Goal: Information Seeking & Learning: Learn about a topic

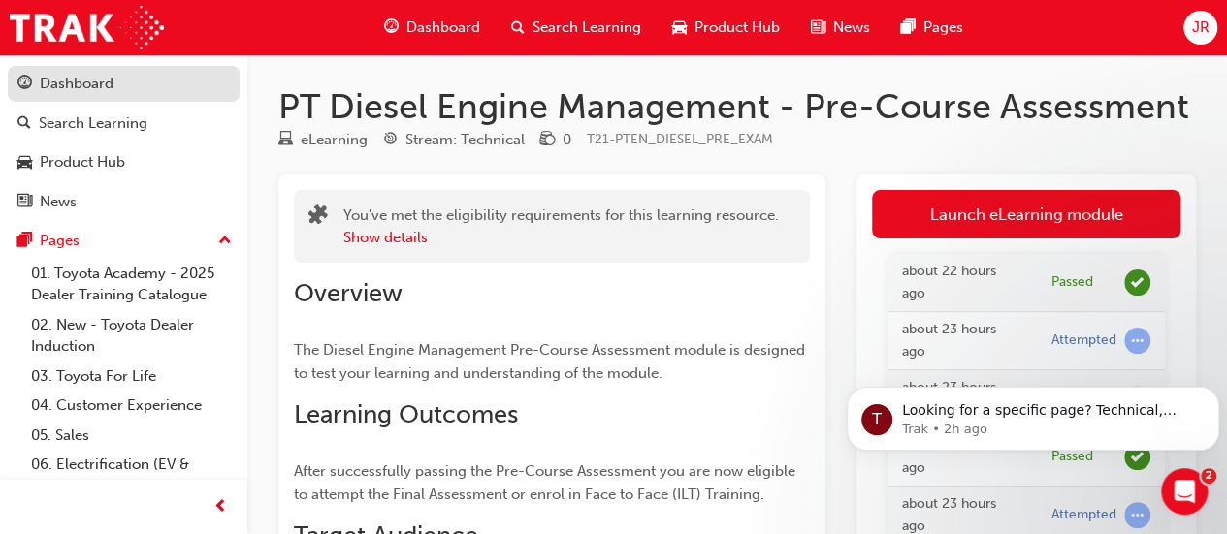
click at [93, 91] on div "Dashboard" at bounding box center [77, 84] width 74 height 22
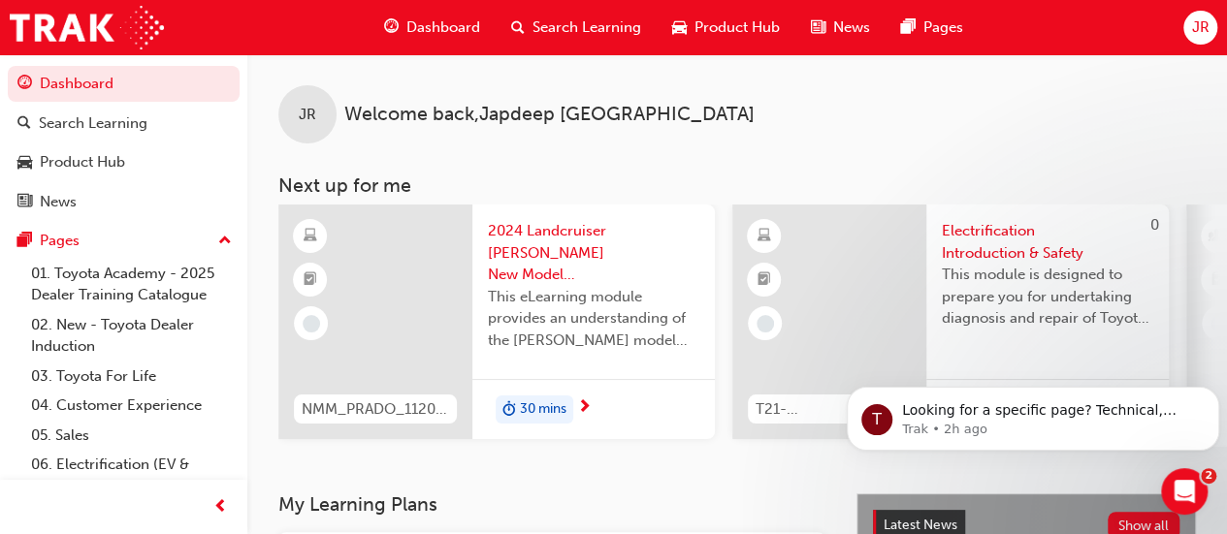
scroll to position [0, 829]
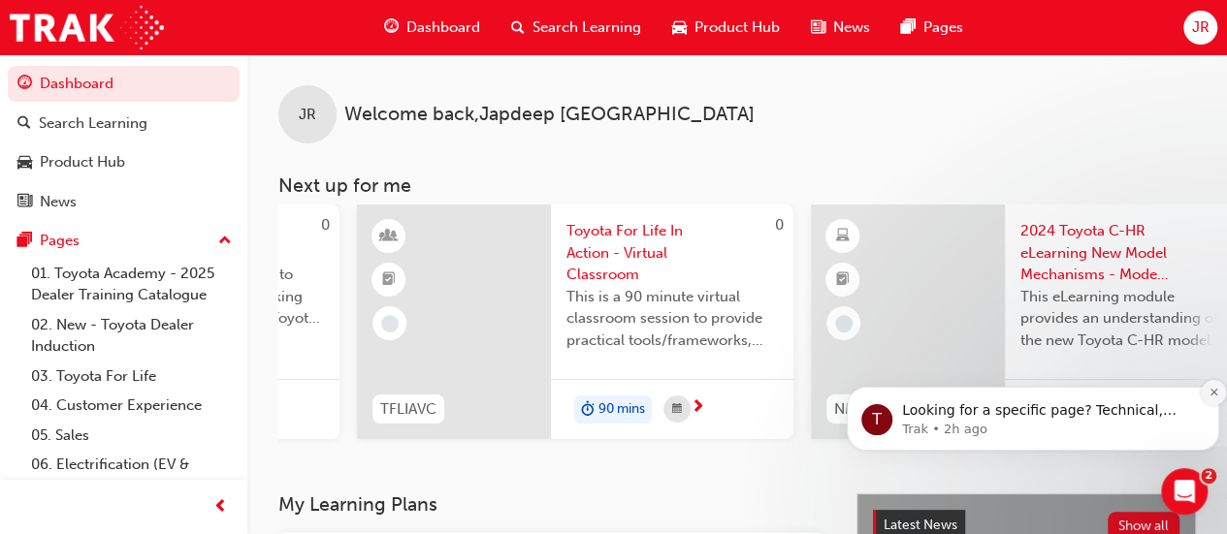
click at [1210, 392] on icon "Dismiss notification" at bounding box center [1214, 392] width 11 height 11
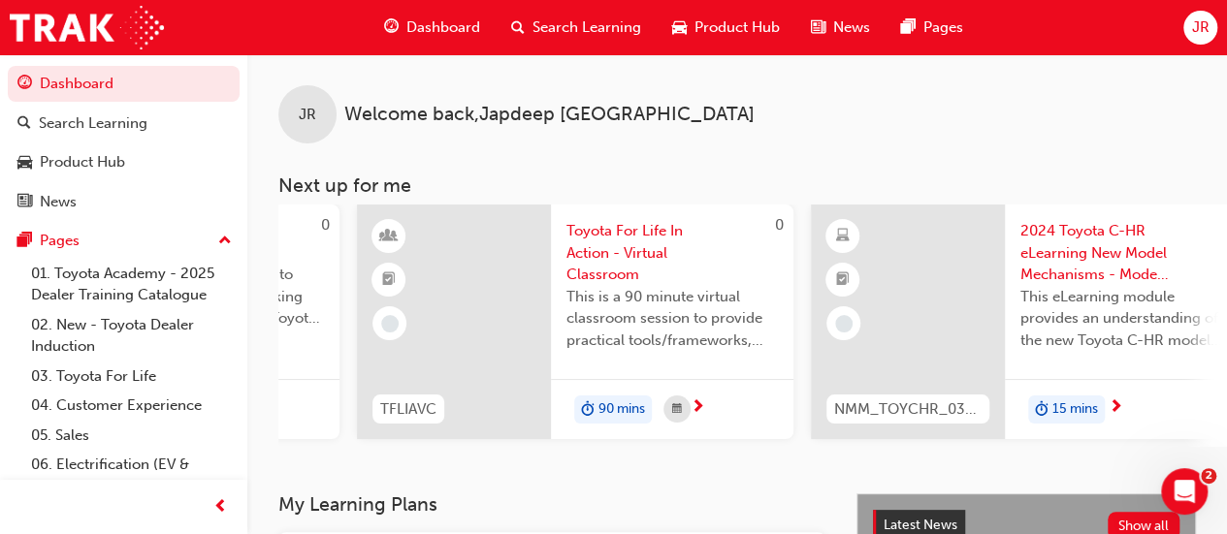
scroll to position [0, 1659]
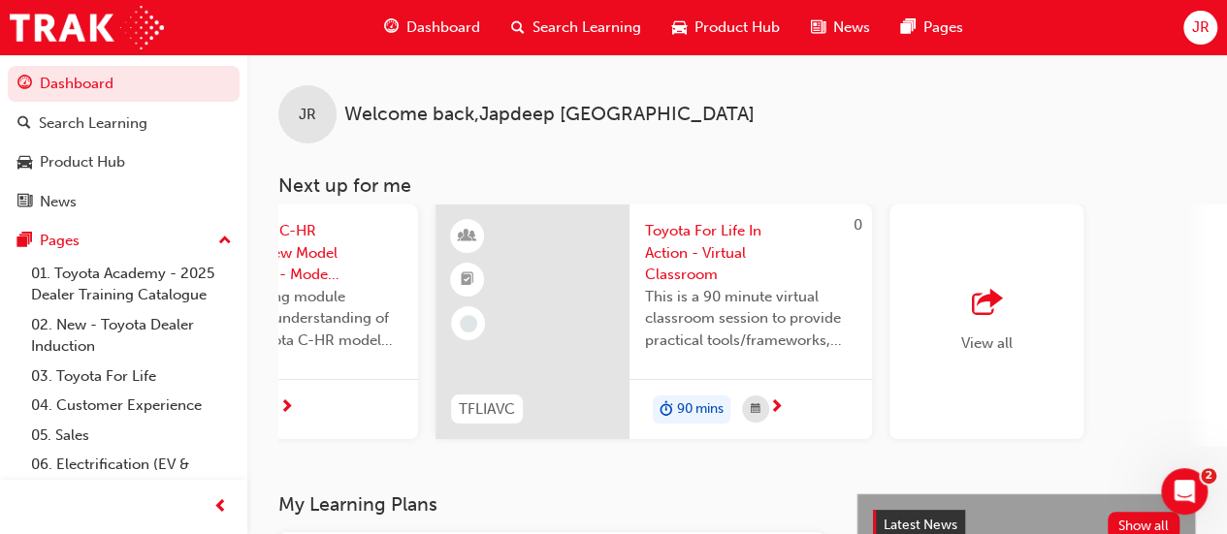
click at [982, 312] on span "outbound-icon" at bounding box center [986, 303] width 29 height 27
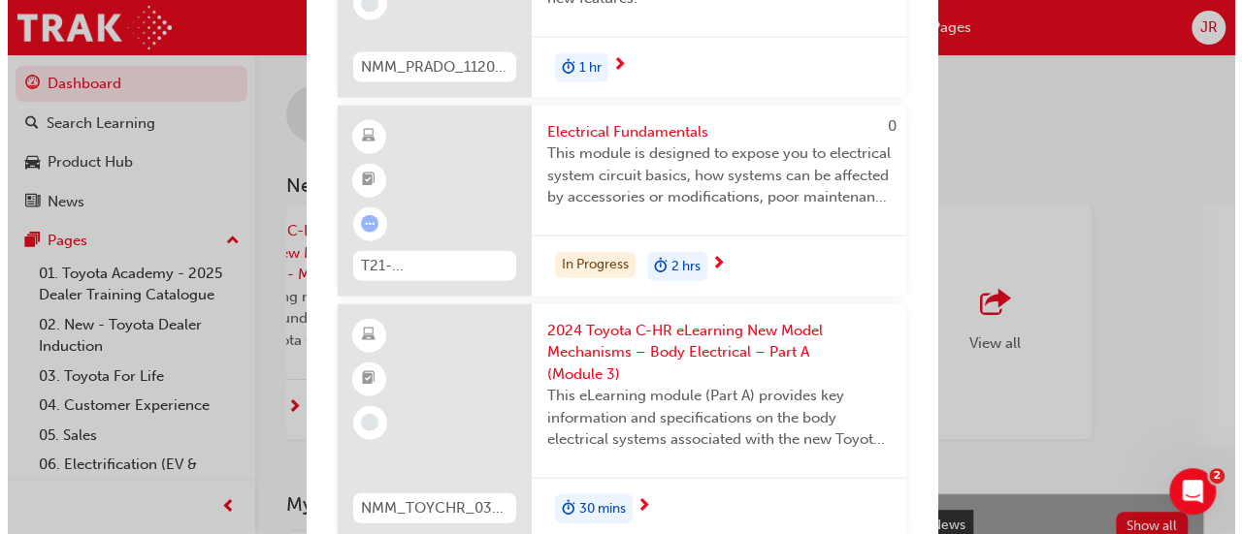
scroll to position [2163, 0]
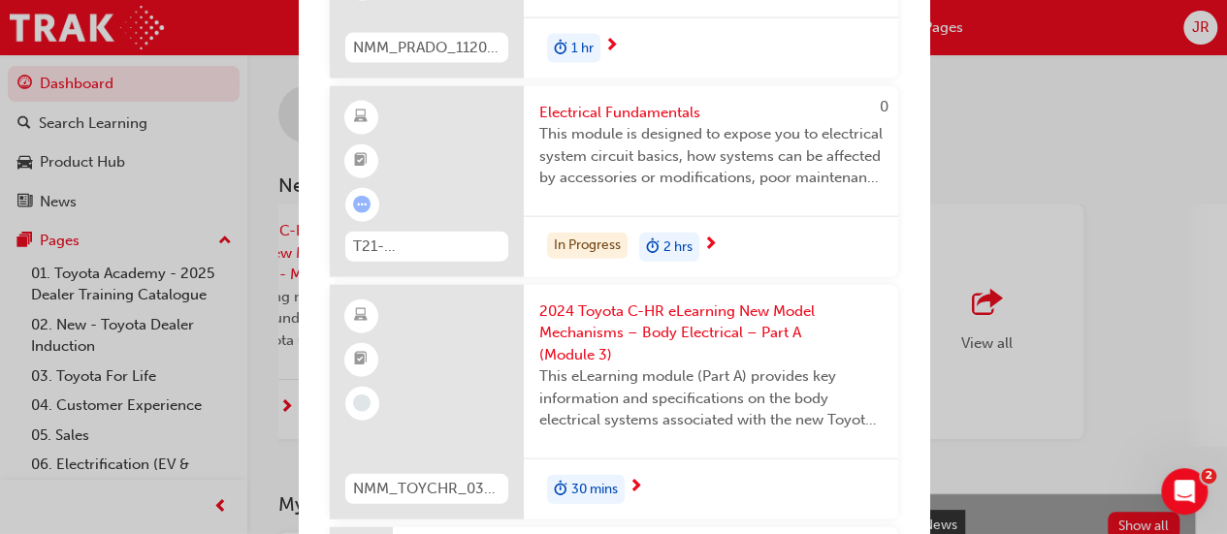
click at [712, 254] on span "next-icon" at bounding box center [710, 245] width 15 height 17
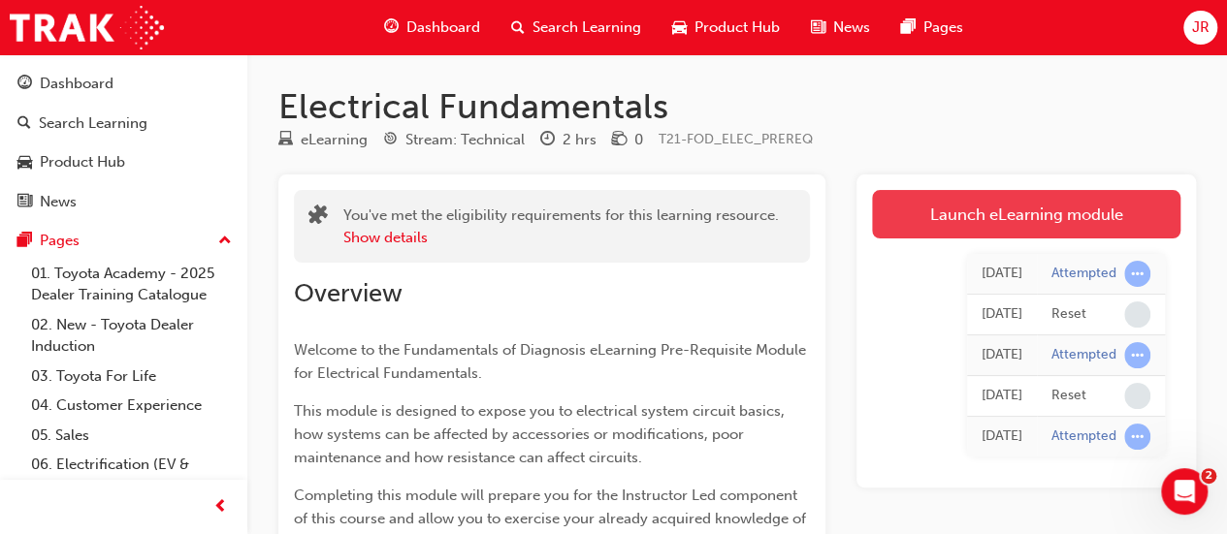
click at [974, 216] on link "Launch eLearning module" at bounding box center [1026, 214] width 308 height 48
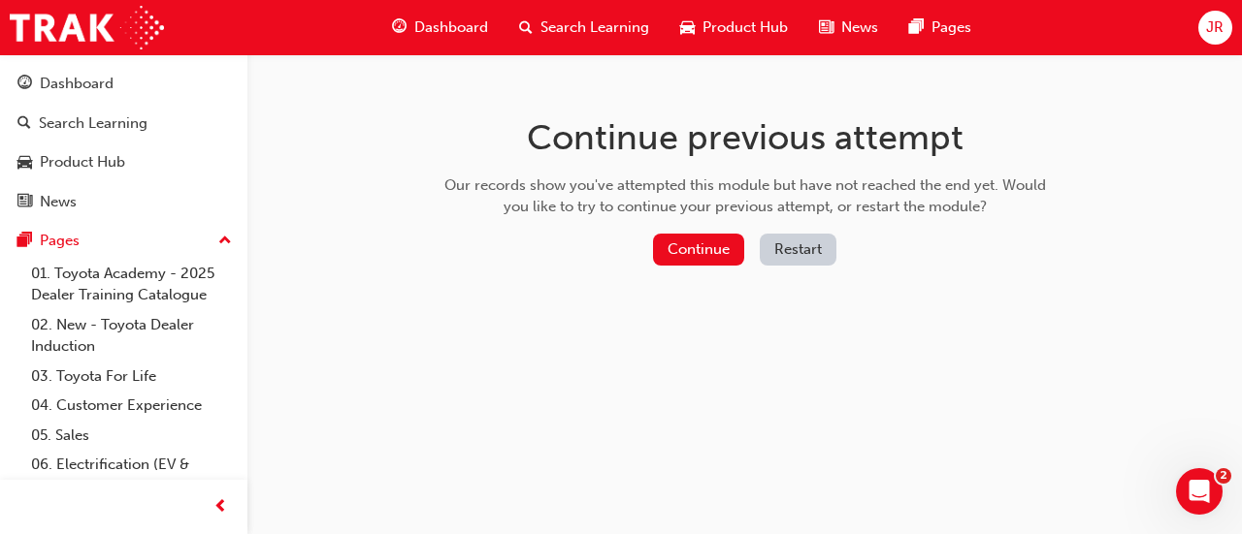
click at [807, 248] on button "Restart" at bounding box center [797, 250] width 77 height 32
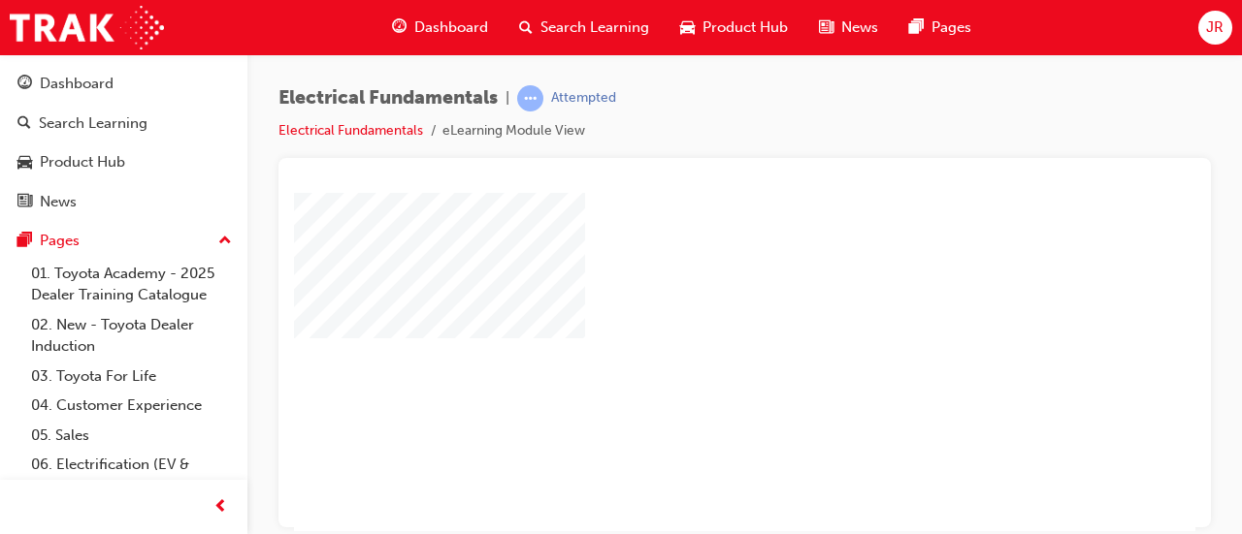
click at [689, 306] on div "play" at bounding box center [689, 306] width 0 height 0
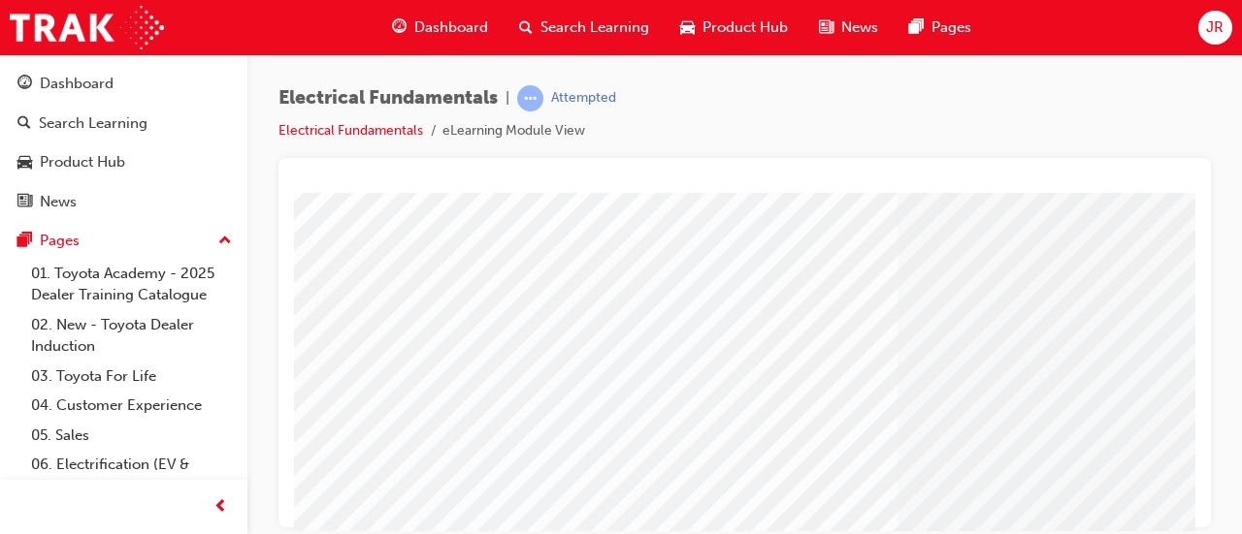
scroll to position [403, 0]
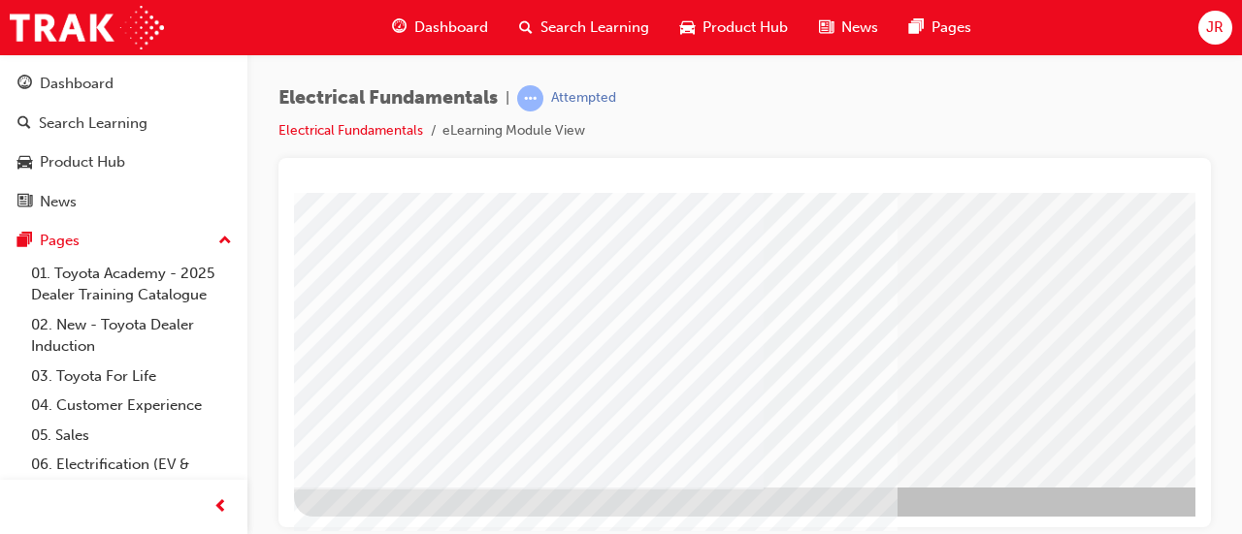
drag, startPoint x: 1185, startPoint y: 264, endPoint x: 1492, endPoint y: 687, distance: 522.3
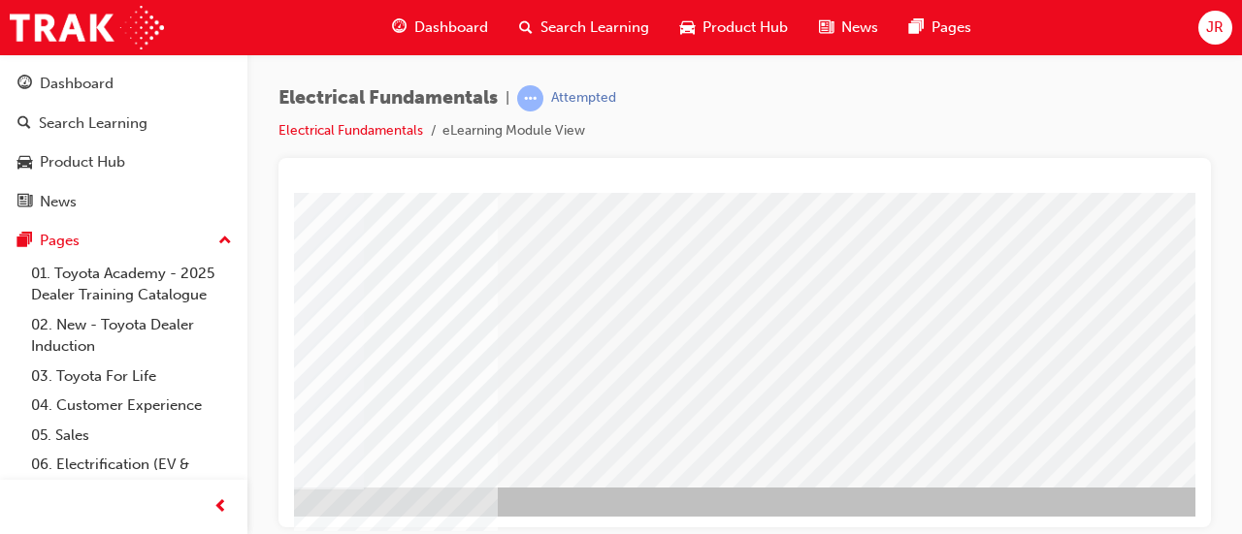
scroll to position [403, 433]
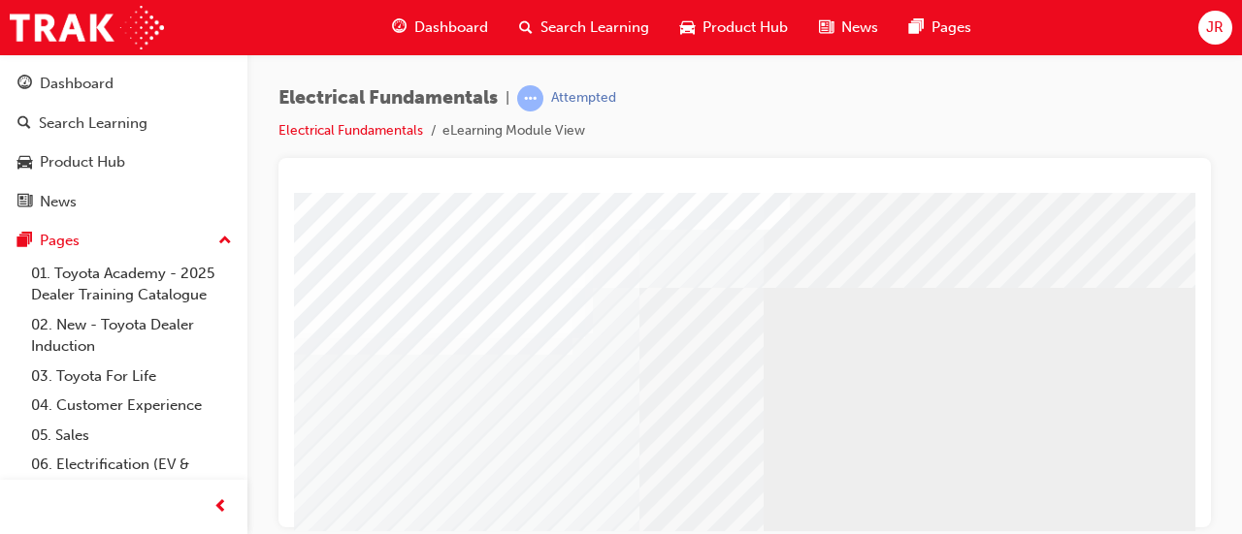
click at [1164, 153] on div "Electrical Fundamentals | Attempted Electrical Fundamentals eLearning Module Vi…" at bounding box center [744, 121] width 932 height 73
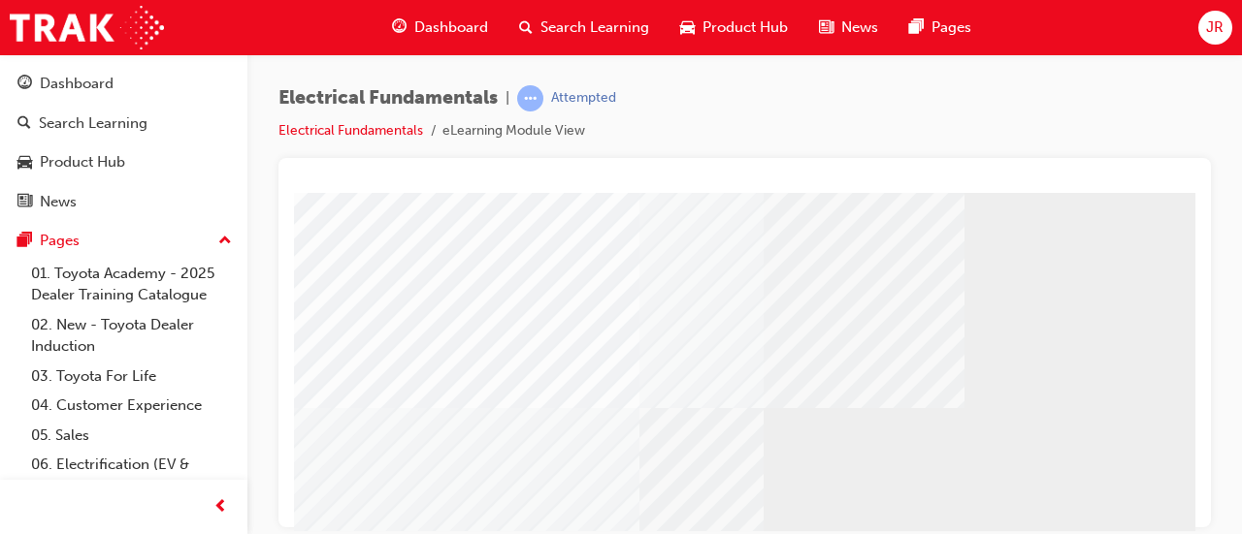
scroll to position [403, 0]
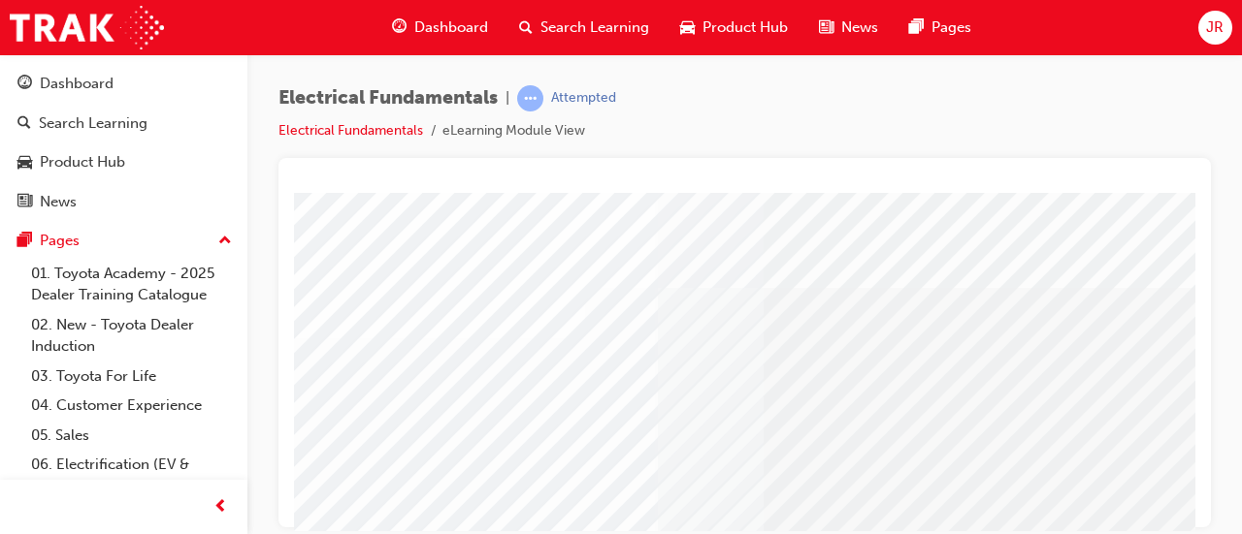
click at [819, 175] on div at bounding box center [744, 183] width 901 height 19
click at [809, 170] on div at bounding box center [744, 343] width 932 height 370
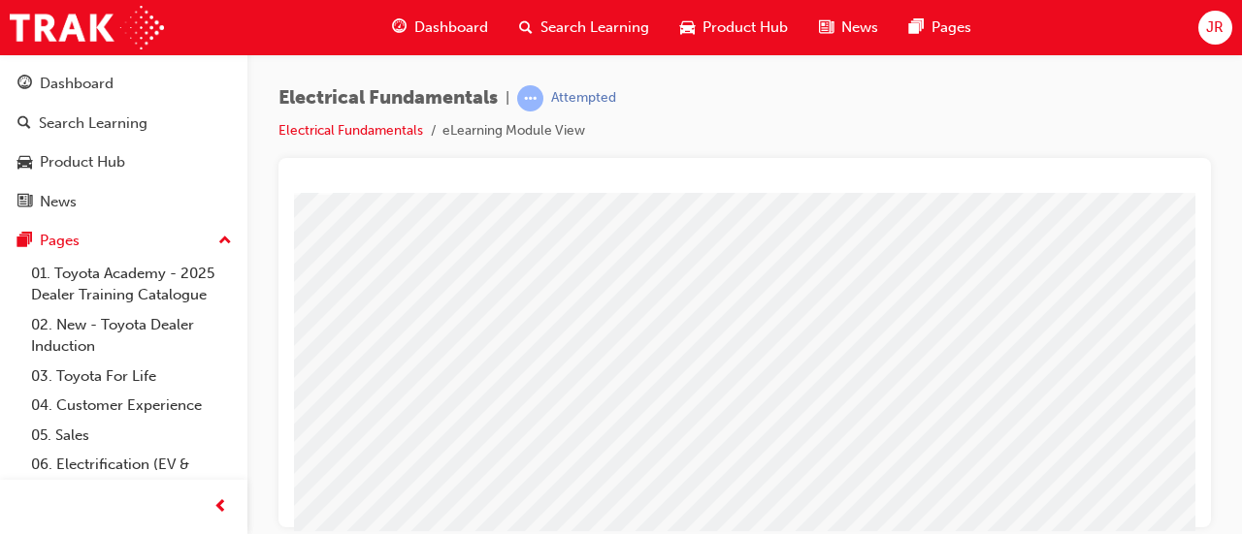
scroll to position [144, 236]
click at [1198, 203] on div at bounding box center [744, 343] width 932 height 370
click at [1197, 210] on div at bounding box center [744, 343] width 932 height 370
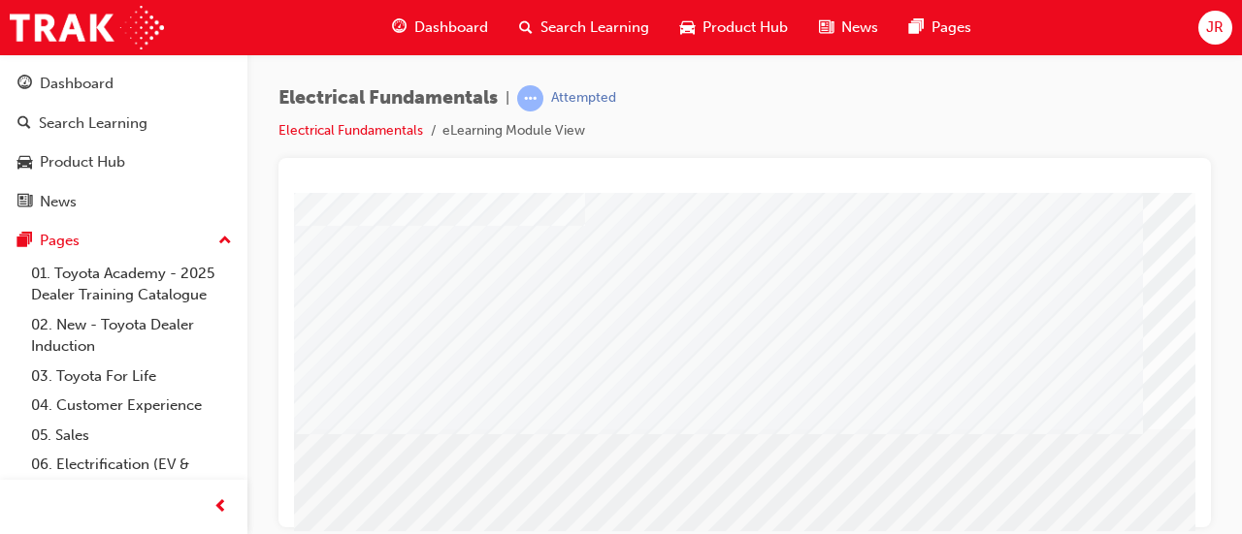
scroll to position [187, 0]
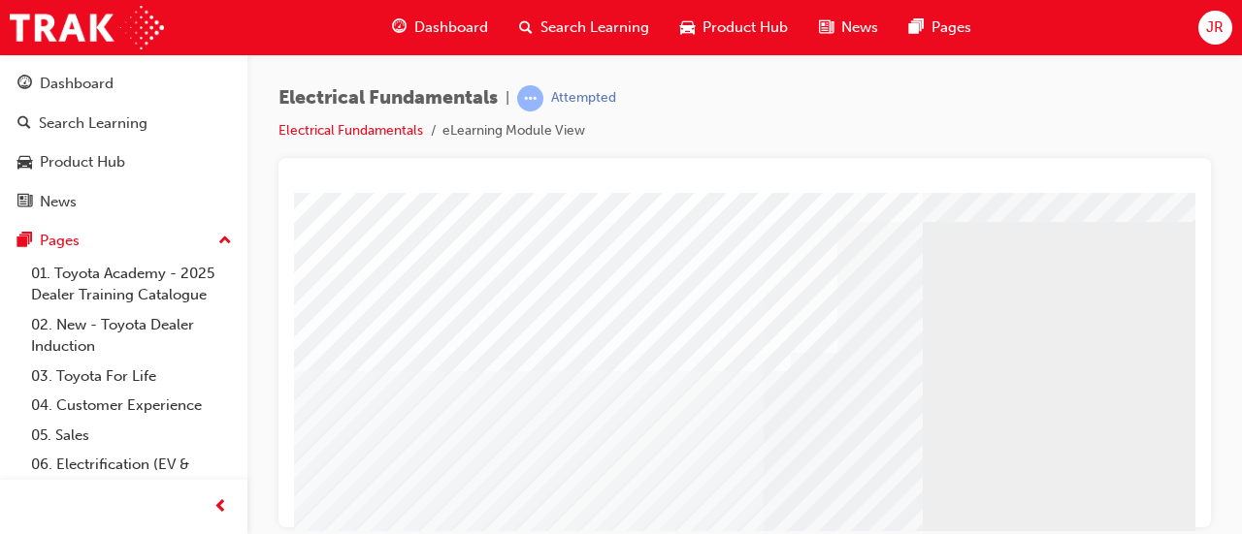
scroll to position [59, 0]
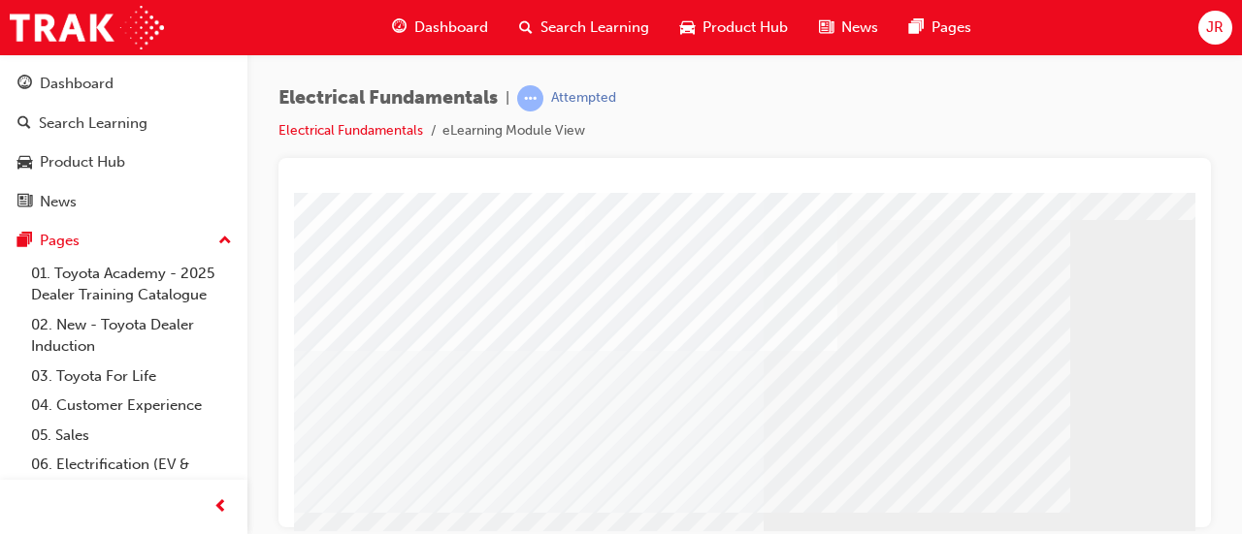
scroll to position [115, 0]
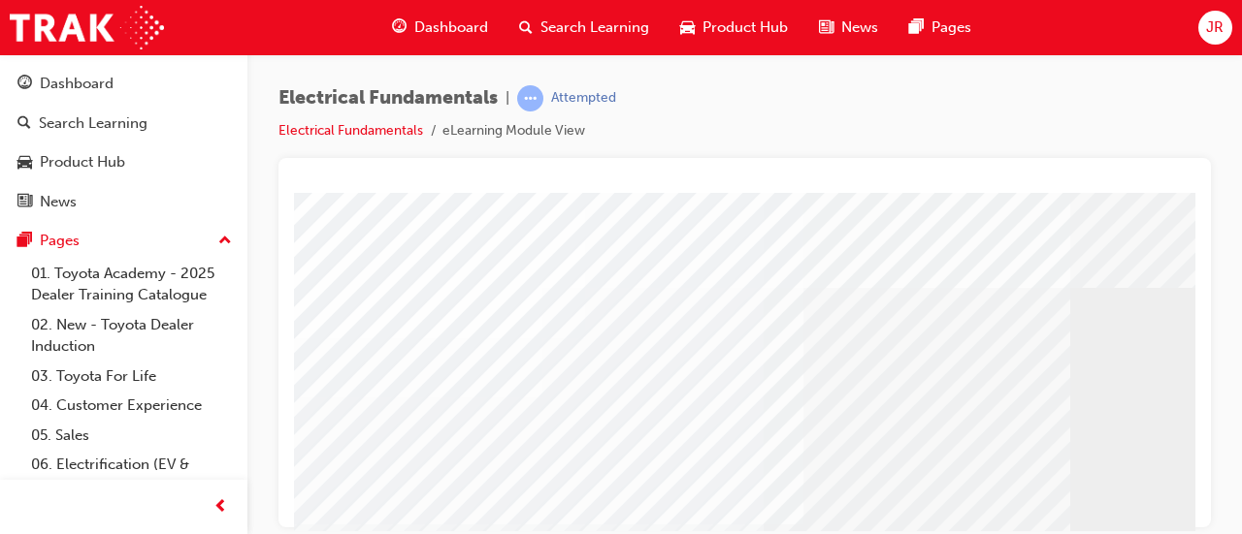
scroll to position [16, 0]
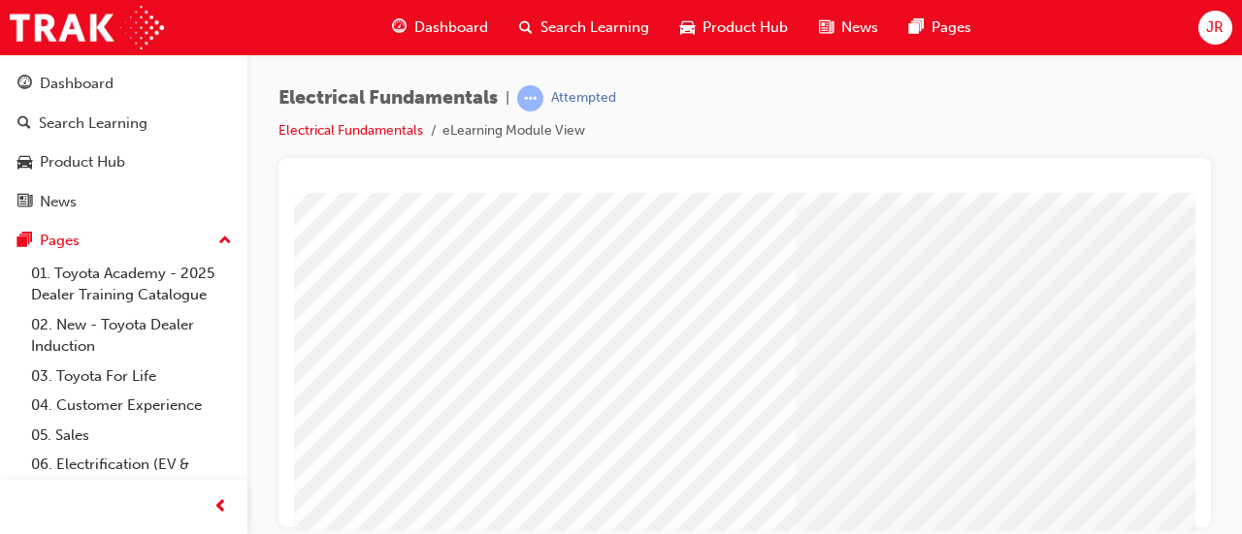
scroll to position [83, 158]
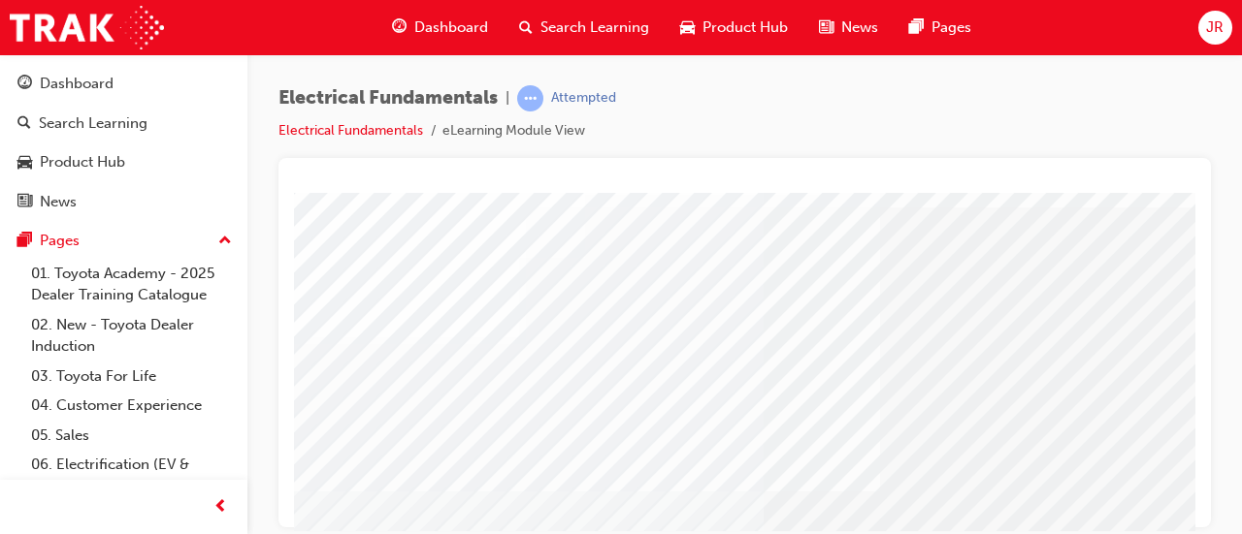
scroll to position [76, 0]
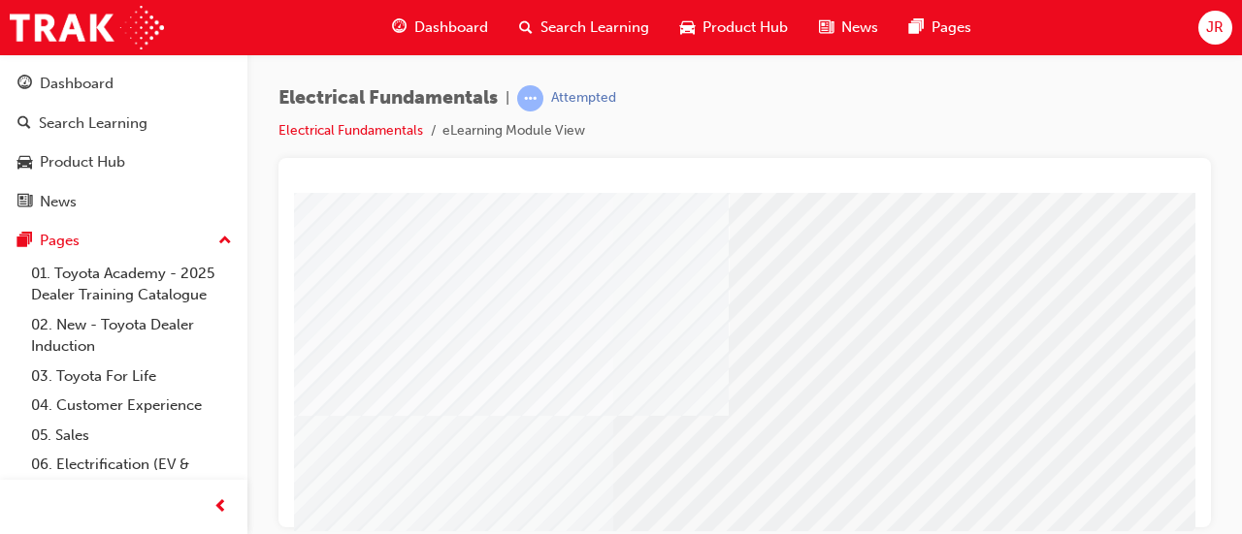
scroll to position [237, 150]
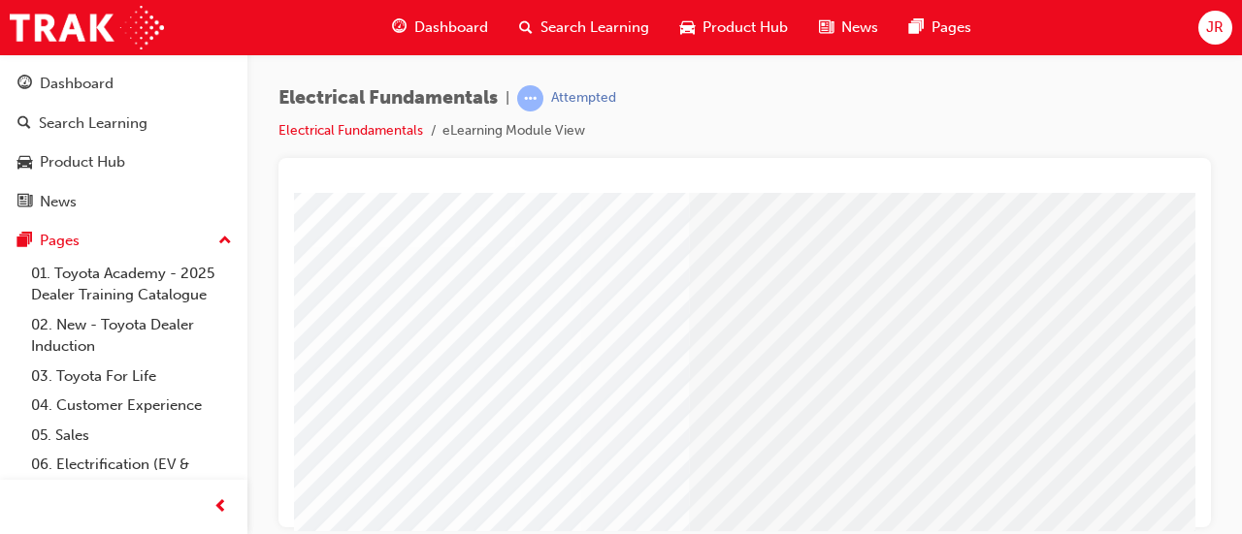
scroll to position [129, 85]
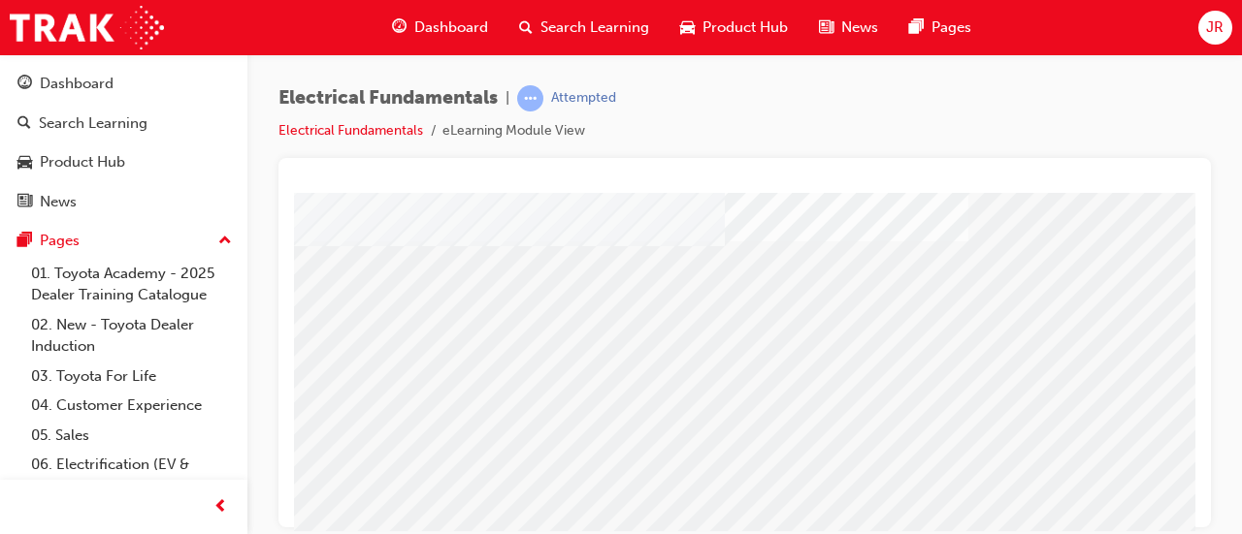
scroll to position [403, 433]
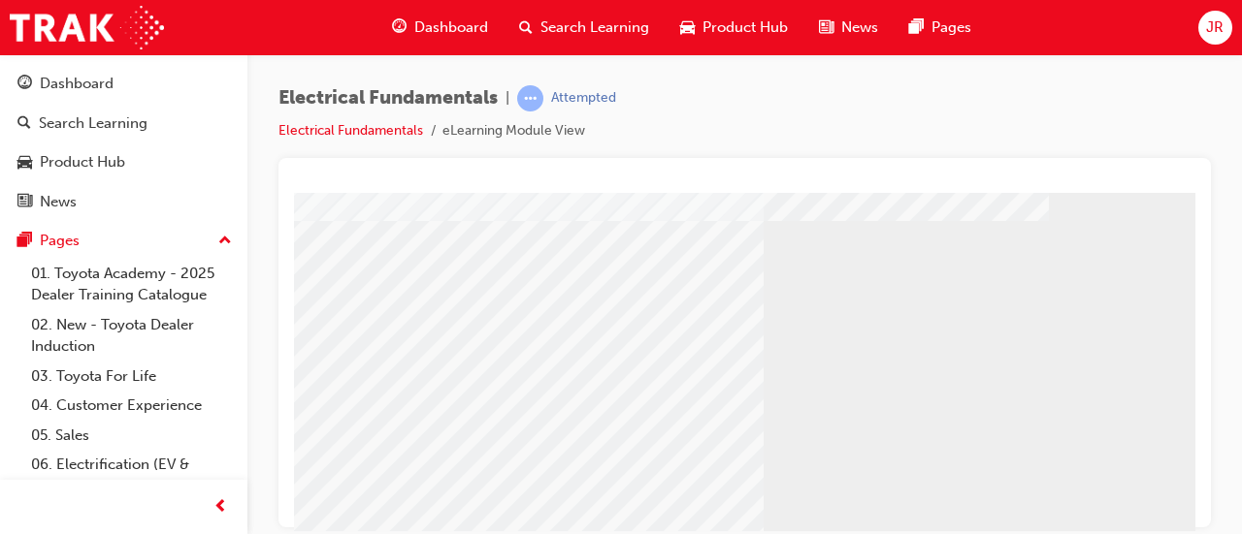
scroll to position [403, 0]
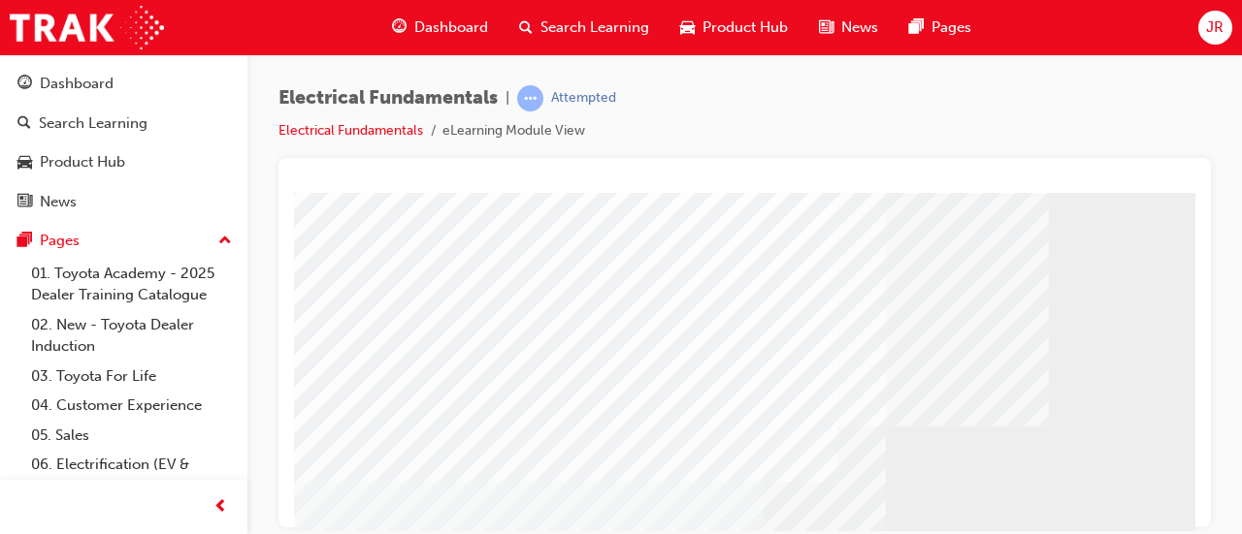
scroll to position [145, 0]
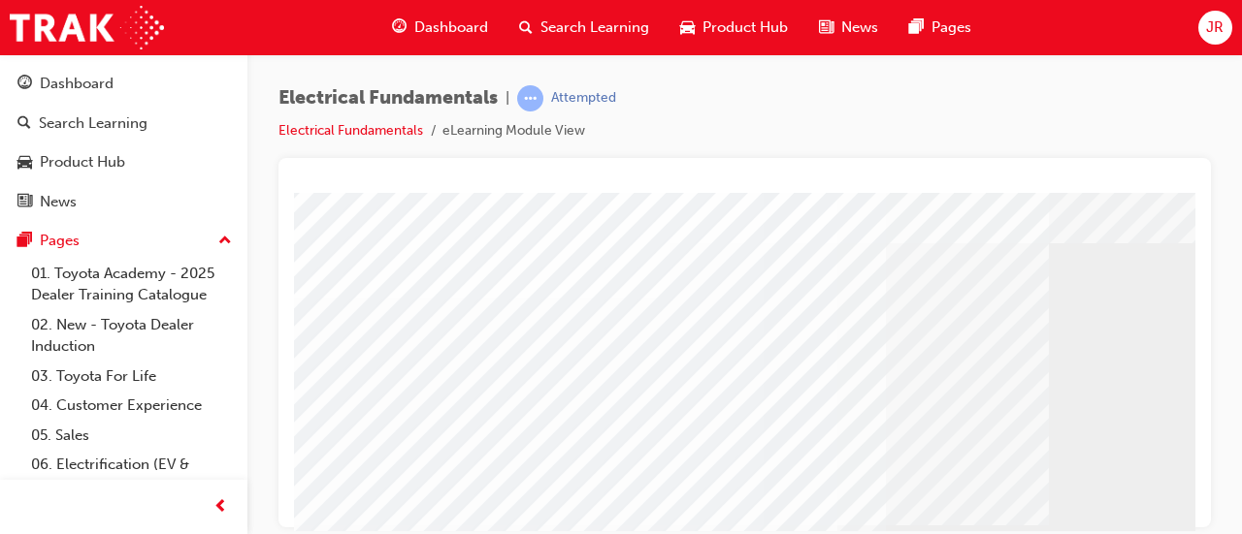
scroll to position [60, 0]
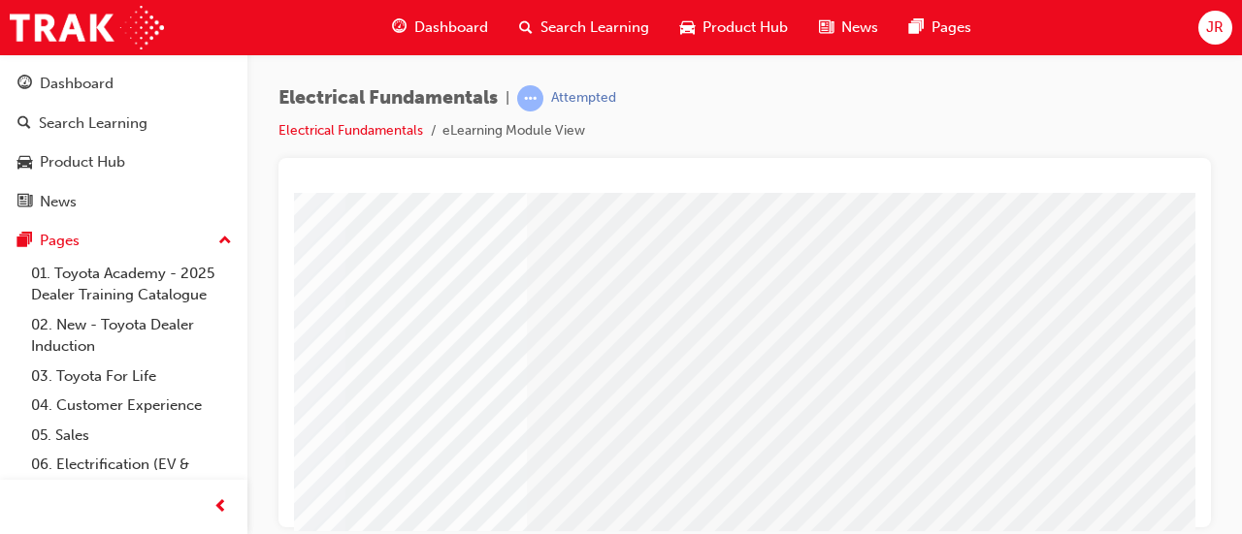
scroll to position [403, 433]
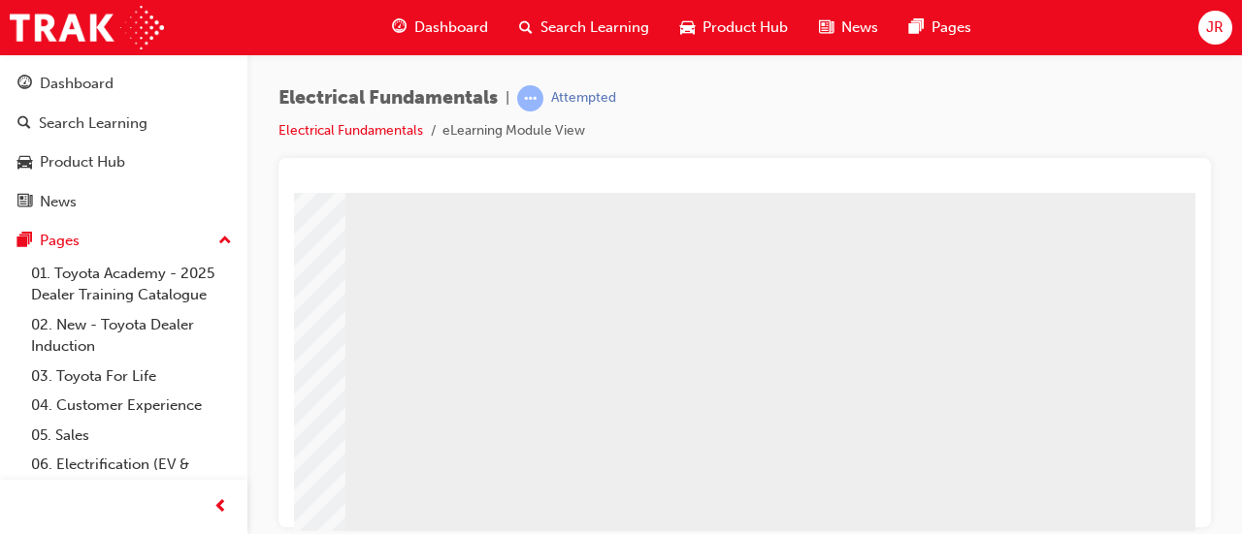
scroll to position [267, 433]
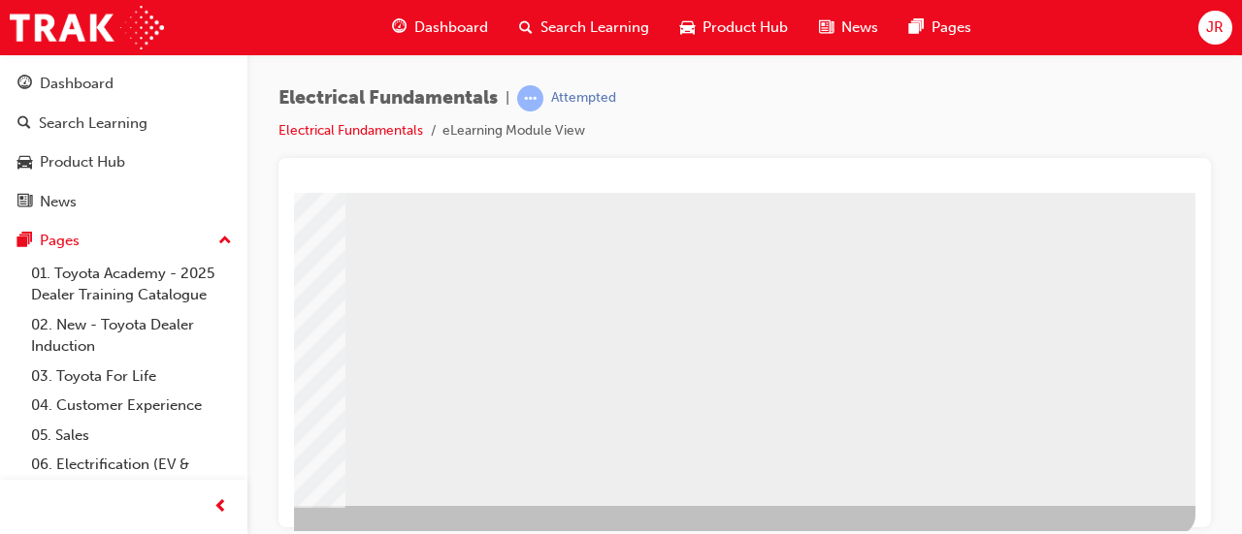
scroll to position [403, 433]
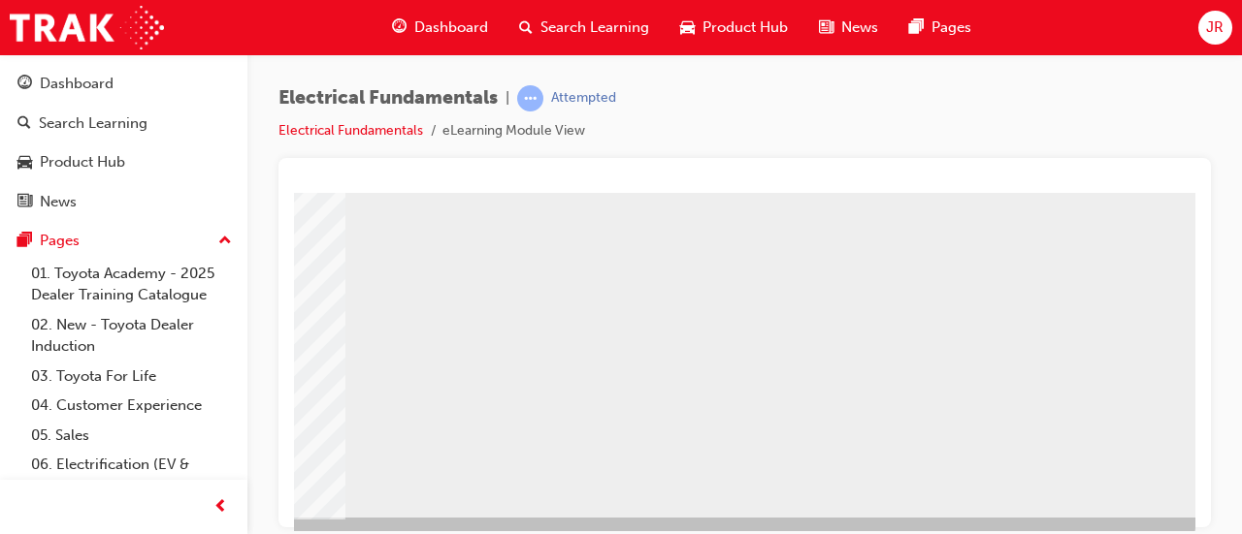
scroll to position [367, 433]
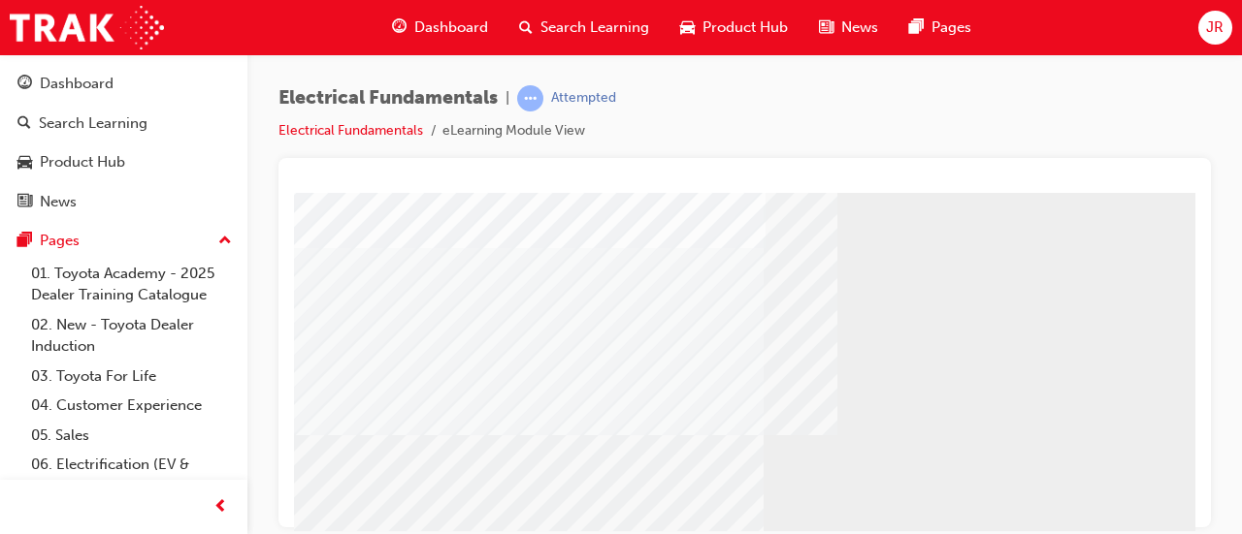
scroll to position [403, 0]
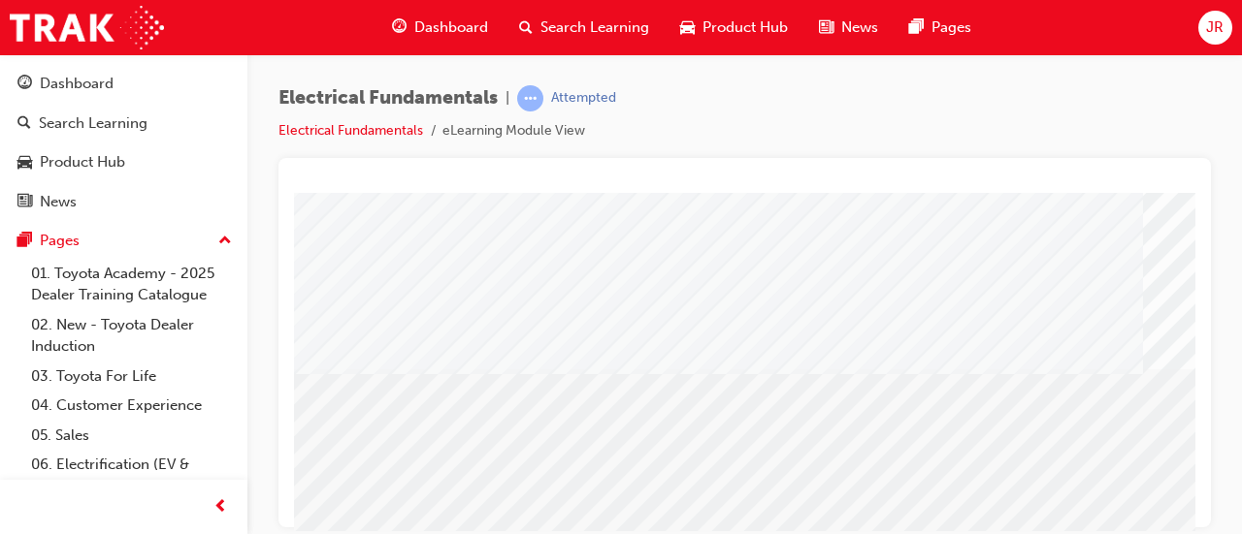
scroll to position [345, 0]
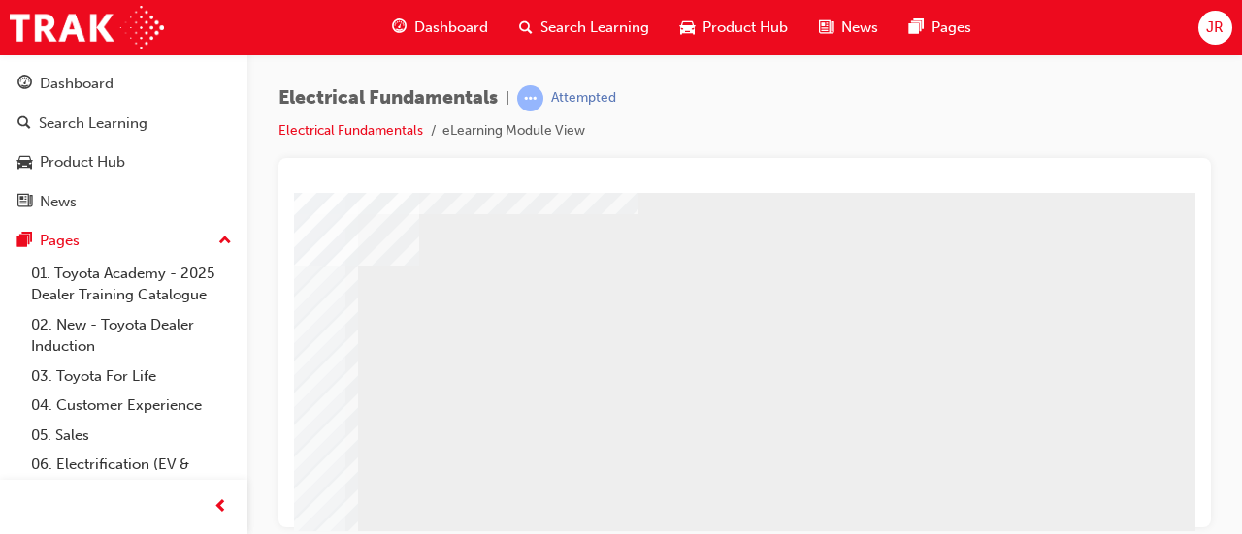
scroll to position [0, 0]
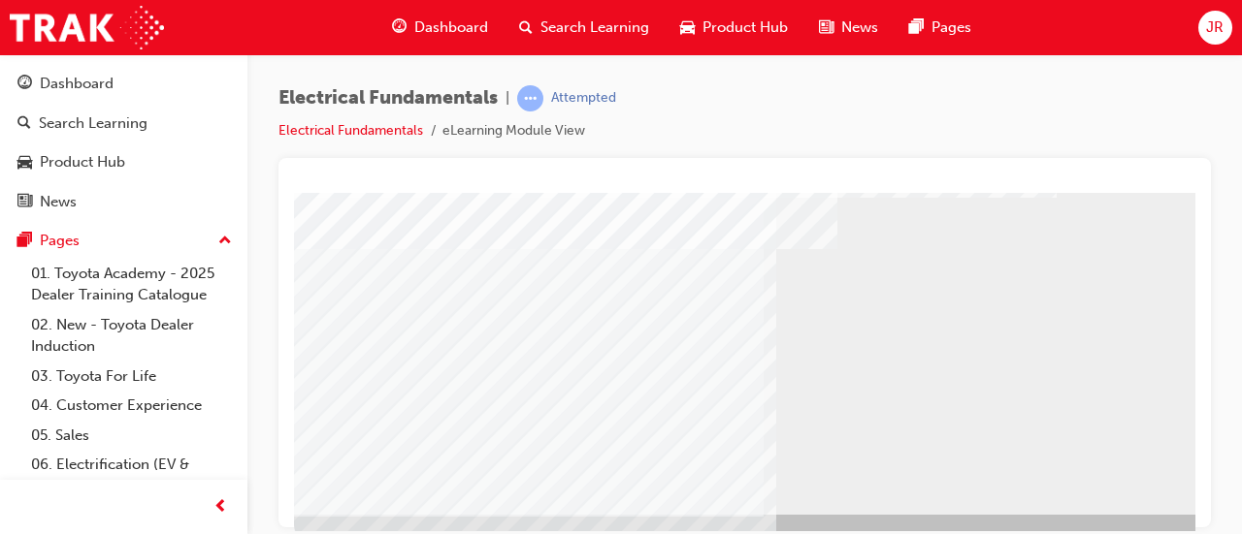
scroll to position [403, 0]
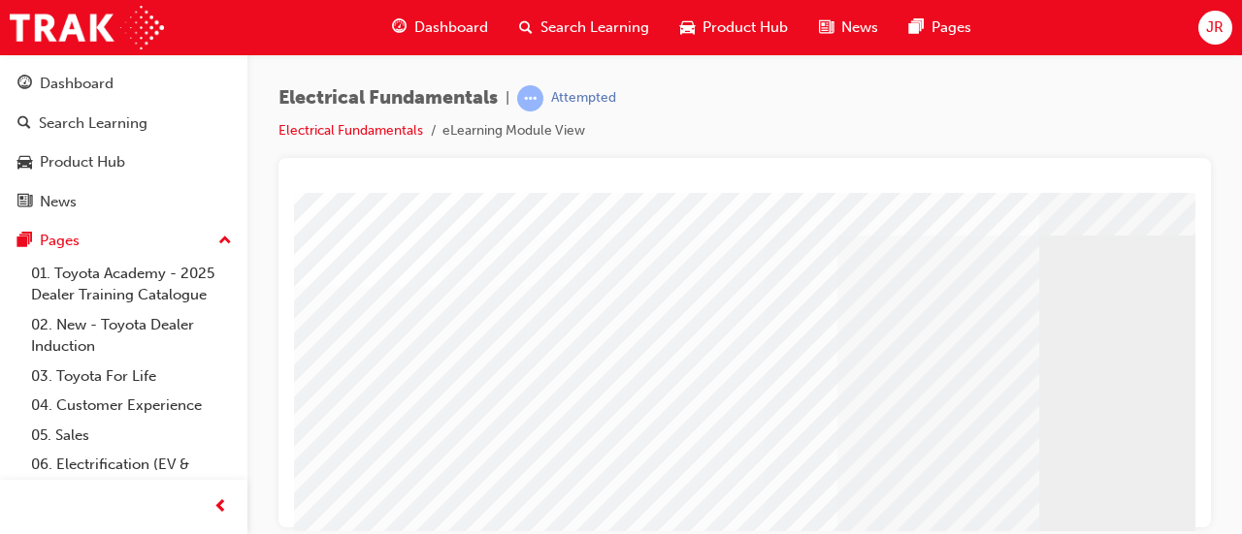
scroll to position [87, 0]
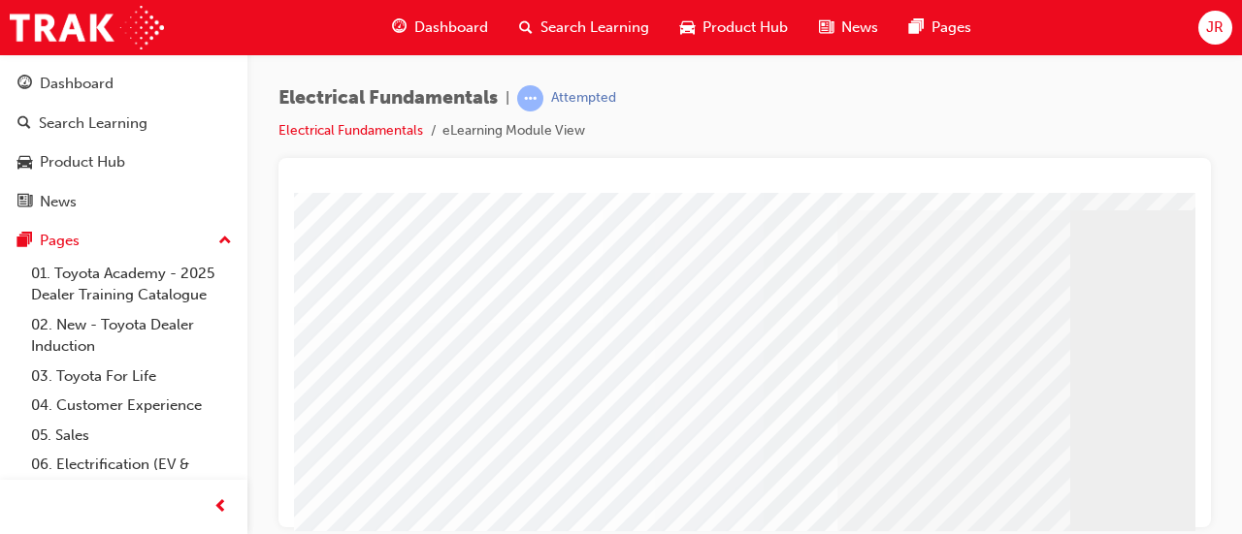
scroll to position [120, 0]
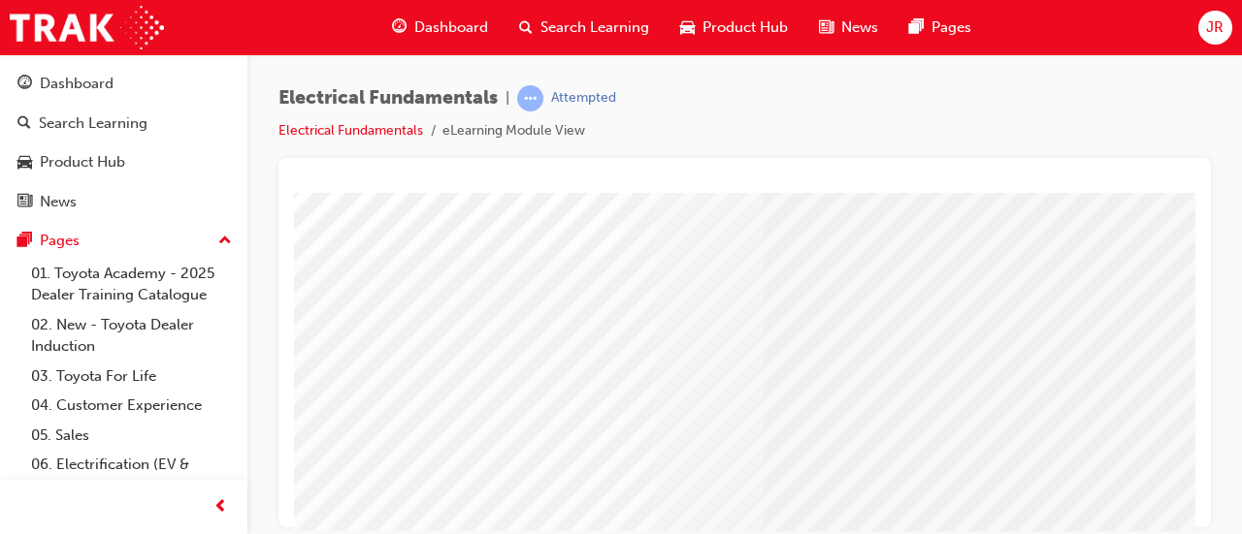
scroll to position [61, 0]
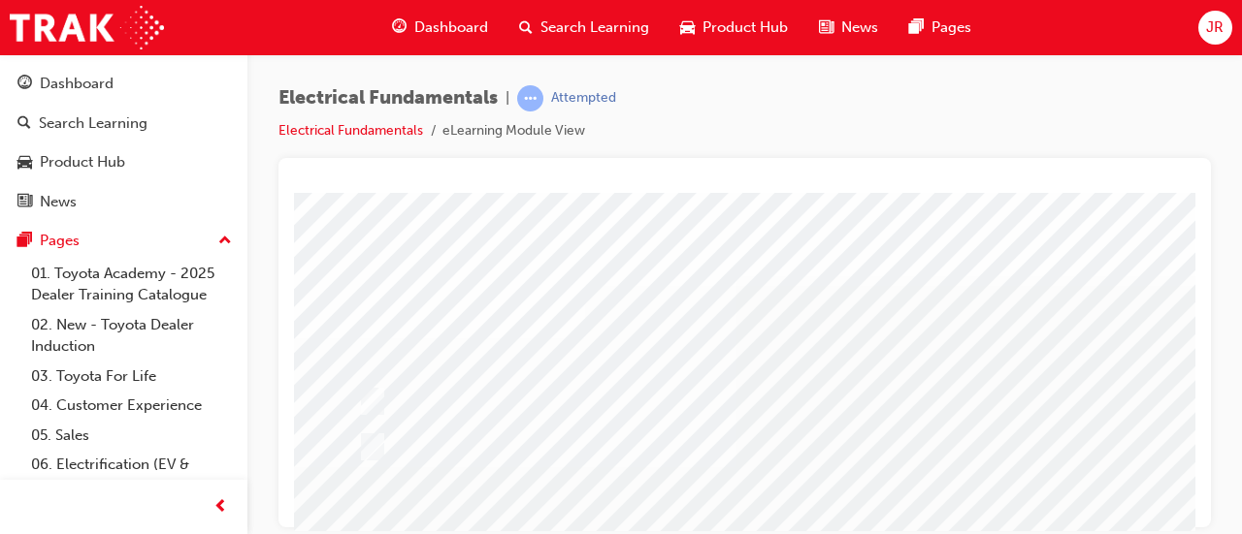
click at [376, 395] on input "True" at bounding box center [367, 401] width 21 height 21
checkbox input "true"
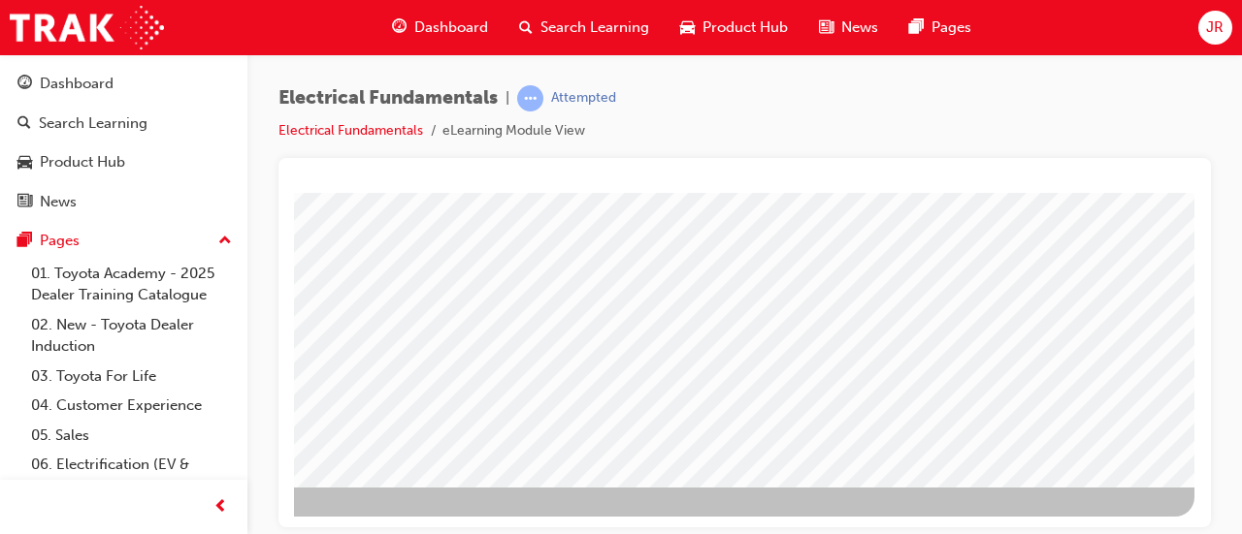
click at [929, 351] on div at bounding box center [534, 138] width 1319 height 698
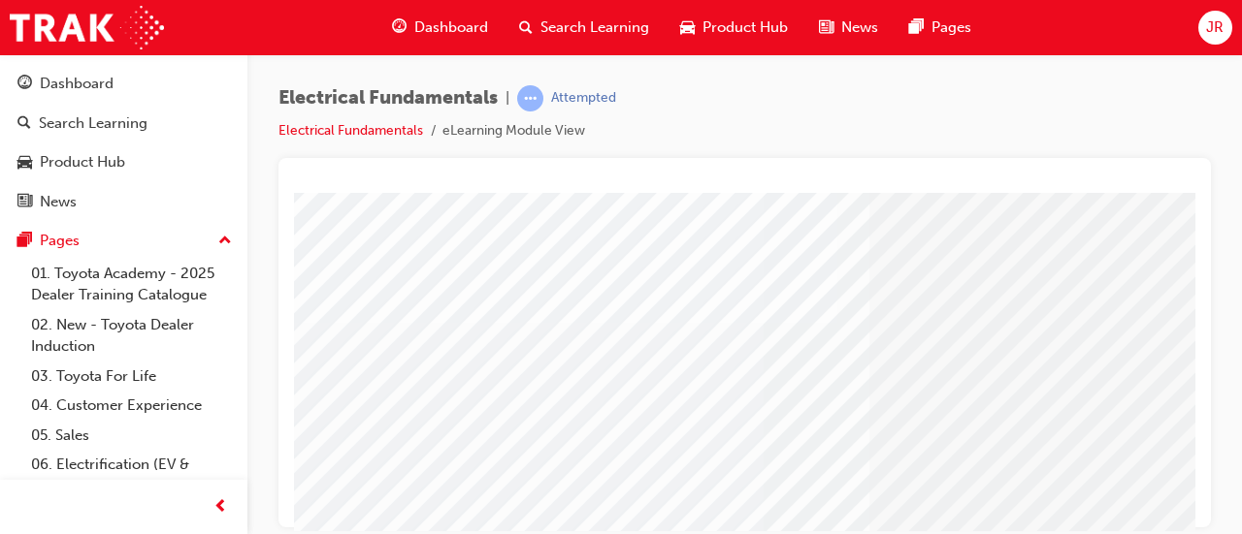
scroll to position [330, 0]
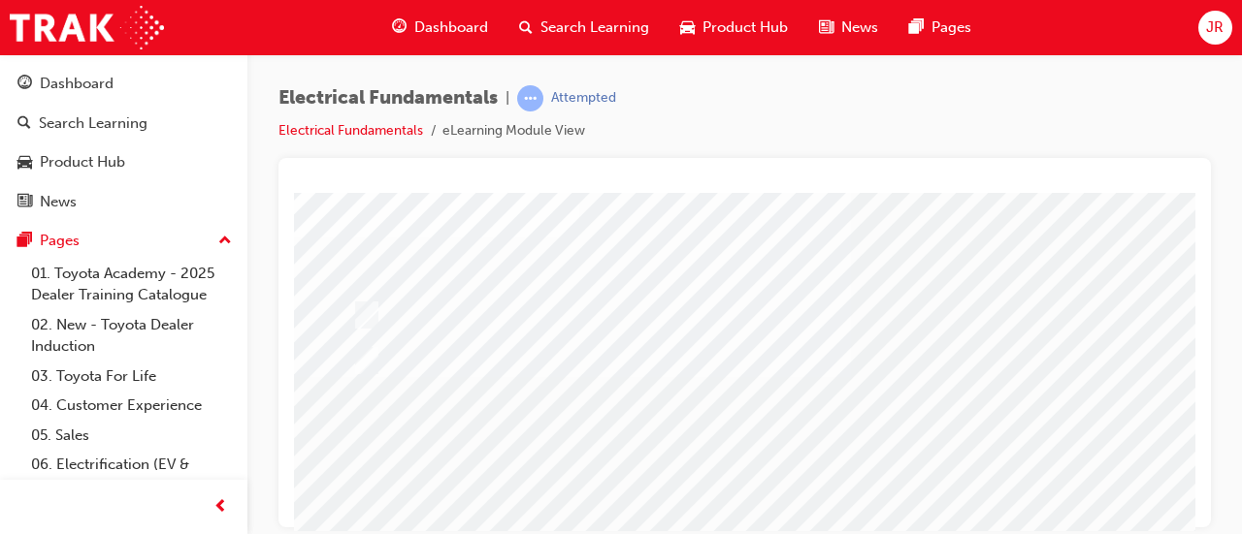
scroll to position [101, 0]
click at [380, 359] on div at bounding box center [679, 360] width 652 height 29
radio input "true"
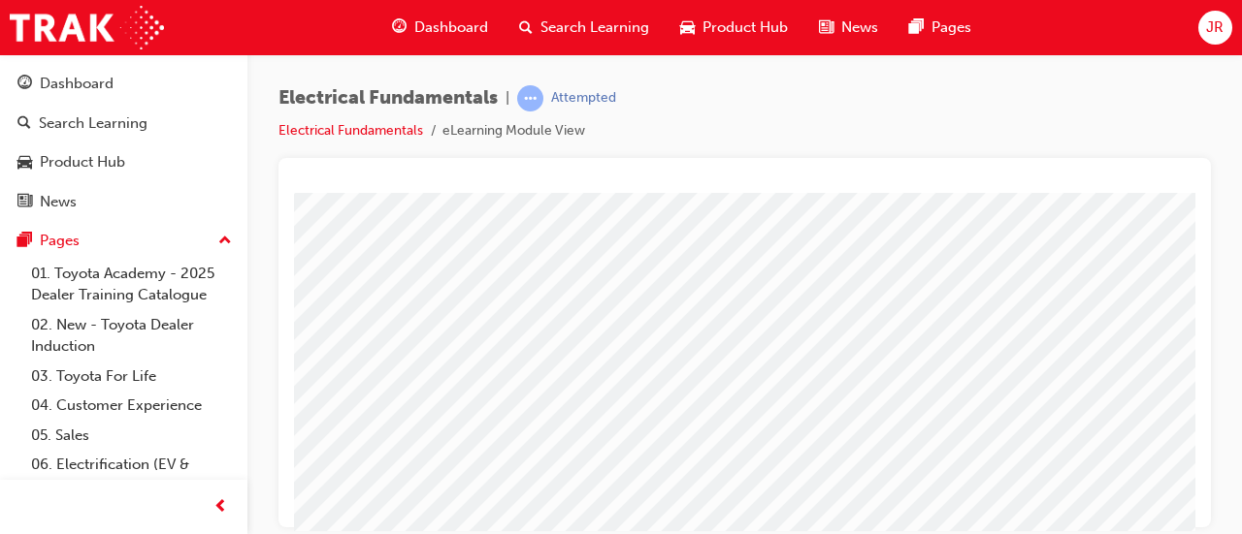
click at [988, 410] on div at bounding box center [570, 221] width 1319 height 698
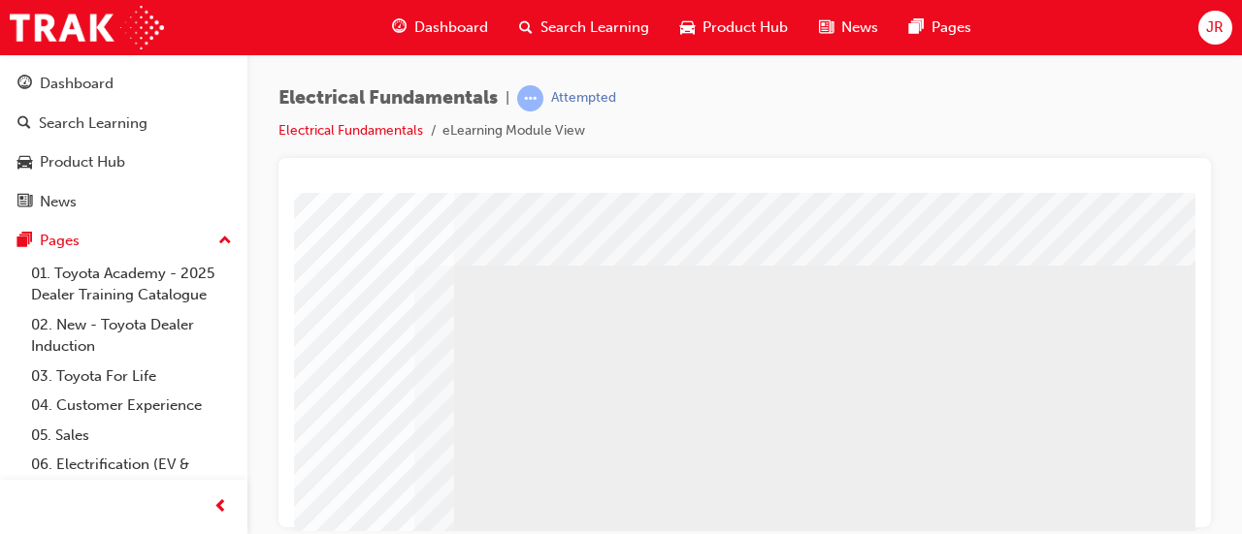
scroll to position [21, 433]
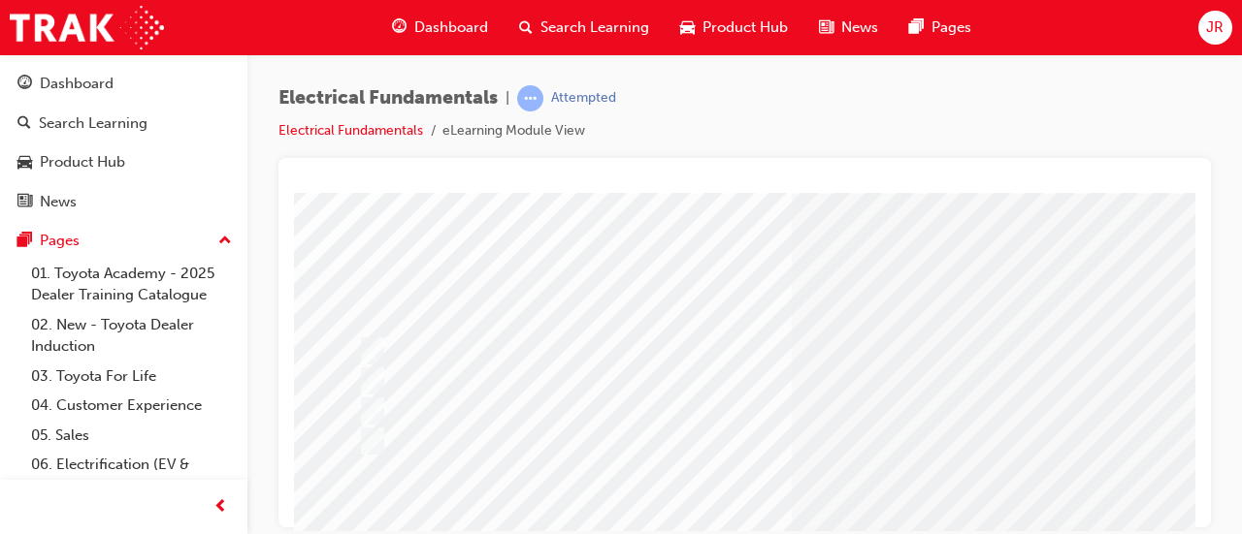
scroll to position [68, 0]
click at [934, 399] on div at bounding box center [762, 413] width 819 height 29
radio input "true"
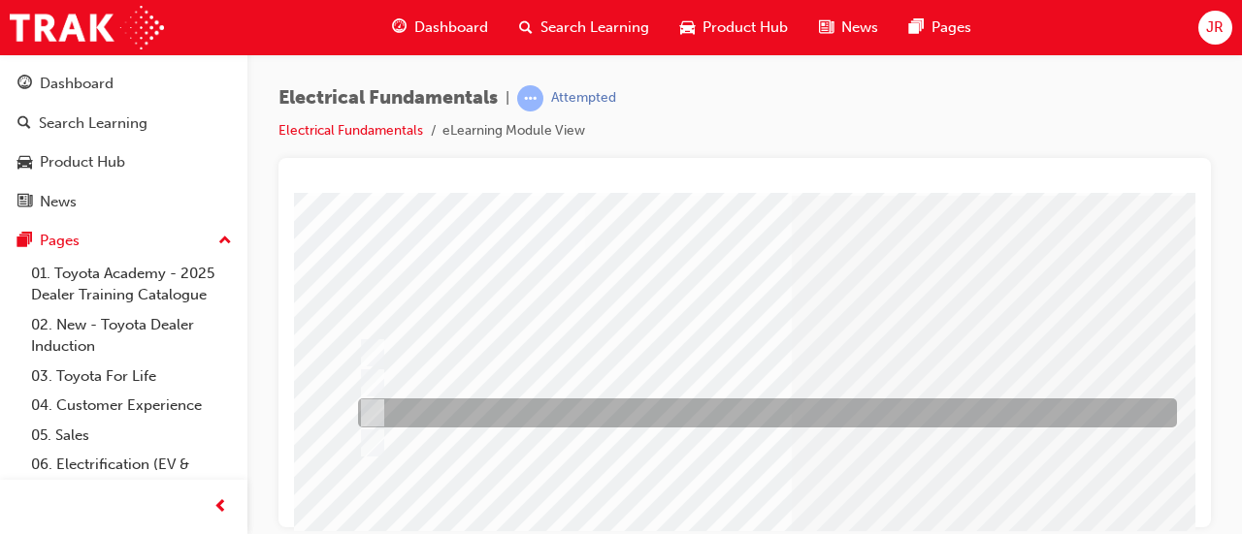
click at [693, 399] on div at bounding box center [762, 413] width 819 height 29
click at [664, 381] on div at bounding box center [762, 383] width 819 height 29
radio input "true"
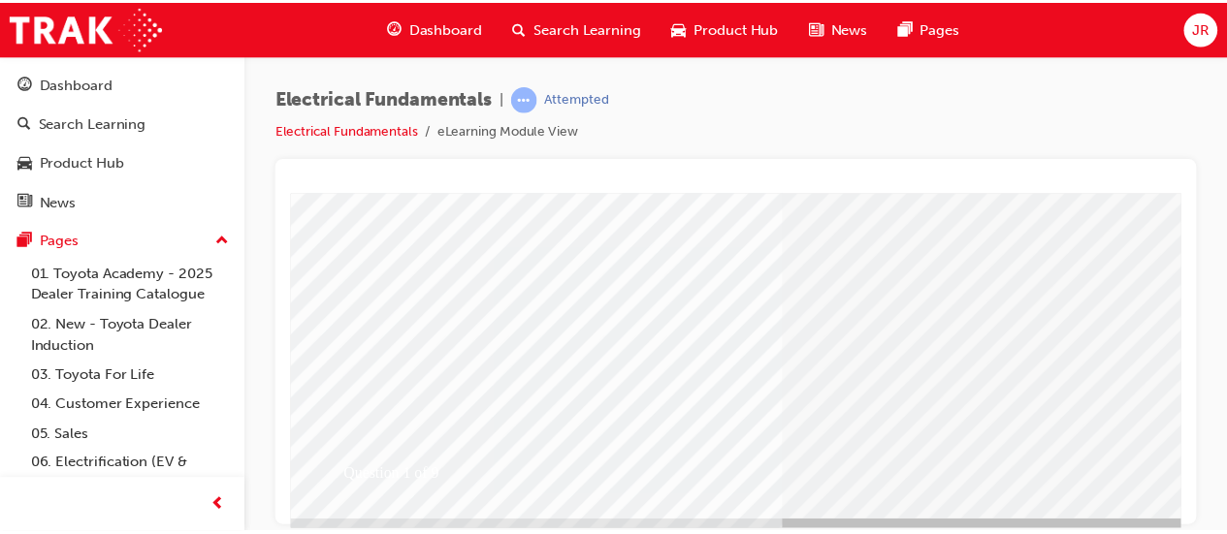
scroll to position [403, 0]
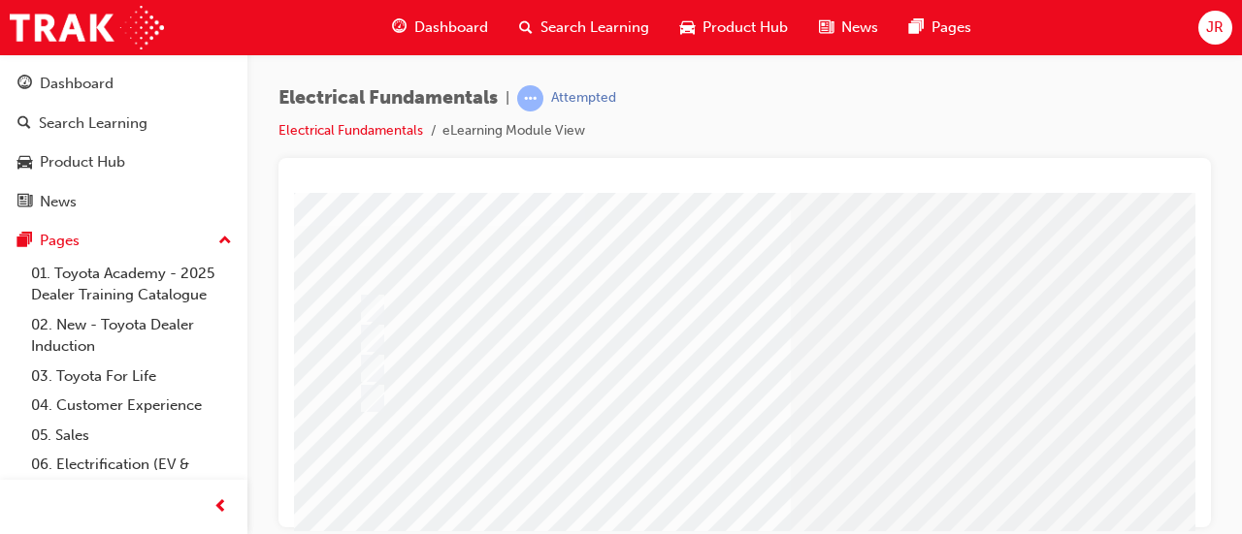
scroll to position [113, 0]
click at [823, 337] on div at bounding box center [762, 338] width 819 height 29
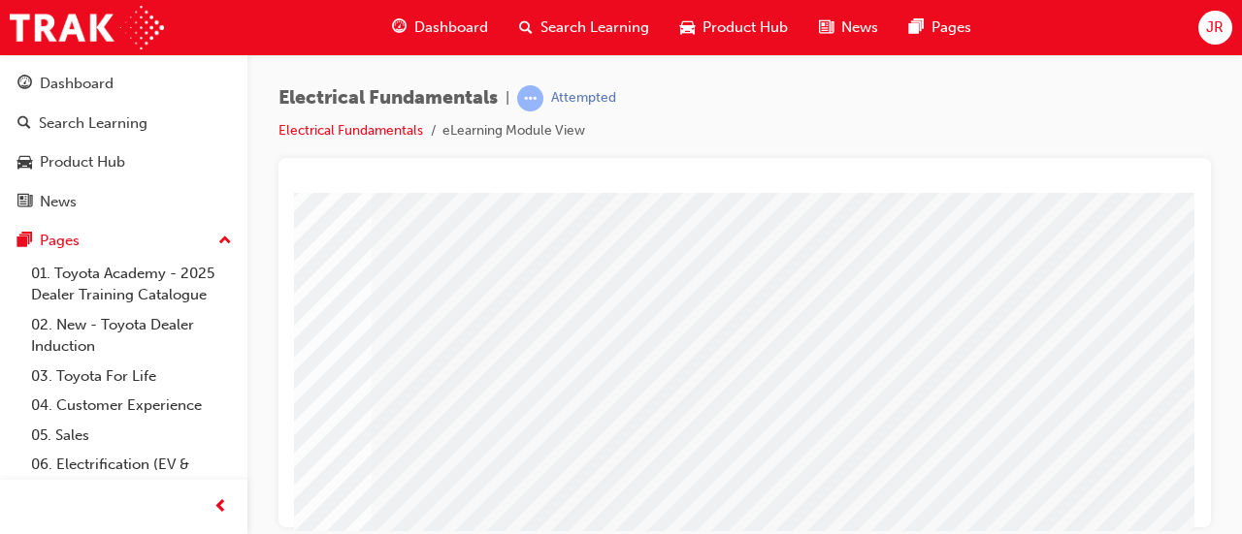
scroll to position [403, 433]
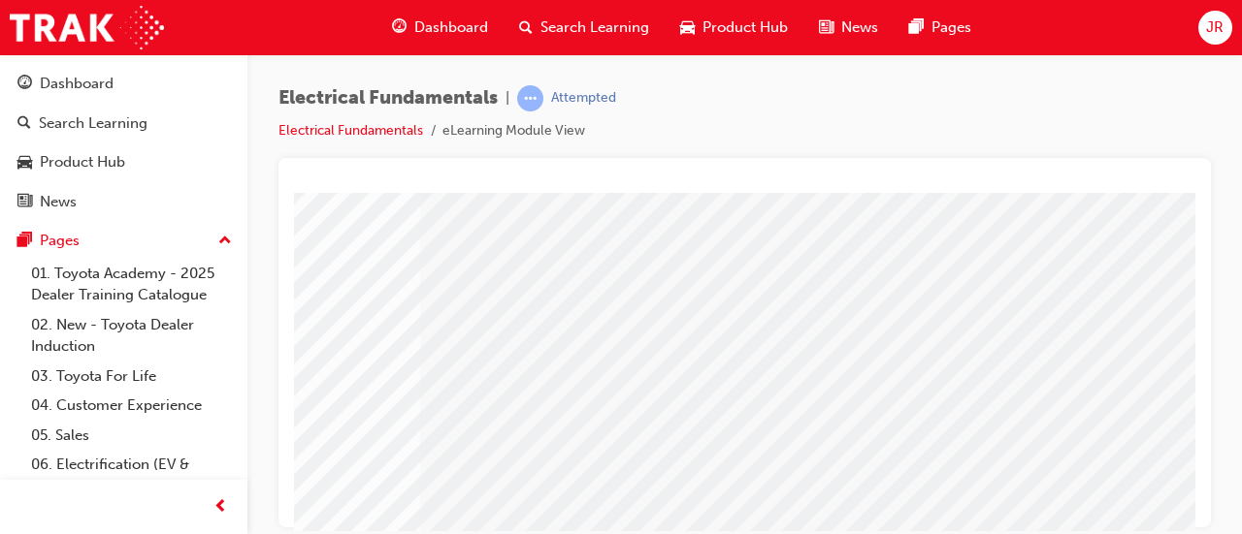
scroll to position [308, 365]
click at [371, 421] on input "True" at bounding box center [368, 420] width 21 height 21
radio input "true"
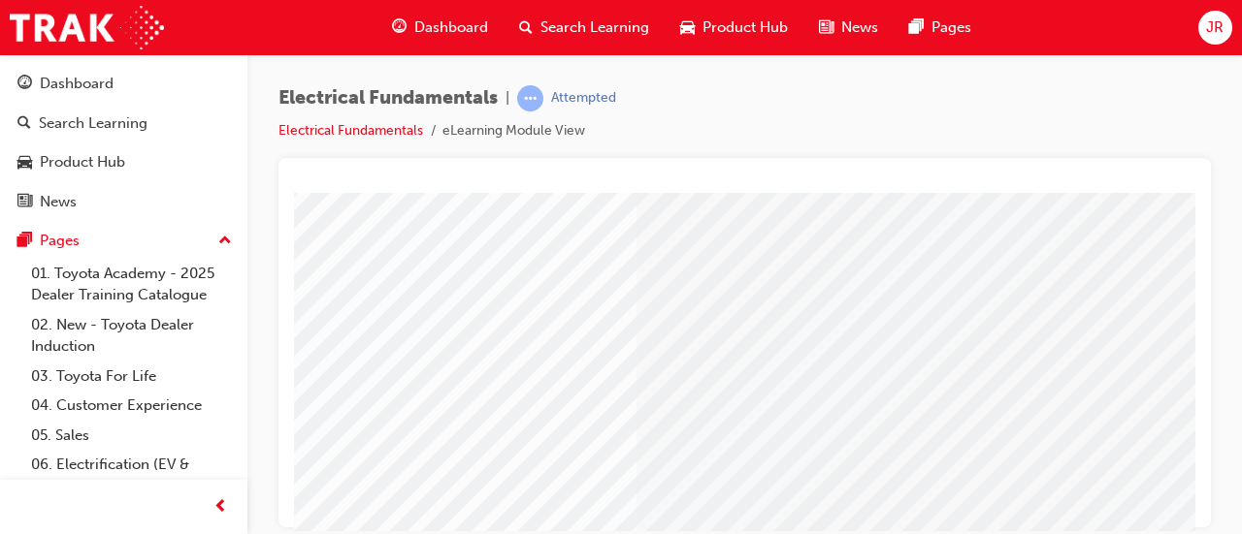
scroll to position [276, 155]
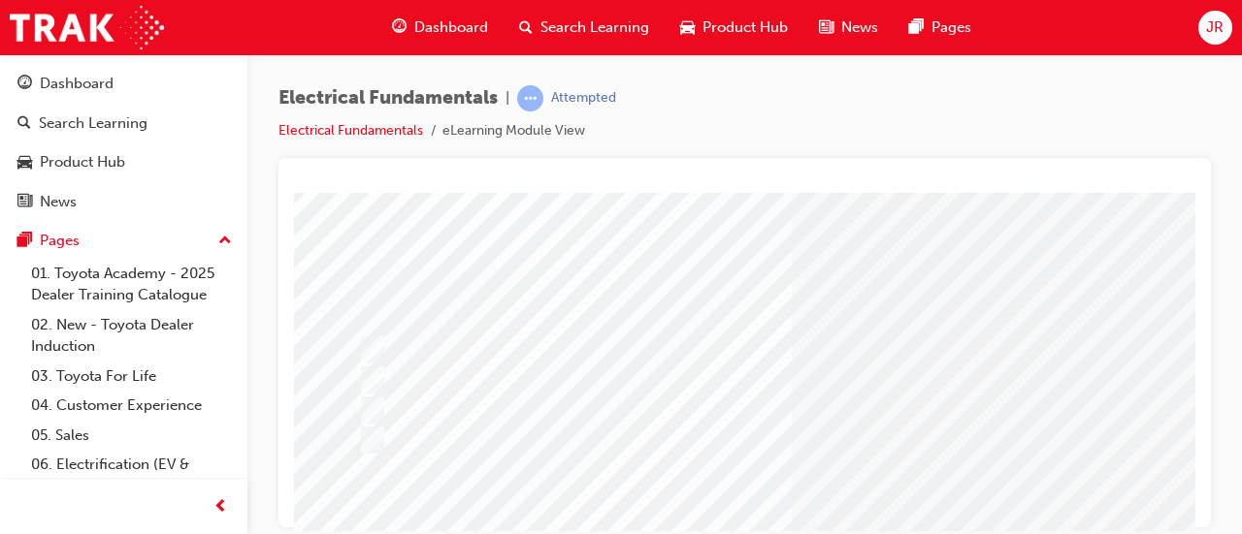
scroll to position [72, 0]
click at [880, 383] on div at bounding box center [760, 379] width 814 height 29
radio input "true"
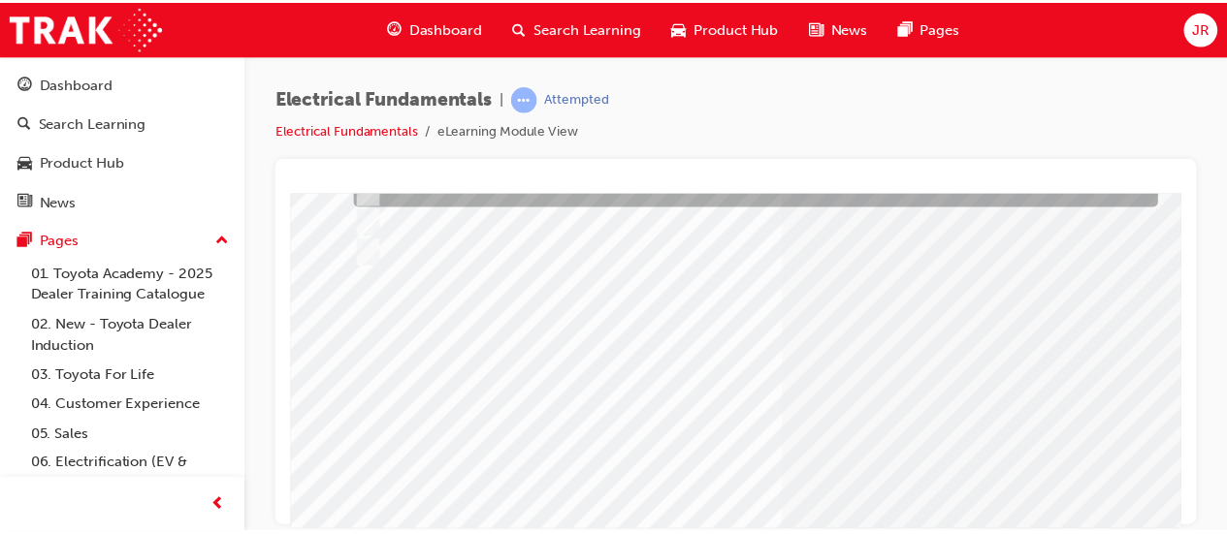
scroll to position [285, 0]
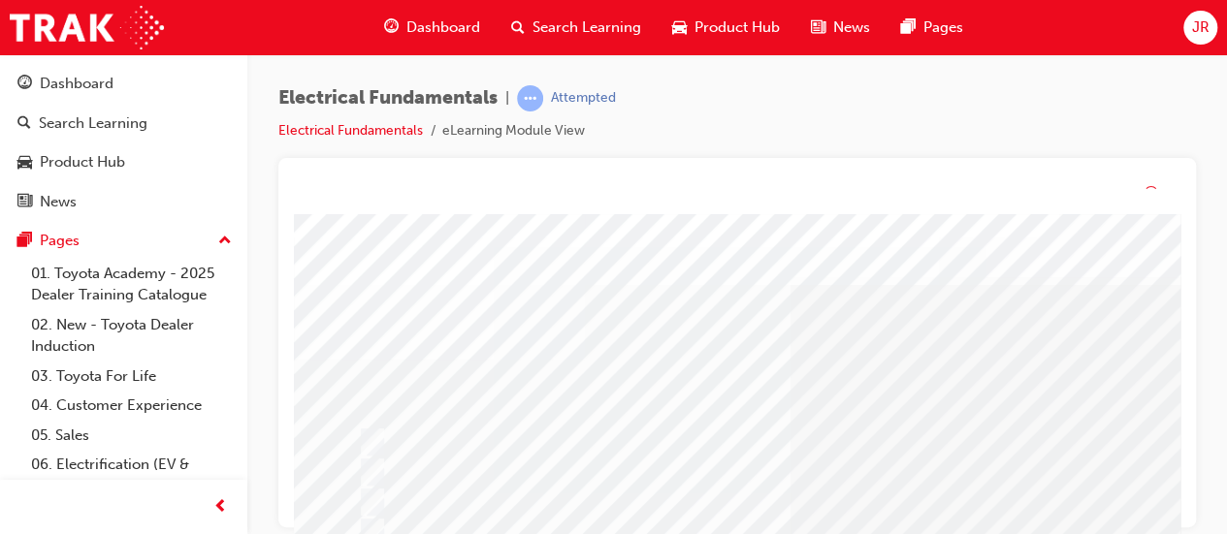
click at [1094, 464] on div at bounding box center [760, 473] width 814 height 29
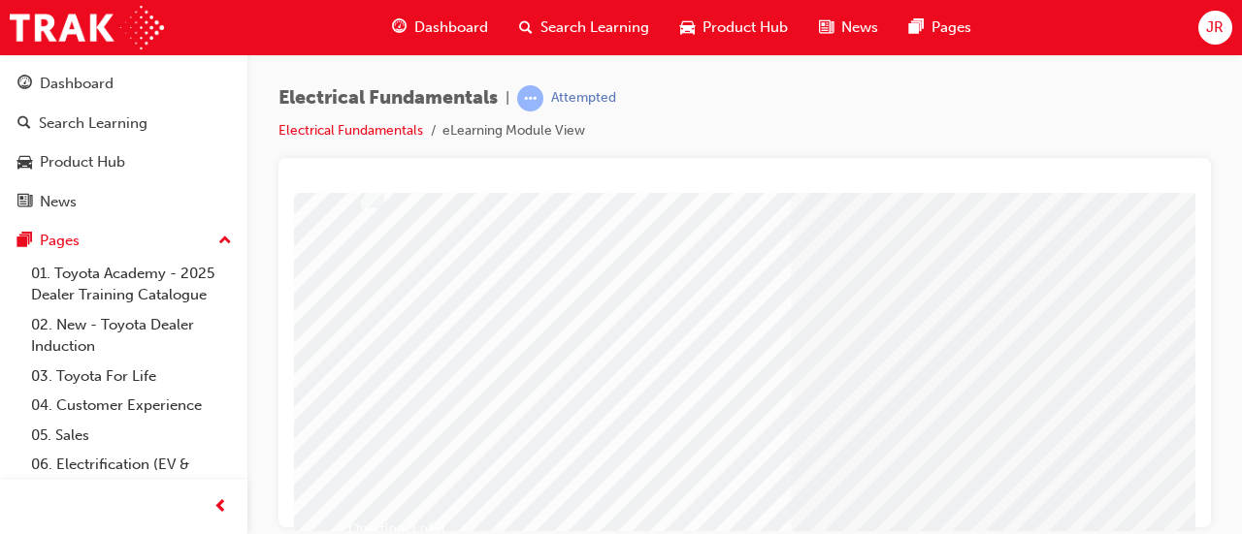
scroll to position [403, 0]
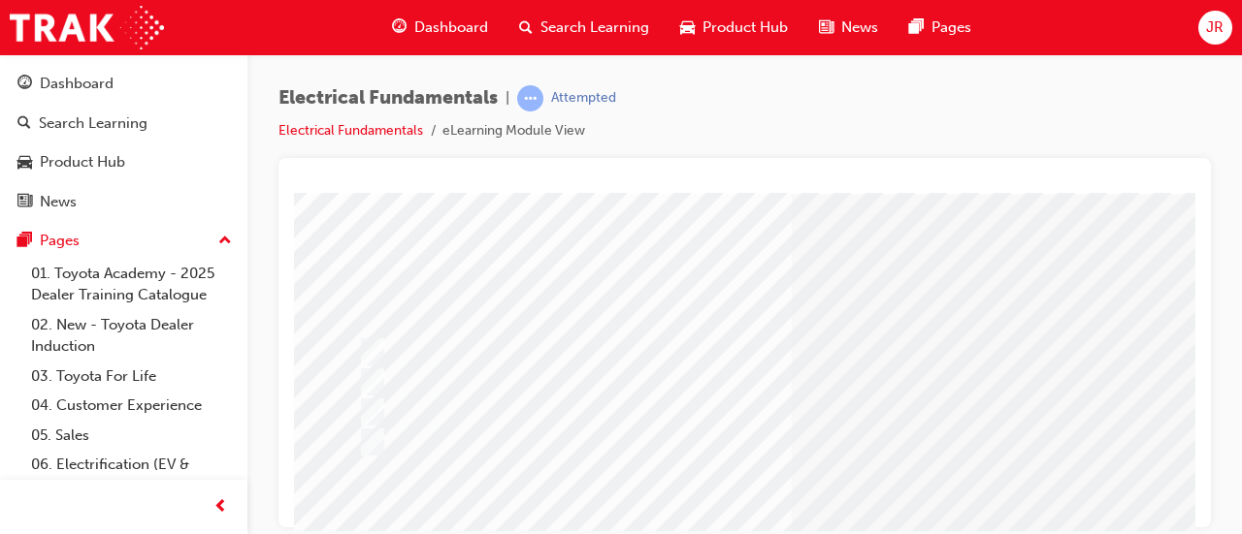
scroll to position [74, 0]
click at [371, 432] on input "All of the answers above." at bounding box center [368, 437] width 21 height 21
radio input "true"
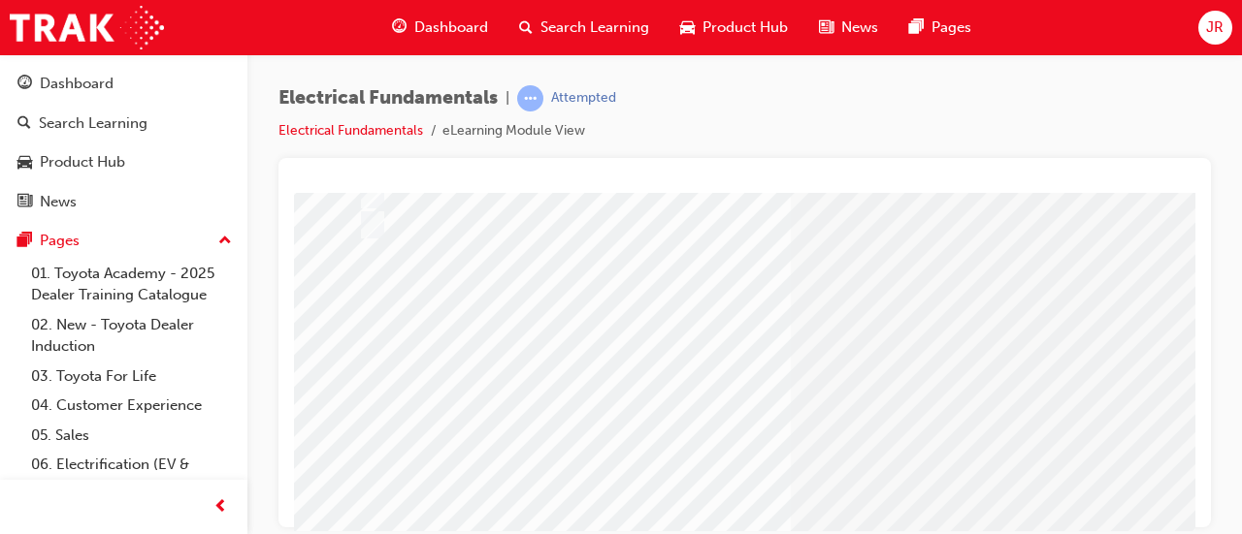
scroll to position [403, 0]
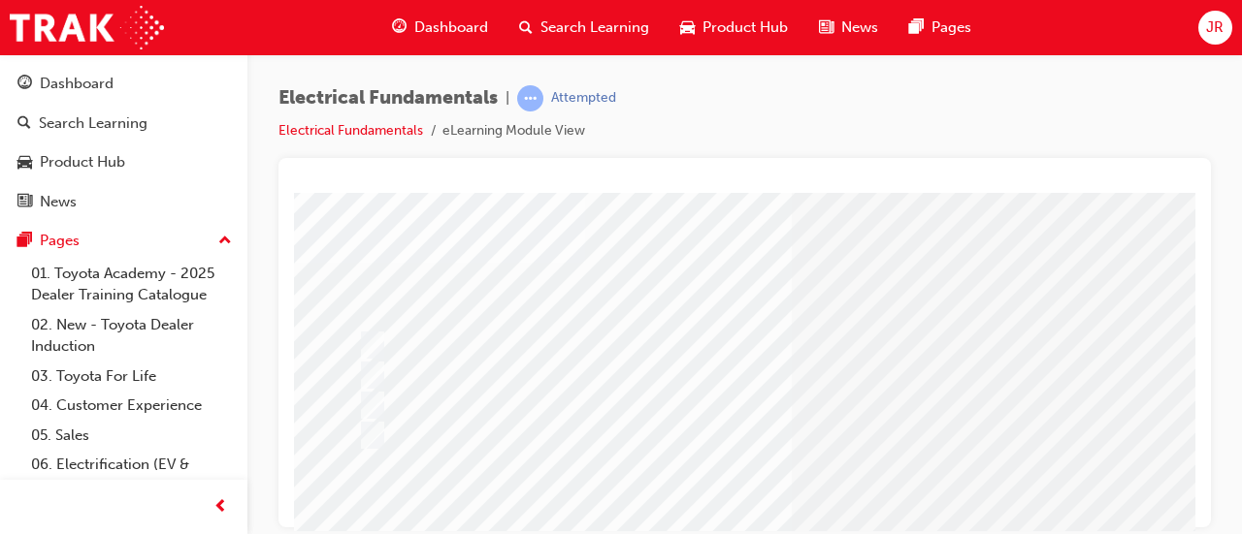
scroll to position [78, 0]
click at [842, 339] on div at bounding box center [760, 343] width 814 height 29
radio input "true"
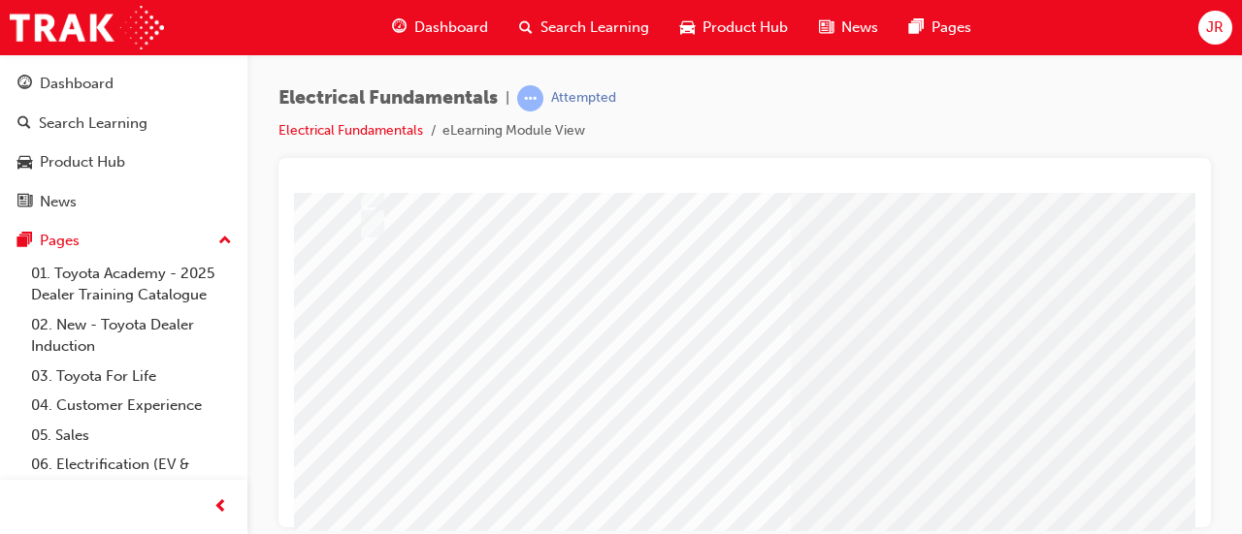
scroll to position [0, 0]
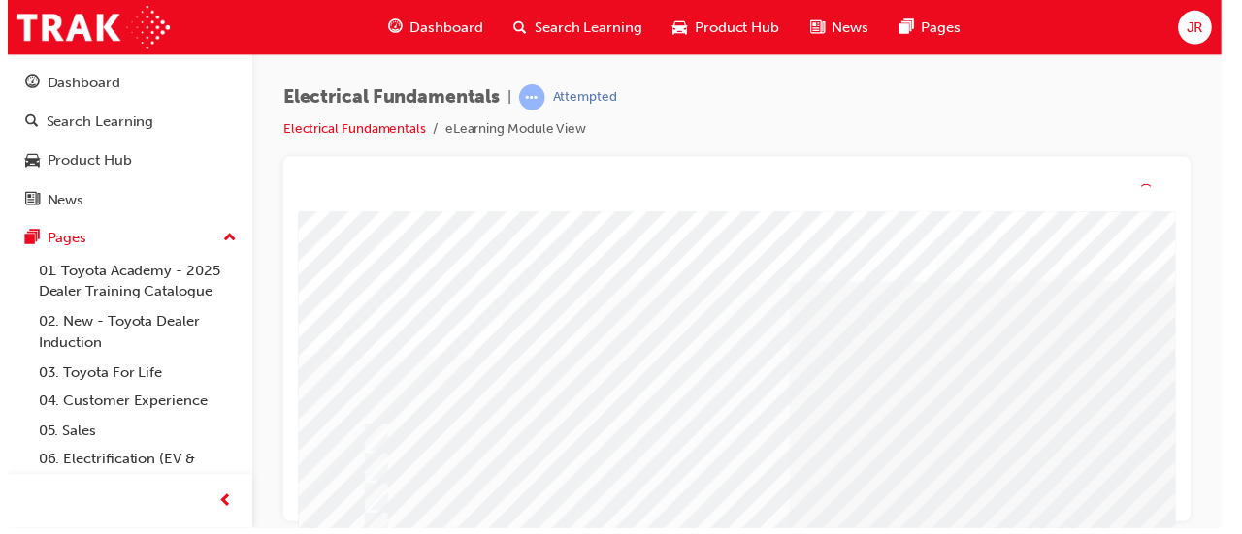
click at [1049, 451] on div at bounding box center [764, 440] width 814 height 29
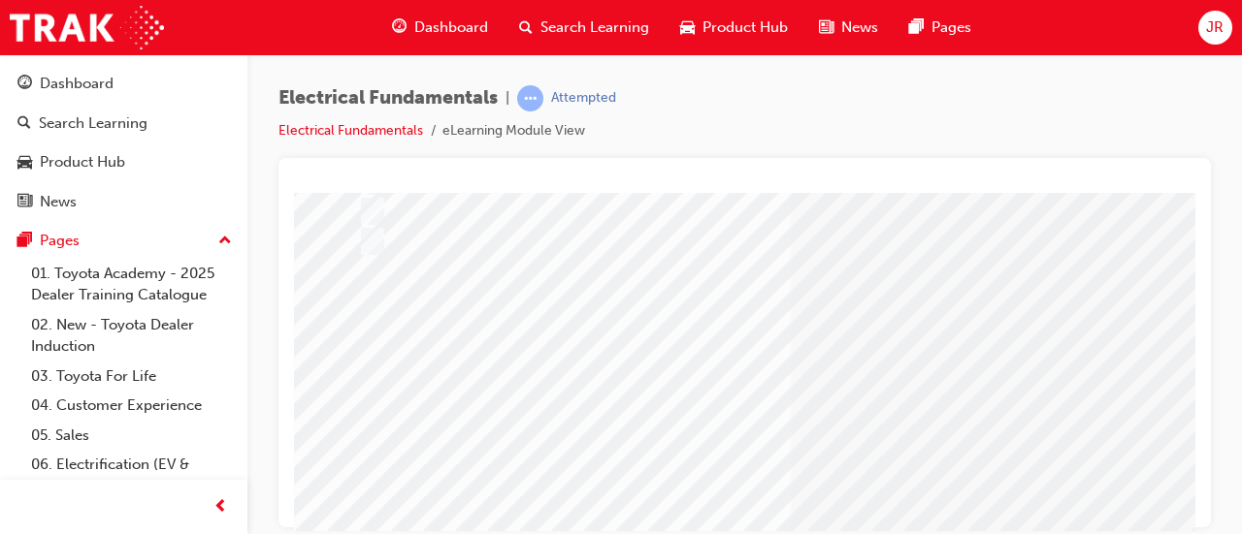
scroll to position [271, 0]
click at [383, 447] on div at bounding box center [760, 440] width 814 height 29
radio input "true"
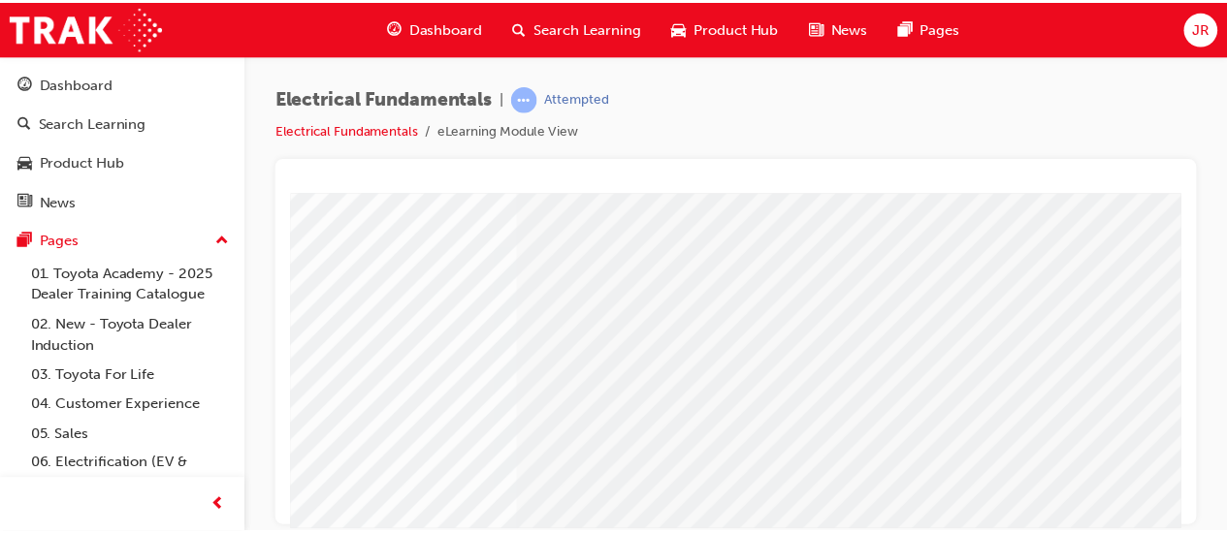
scroll to position [403, 269]
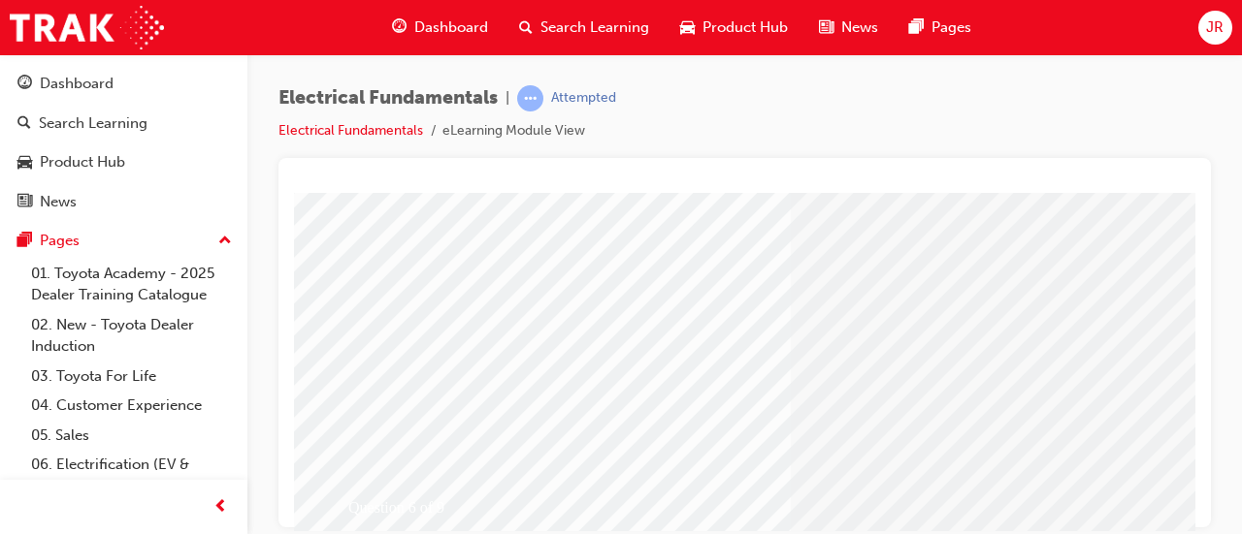
scroll to position [339, 0]
click at [420, 345] on div at bounding box center [760, 343] width 814 height 29
radio input "true"
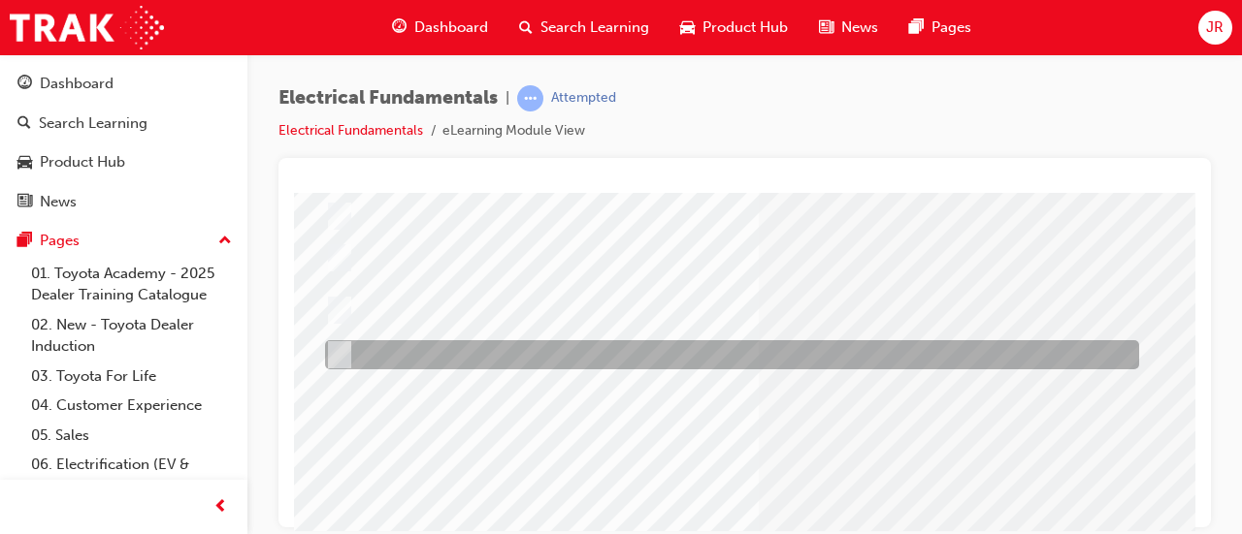
scroll to position [205, 31]
click at [423, 273] on div at bounding box center [729, 258] width 814 height 52
radio input "true"
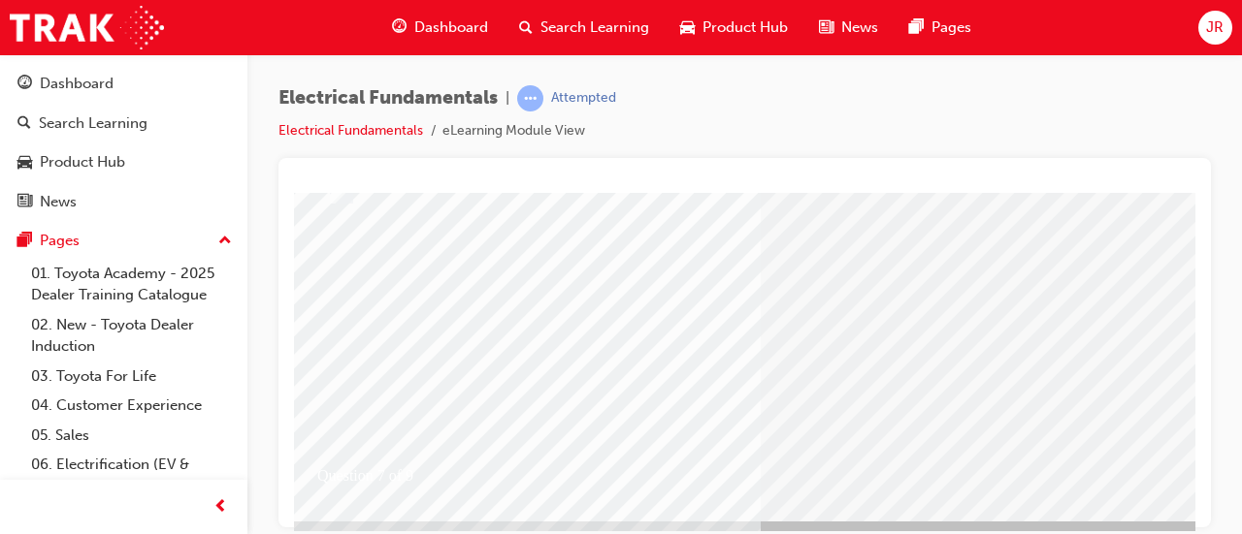
scroll to position [374, 31]
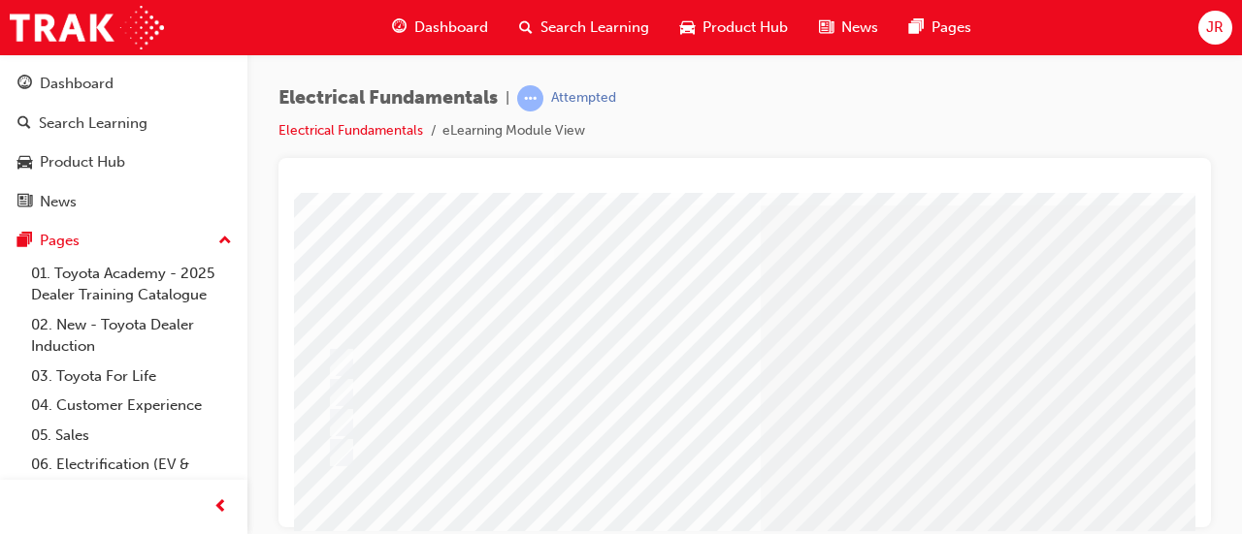
scroll to position [58, 27]
click at [481, 368] on div at bounding box center [733, 362] width 814 height 29
radio input "true"
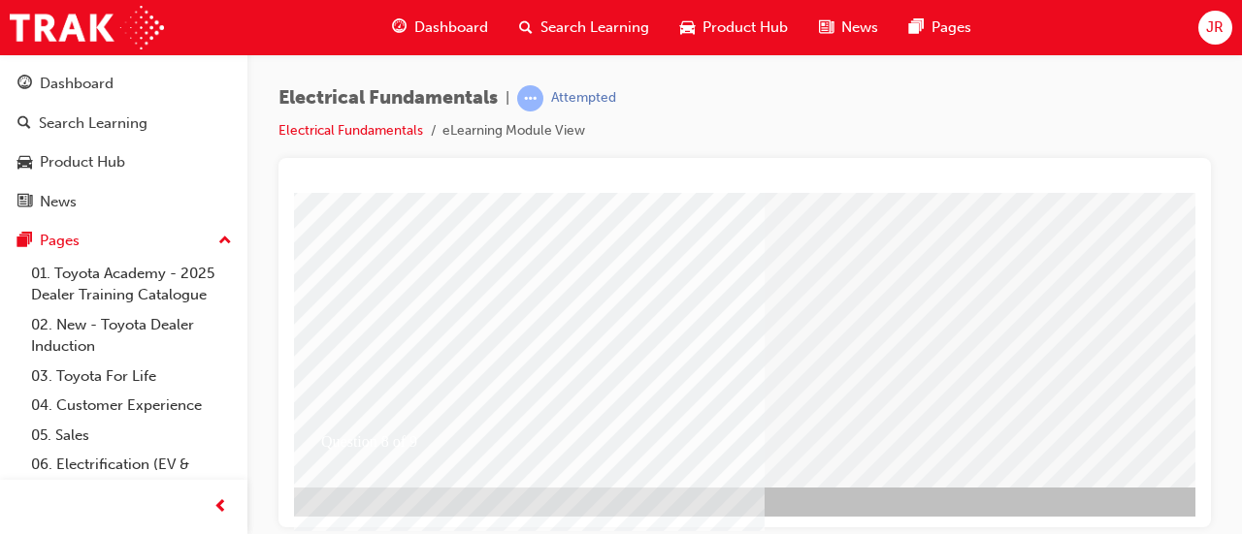
scroll to position [403, 23]
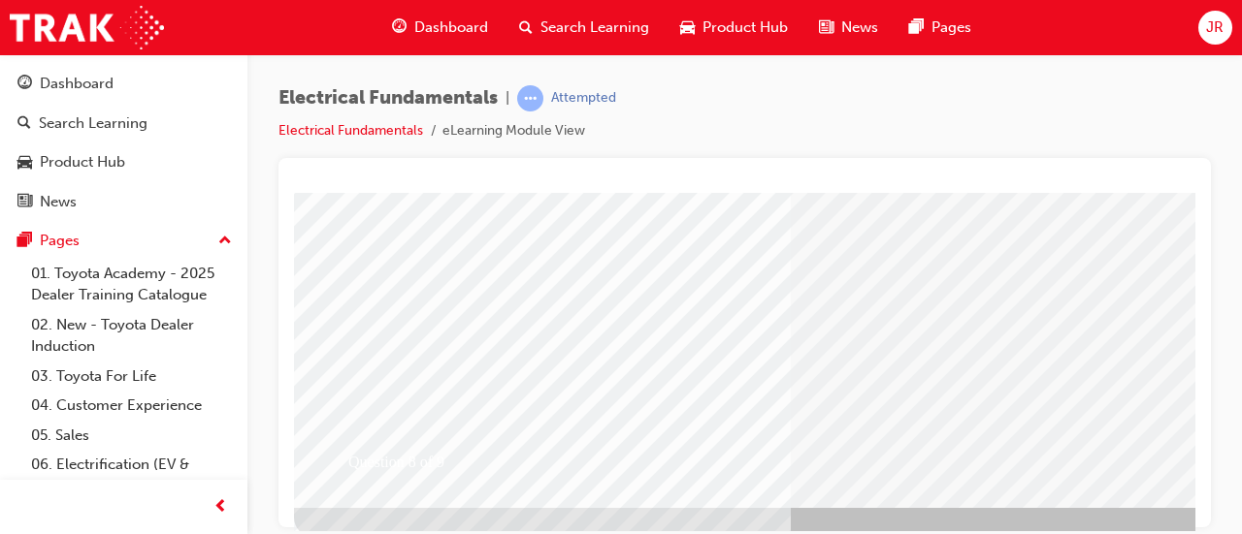
scroll to position [403, 0]
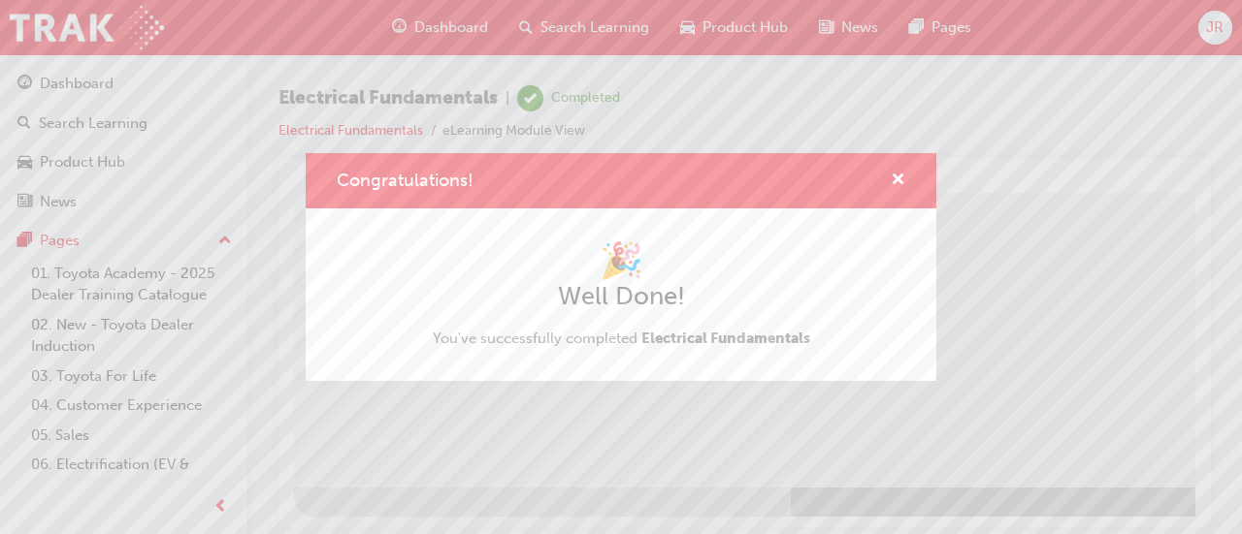
click at [1049, 315] on div "Congratulations! 🎉 Well Done! You've successfully completed Electrical Fundamen…" at bounding box center [621, 267] width 1242 height 534
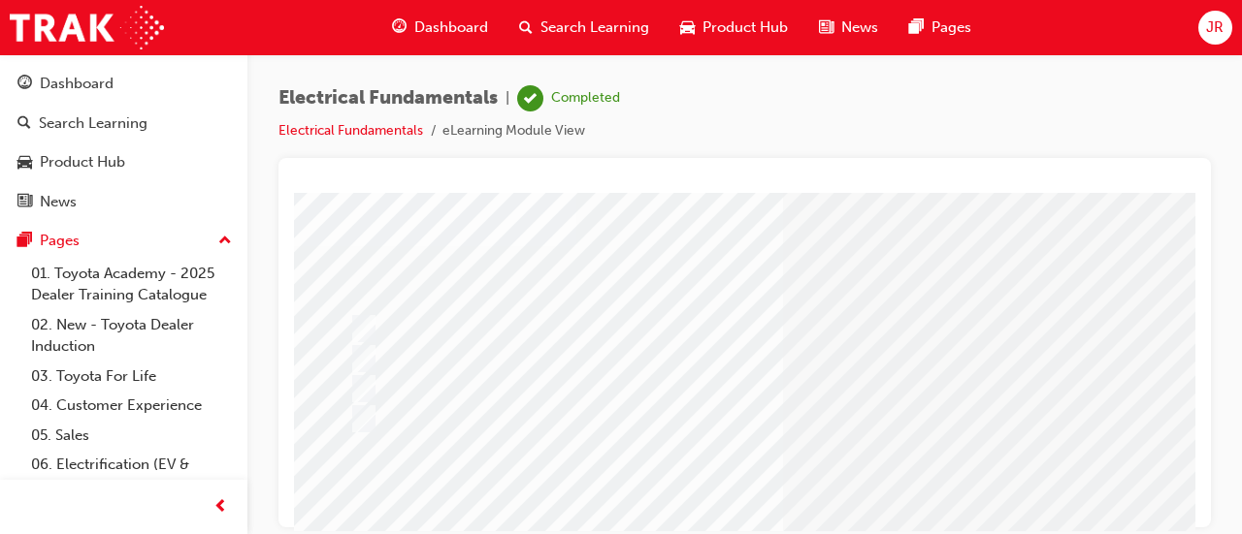
scroll to position [92, 0]
click at [477, 322] on div at bounding box center [760, 328] width 814 height 29
radio input "true"
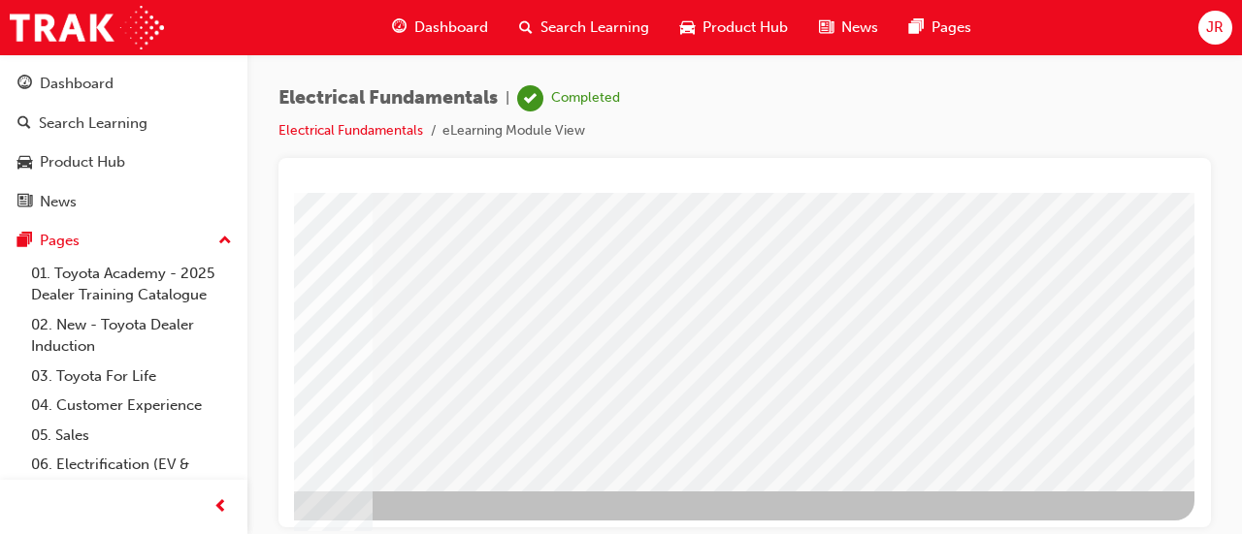
scroll to position [403, 433]
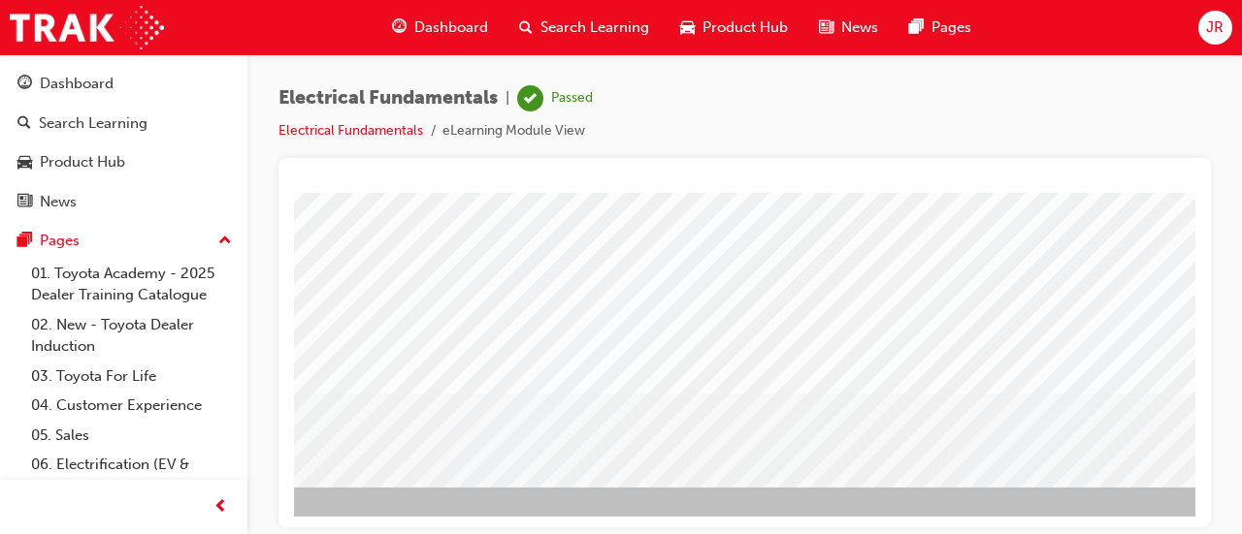
scroll to position [403, 228]
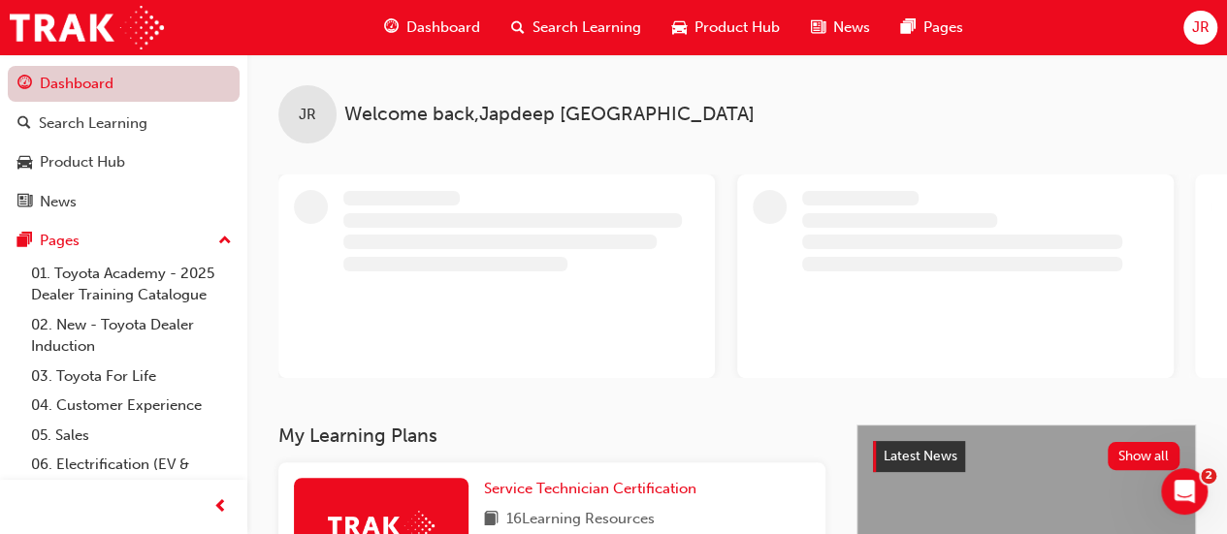
click at [124, 81] on link "Dashboard" at bounding box center [124, 84] width 232 height 36
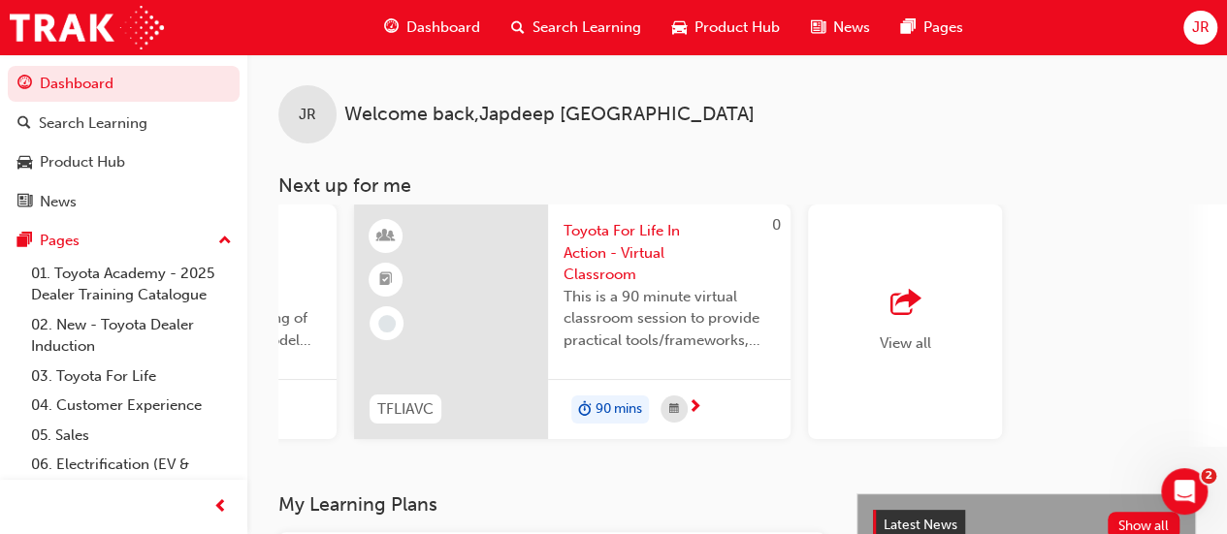
scroll to position [0, 1772]
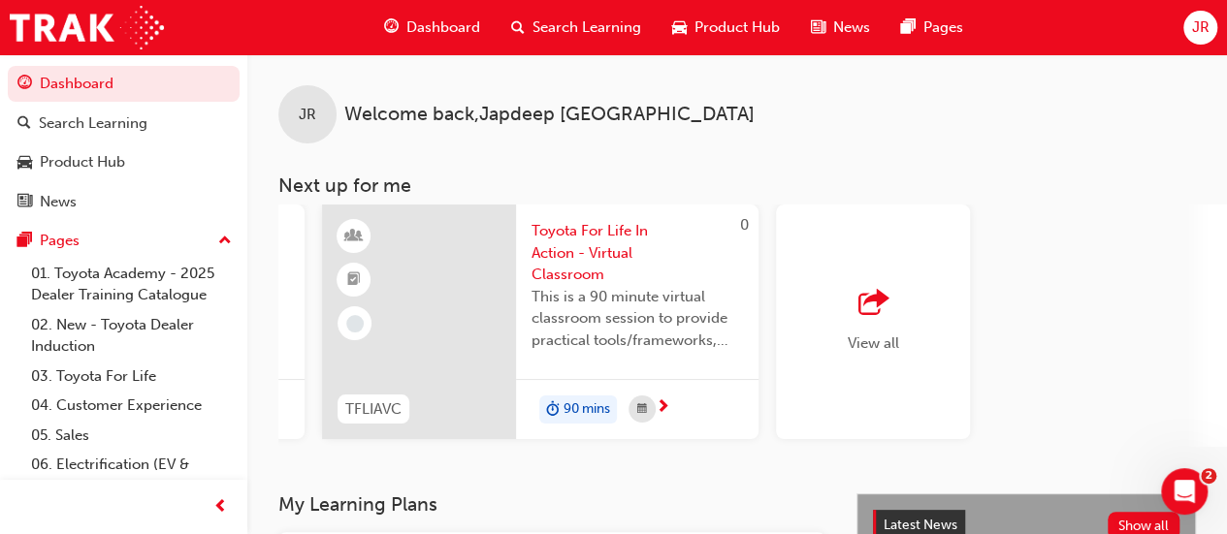
click at [878, 300] on span "outbound-icon" at bounding box center [872, 303] width 29 height 27
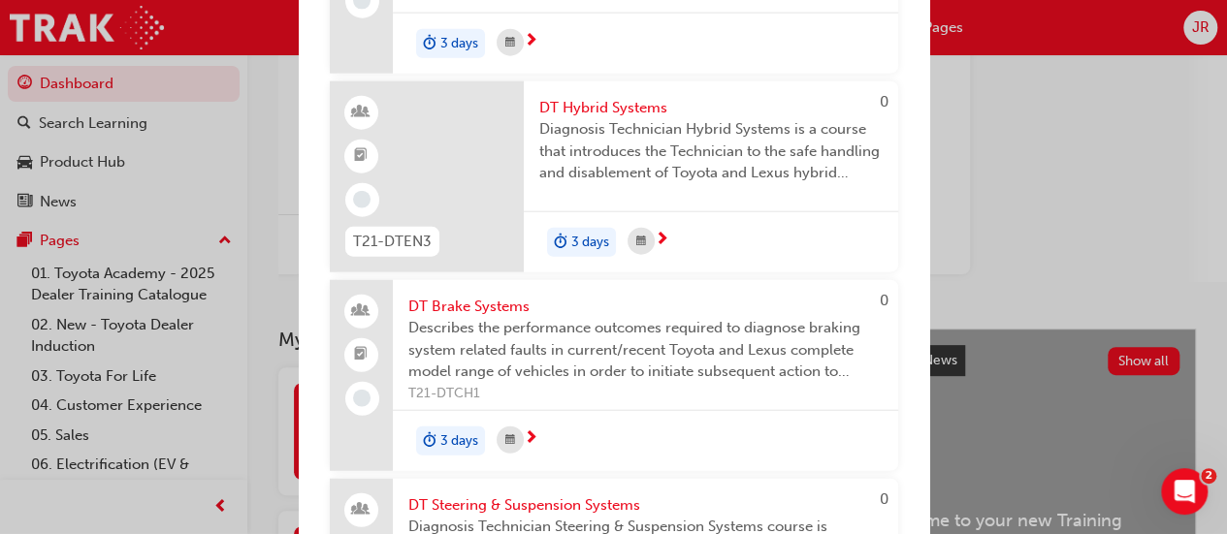
scroll to position [5963, 0]
click at [650, 186] on span "Diagnosis Technician Hybrid Systems is a course that introduces the Technician …" at bounding box center [710, 153] width 343 height 66
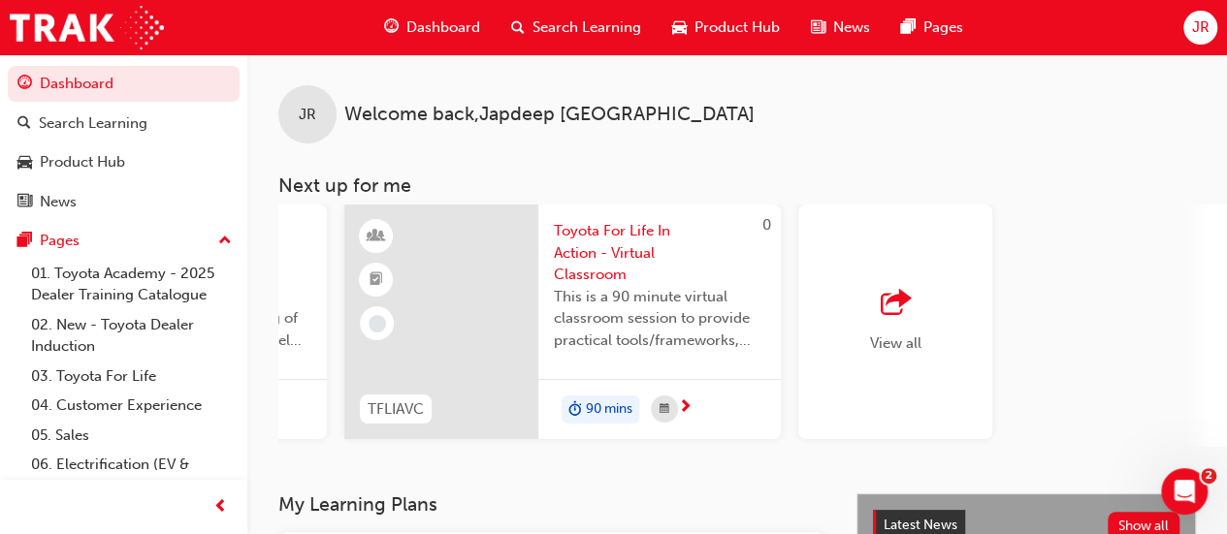
scroll to position [0, 1772]
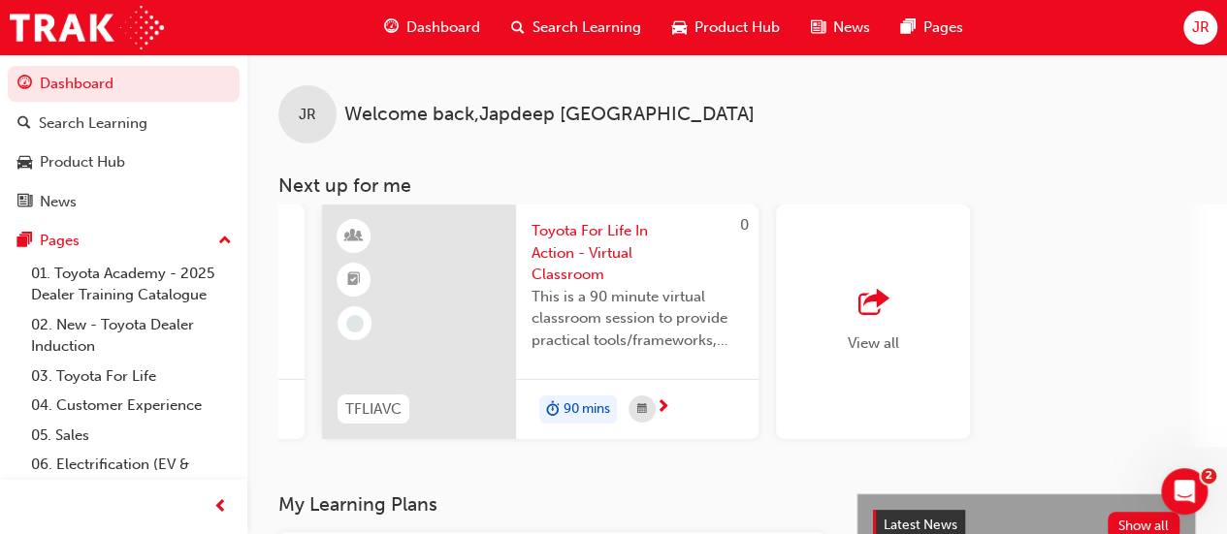
click at [855, 309] on div "button" at bounding box center [873, 303] width 51 height 27
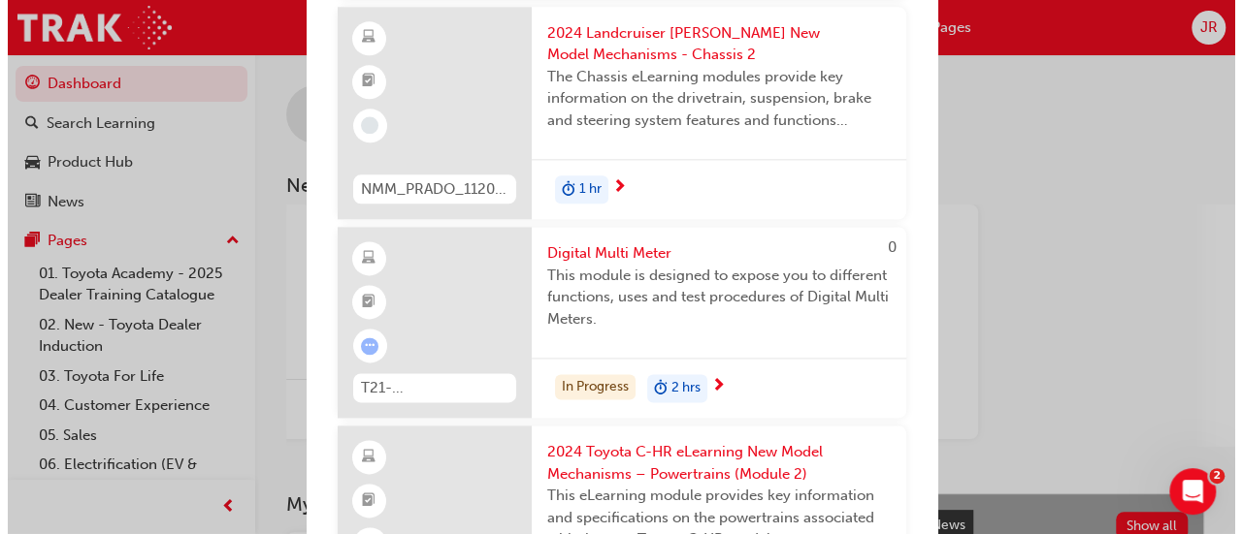
scroll to position [1168, 0]
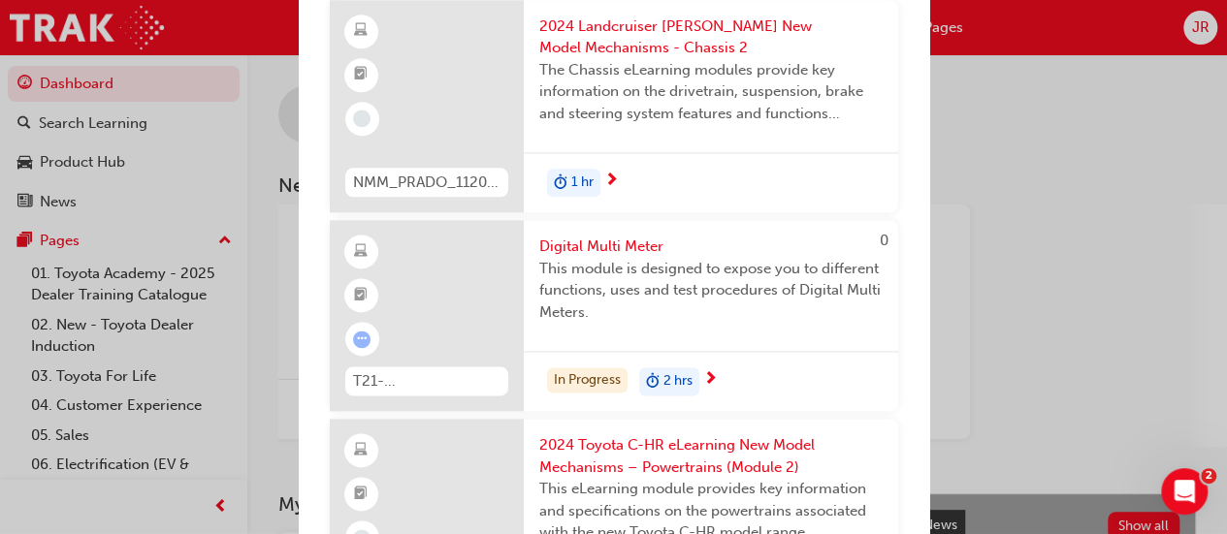
click at [586, 314] on span "This module is designed to expose you to different functions, uses and test pro…" at bounding box center [710, 291] width 343 height 66
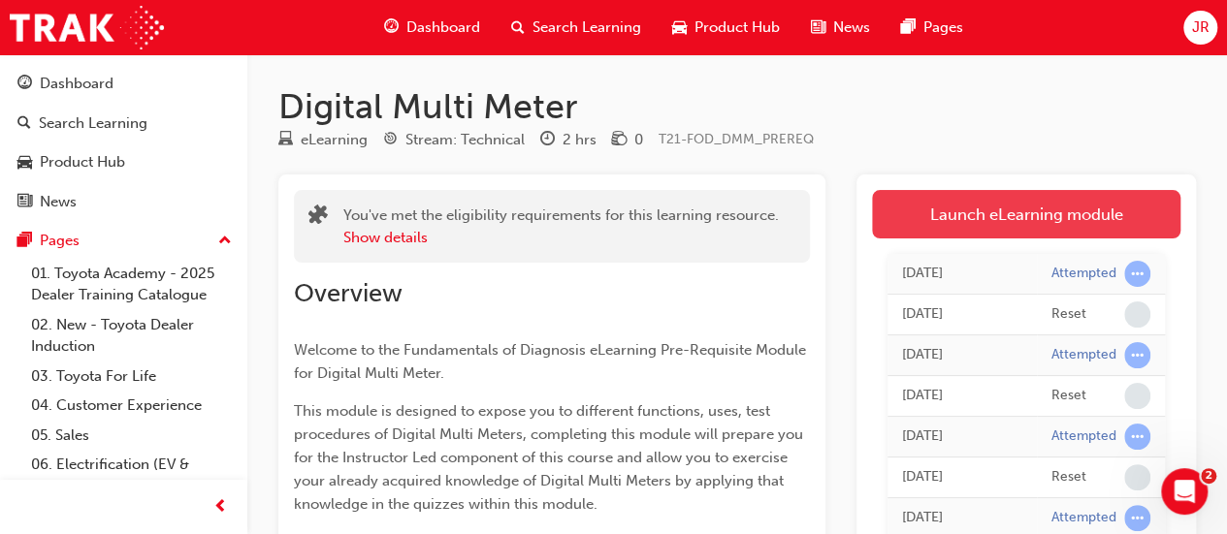
click at [957, 216] on link "Launch eLearning module" at bounding box center [1026, 214] width 308 height 48
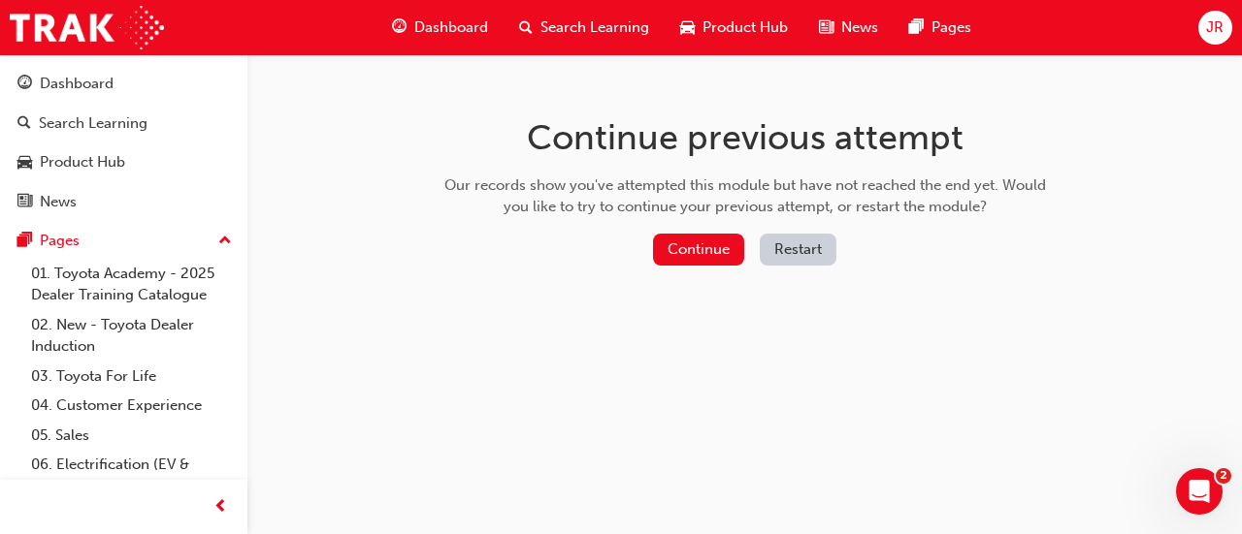
click at [800, 252] on button "Restart" at bounding box center [797, 250] width 77 height 32
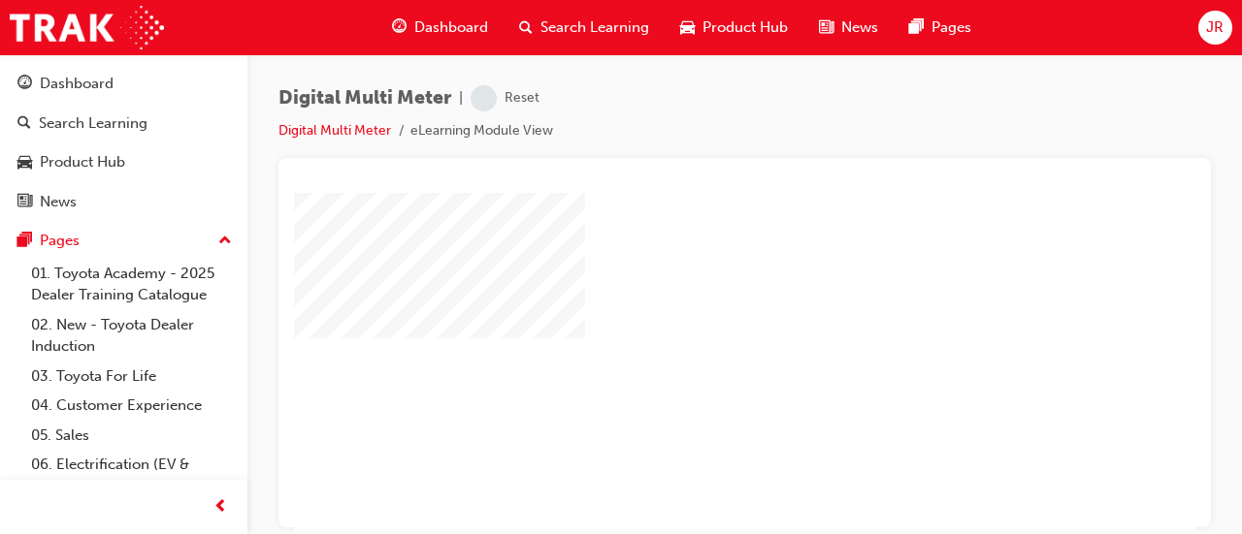
click at [689, 306] on div "play" at bounding box center [689, 306] width 0 height 0
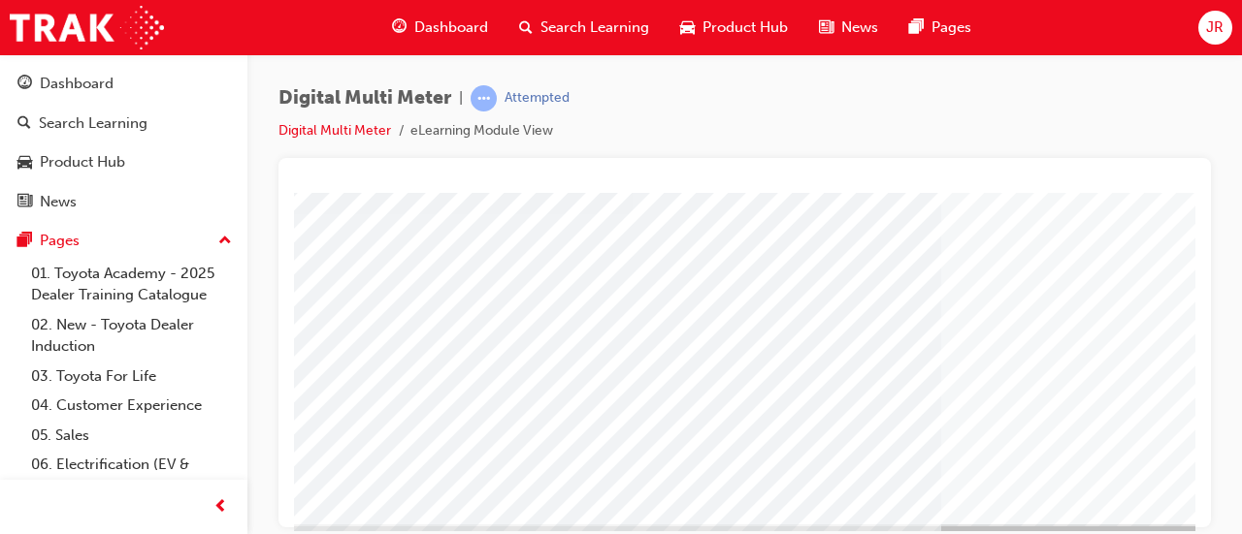
scroll to position [403, 0]
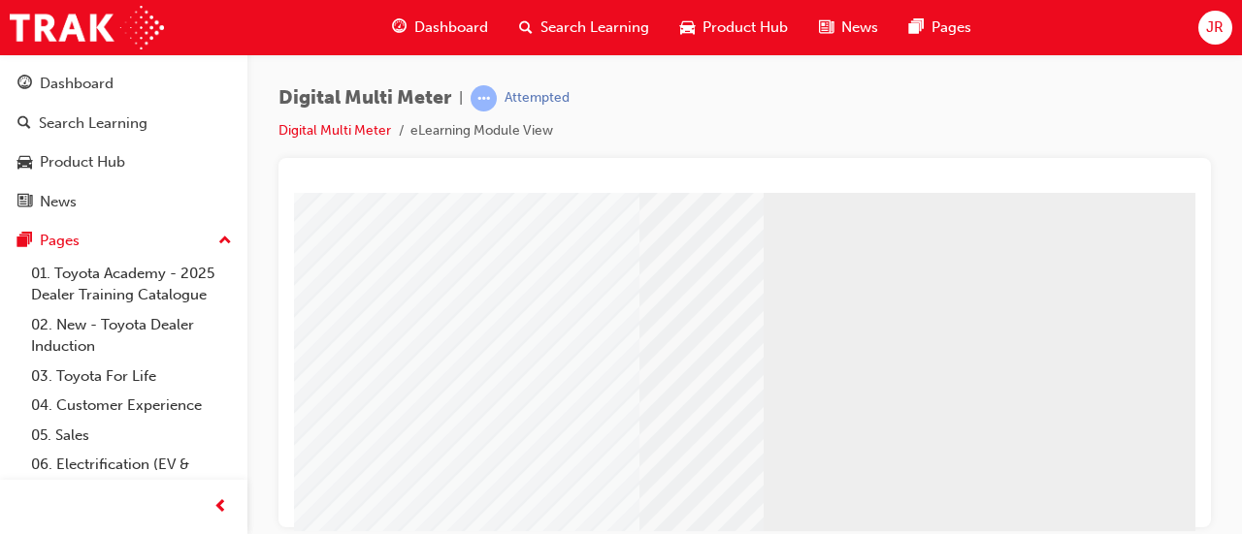
scroll to position [191, 0]
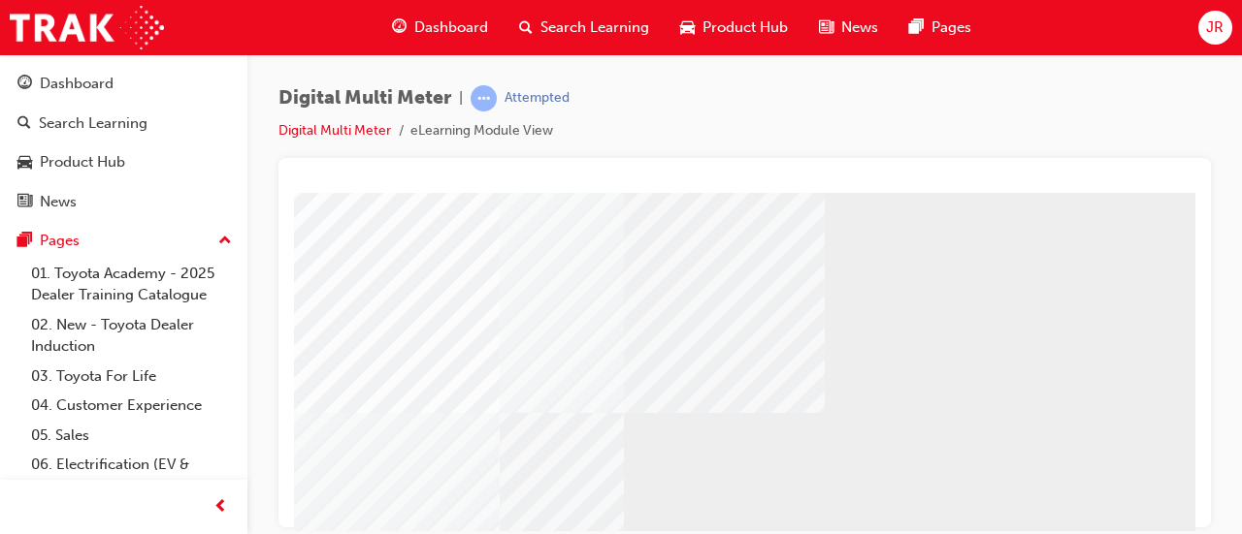
scroll to position [238, 433]
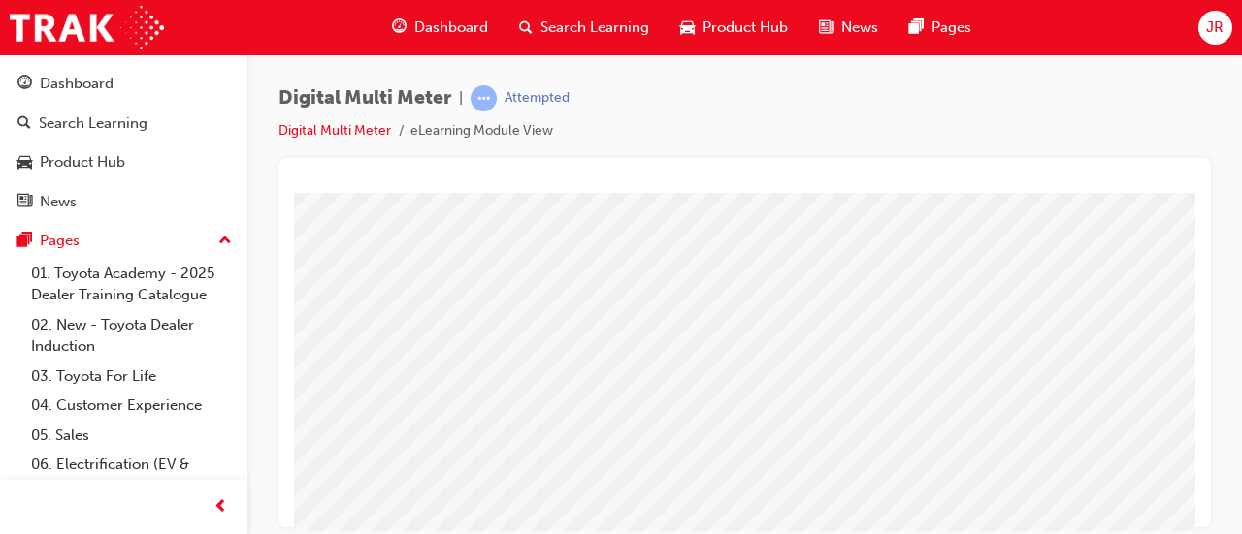
scroll to position [403, 406]
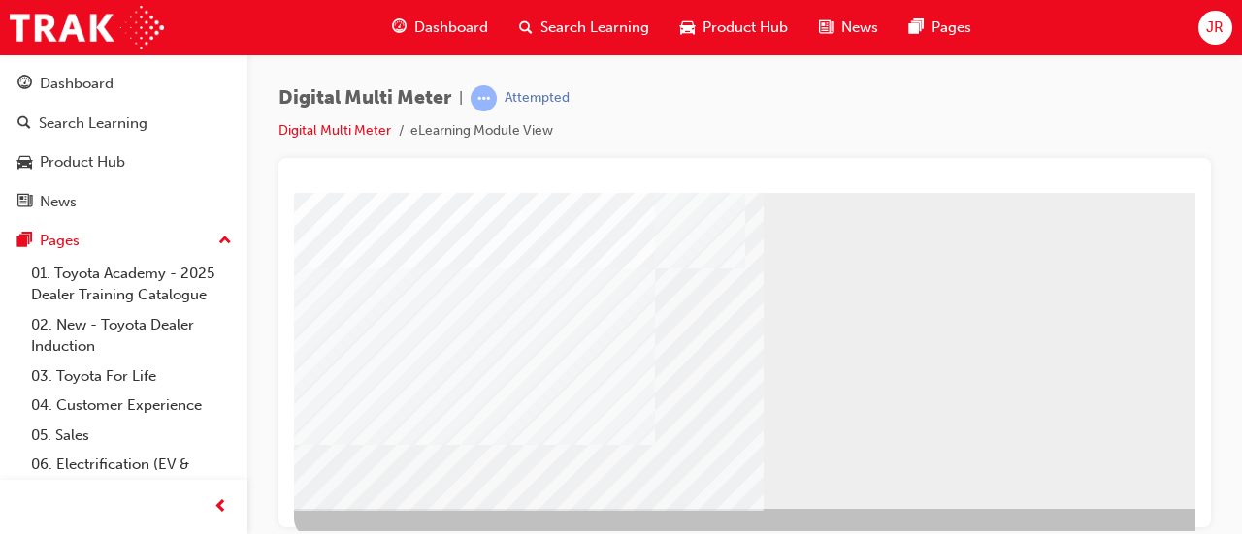
scroll to position [403, 0]
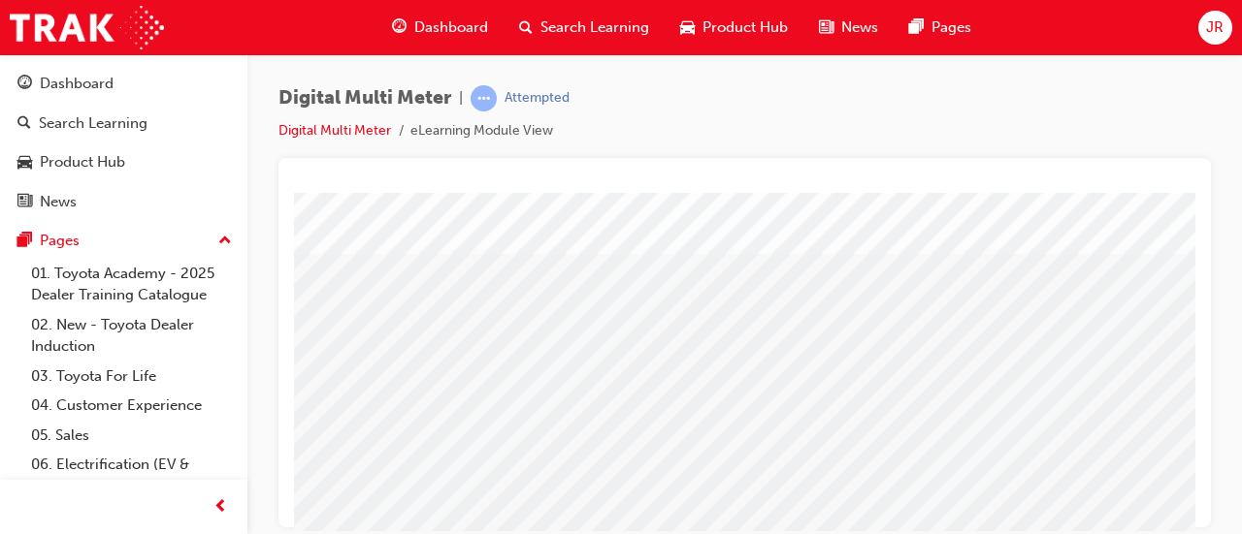
scroll to position [300, 0]
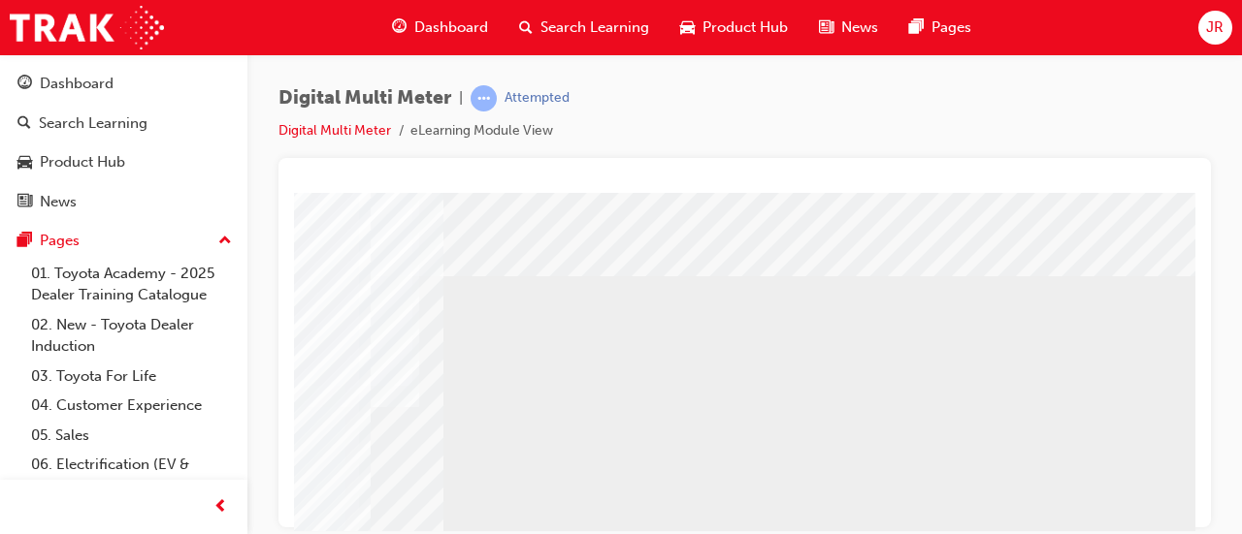
scroll to position [0, 433]
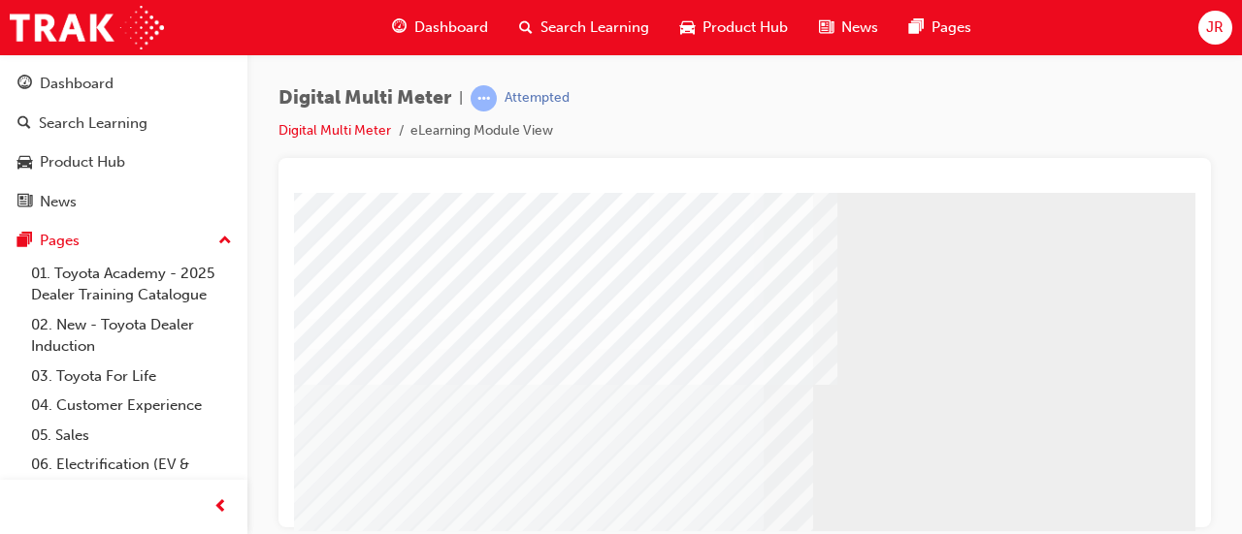
scroll to position [403, 0]
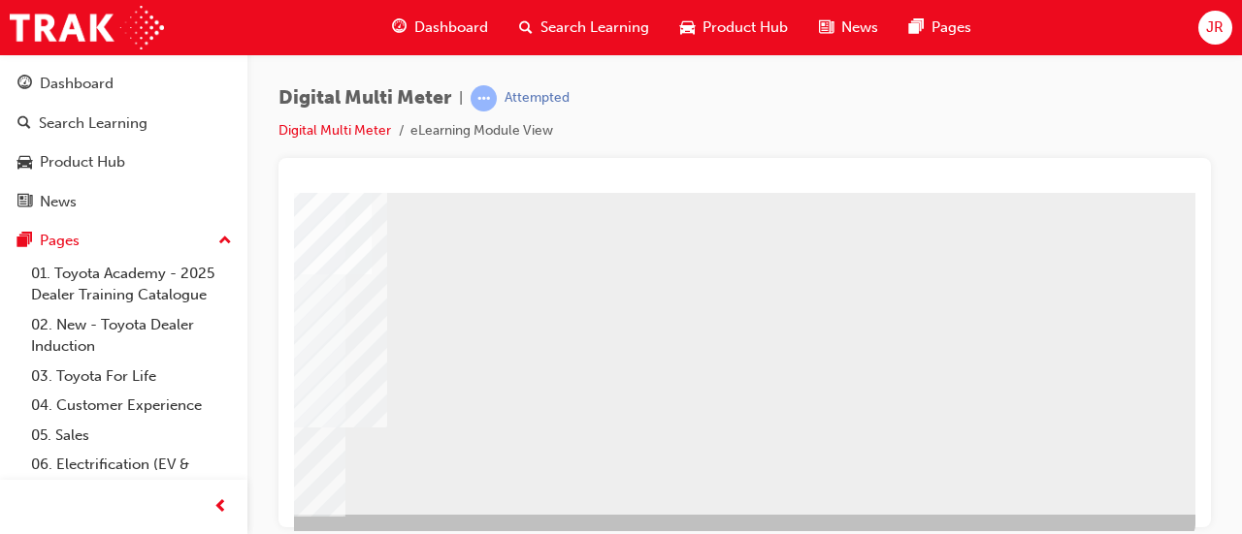
scroll to position [383, 433]
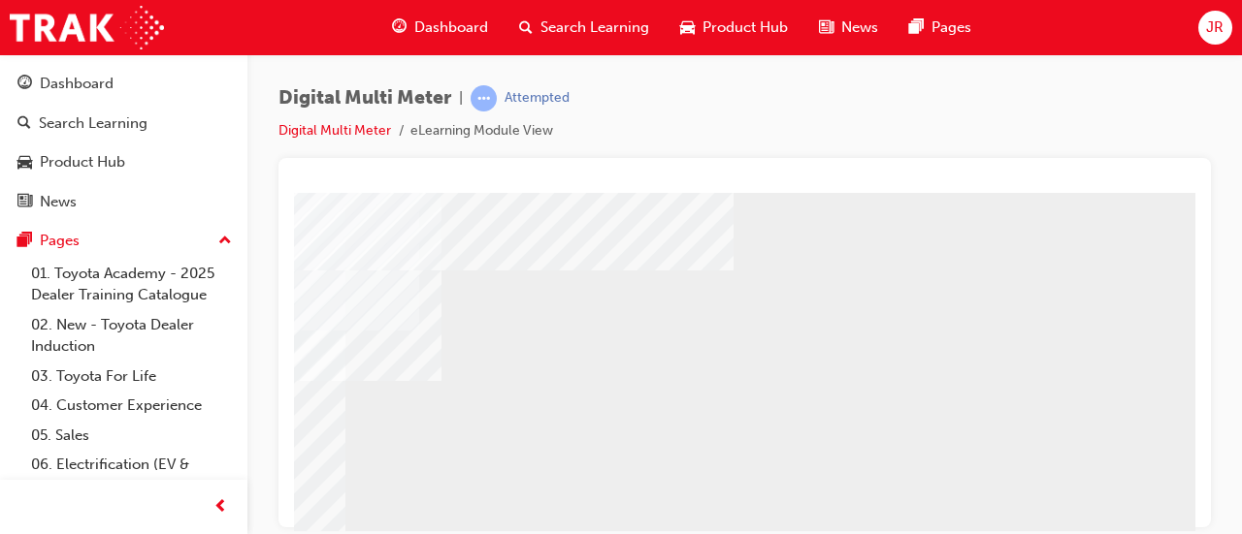
scroll to position [403, 433]
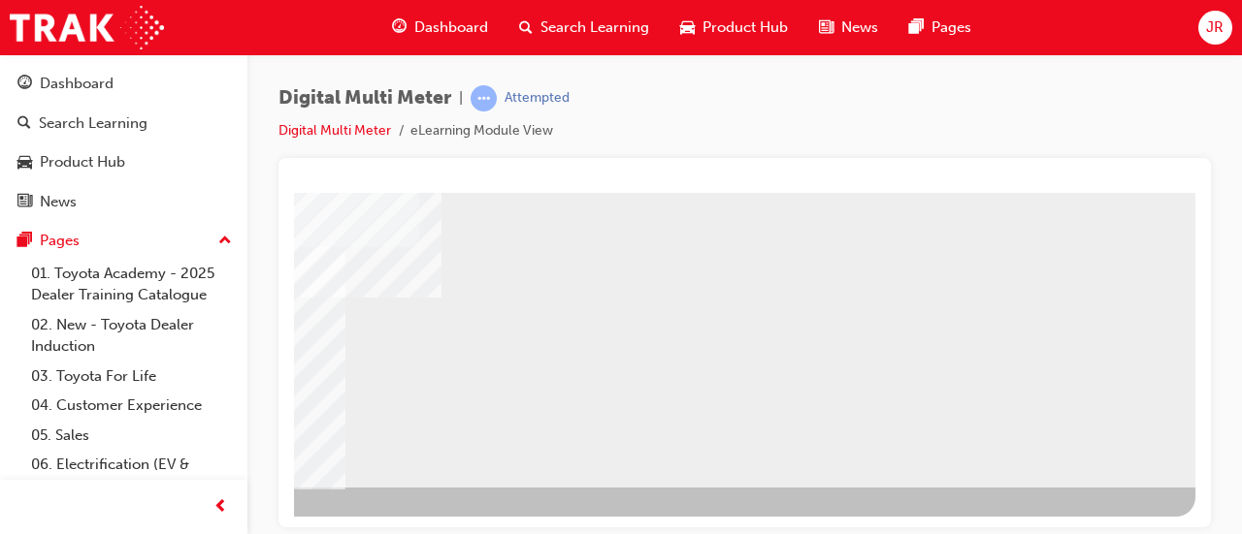
click at [399, 487] on div "BACK Trigger this button to go to the previous slide" at bounding box center [355, 504] width 122 height 35
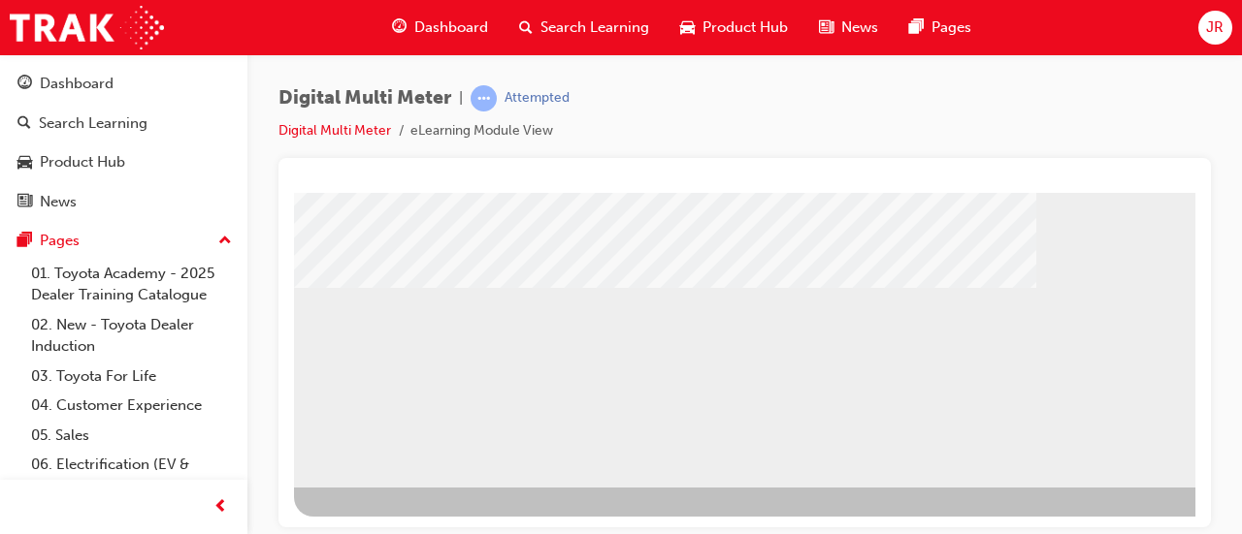
click at [416, 487] on div "BACK Trigger this button to go to the previous slide" at bounding box center [355, 504] width 122 height 35
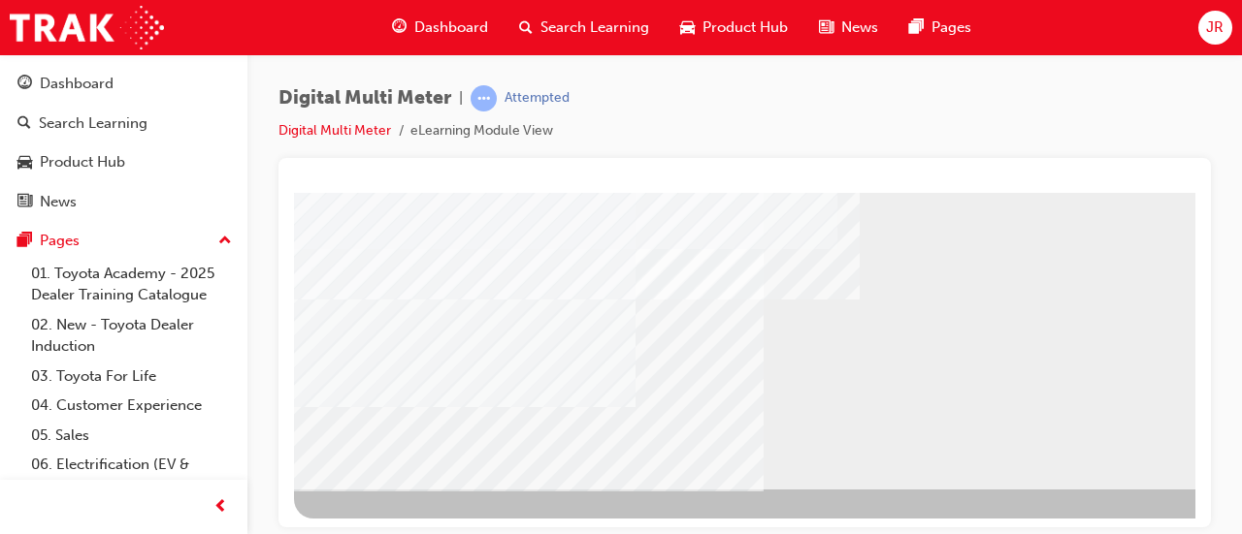
click at [416, 489] on div "BACK Trigger this button to go to the previous slide" at bounding box center [355, 506] width 122 height 35
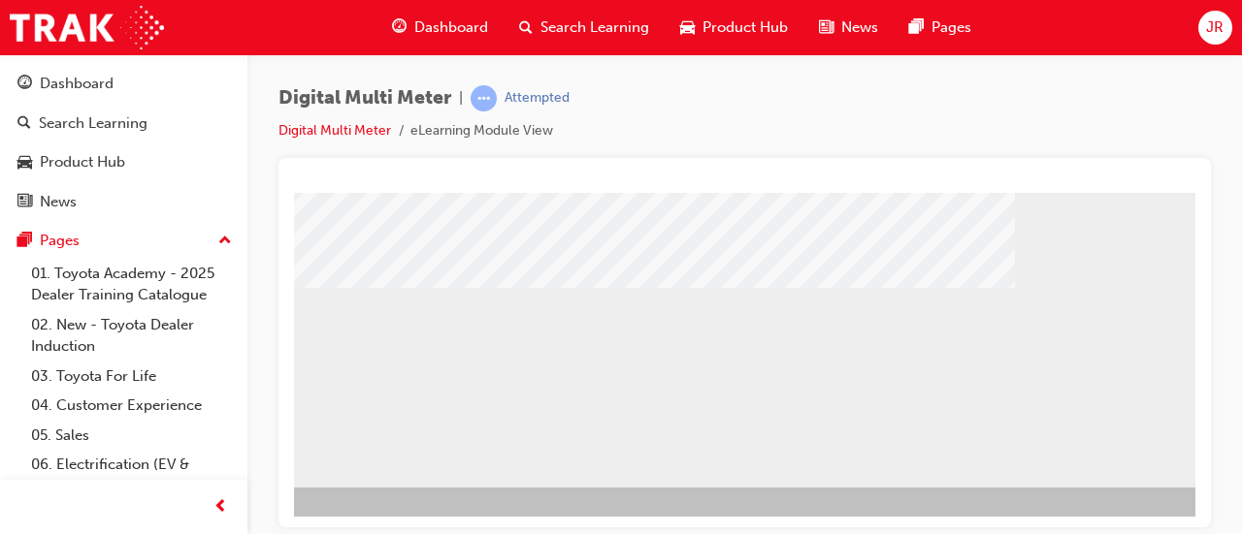
click at [395, 487] on div "BACK Trigger this button to go to the previous slide" at bounding box center [334, 504] width 122 height 35
click at [416, 487] on div "BACK Trigger this button to go to the previous slide" at bounding box center [355, 504] width 122 height 35
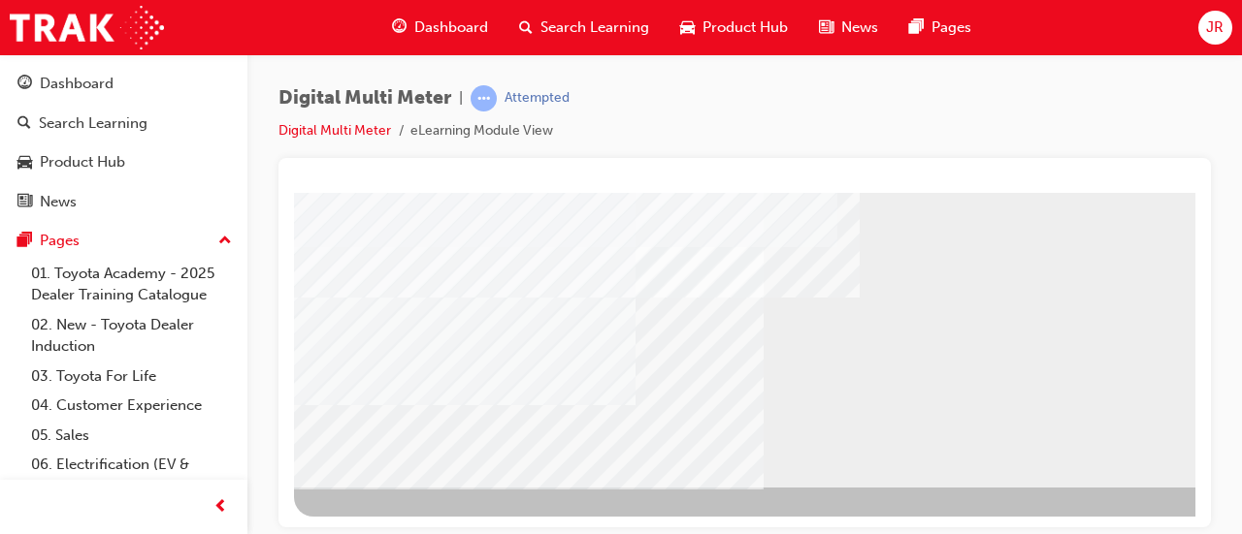
click at [416, 487] on div "BACK Trigger this button to go to the previous slide" at bounding box center [355, 504] width 122 height 35
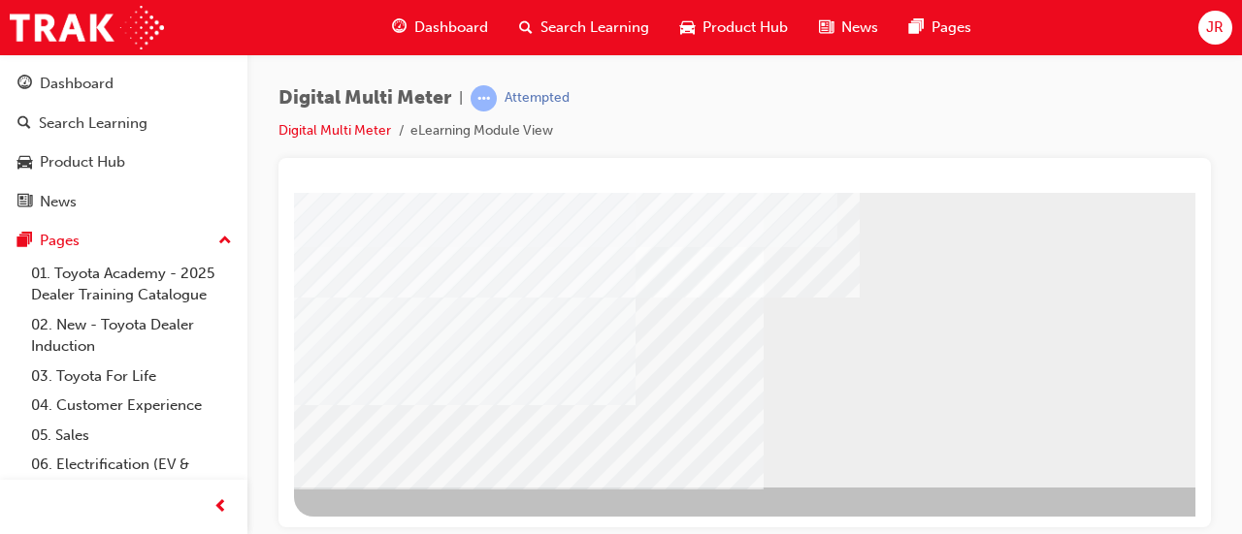
click at [416, 487] on div "BACK Trigger this button to go to the previous slide" at bounding box center [355, 504] width 122 height 35
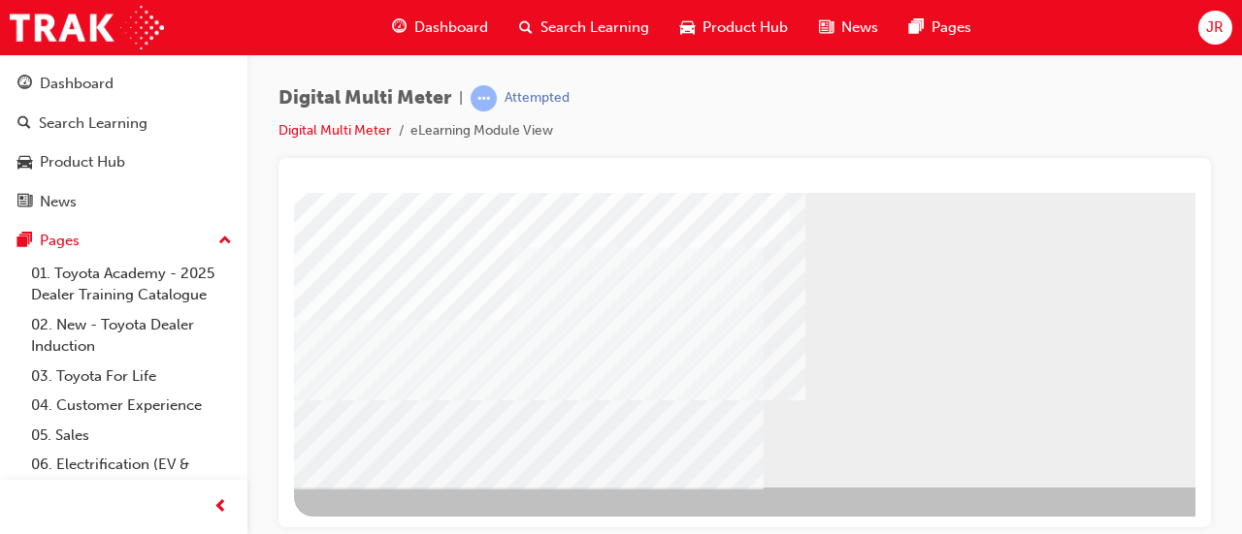
click at [416, 487] on div "BACK Trigger this button to go to the previous slide" at bounding box center [355, 504] width 122 height 35
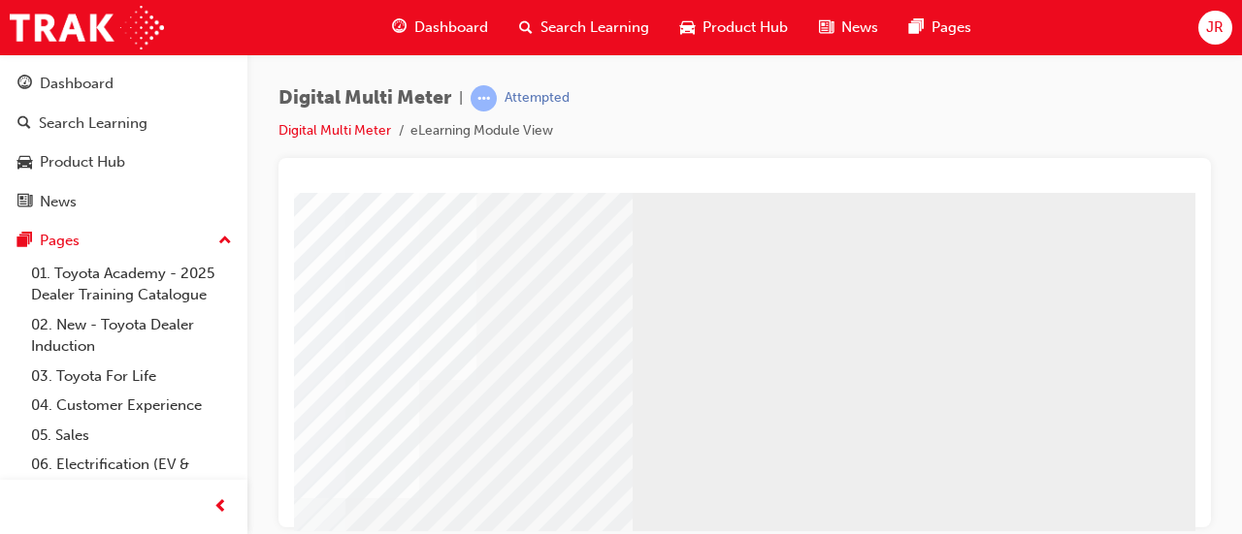
scroll to position [403, 433]
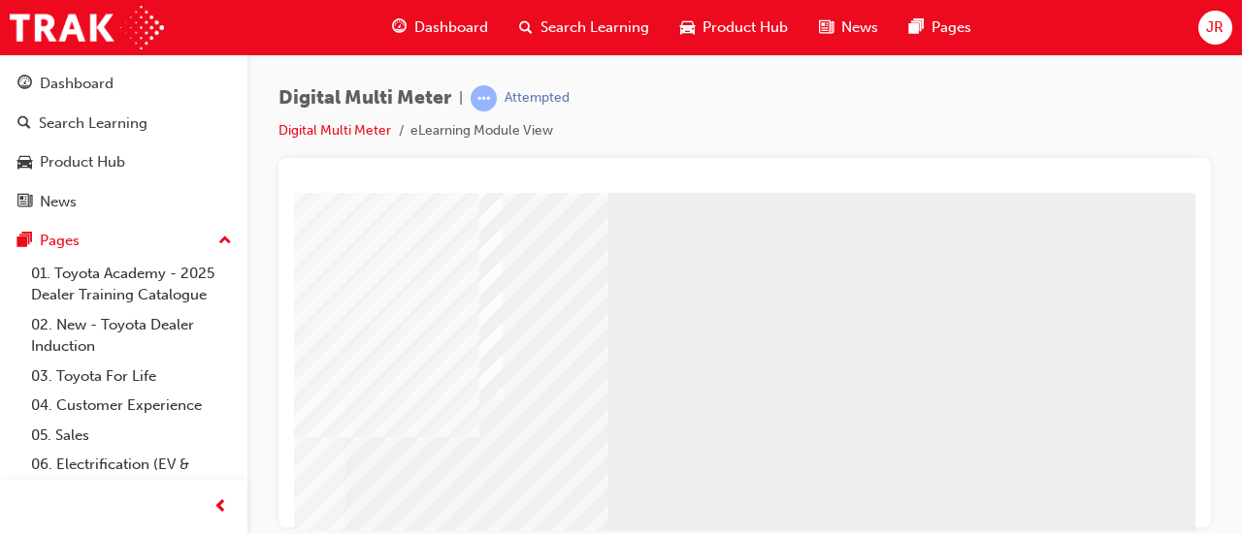
scroll to position [403, 433]
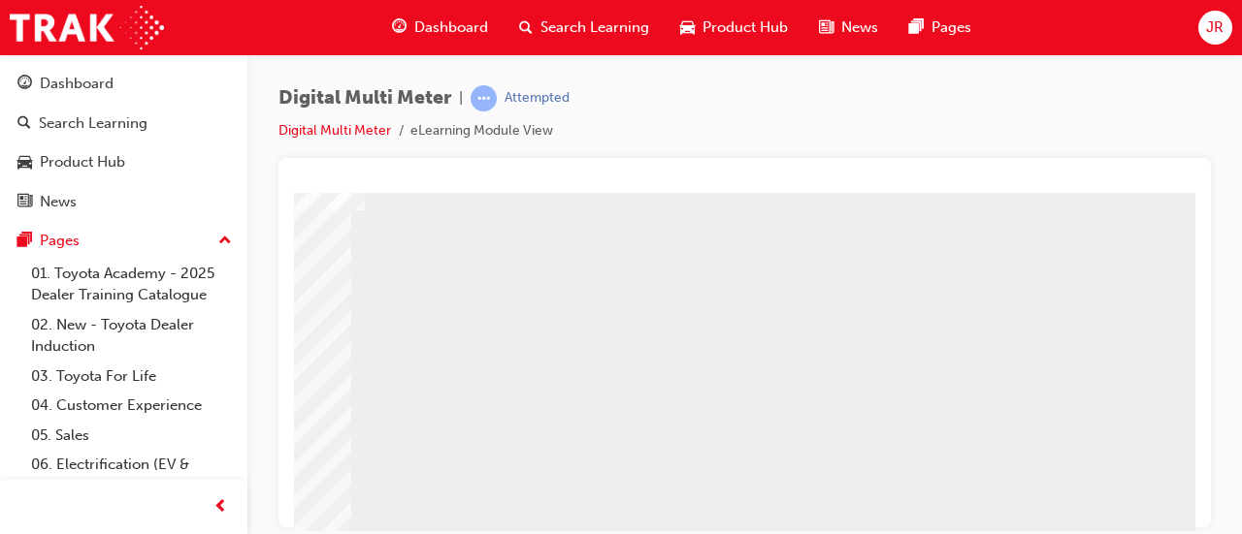
scroll to position [137, 433]
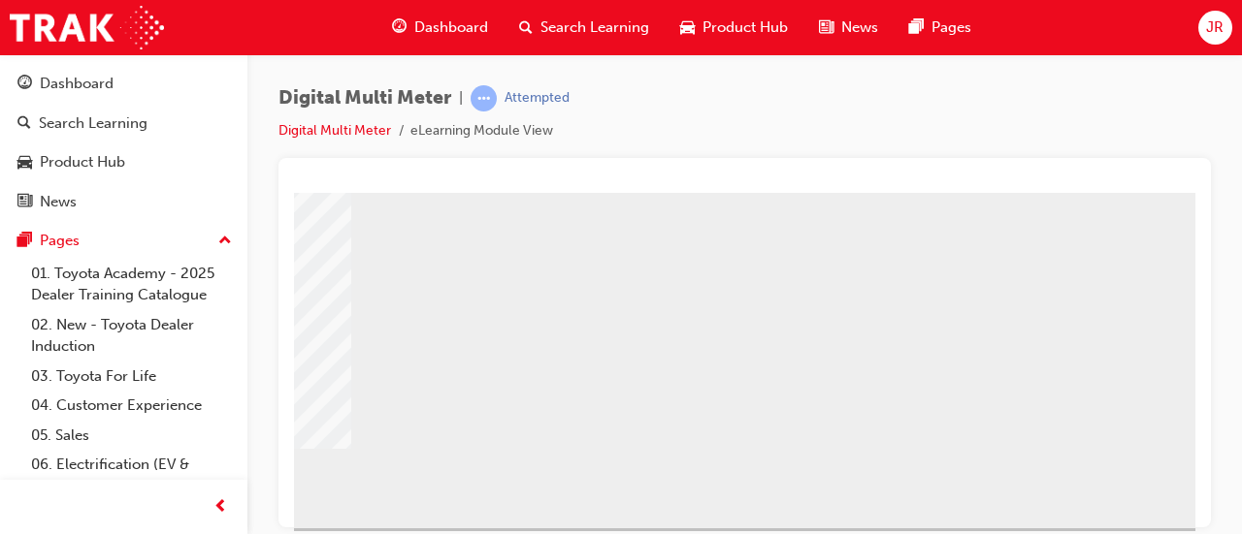
scroll to position [403, 433]
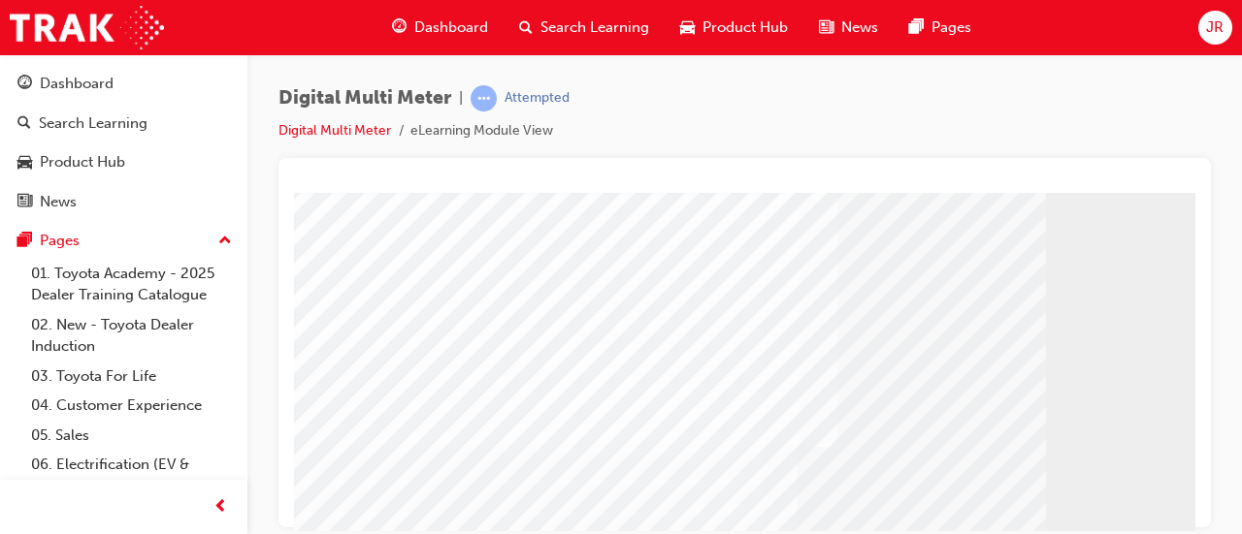
scroll to position [208, 0]
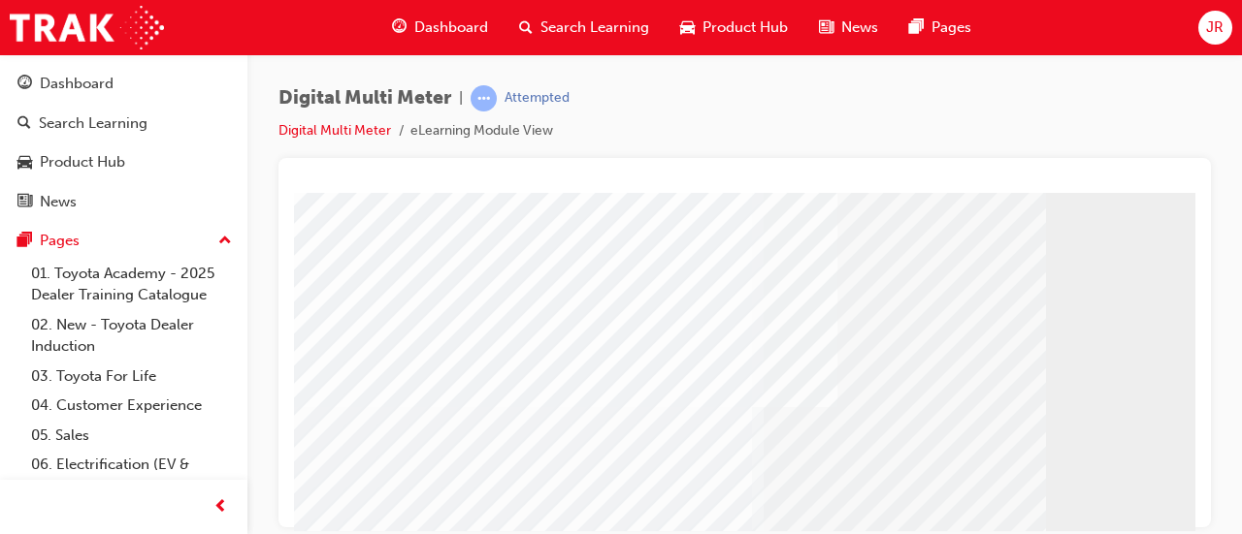
scroll to position [297, 0]
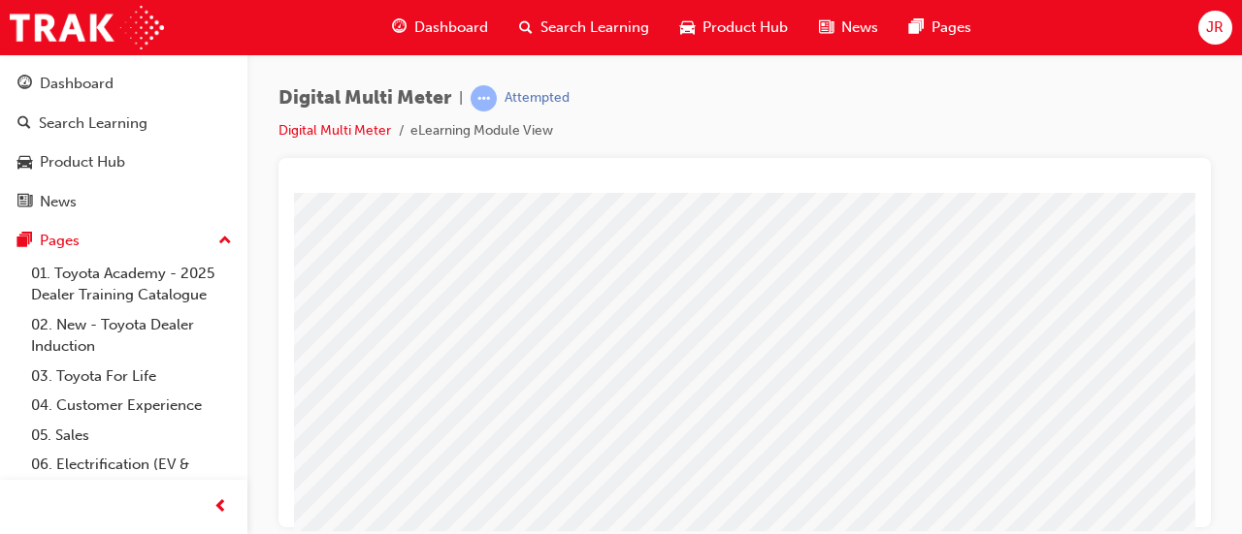
scroll to position [166, 0]
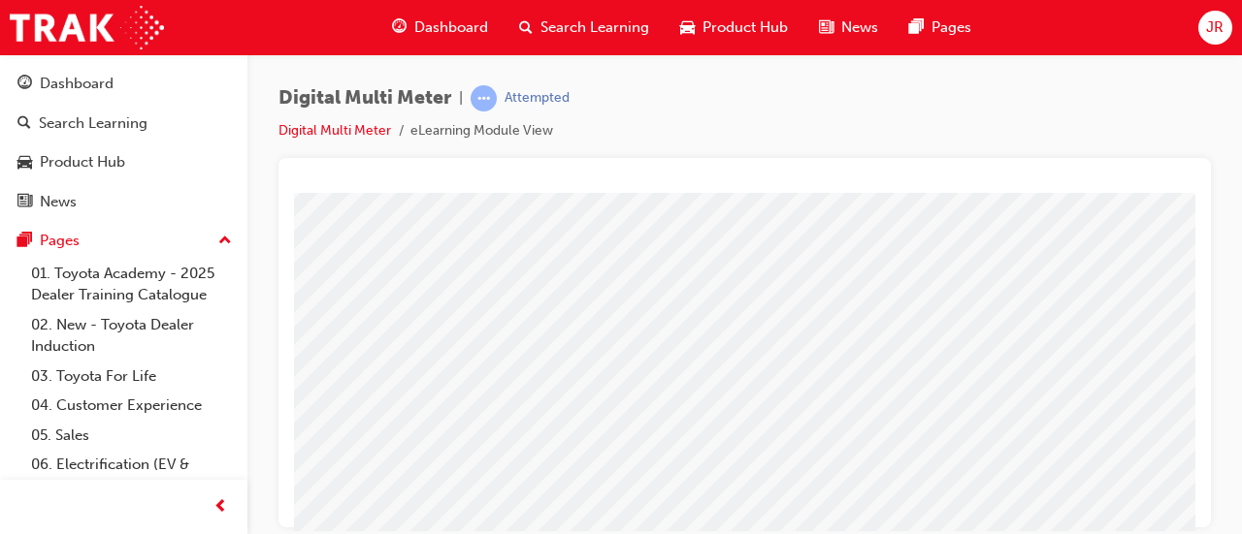
scroll to position [272, 155]
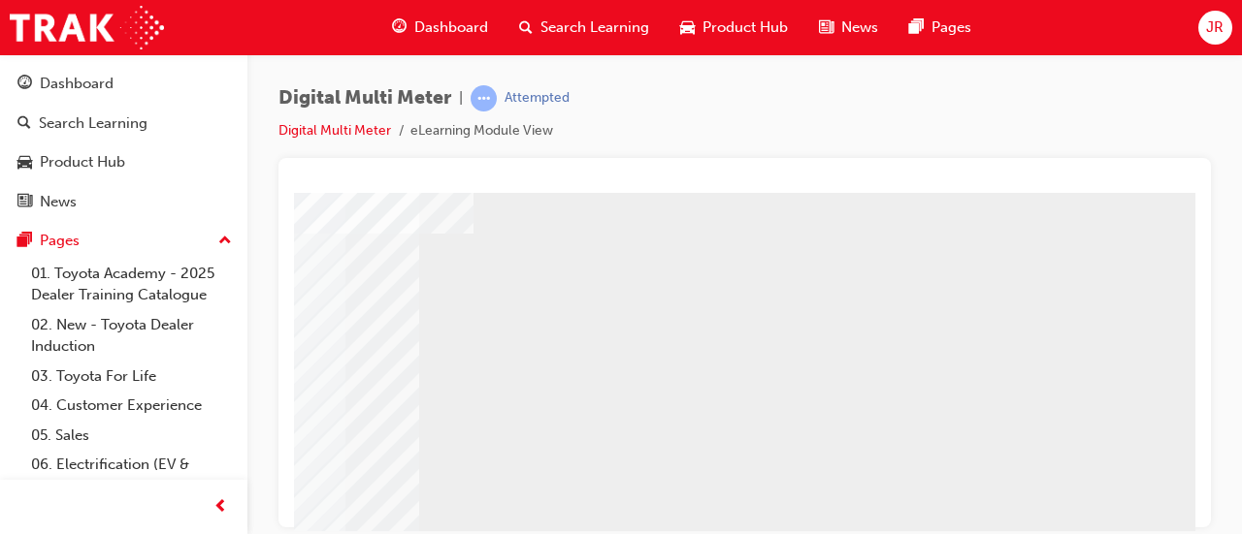
scroll to position [130, 433]
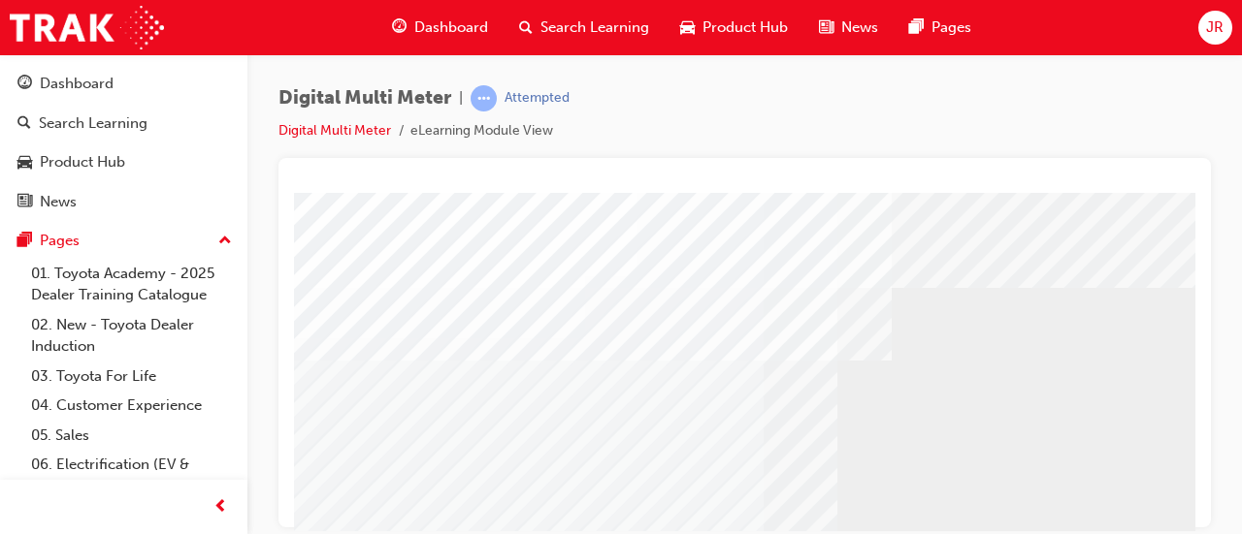
select select
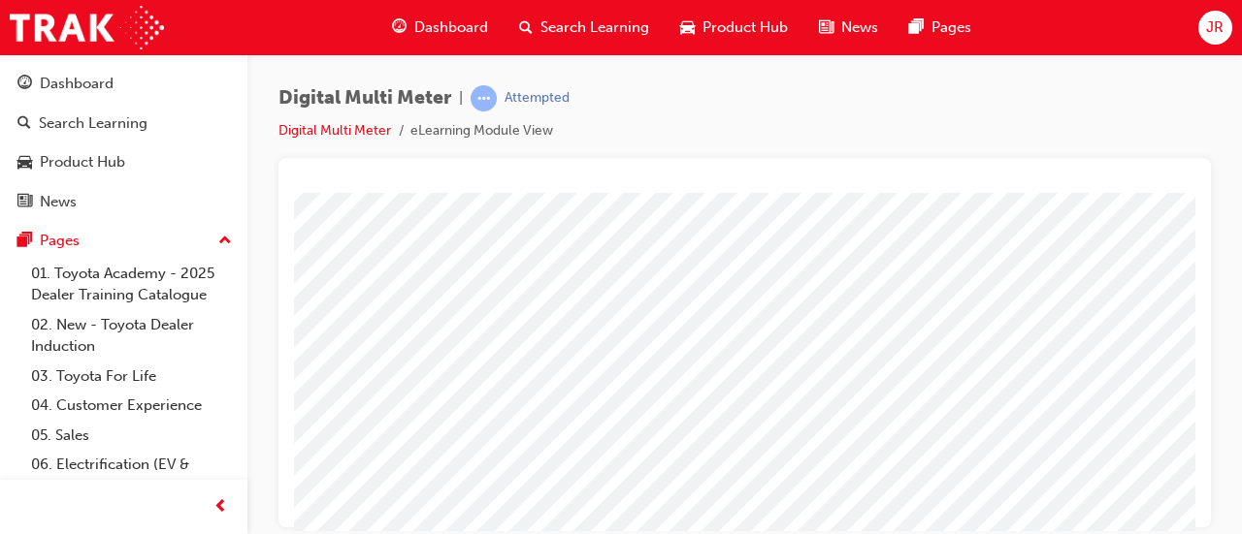
scroll to position [67, 178]
click at [863, 340] on div at bounding box center [843, 335] width 68 height 28
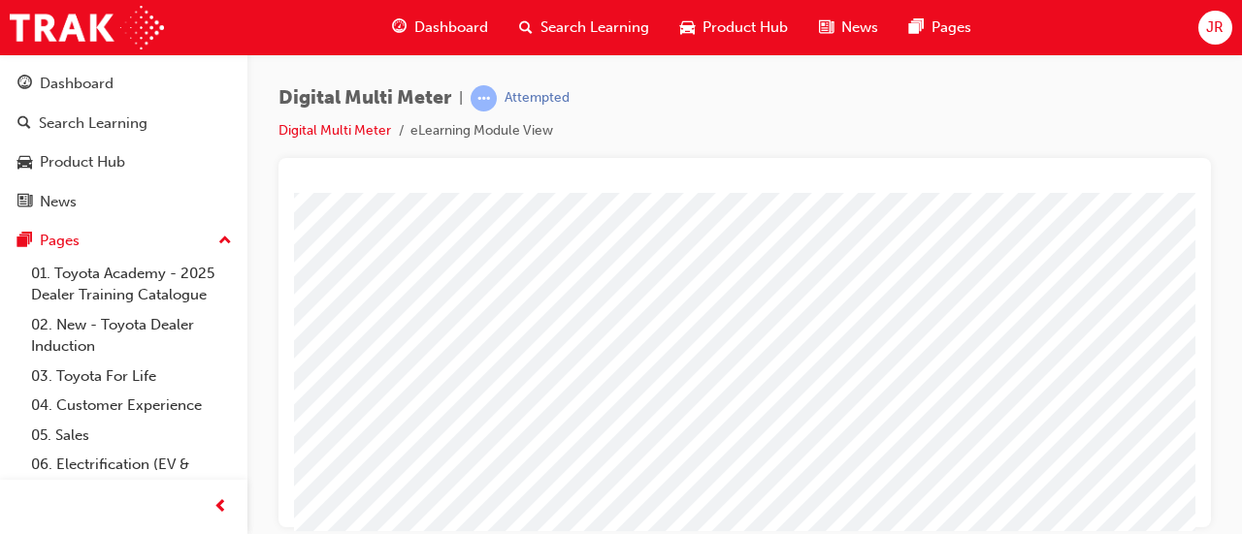
scroll to position [68, 268]
click at [732, 340] on span at bounding box center [726, 341] width 13 height 16
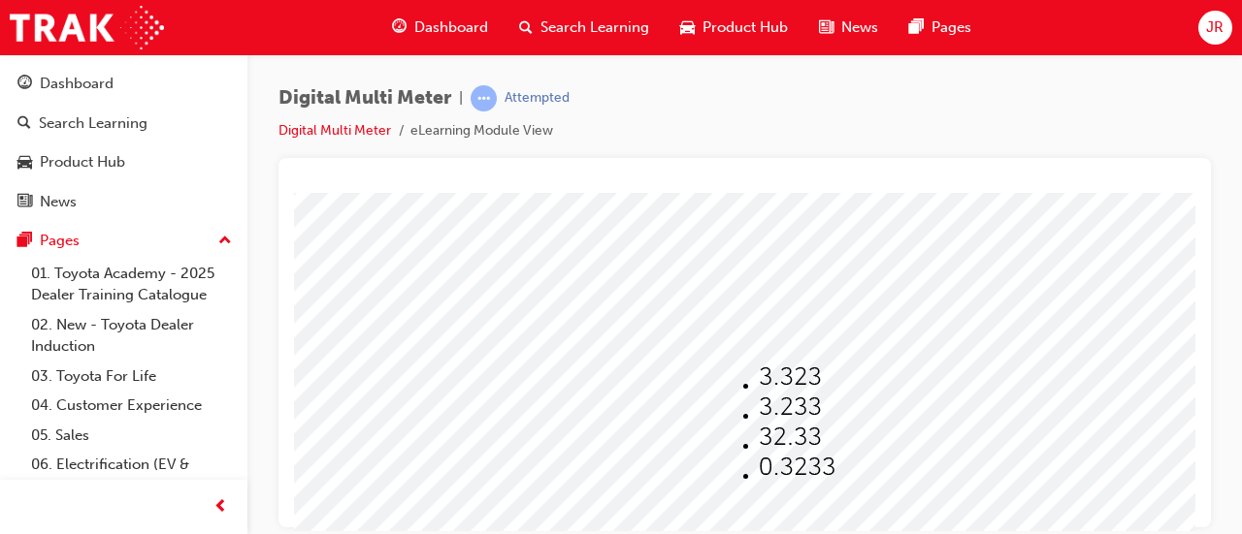
click at [774, 415] on li at bounding box center [796, 409] width 77 height 30
select select "3.233"
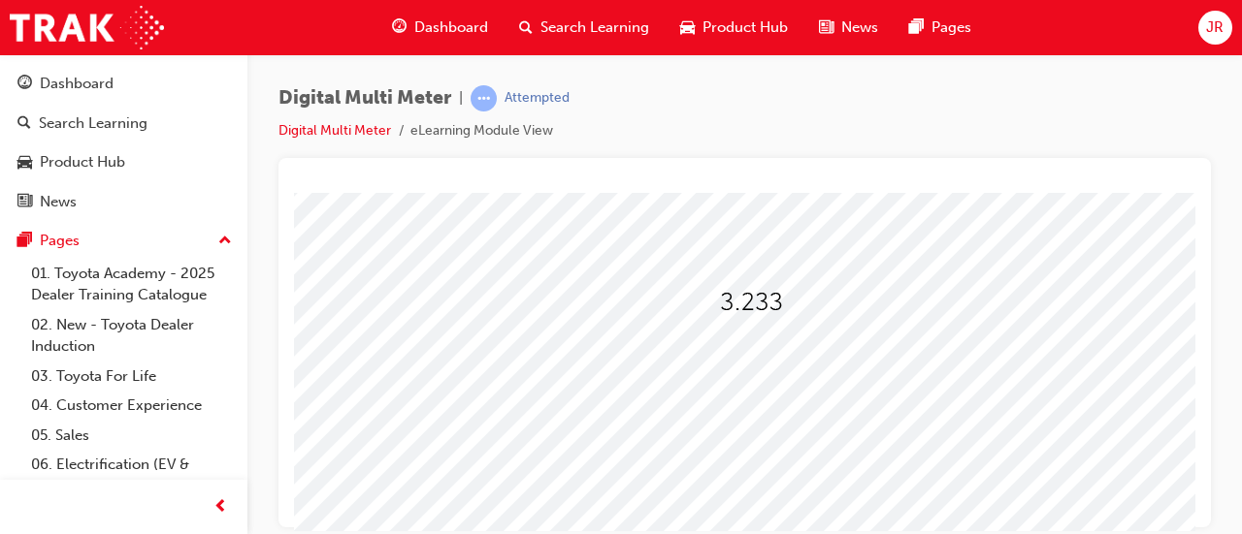
scroll to position [102, 268]
click at [726, 357] on div at bounding box center [711, 349] width 53 height 28
click at [727, 385] on img at bounding box center [748, 391] width 48 height 26
click at [720, 358] on img at bounding box center [709, 348] width 48 height 26
click at [726, 381] on img at bounding box center [748, 391] width 48 height 26
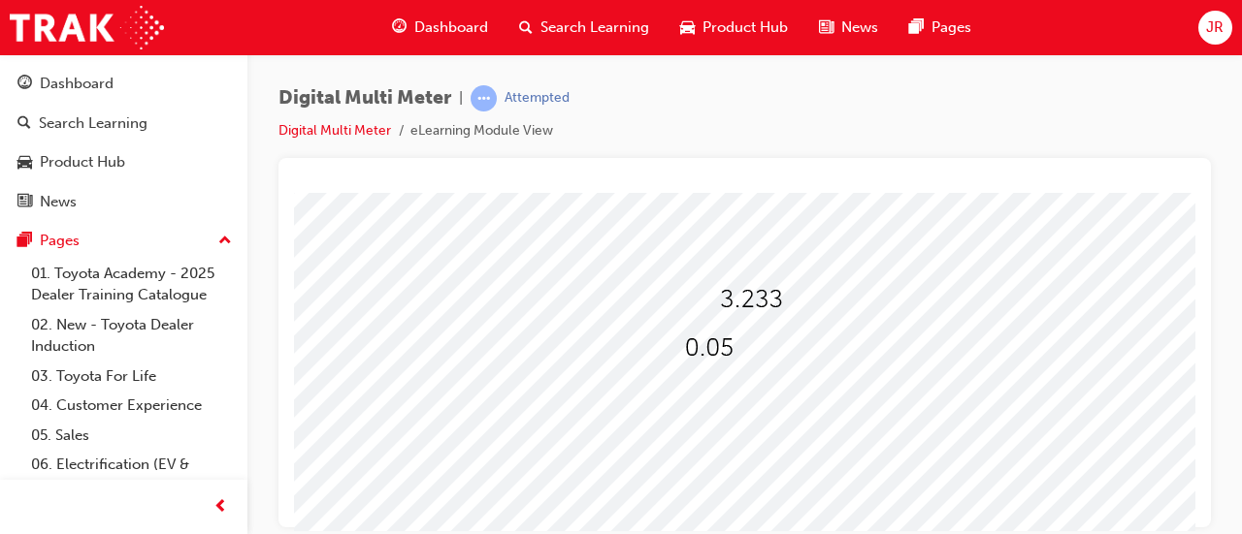
click at [726, 362] on div at bounding box center [711, 349] width 53 height 28
click at [745, 423] on li at bounding box center [755, 423] width 62 height 30
click at [723, 358] on div at bounding box center [711, 349] width 53 height 28
click at [729, 379] on img at bounding box center [748, 391] width 48 height 26
select select "0.05"
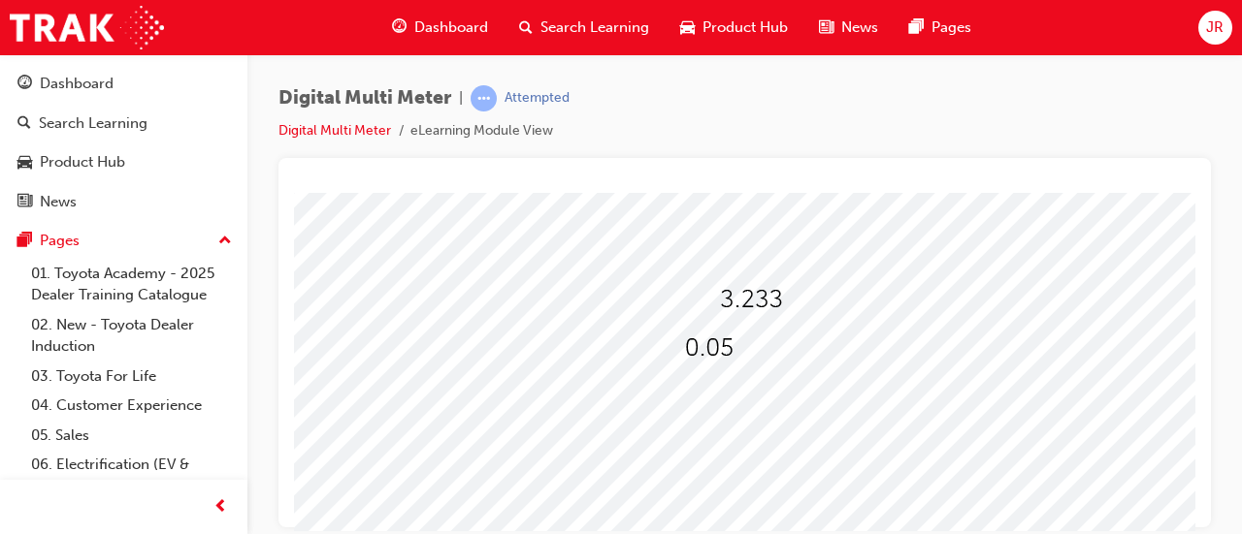
click at [743, 408] on span at bounding box center [736, 404] width 13 height 16
click at [791, 506] on img at bounding box center [800, 500] width 62 height 26
select select "9,480"
click at [730, 359] on span at bounding box center [730, 366] width 0 height 16
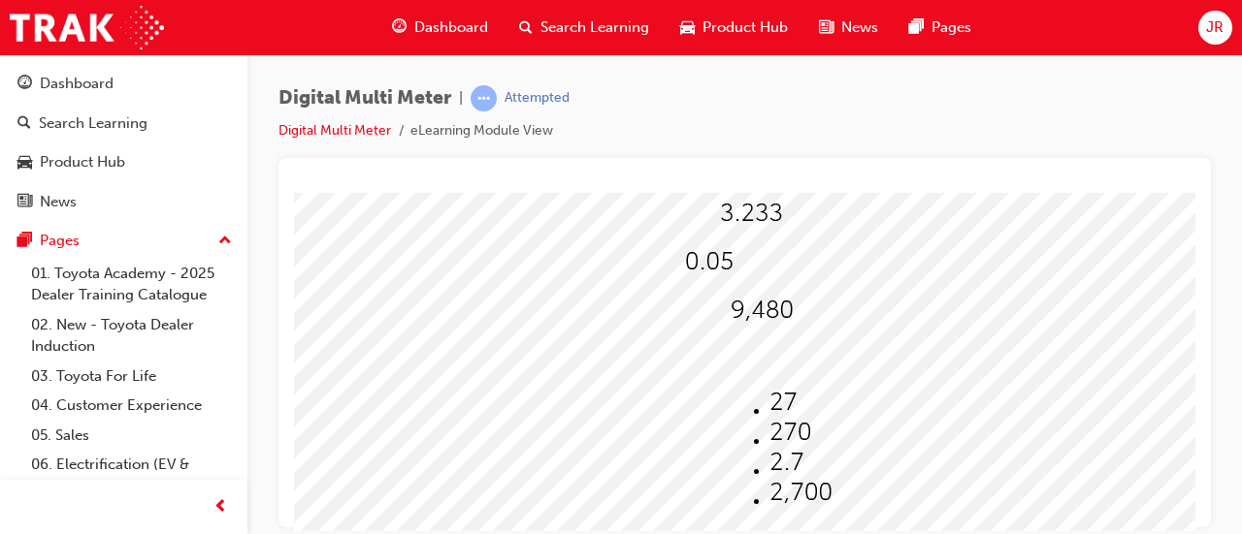
click at [784, 435] on li at bounding box center [800, 434] width 62 height 30
select select "270"
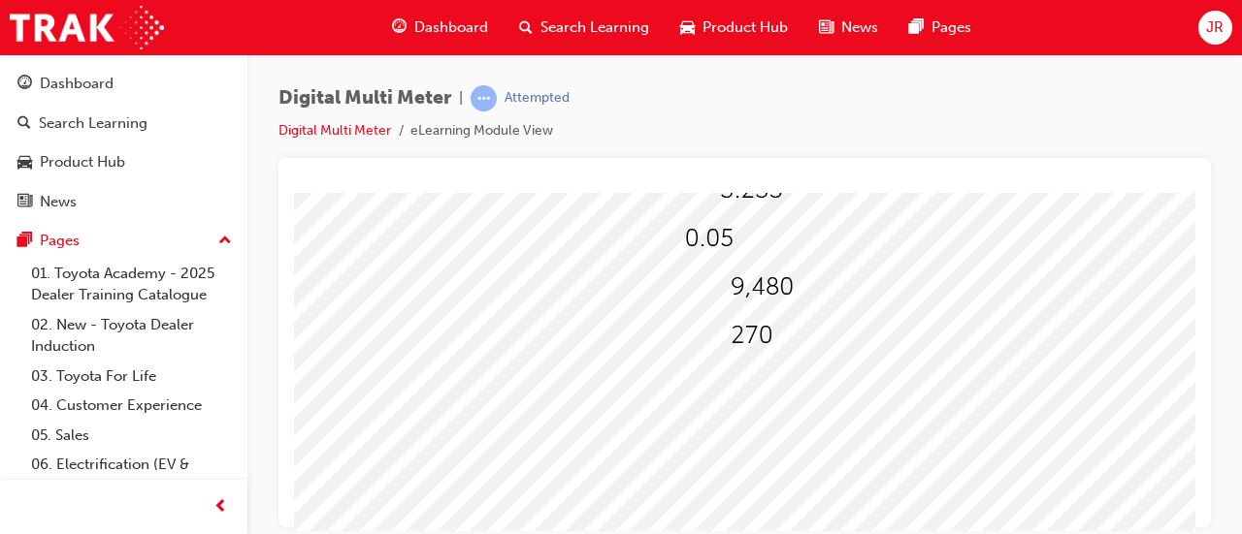
scroll to position [213, 268]
click at [766, 339] on div at bounding box center [753, 334] width 47 height 28
click at [790, 403] on li at bounding box center [800, 409] width 62 height 30
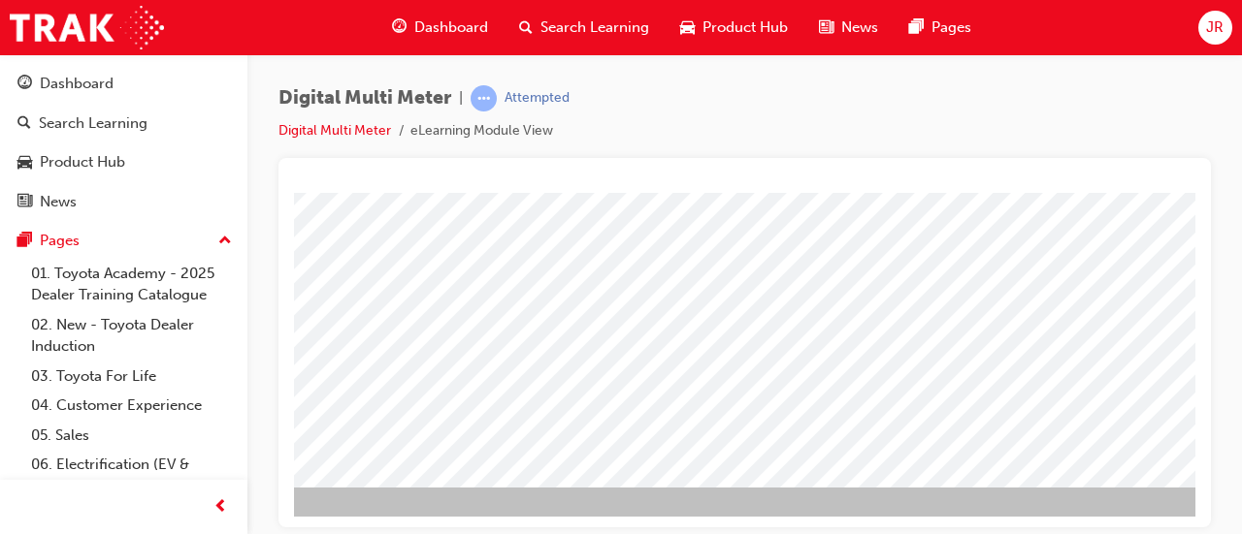
scroll to position [403, 371]
click at [742, 299] on div at bounding box center [582, 138] width 1319 height 698
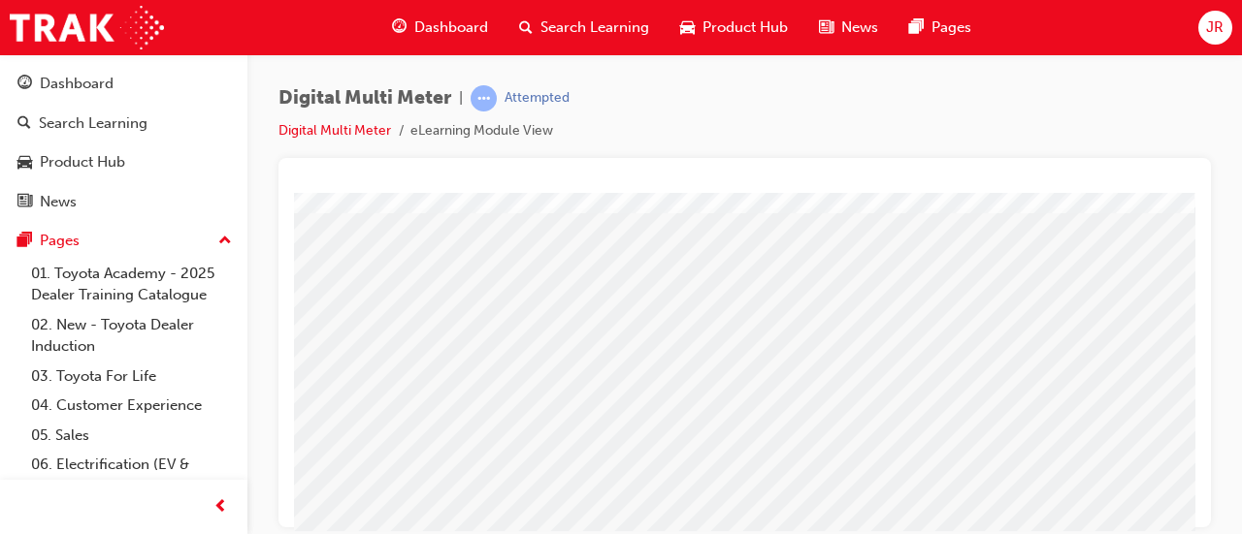
scroll to position [368, 0]
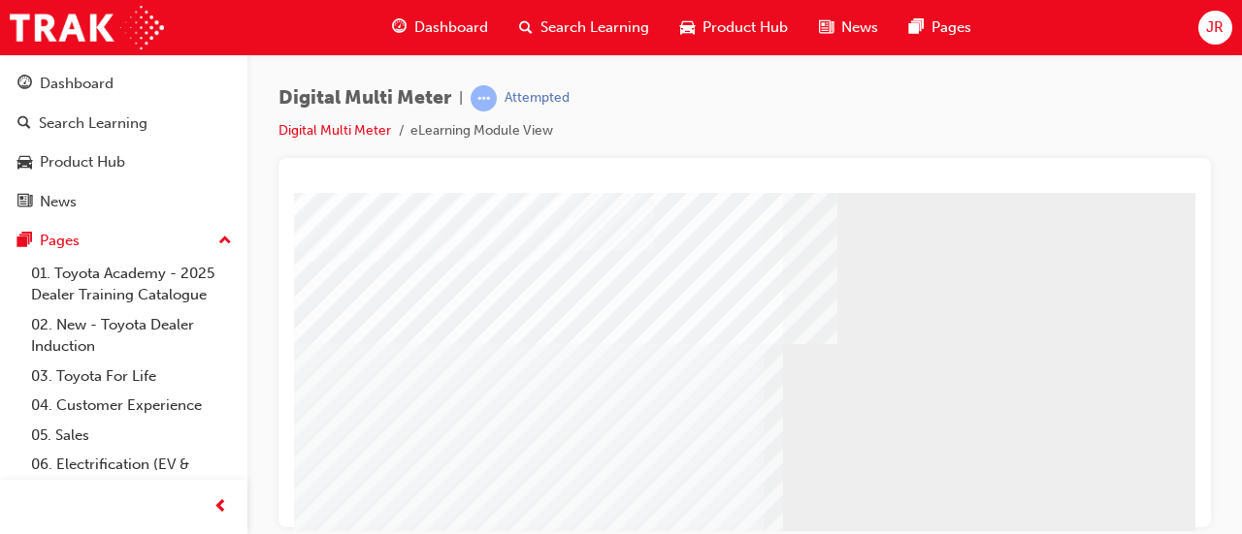
scroll to position [333, 0]
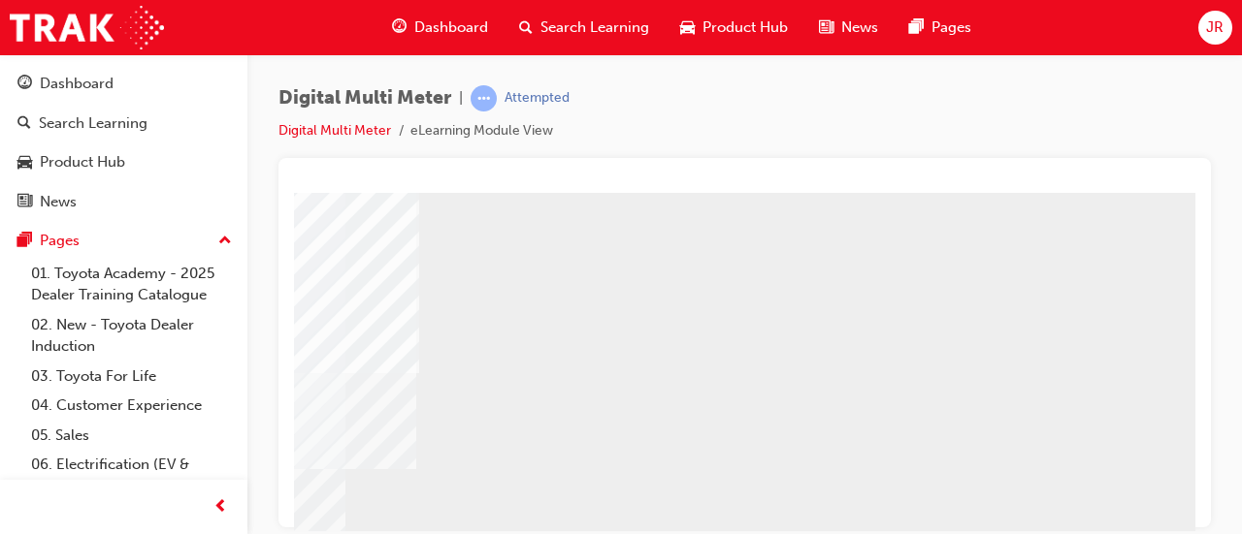
scroll to position [302, 433]
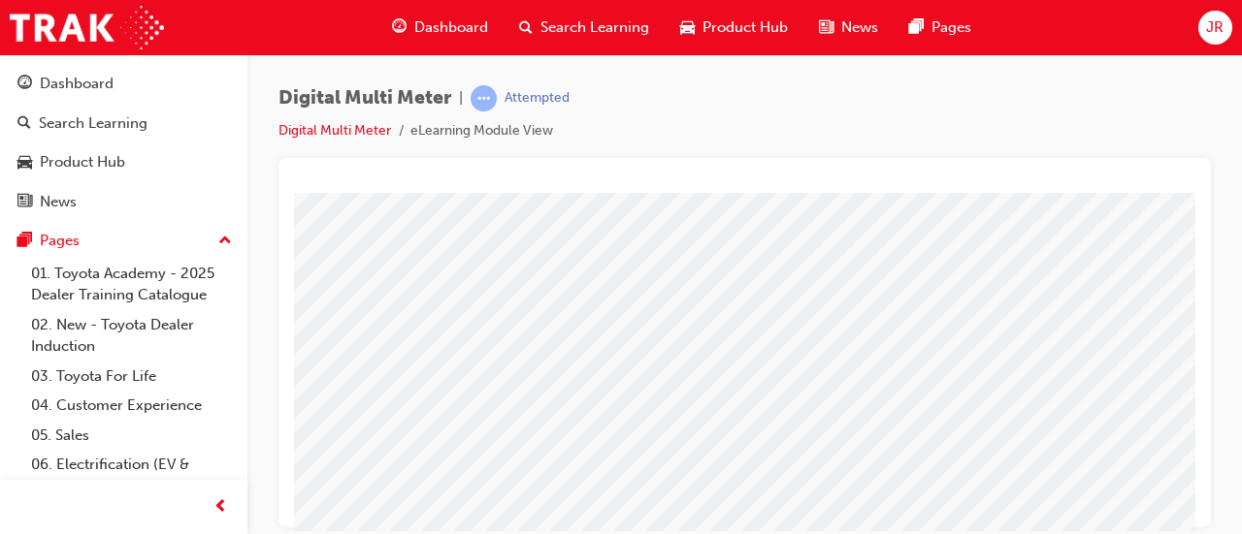
scroll to position [303, 130]
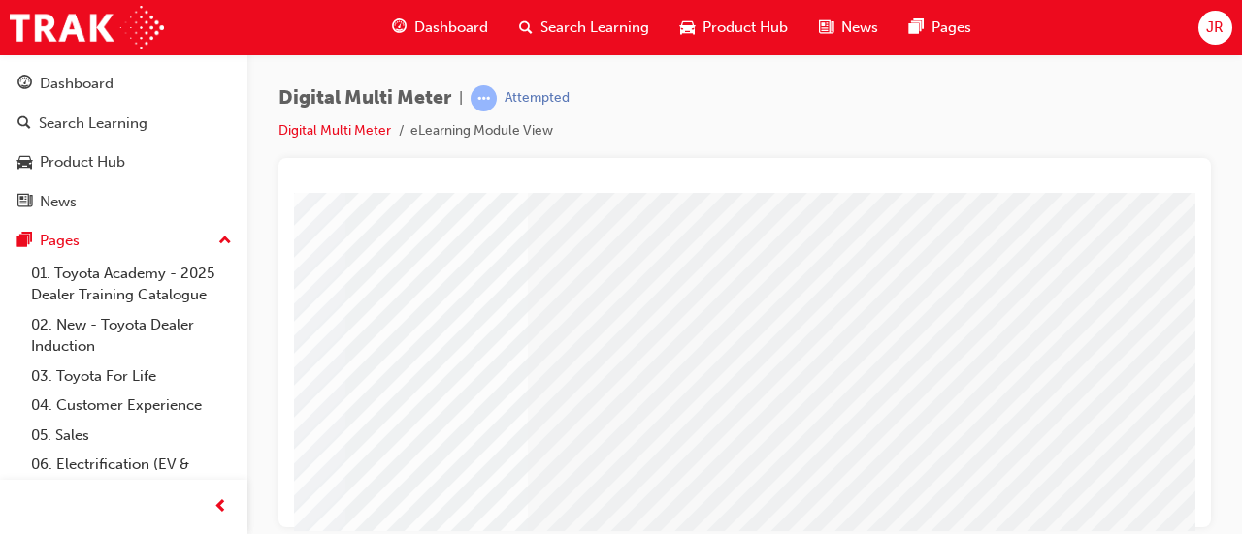
scroll to position [403, 433]
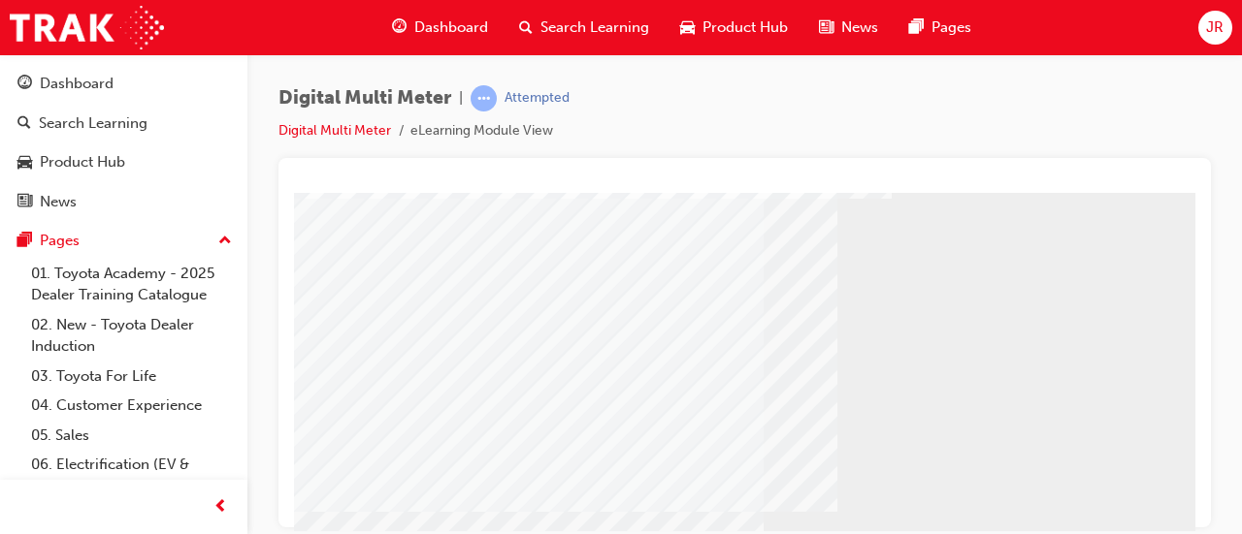
scroll to position [173, 0]
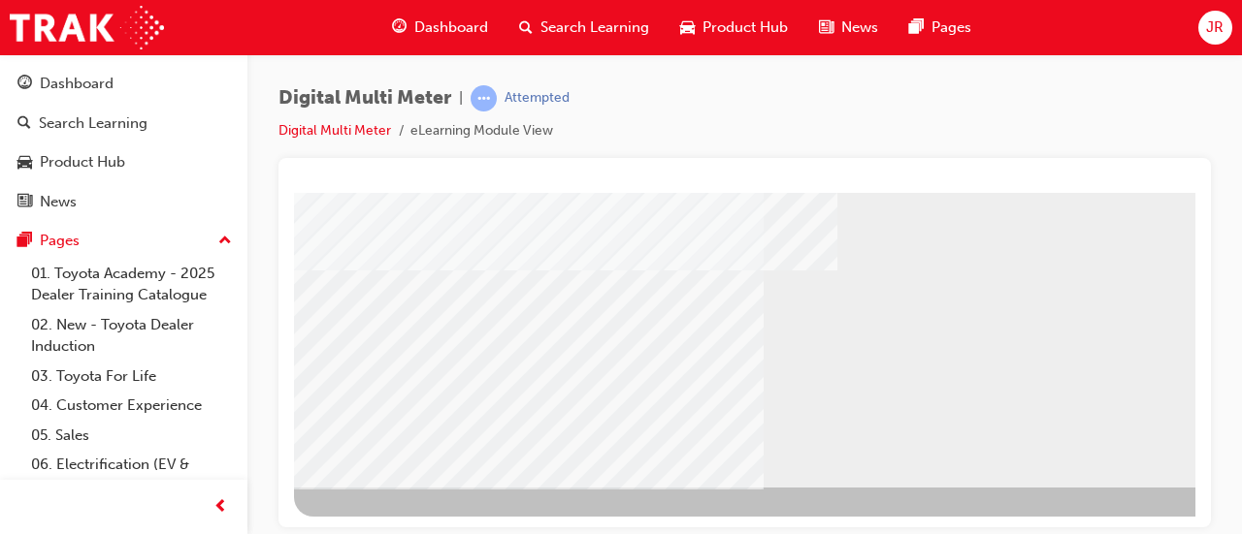
scroll to position [378, 0]
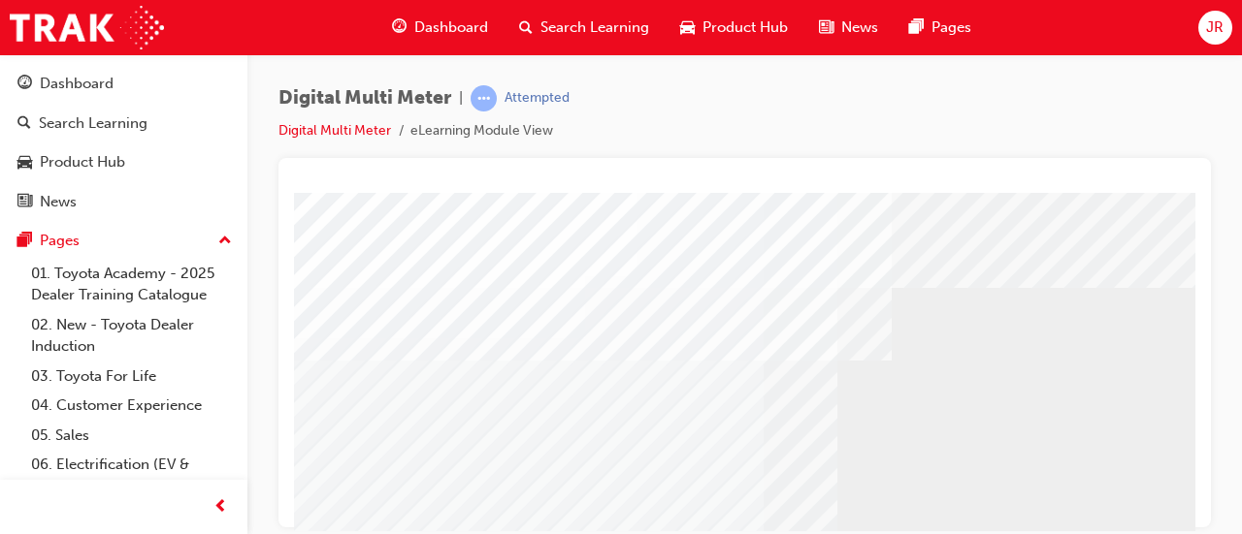
select select
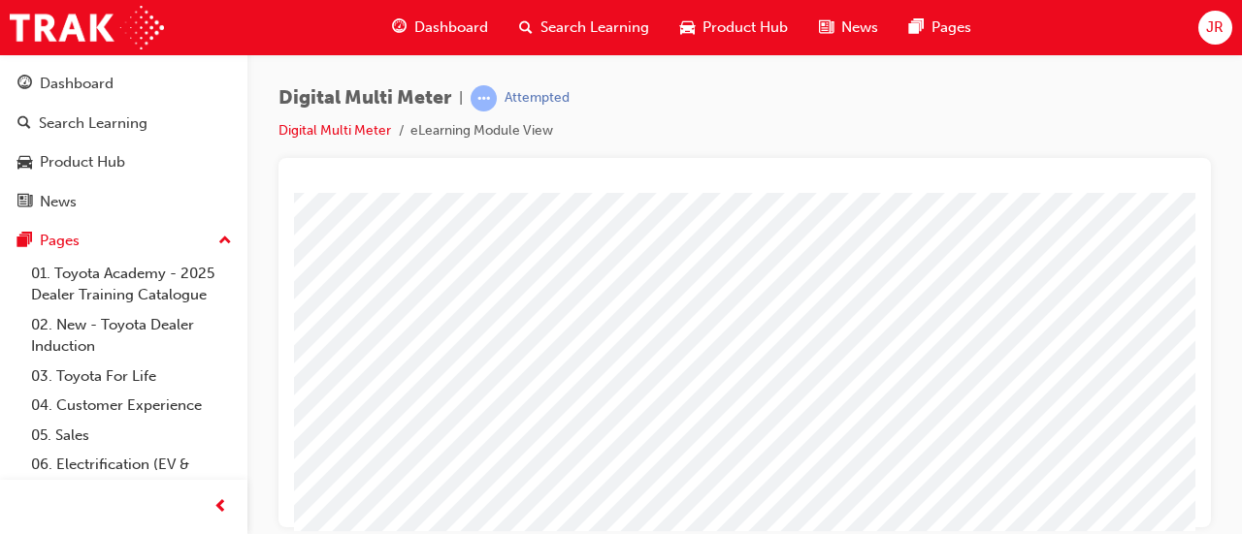
scroll to position [72, 0]
click at [1035, 344] on div at bounding box center [1026, 330] width 65 height 28
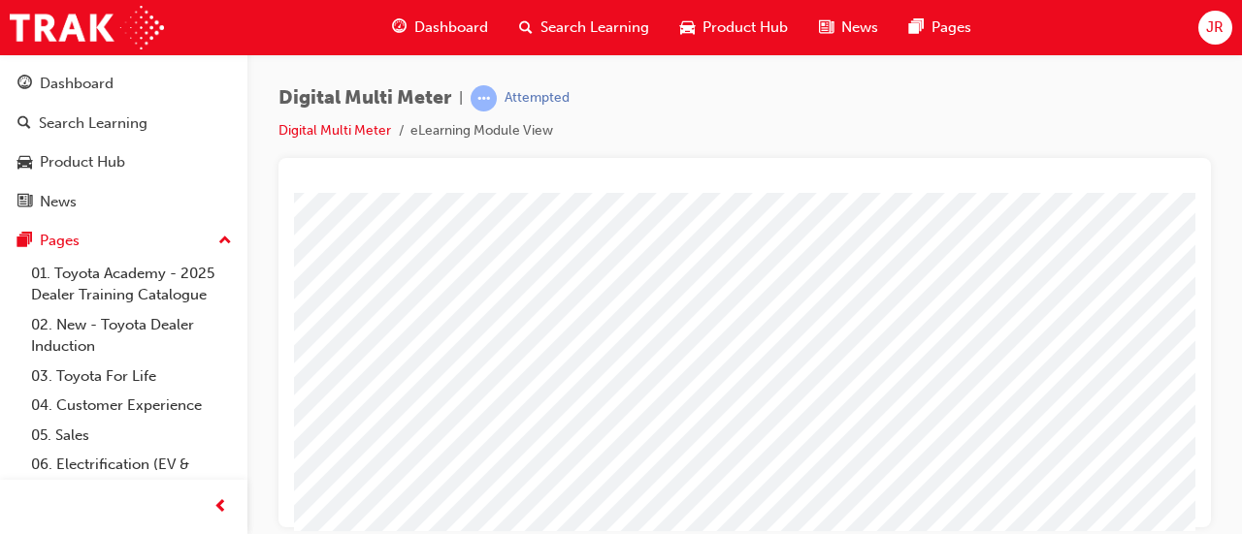
click at [975, 389] on span at bounding box center [968, 385] width 13 height 16
click at [1011, 362] on img at bounding box center [1025, 372] width 48 height 26
select select "0.09"
click at [1020, 376] on span at bounding box center [1014, 384] width 13 height 16
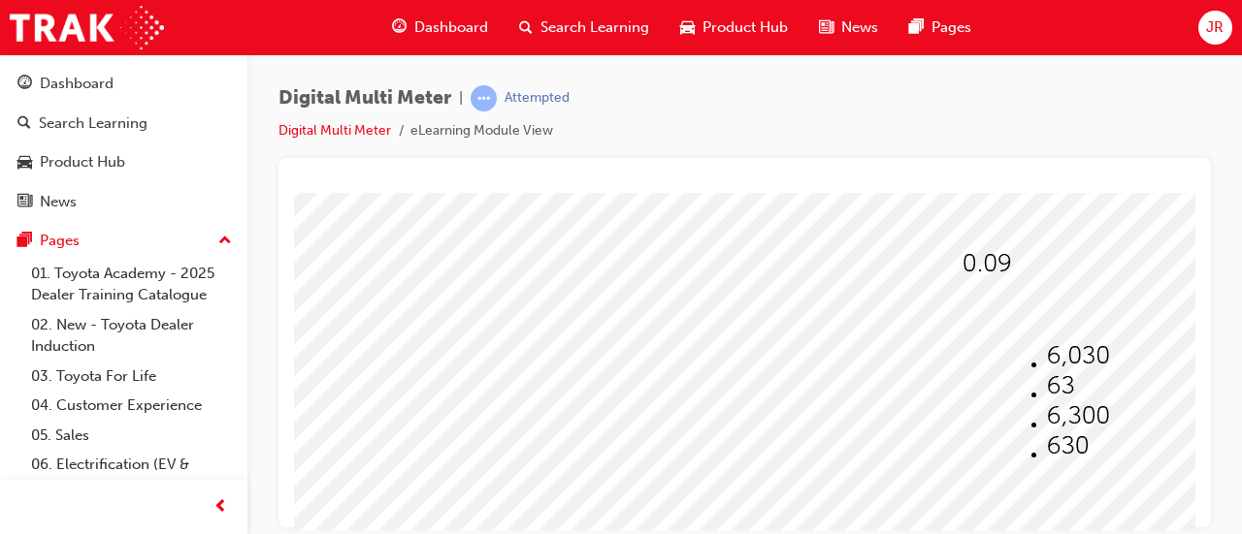
scroll to position [196, 0]
click at [1059, 401] on img at bounding box center [1078, 406] width 62 height 26
select select "6,300"
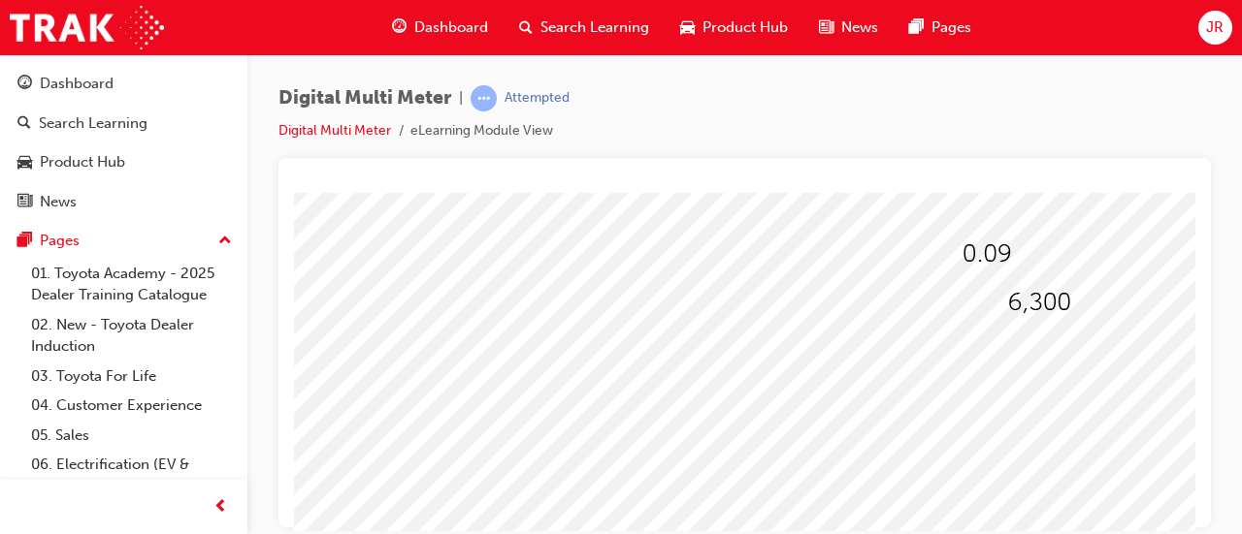
click at [1012, 363] on span at bounding box center [1005, 358] width 13 height 16
click at [1045, 387] on img at bounding box center [1059, 394] width 42 height 26
select select "780"
click at [994, 261] on span at bounding box center [994, 269] width 0 height 16
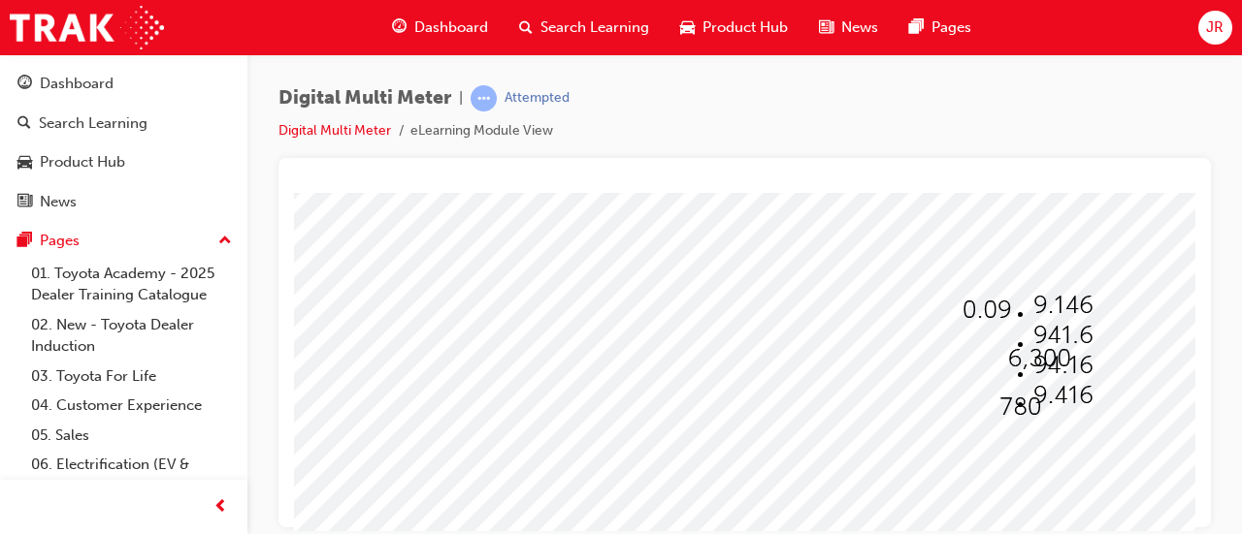
click at [1044, 403] on img at bounding box center [1062, 395] width 59 height 26
select select "9.416"
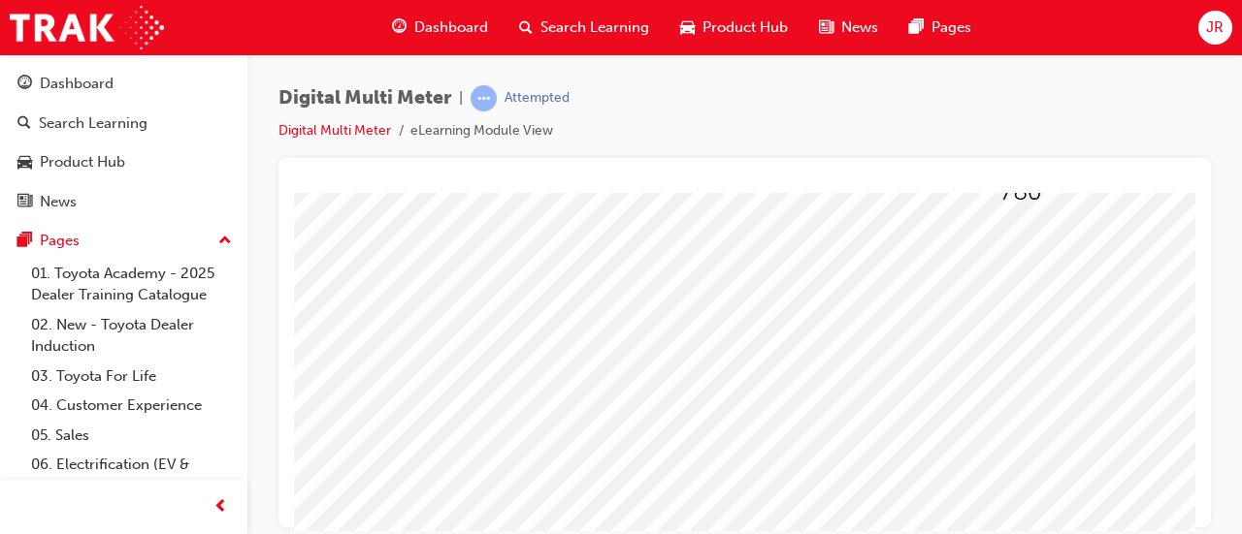
scroll to position [355, 0]
click at [1101, 348] on div at bounding box center [953, 186] width 1319 height 698
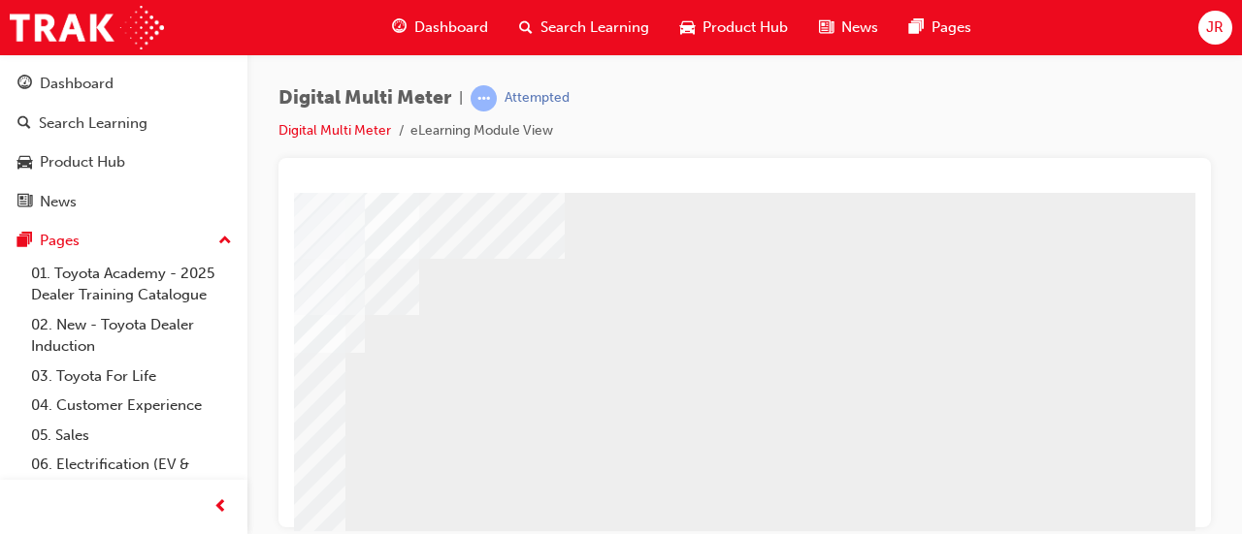
scroll to position [392, 433]
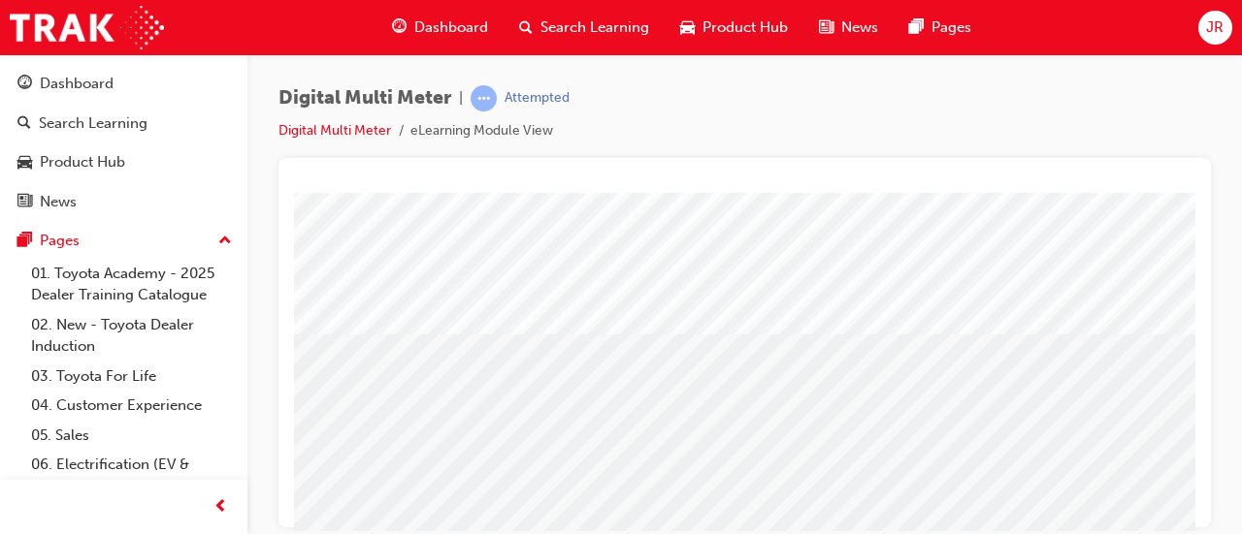
scroll to position [240, 0]
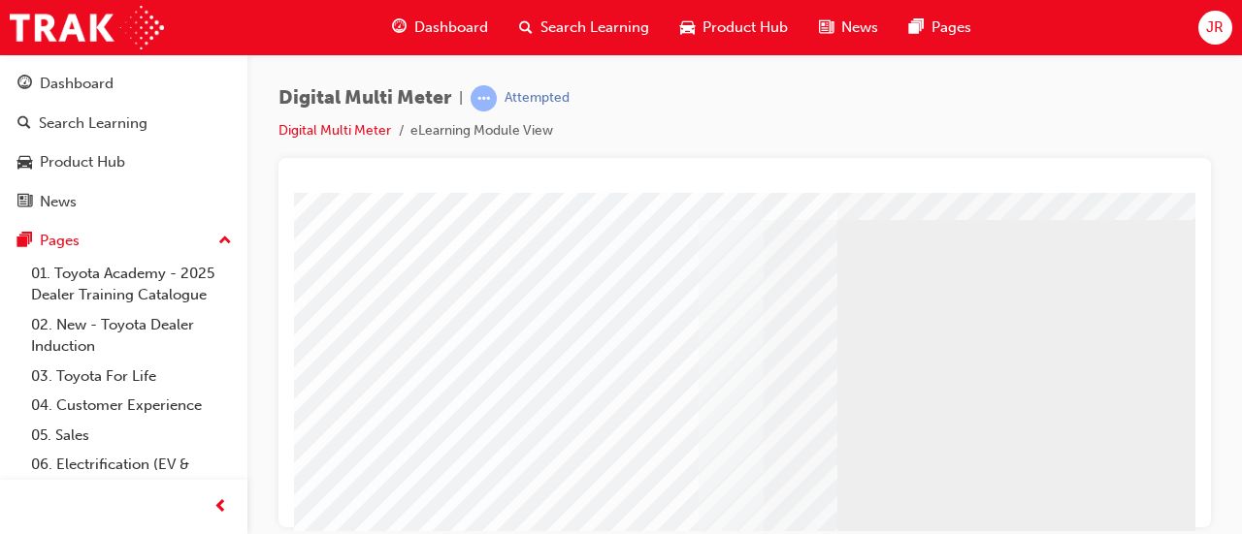
scroll to position [75, 0]
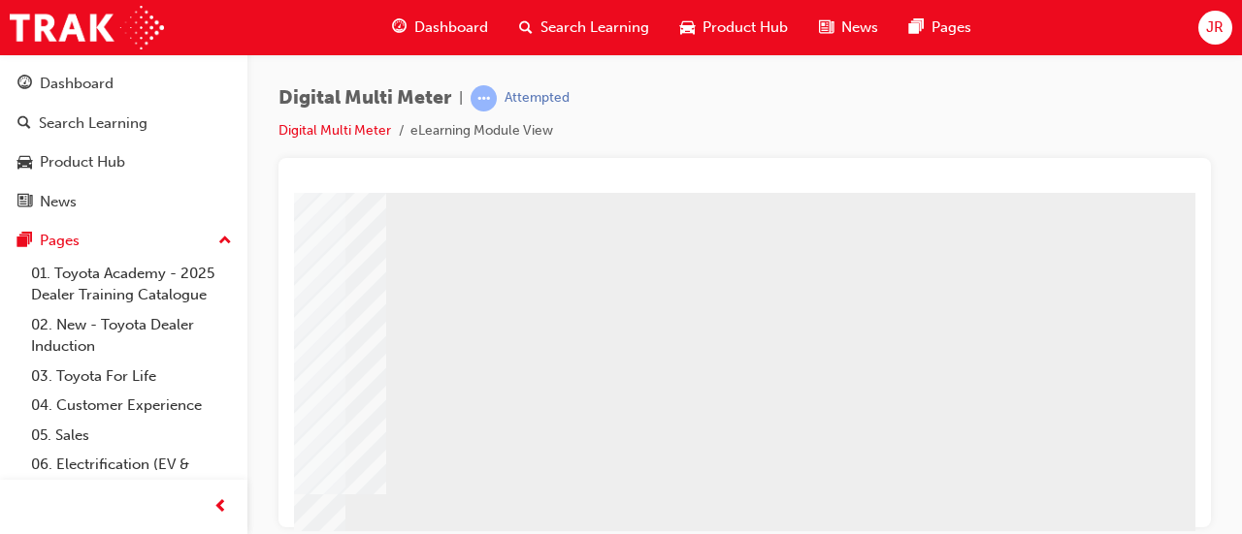
scroll to position [178, 433]
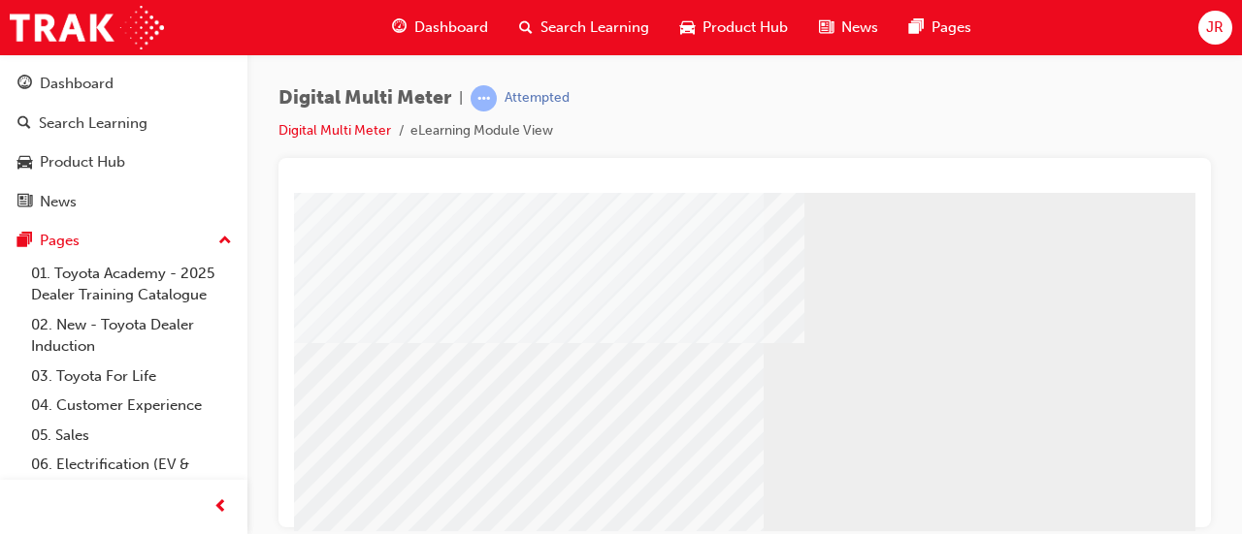
scroll to position [403, 0]
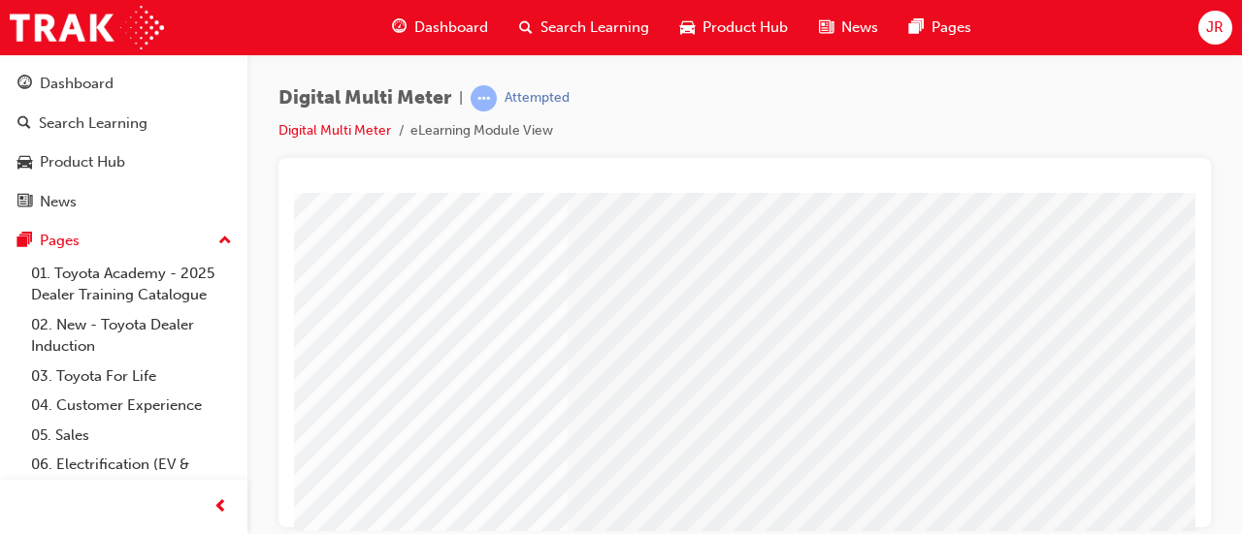
scroll to position [151, 433]
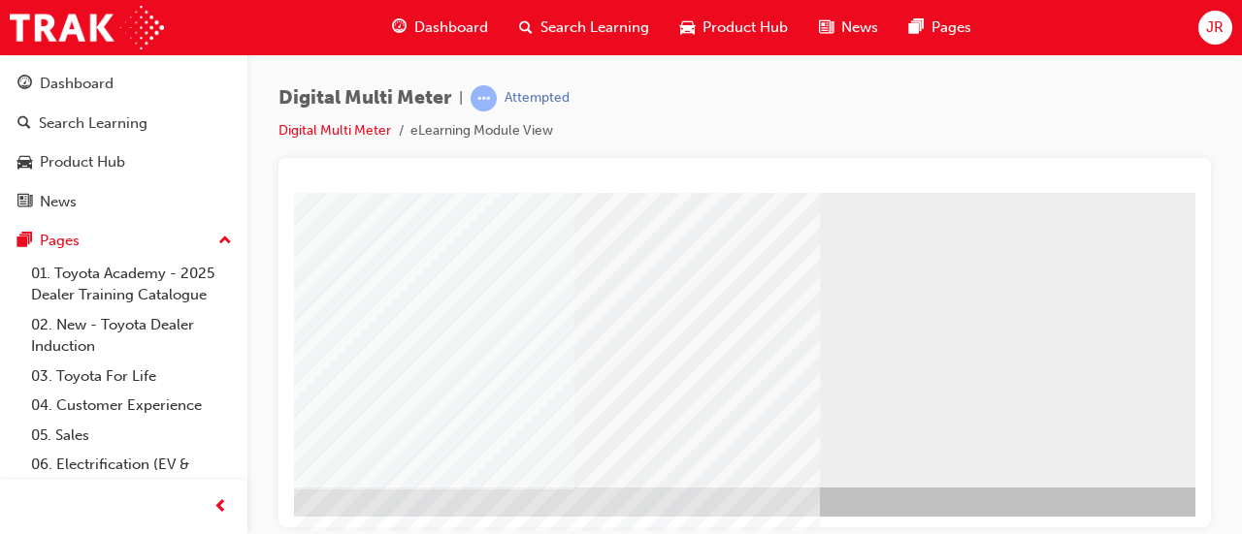
scroll to position [403, 433]
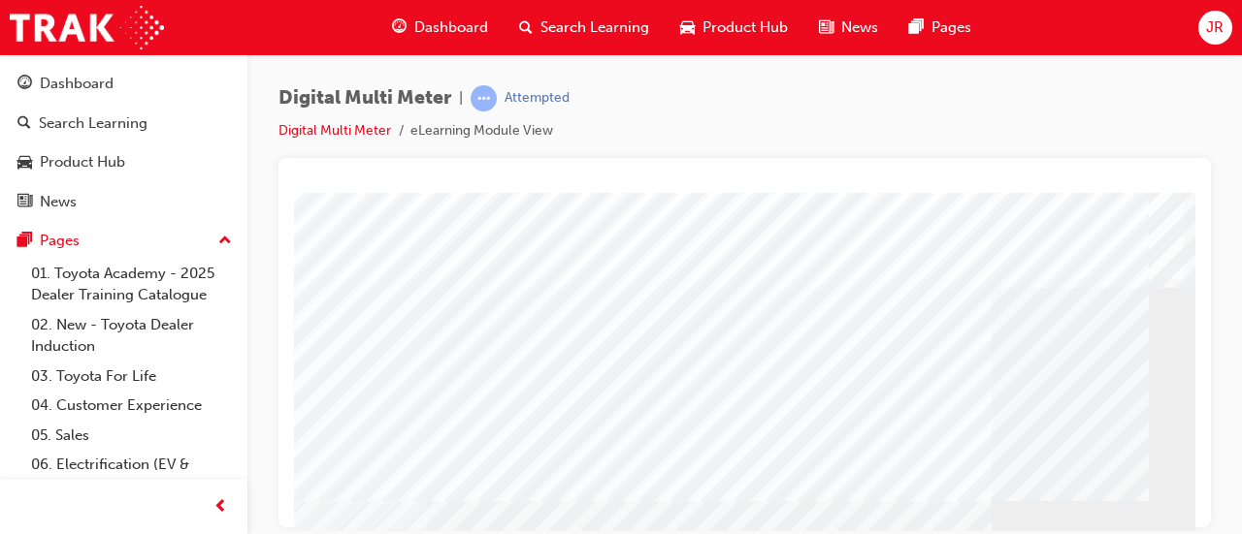
scroll to position [0, 141]
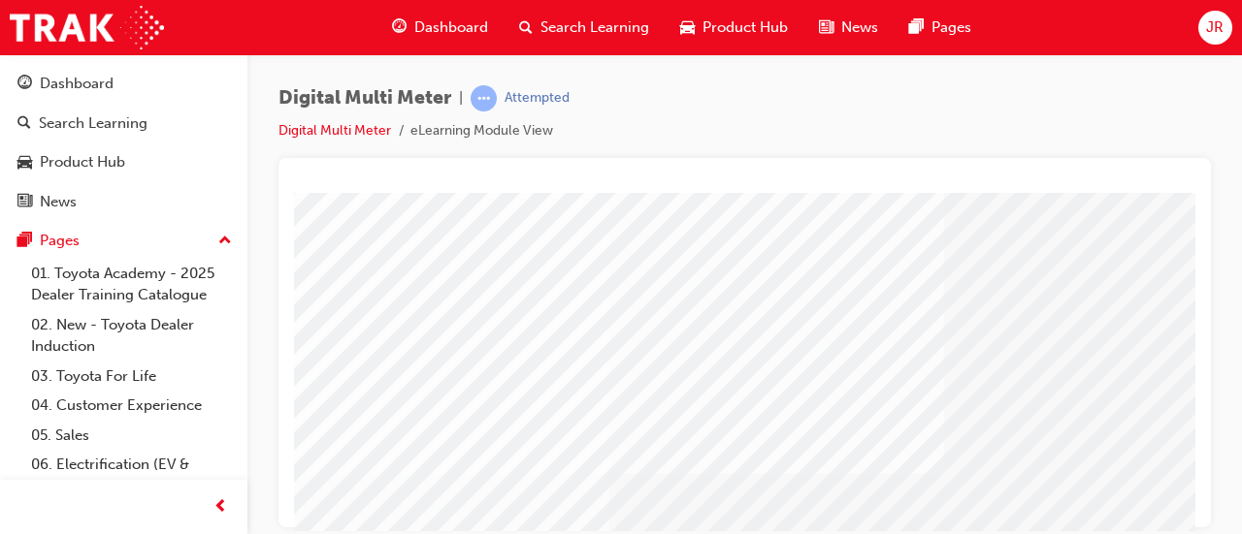
scroll to position [188, 0]
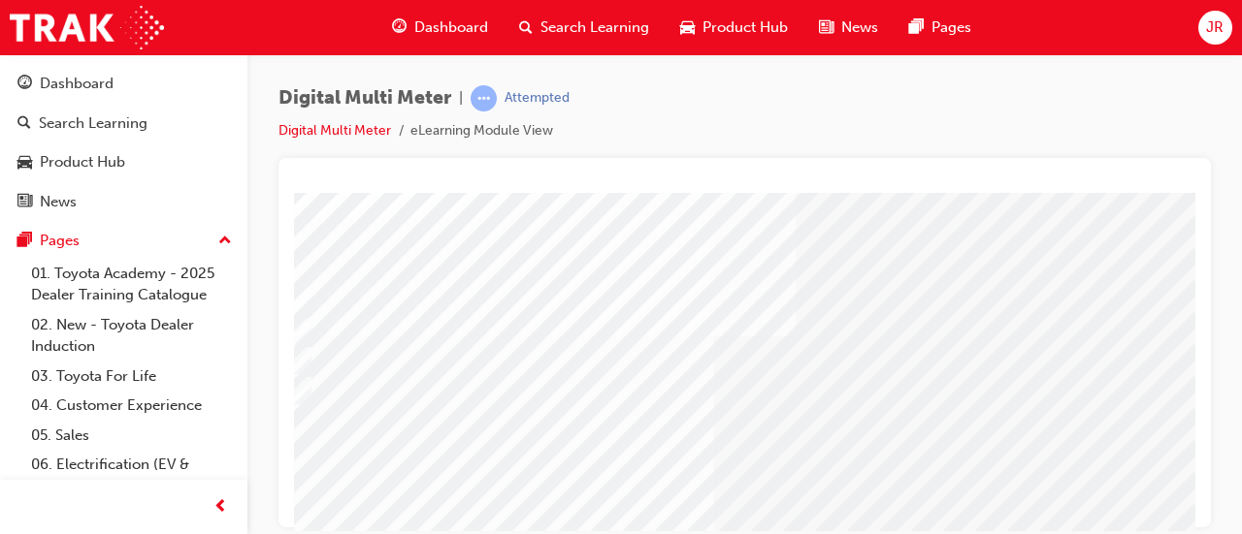
scroll to position [122, 78]
click at [339, 392] on div at bounding box center [687, 388] width 814 height 29
radio input "true"
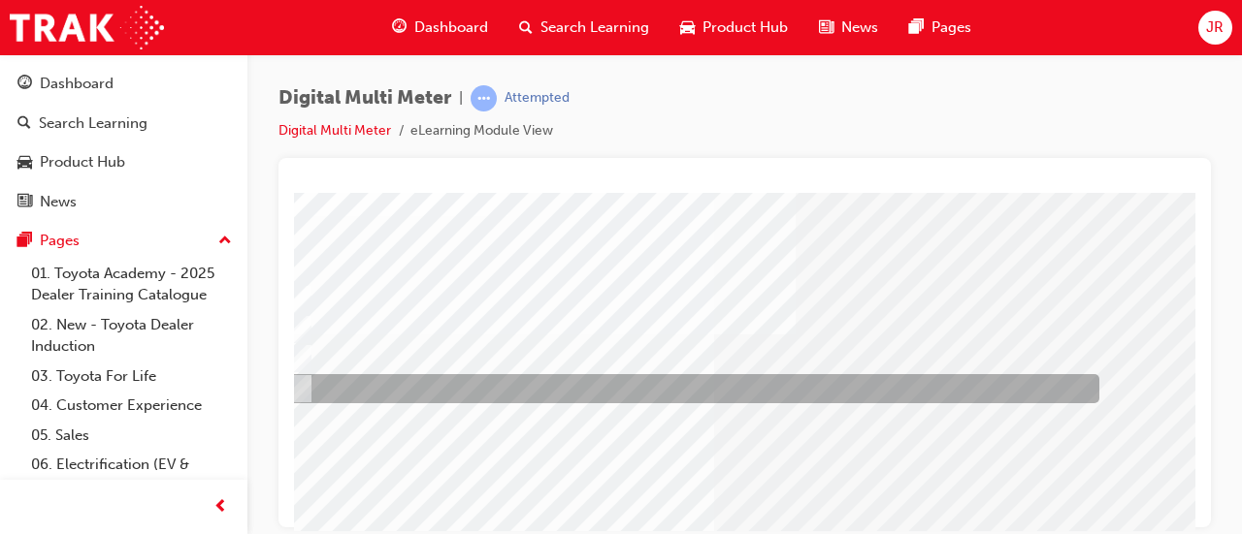
click at [338, 370] on div at bounding box center [687, 358] width 814 height 29
radio input "true"
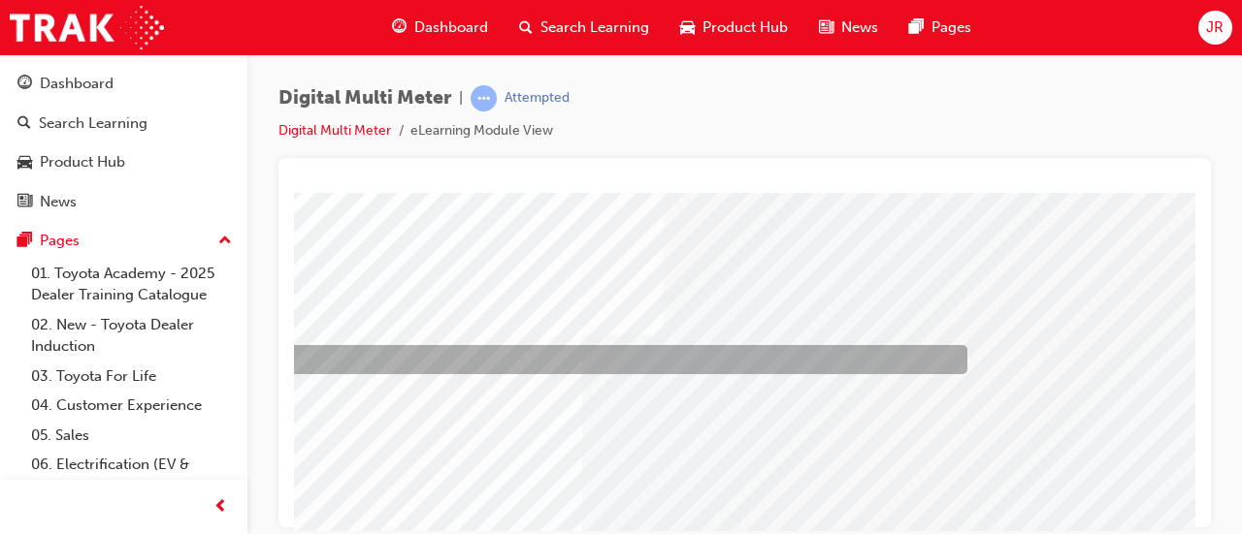
scroll to position [121, 0]
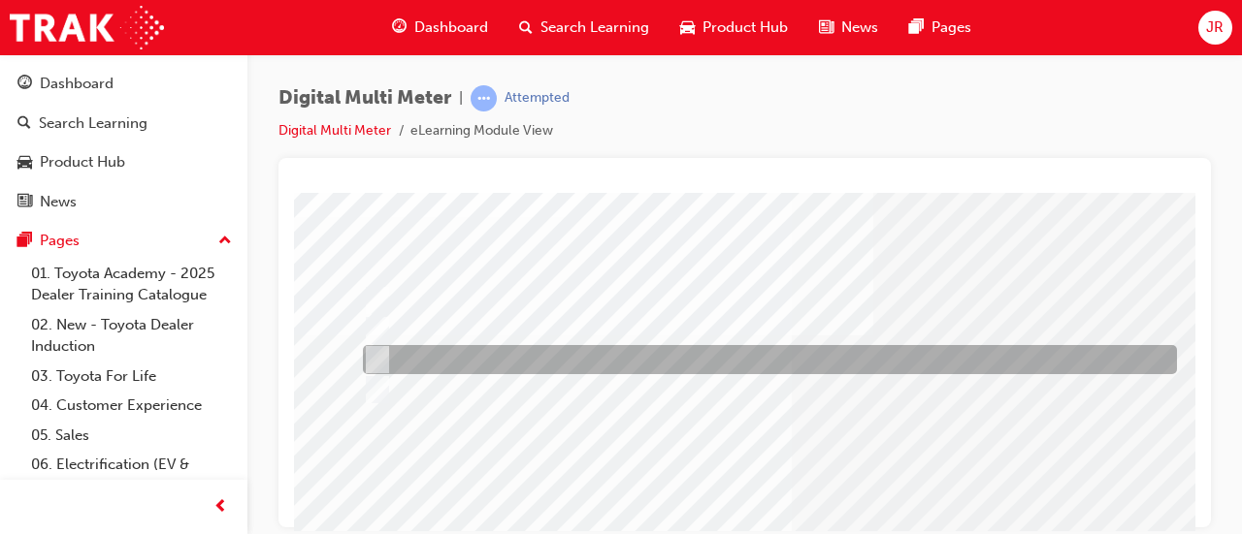
click at [535, 302] on div at bounding box center [765, 300] width 814 height 29
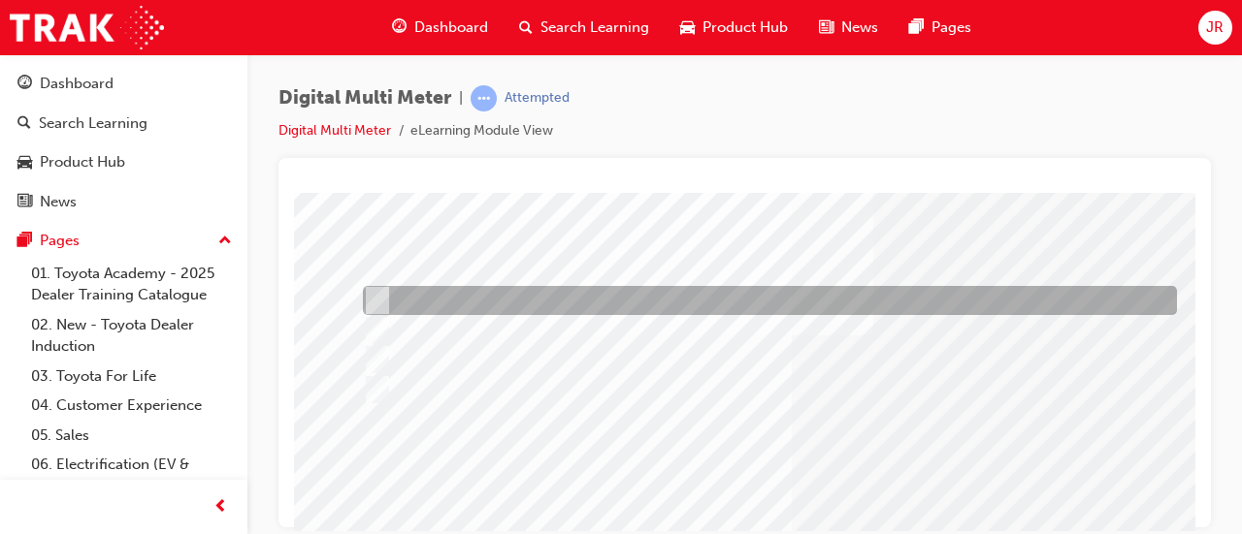
click at [398, 402] on div at bounding box center [765, 389] width 814 height 29
radio input "false"
radio input "true"
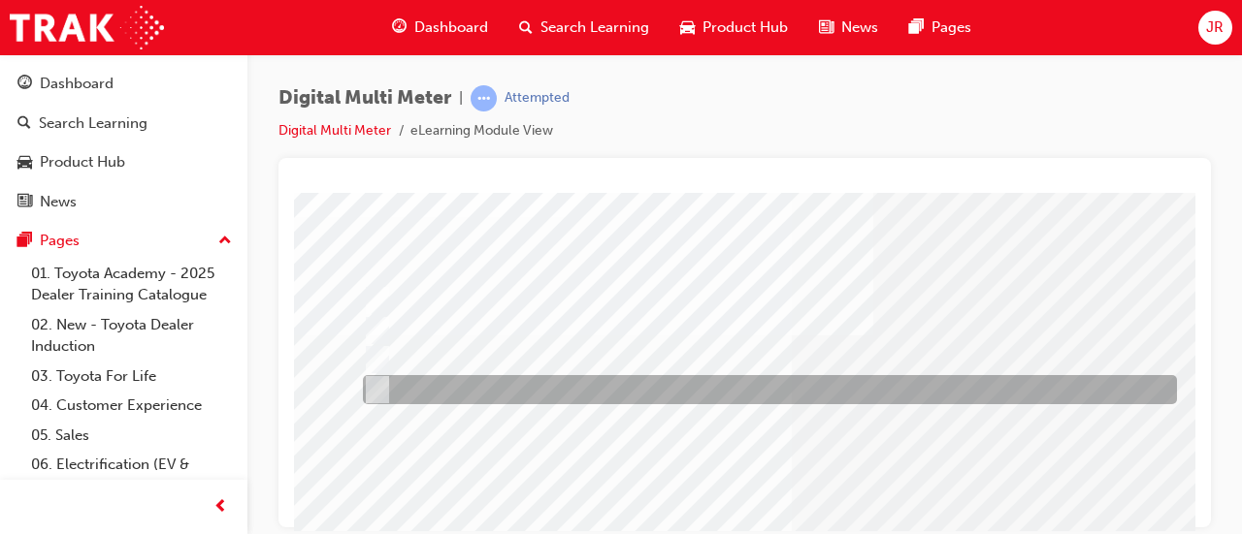
click at [377, 340] on input "Volts, Current, Resistance" at bounding box center [373, 330] width 21 height 21
radio input "true"
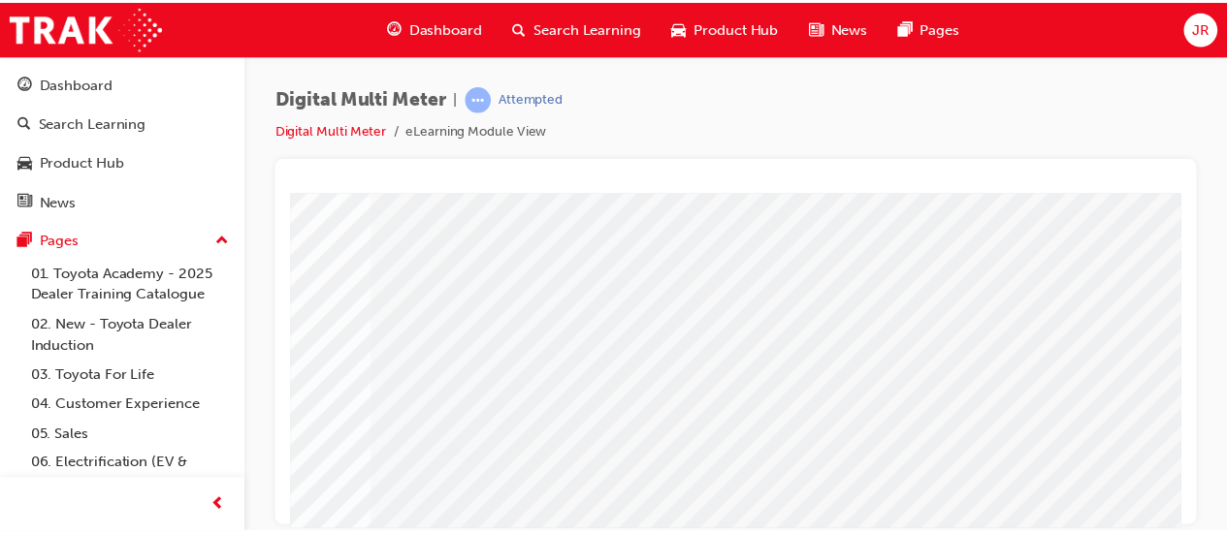
scroll to position [403, 416]
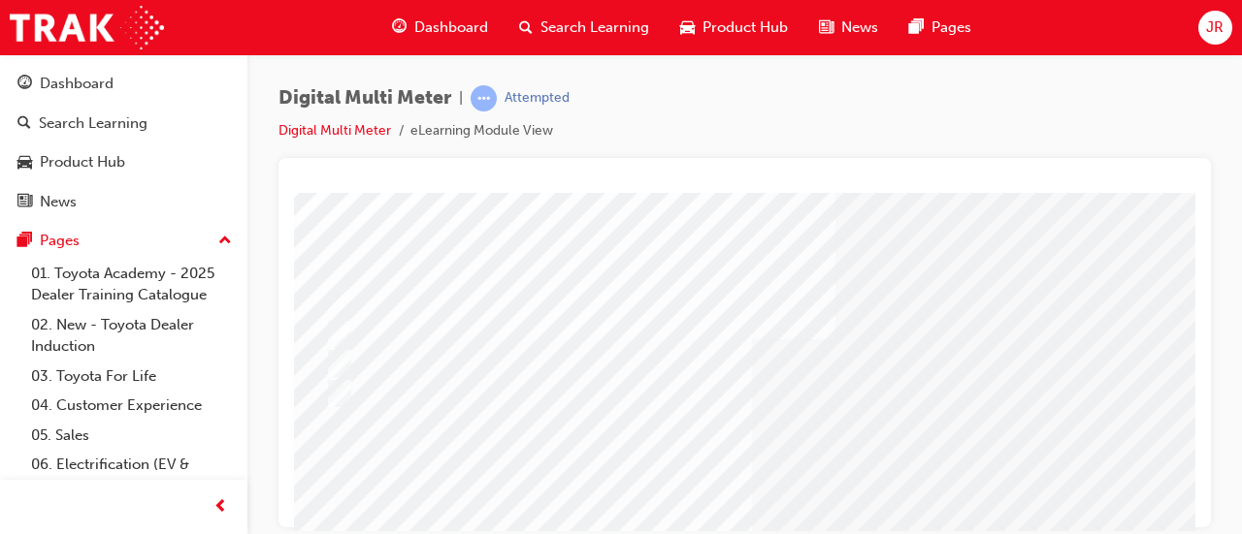
scroll to position [117, 37]
click at [427, 304] on div at bounding box center [728, 304] width 814 height 29
click at [395, 298] on div at bounding box center [728, 304] width 814 height 29
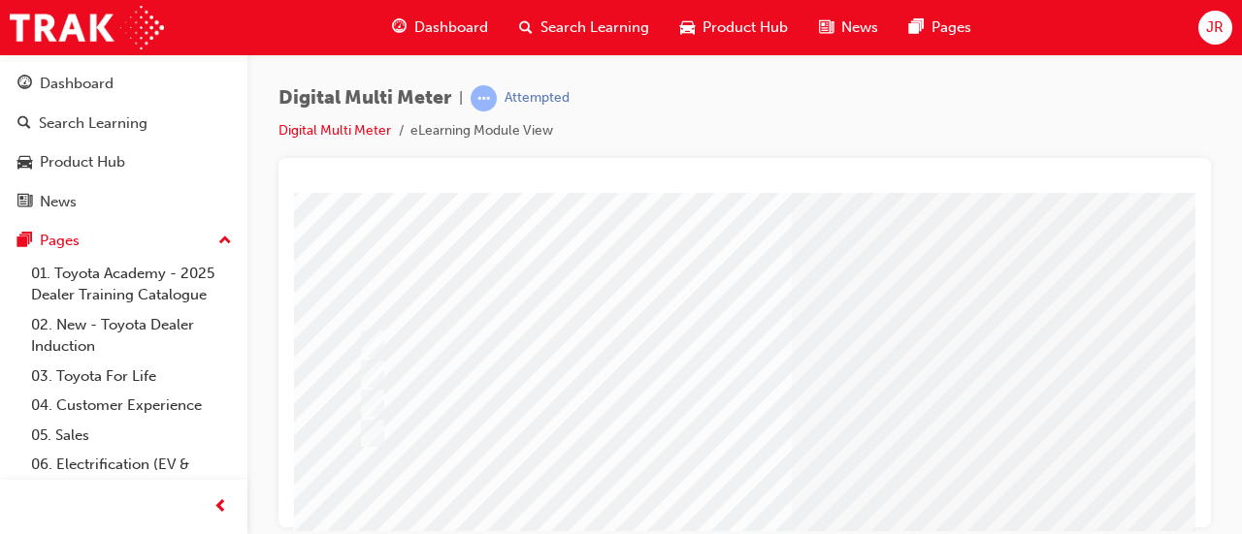
scroll to position [80, 0]
click at [584, 368] on div at bounding box center [760, 372] width 814 height 29
radio input "true"
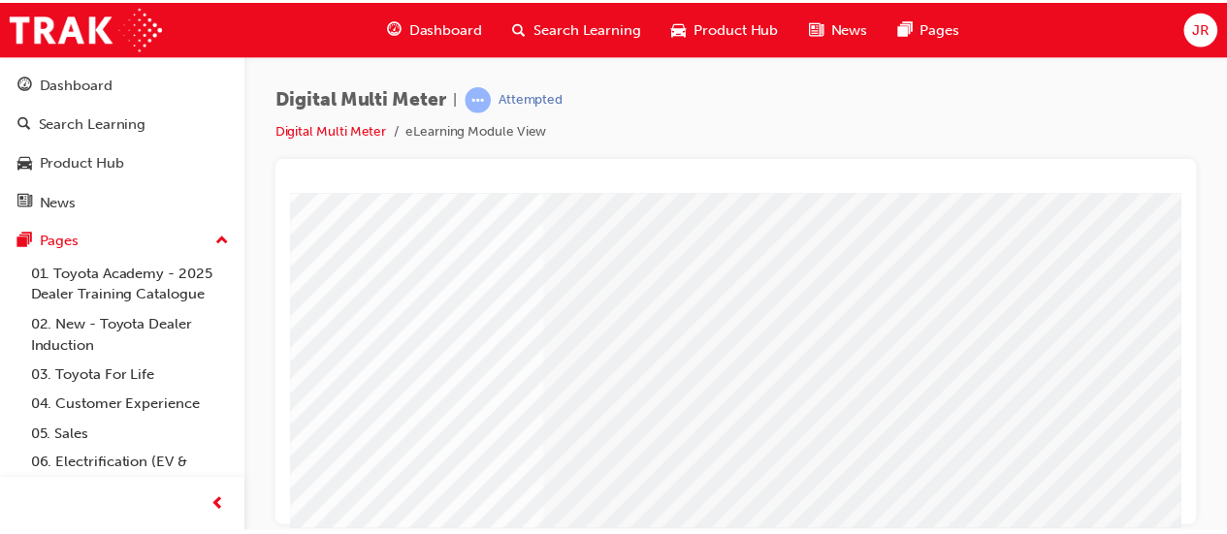
scroll to position [361, 242]
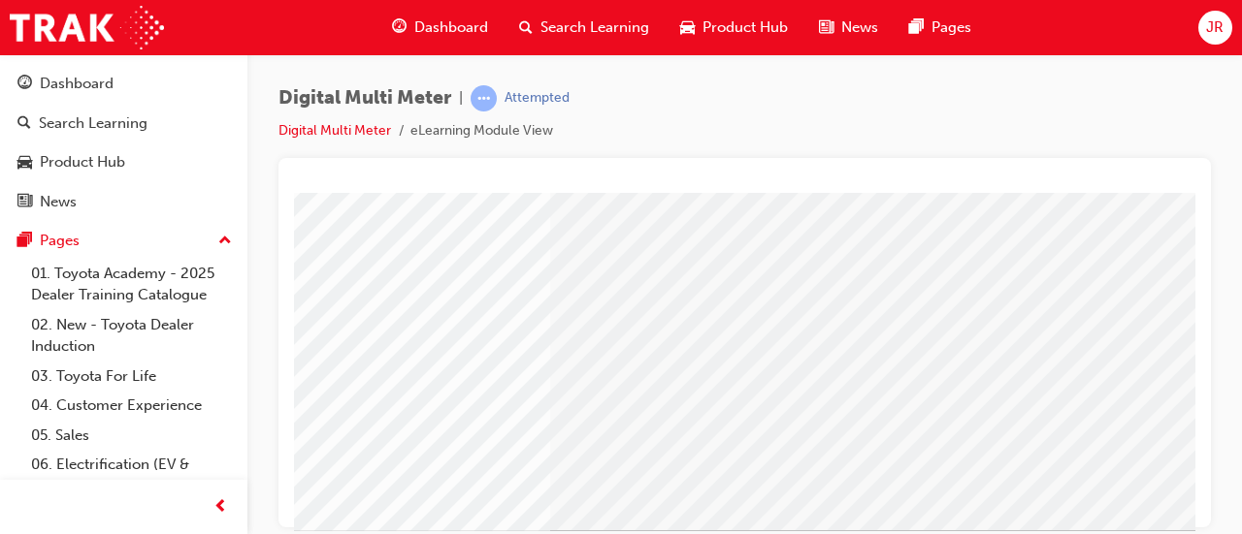
click at [674, 367] on div at bounding box center [760, 358] width 814 height 29
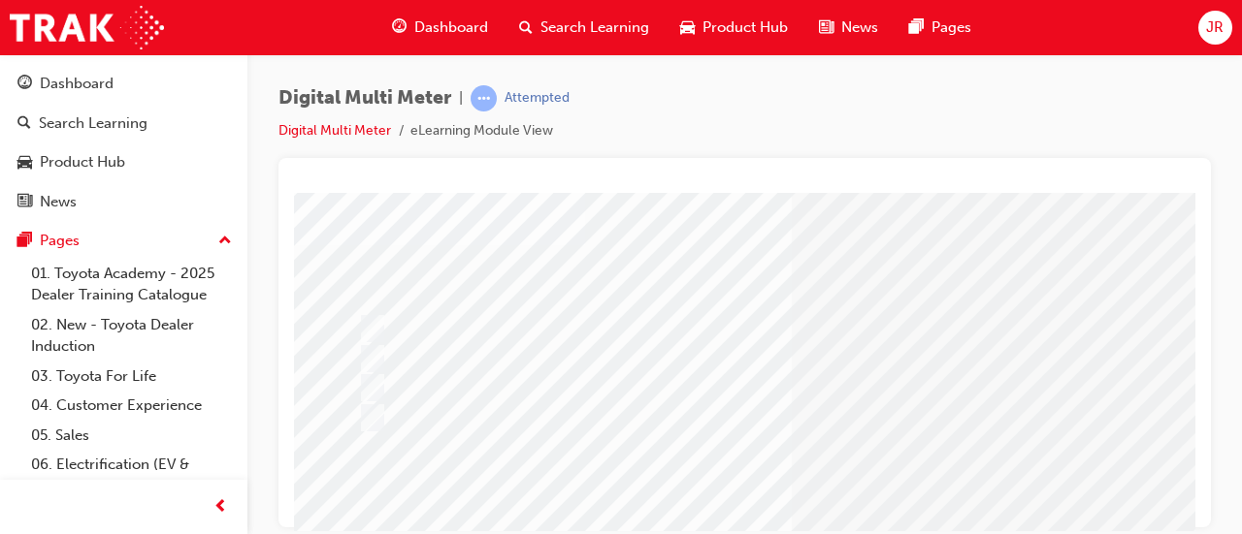
radio input "true"
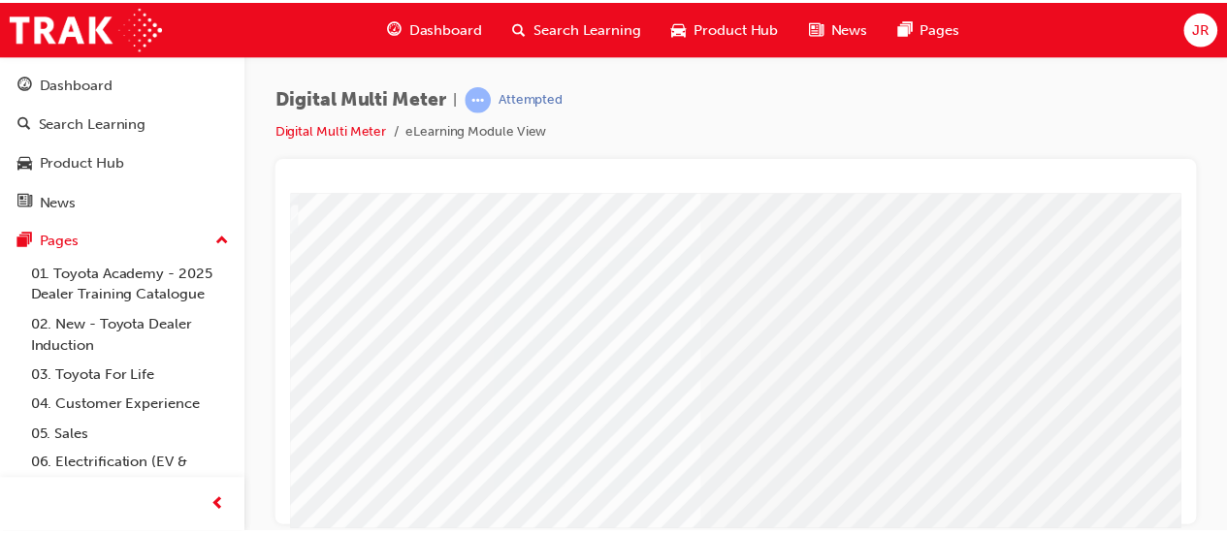
scroll to position [293, 89]
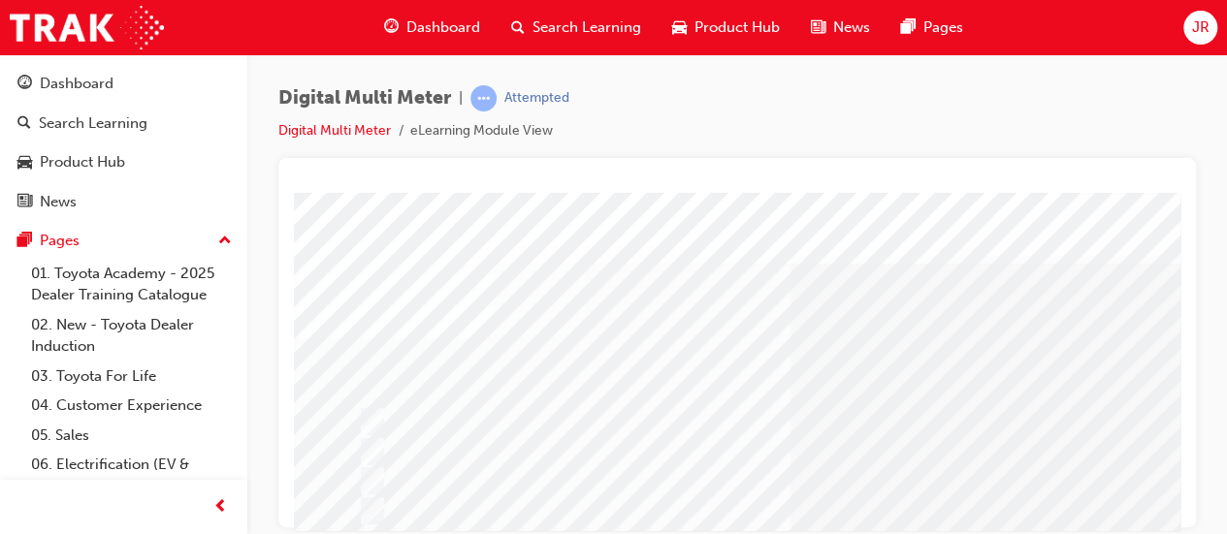
click at [986, 439] on div at bounding box center [760, 451] width 814 height 29
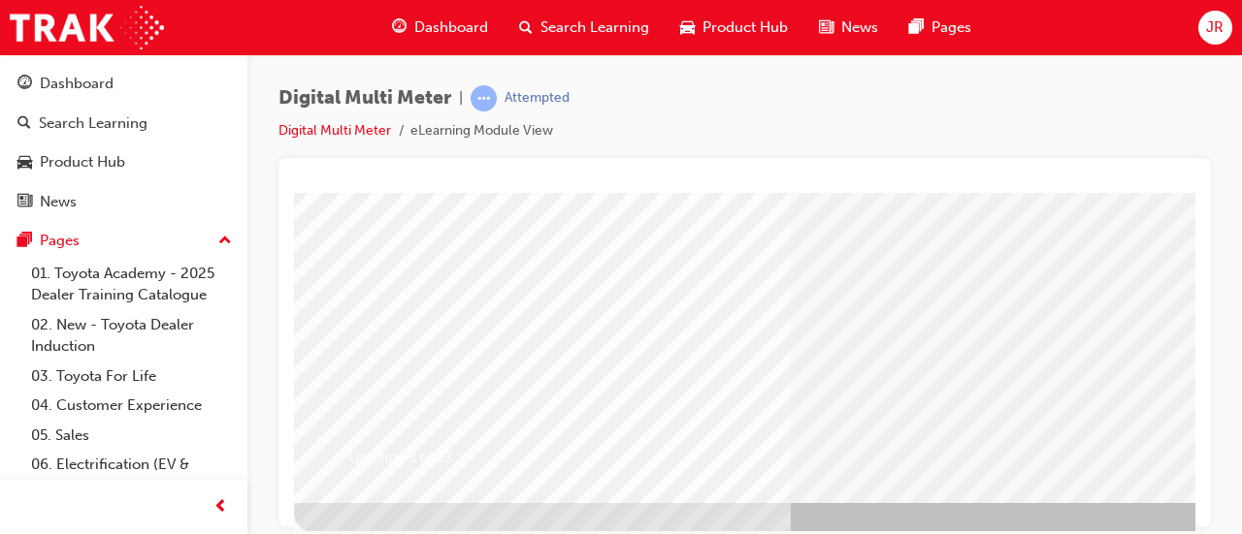
scroll to position [398, 0]
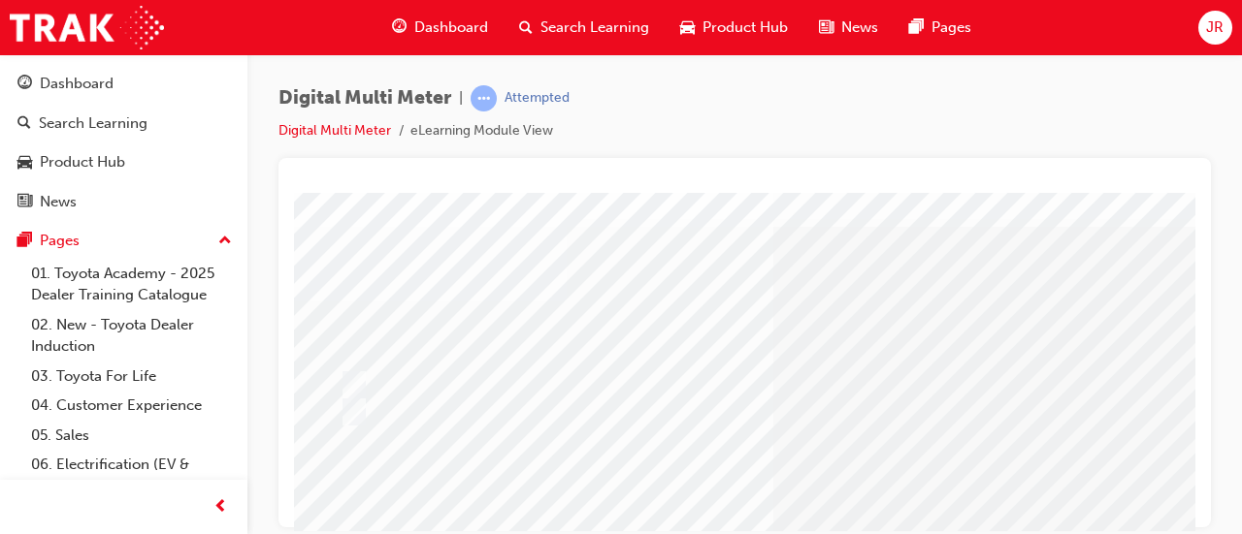
scroll to position [37, 0]
click at [427, 379] on div at bounding box center [760, 385] width 814 height 29
radio input "true"
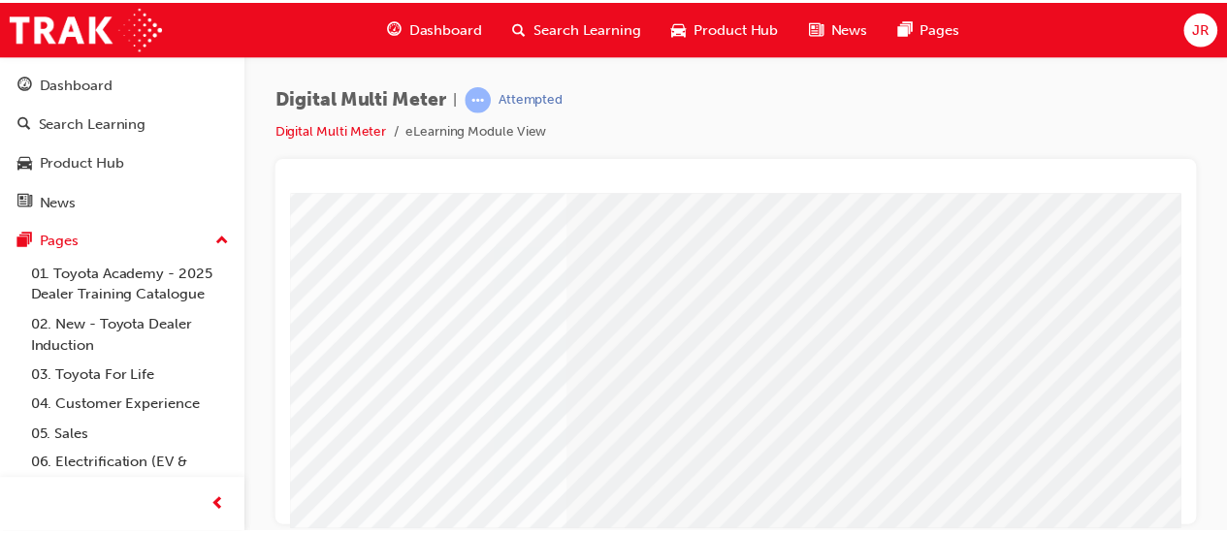
scroll to position [322, 226]
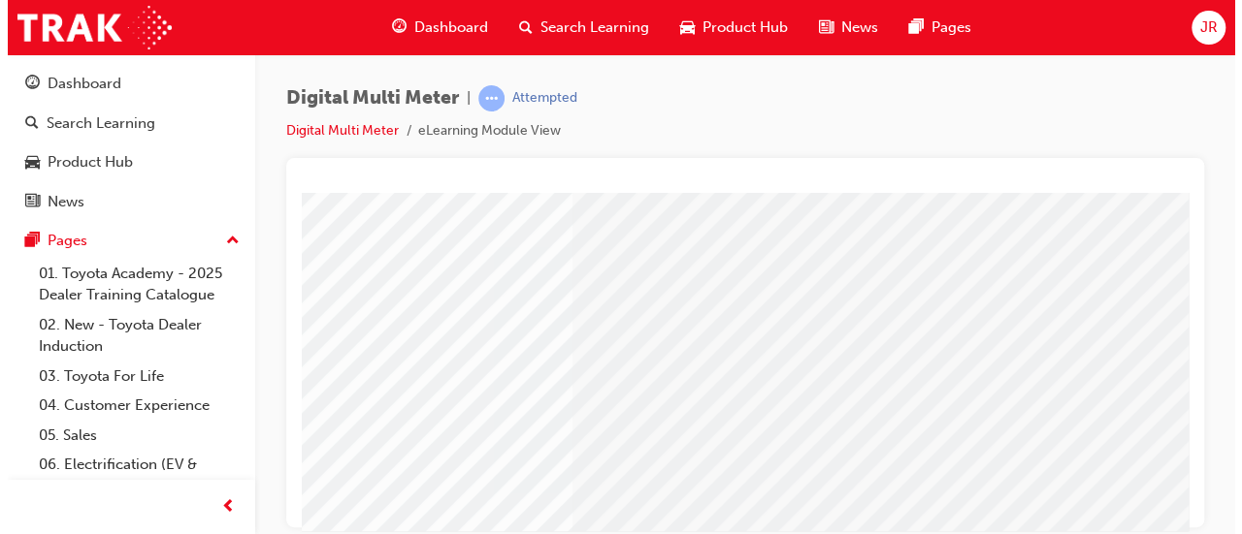
scroll to position [0, 0]
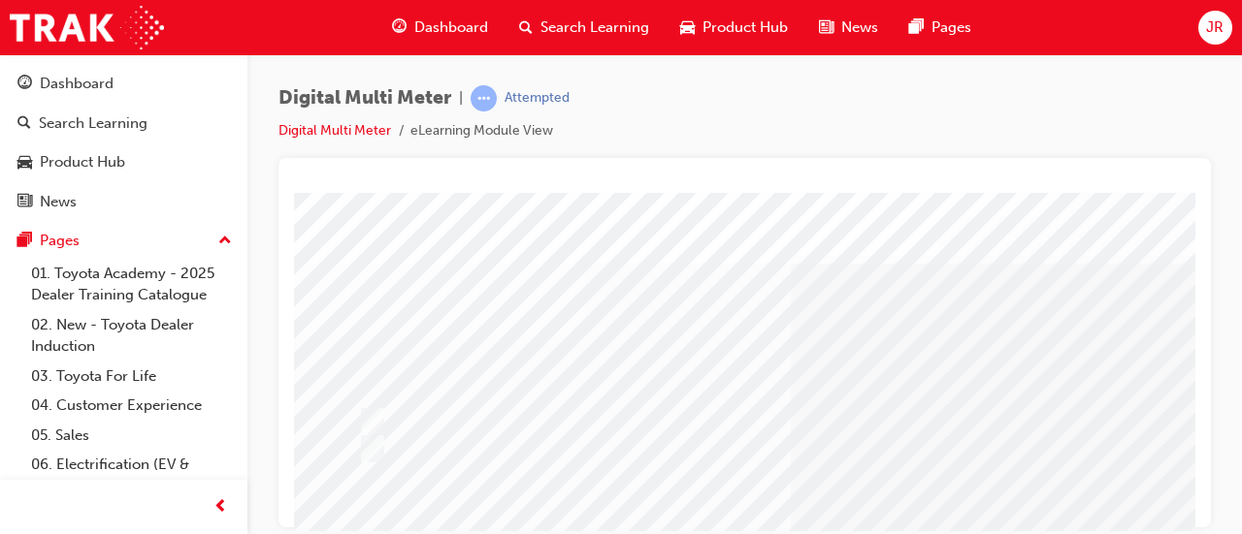
click at [1055, 417] on div at bounding box center [760, 421] width 814 height 29
click at [597, 428] on div at bounding box center [759, 419] width 814 height 29
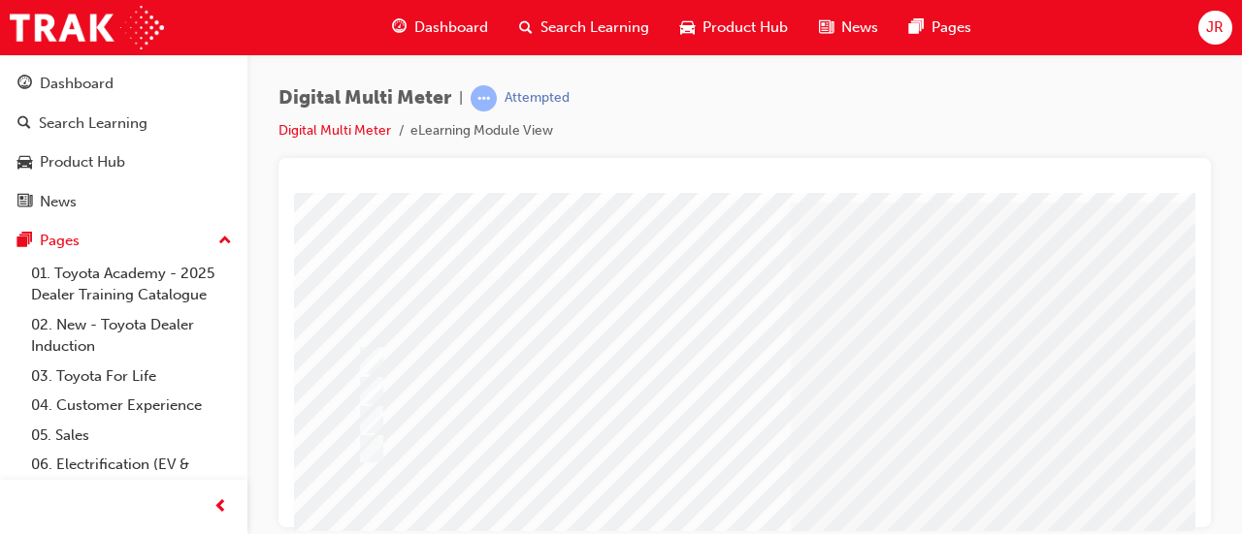
radio input "true"
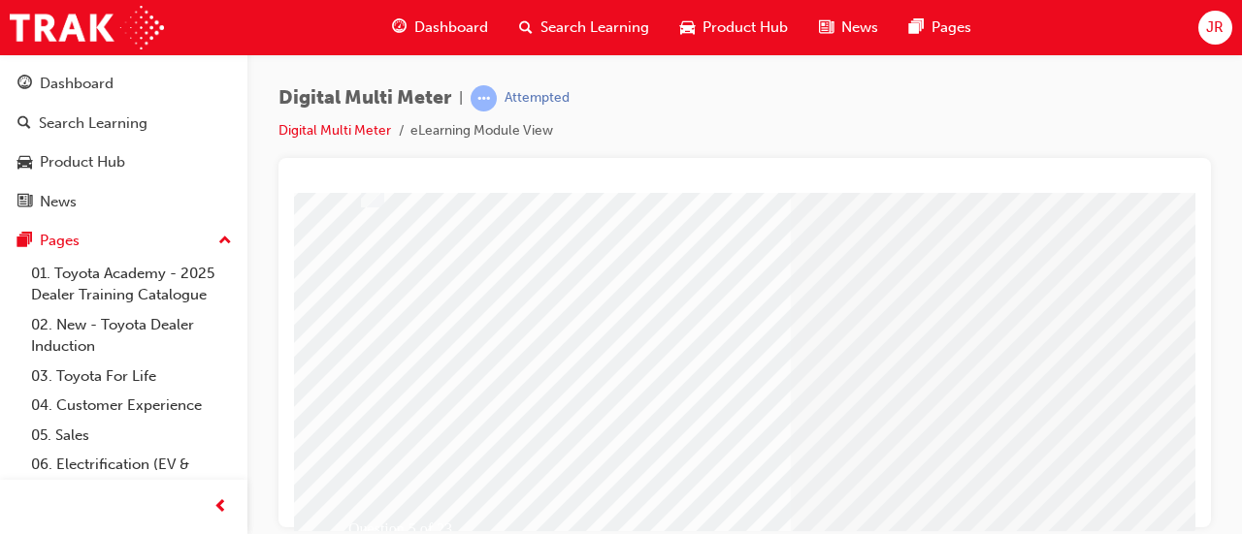
scroll to position [403, 0]
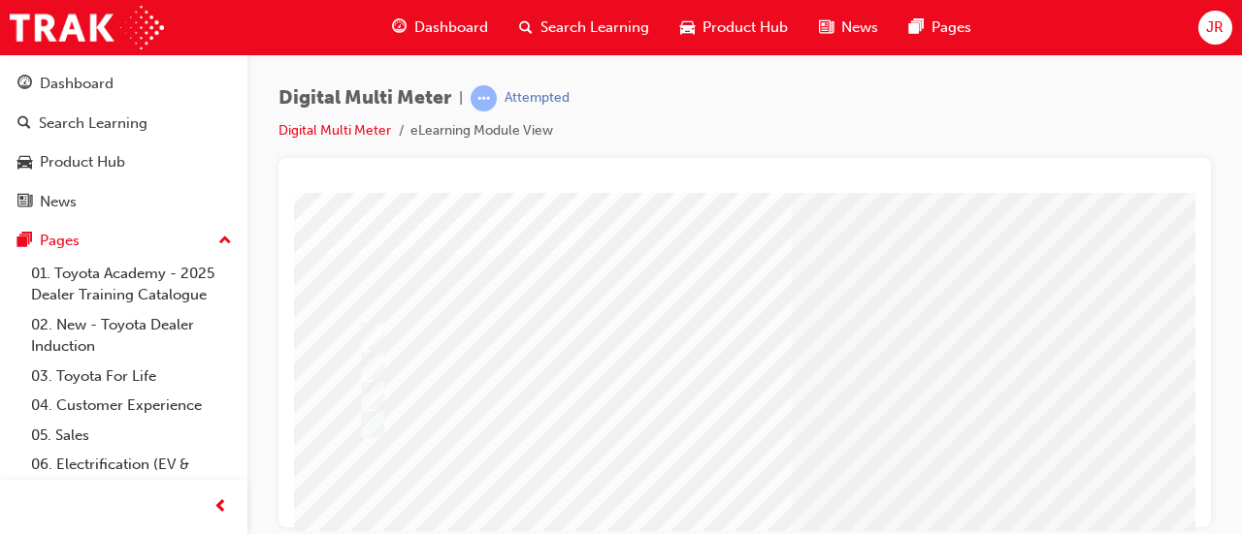
scroll to position [81, 0]
click at [539, 343] on div at bounding box center [760, 340] width 814 height 29
radio input "true"
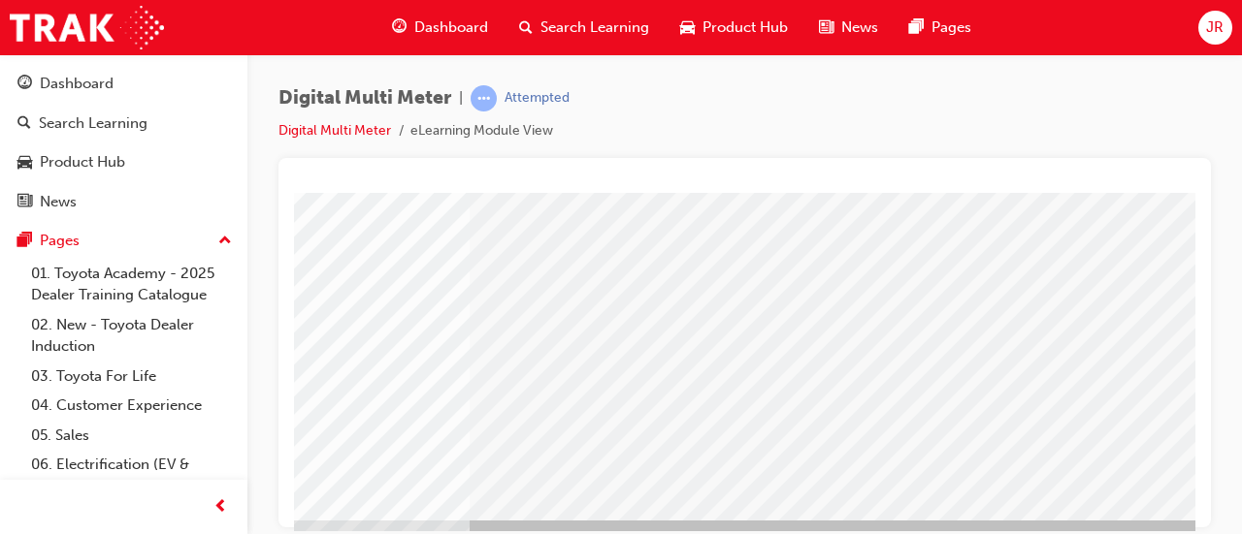
scroll to position [371, 322]
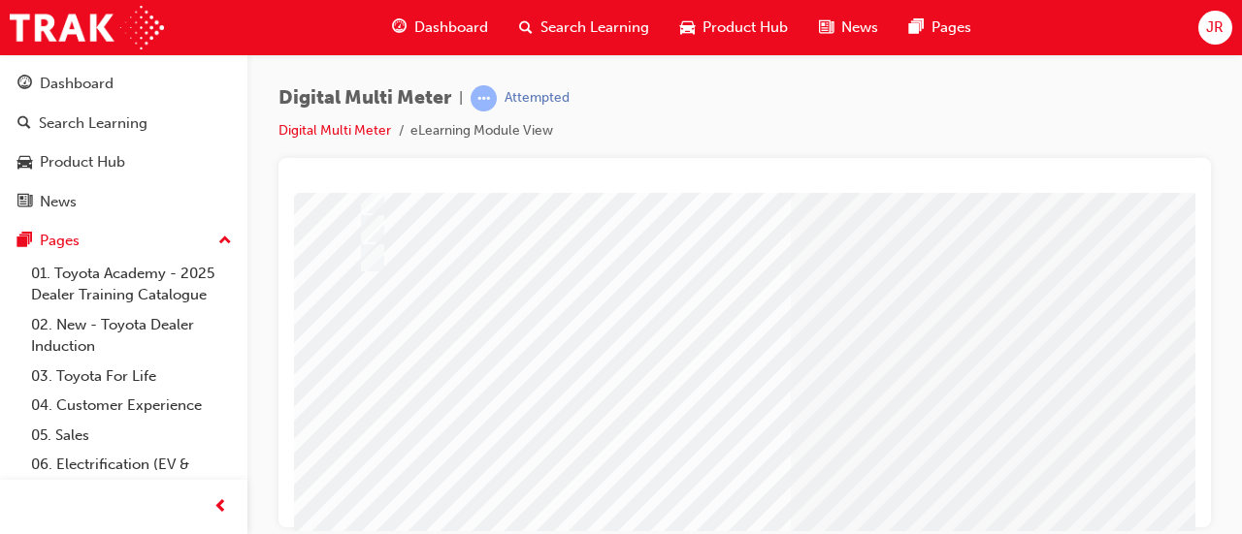
scroll to position [258, 0]
click at [385, 345] on div at bounding box center [760, 340] width 814 height 29
radio input "true"
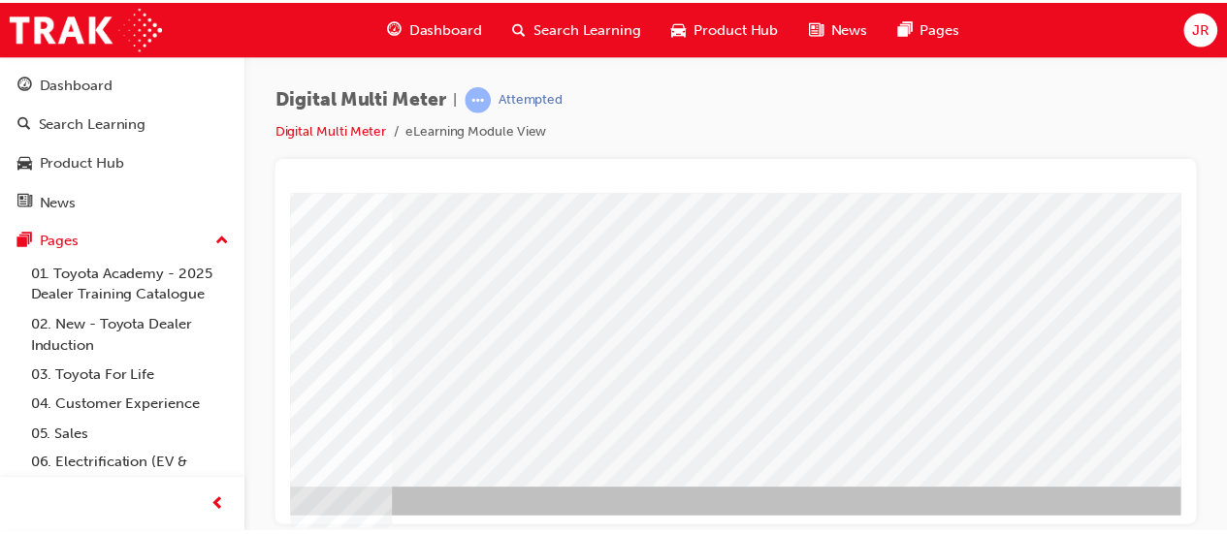
scroll to position [402, 396]
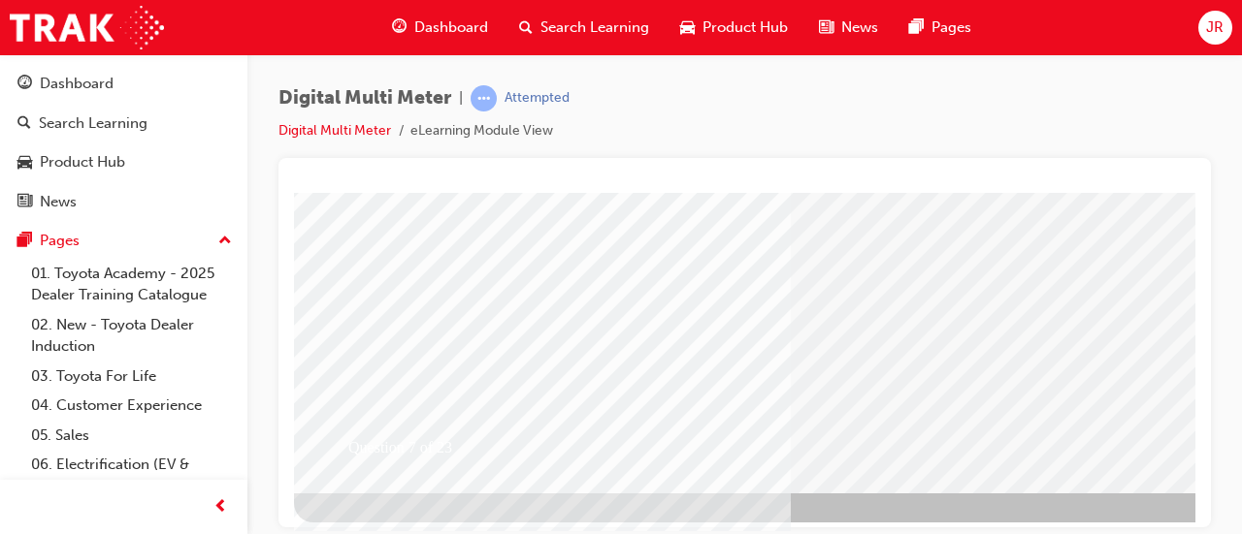
scroll to position [403, 0]
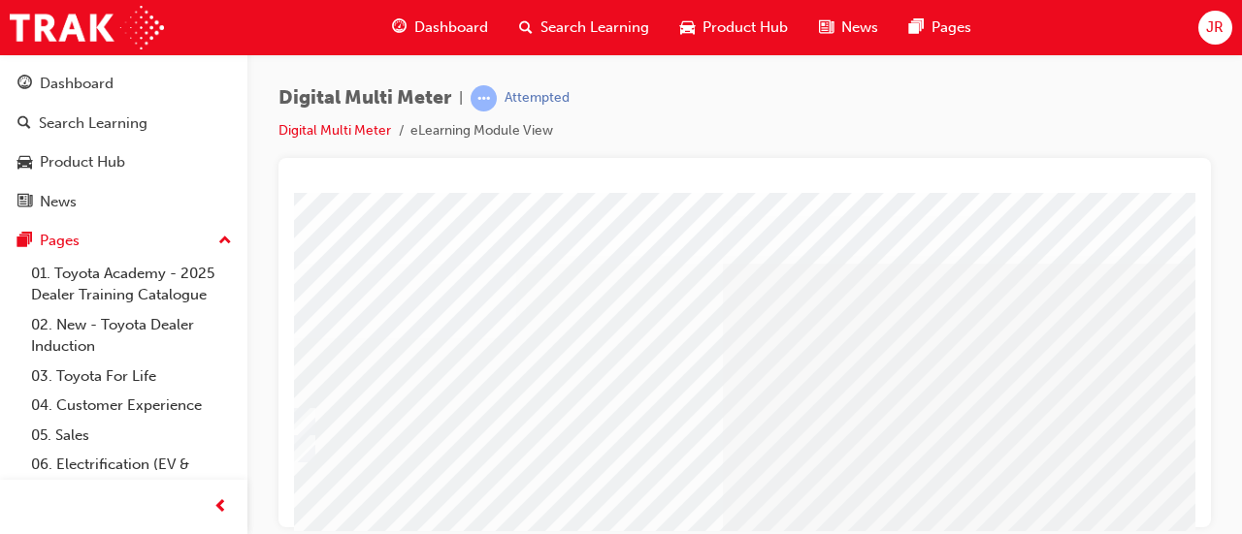
scroll to position [0, 0]
click at [440, 447] on div at bounding box center [760, 449] width 814 height 29
radio input "true"
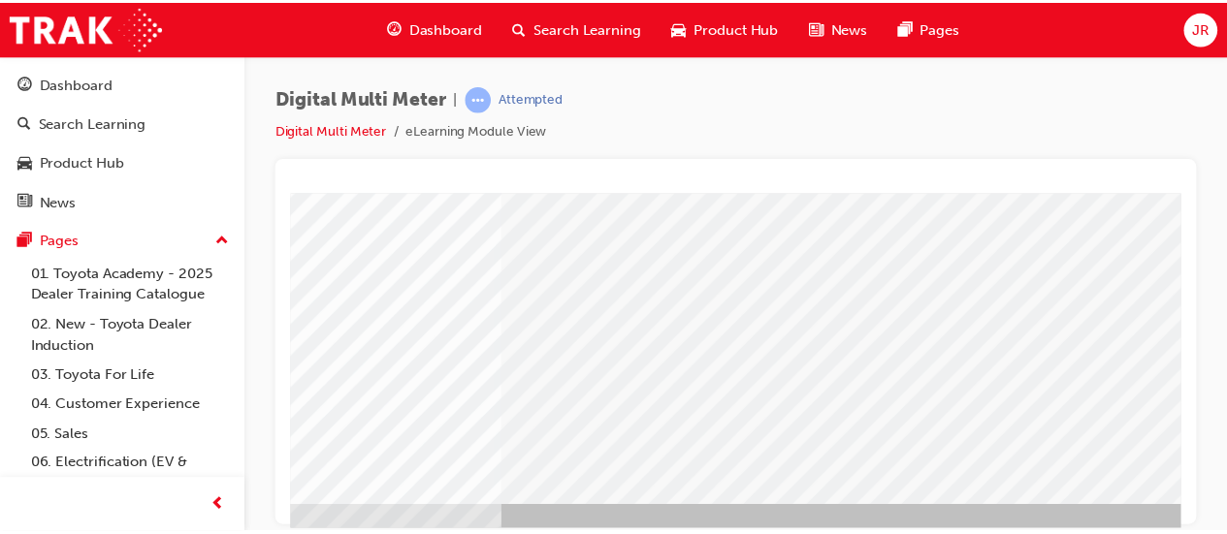
scroll to position [384, 433]
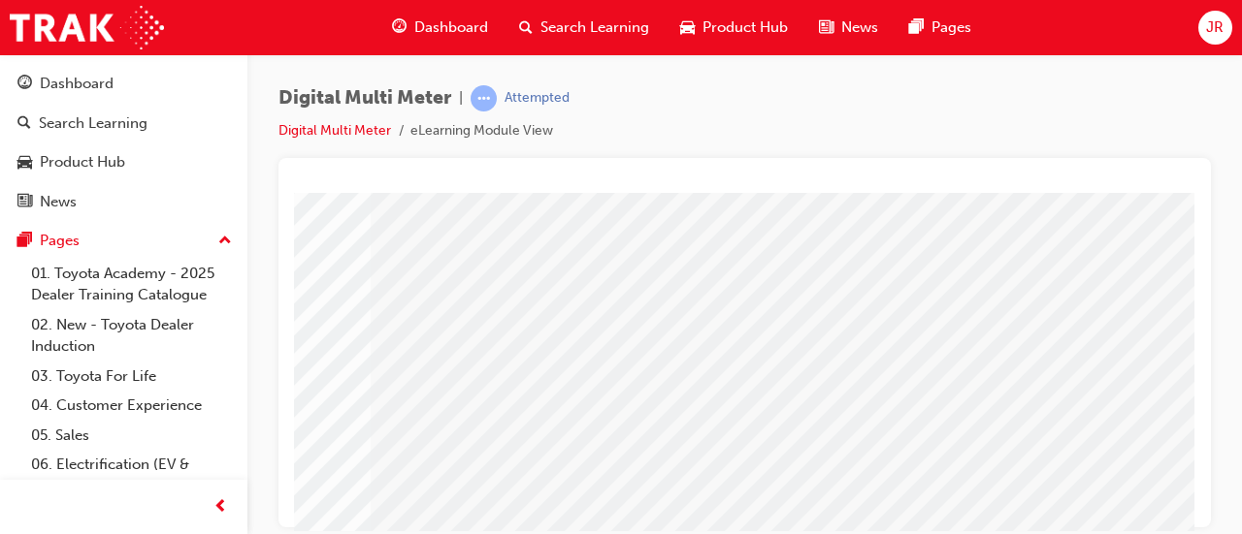
scroll to position [403, 433]
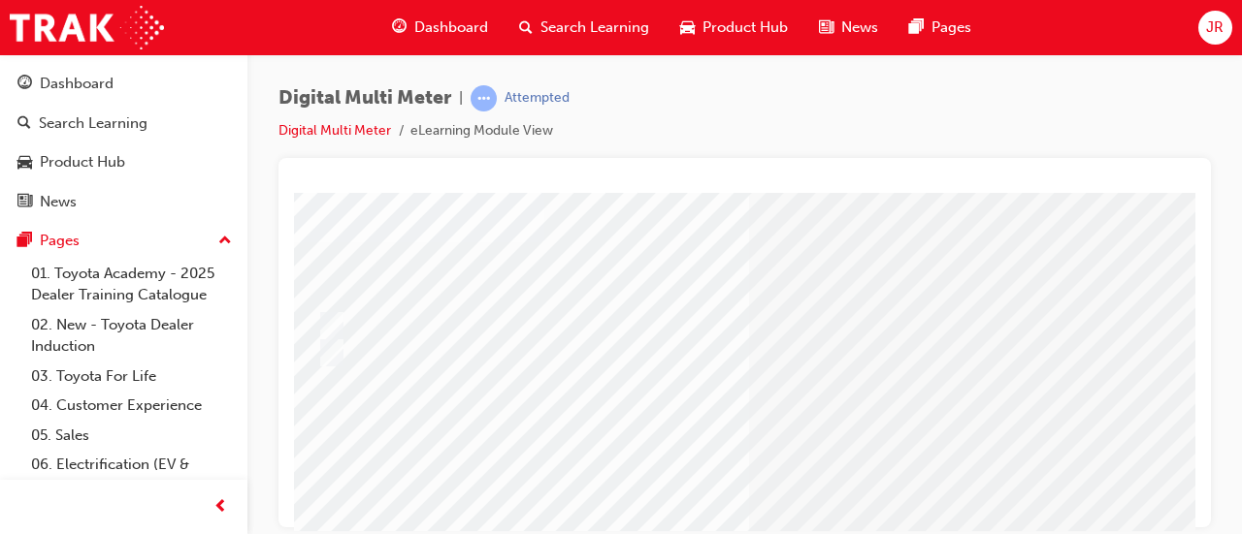
scroll to position [96, 40]
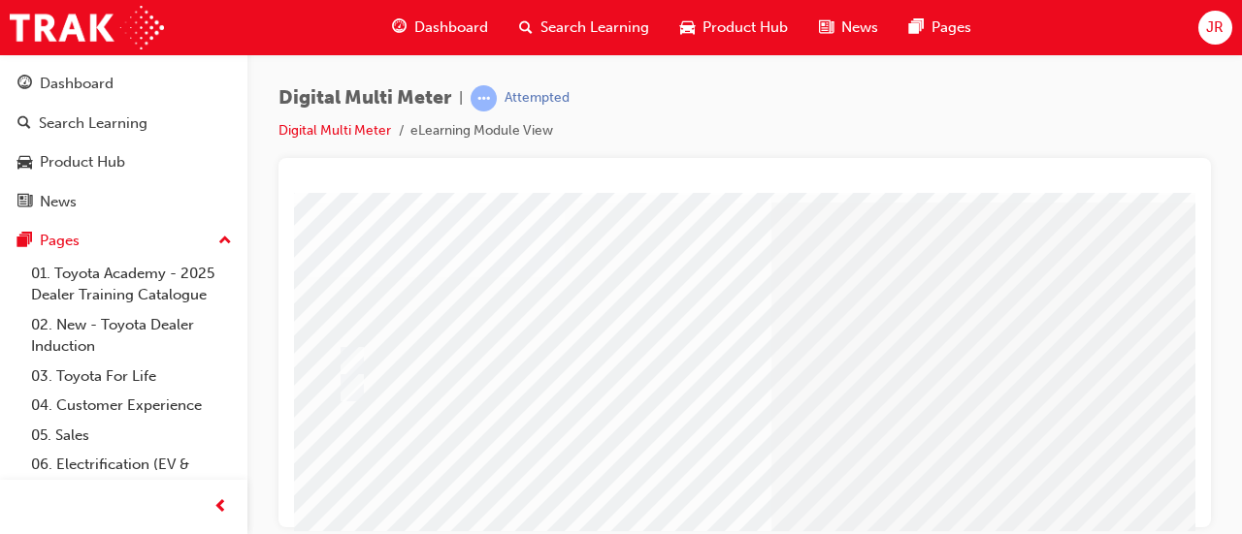
scroll to position [61, 0]
click at [413, 354] on div at bounding box center [760, 360] width 814 height 29
radio input "true"
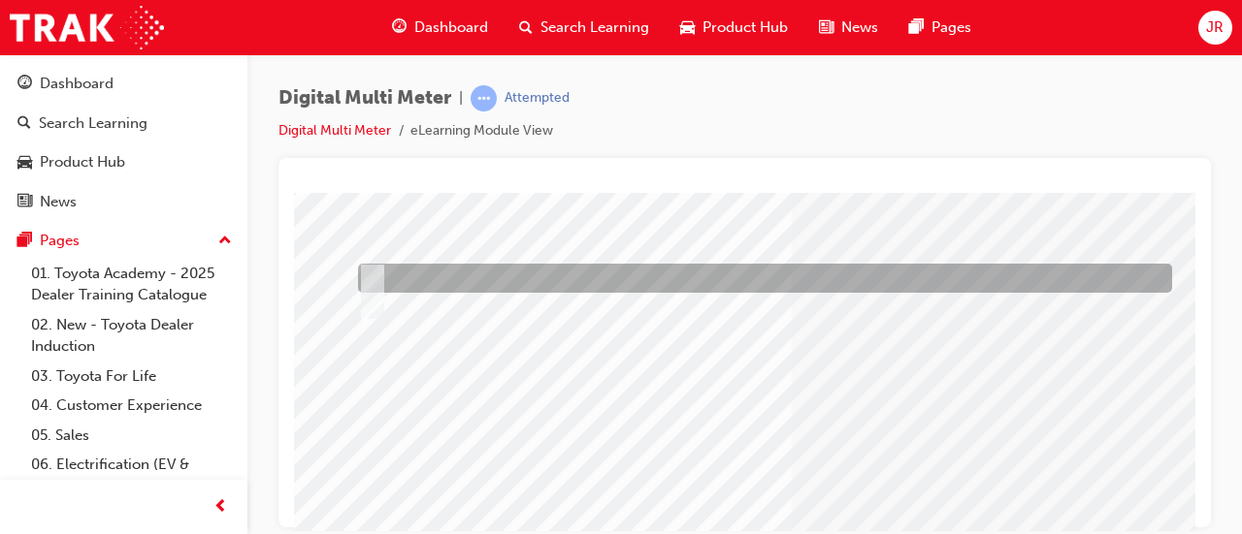
scroll to position [293, 0]
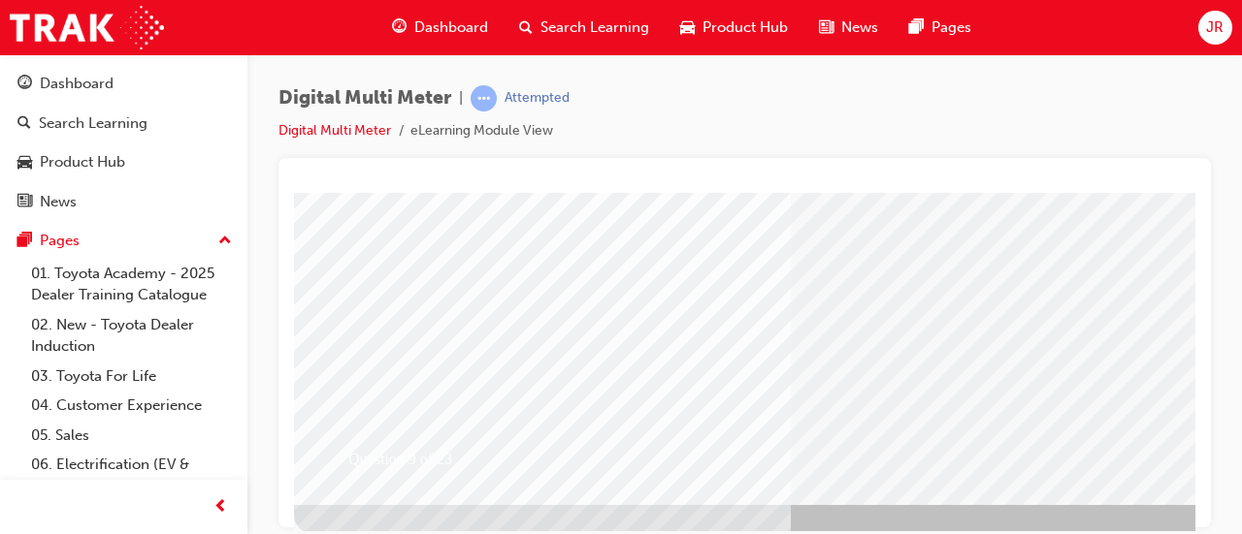
scroll to position [403, 0]
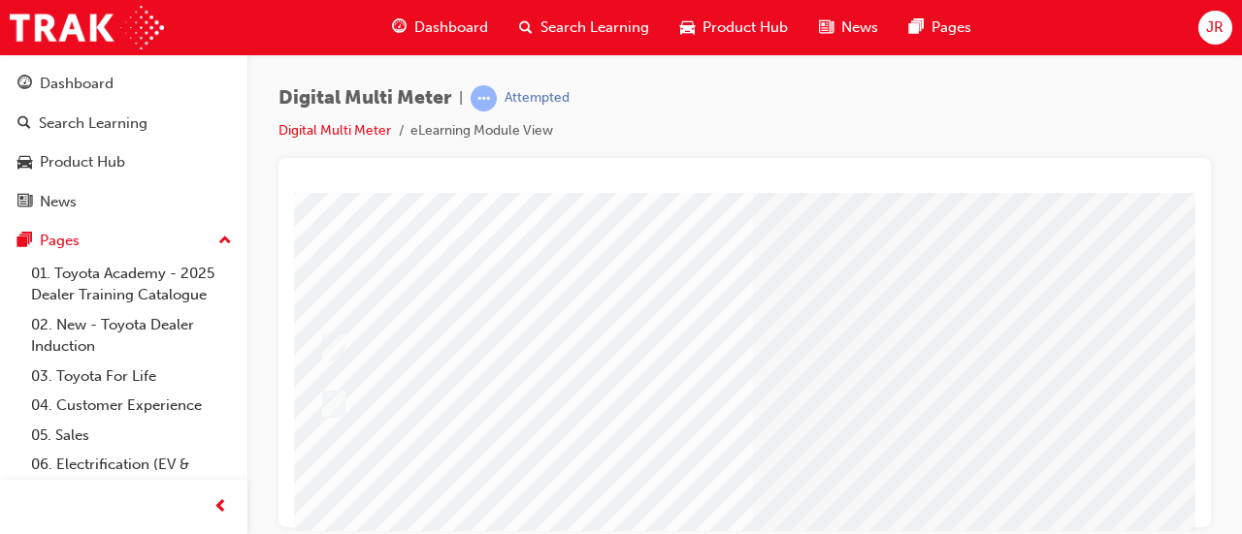
scroll to position [73, 0]
click at [526, 350] on div at bounding box center [760, 365] width 814 height 61
radio input "true"
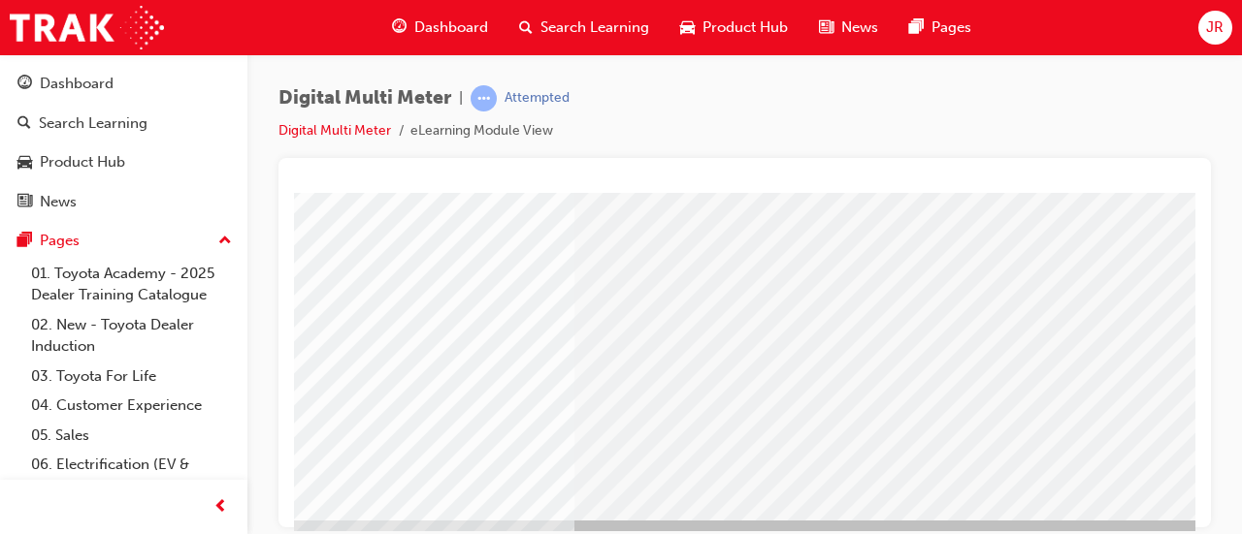
scroll to position [373, 217]
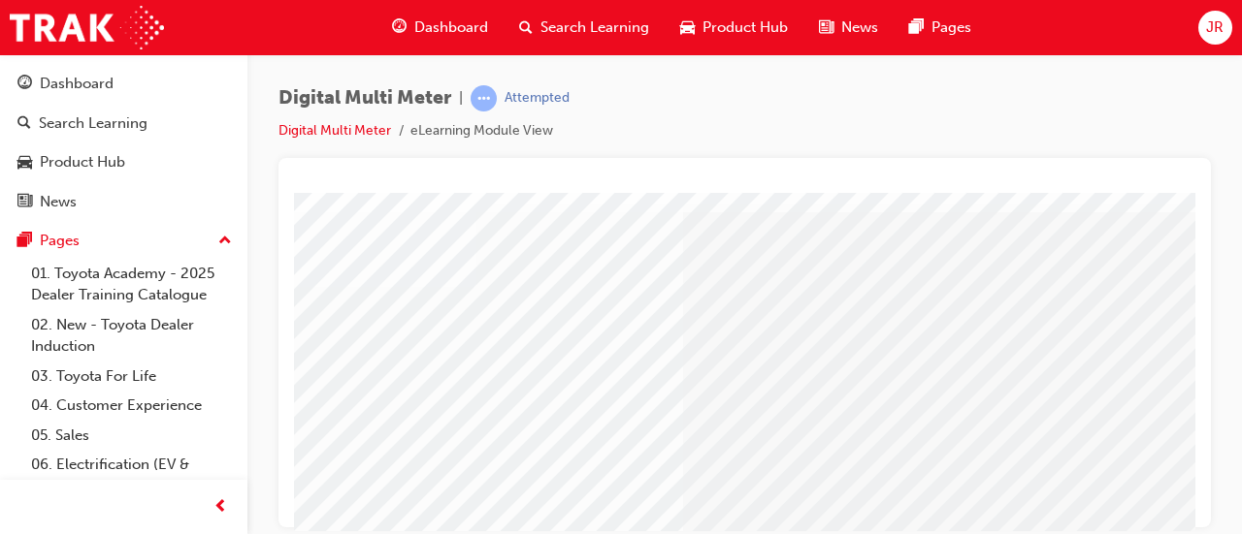
scroll to position [51, 0]
click at [376, 461] on input "The Test lead connections are reversed" at bounding box center [368, 458] width 21 height 21
radio input "true"
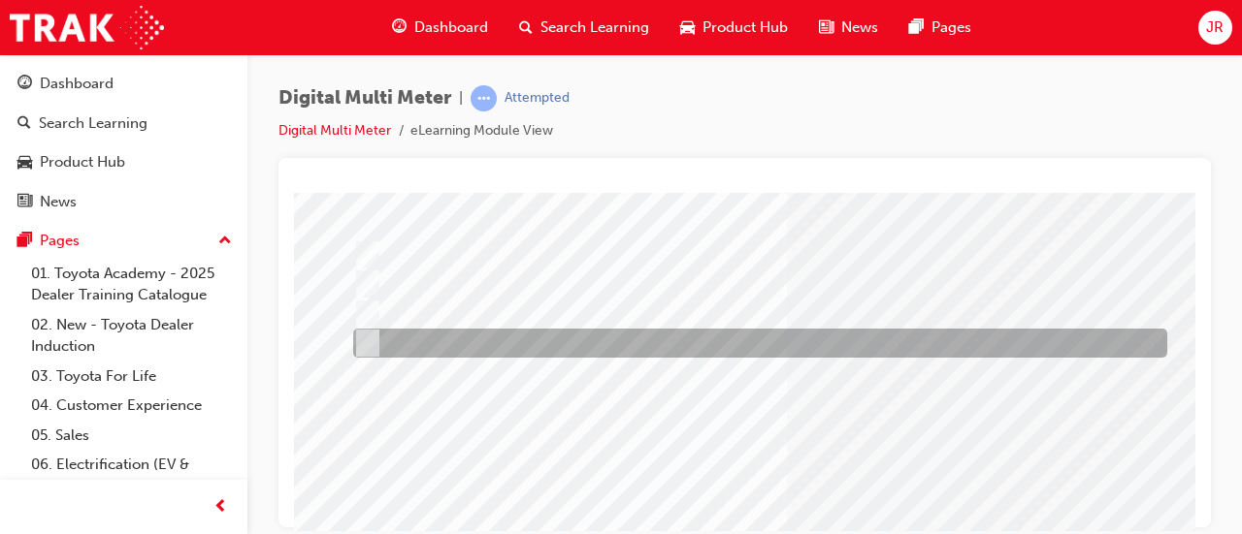
scroll to position [403, 5]
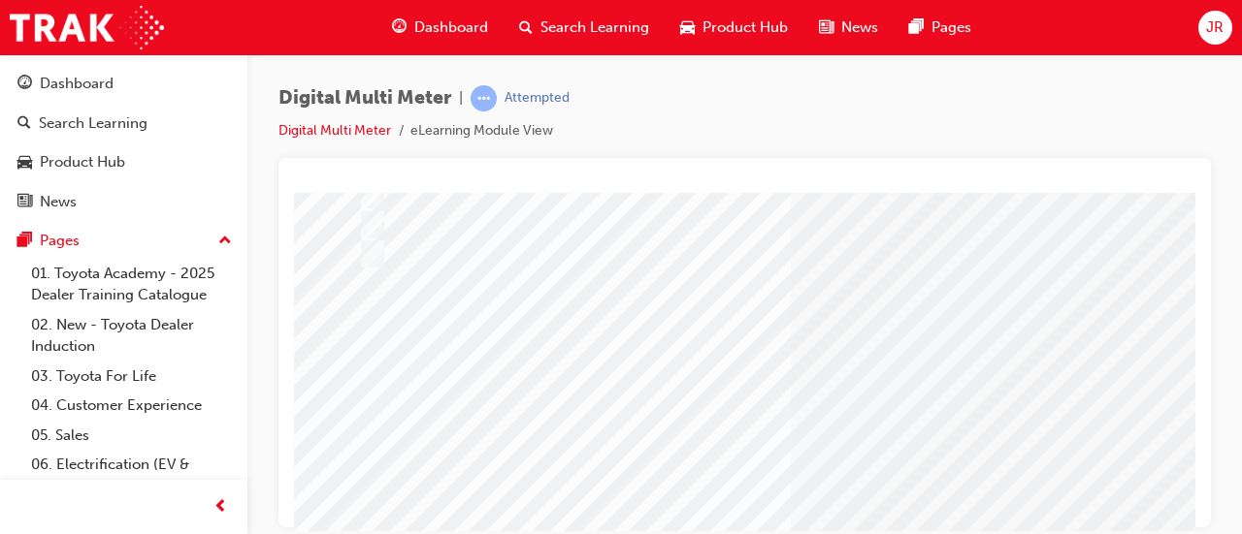
scroll to position [403, 0]
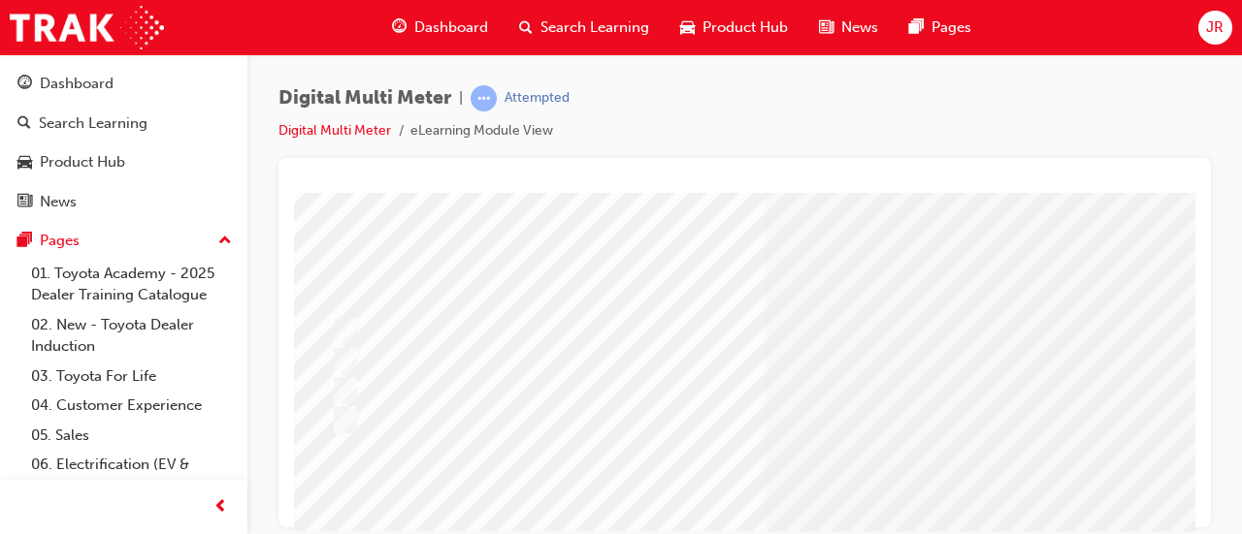
scroll to position [90, 0]
click at [483, 424] on div at bounding box center [760, 419] width 814 height 29
radio input "true"
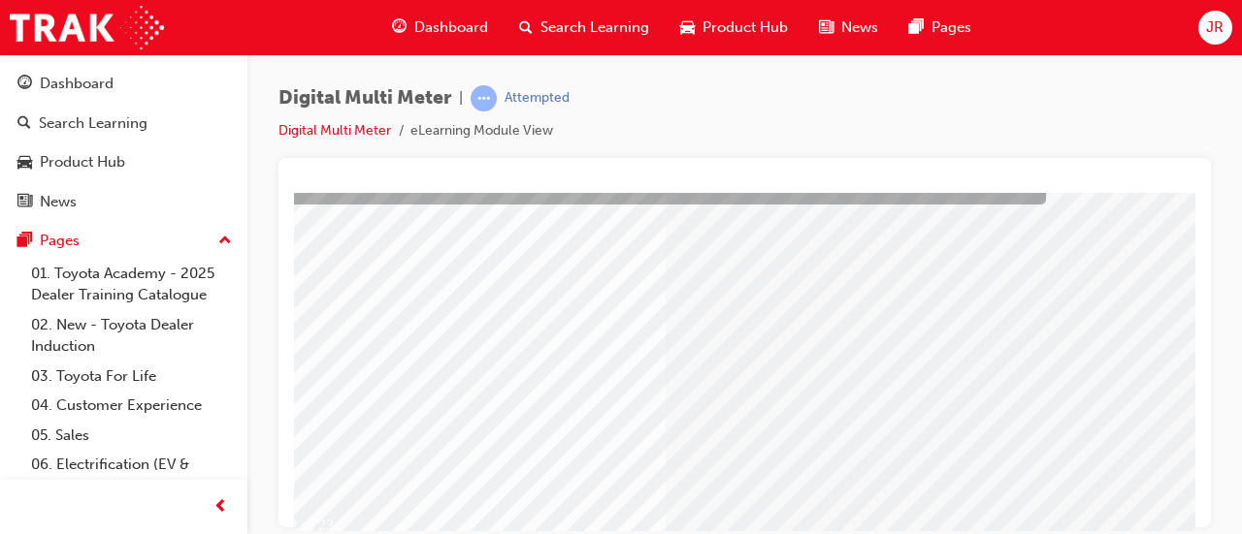
scroll to position [326, 130]
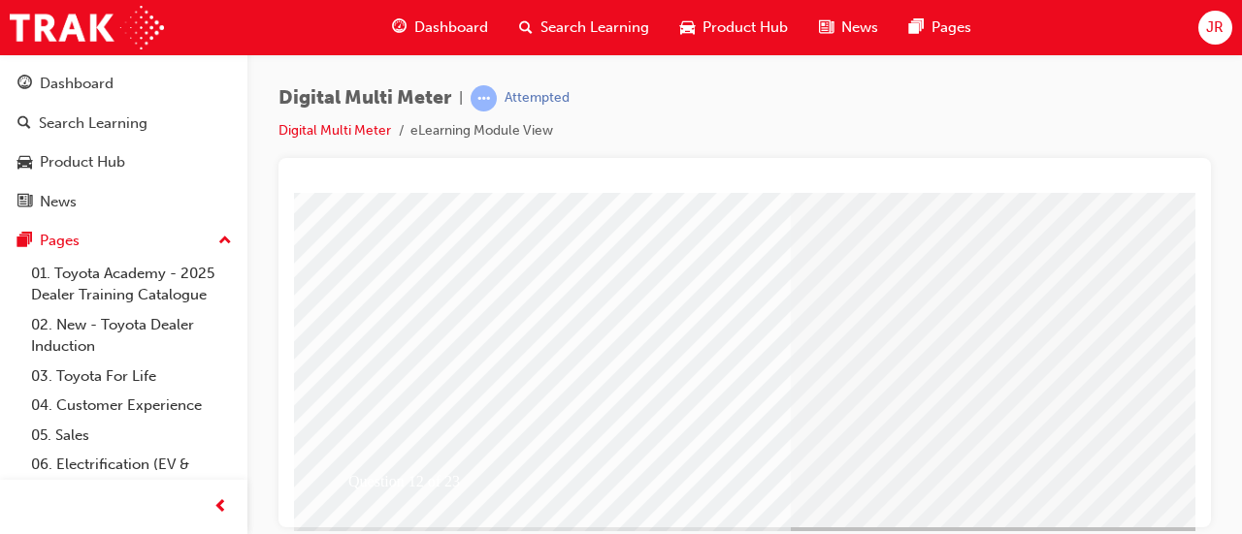
scroll to position [403, 0]
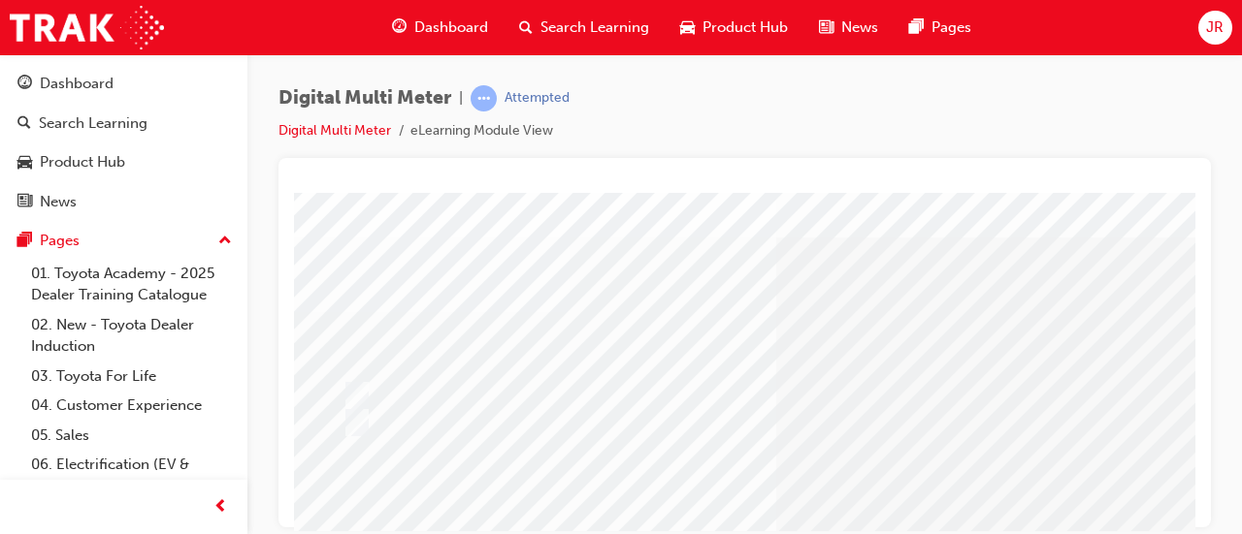
scroll to position [26, 0]
click at [422, 408] on div at bounding box center [760, 422] width 814 height 29
radio input "true"
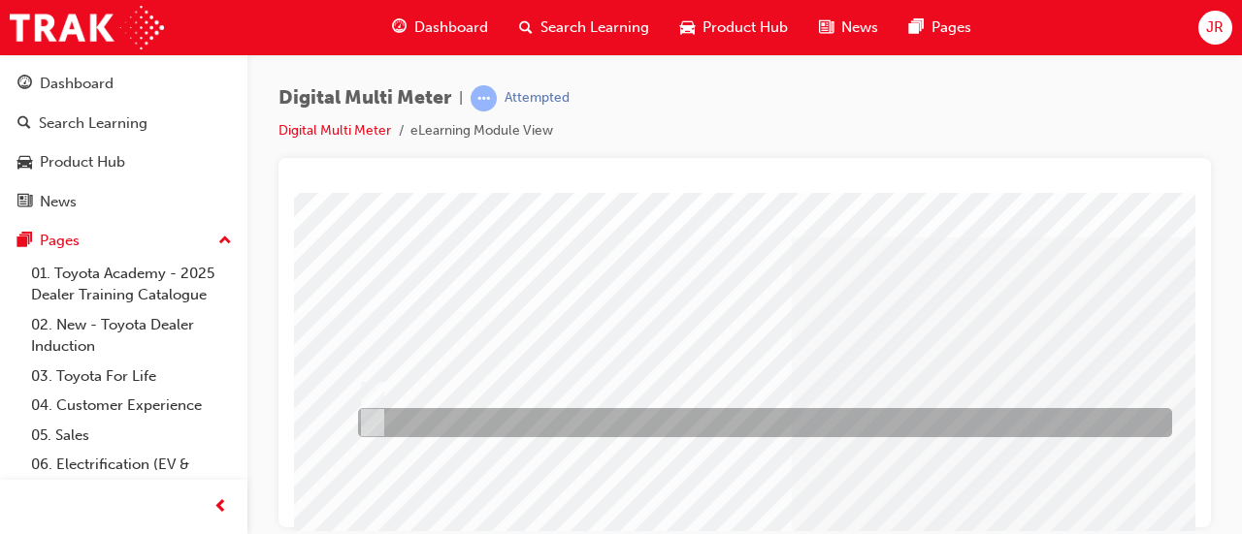
click at [446, 393] on div at bounding box center [760, 395] width 814 height 29
radio input "true"
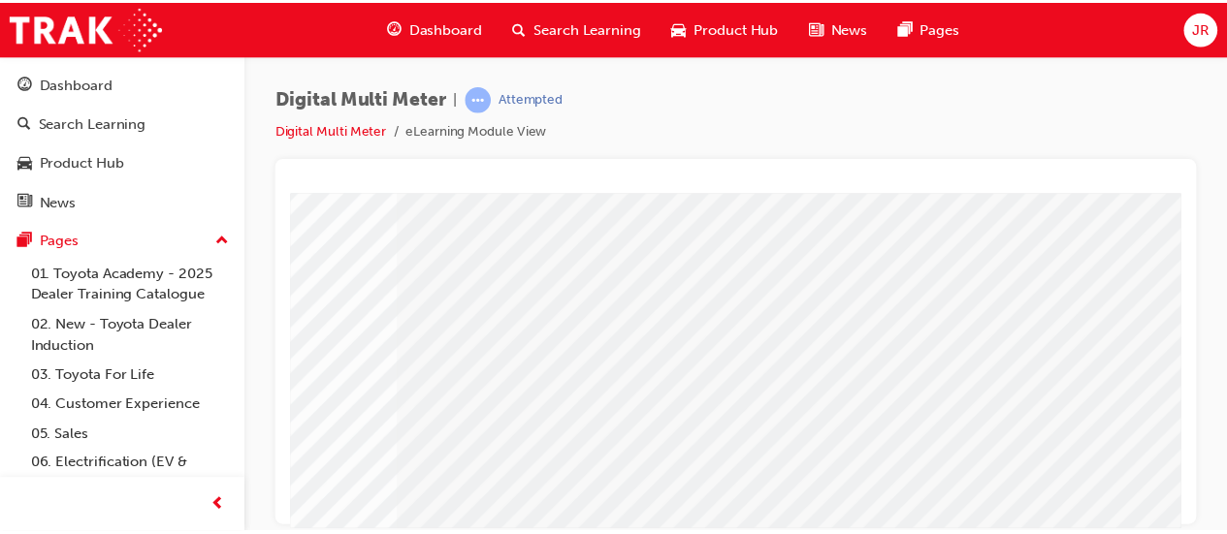
scroll to position [359, 390]
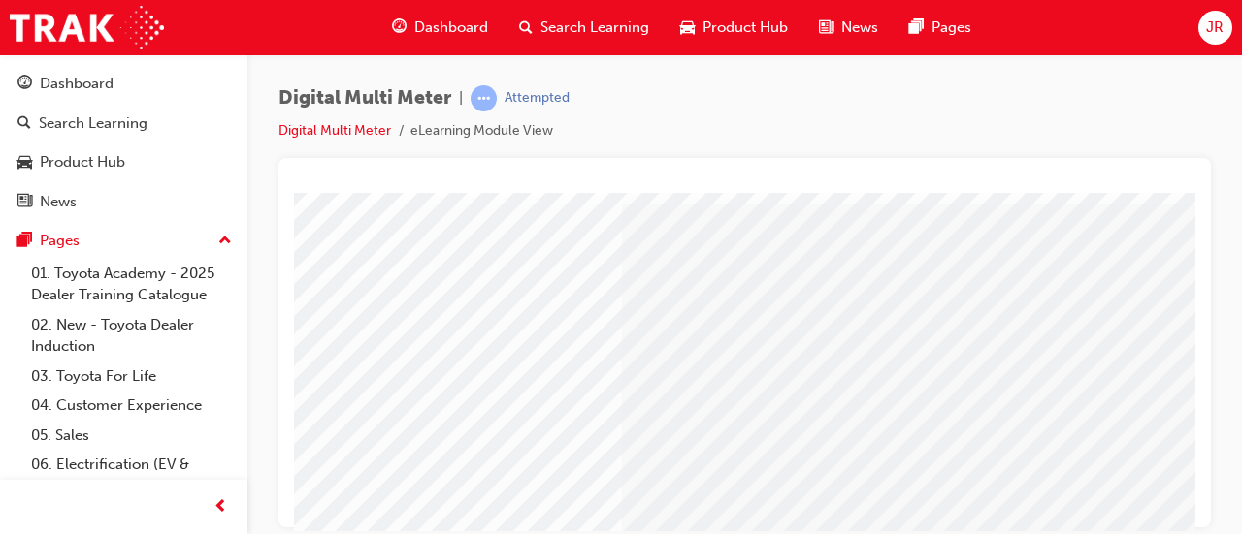
scroll to position [59, 0]
click at [416, 422] on div at bounding box center [760, 421] width 814 height 29
radio input "true"
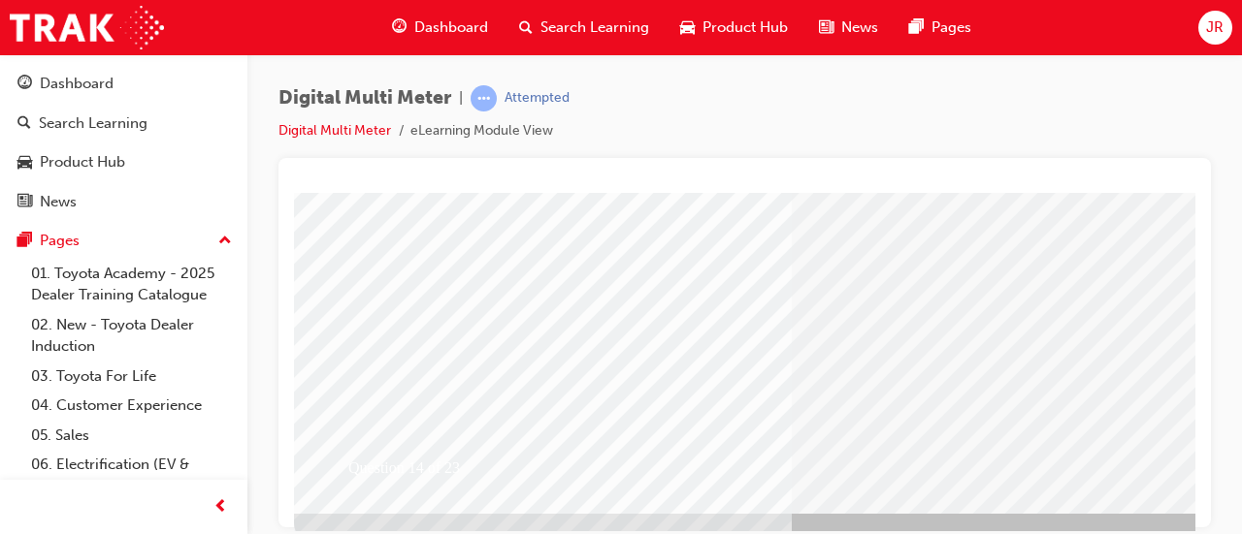
scroll to position [378, 0]
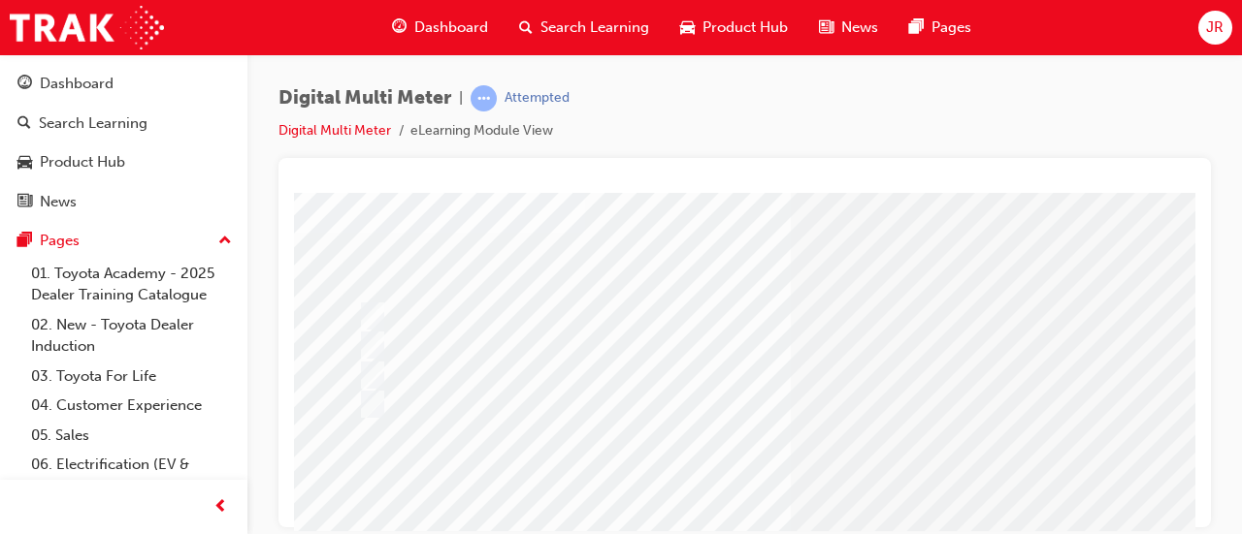
scroll to position [403, 0]
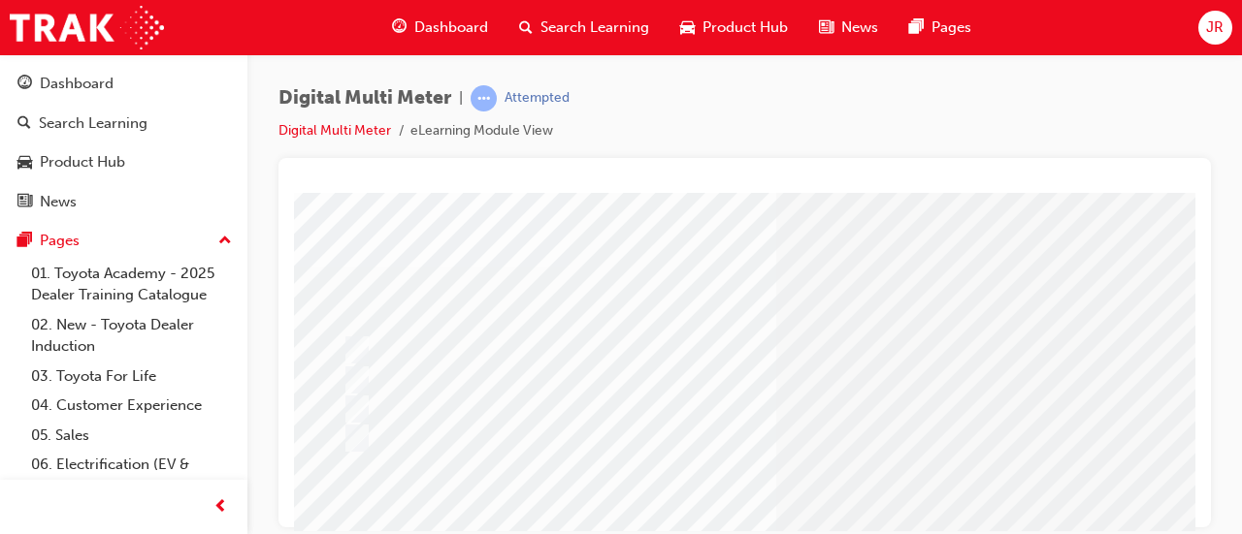
scroll to position [72, 19]
click at [557, 348] on div at bounding box center [741, 350] width 814 height 29
radio input "true"
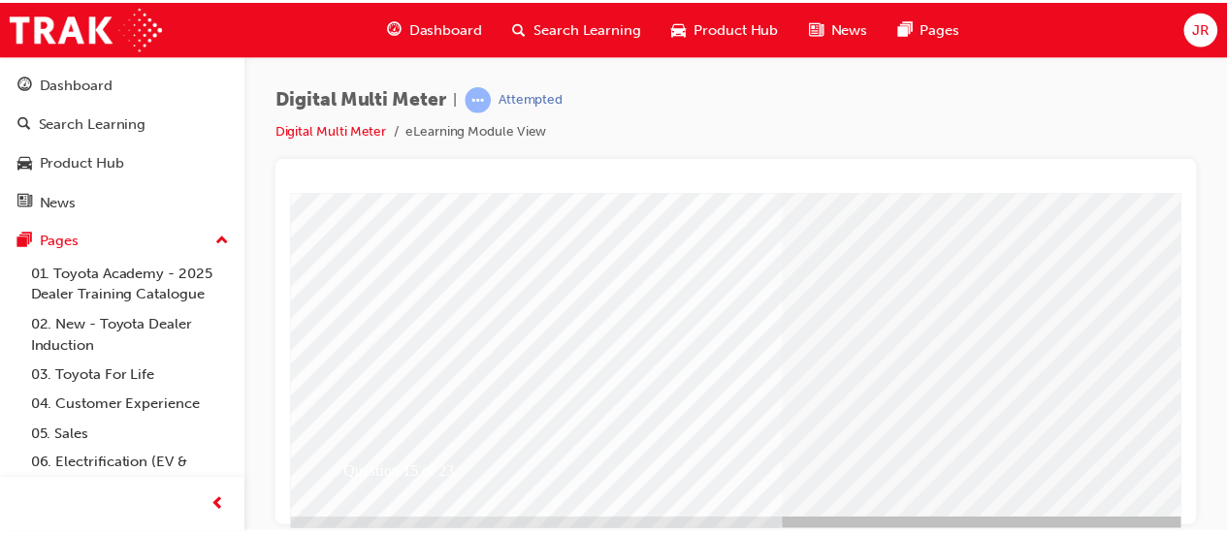
scroll to position [403, 0]
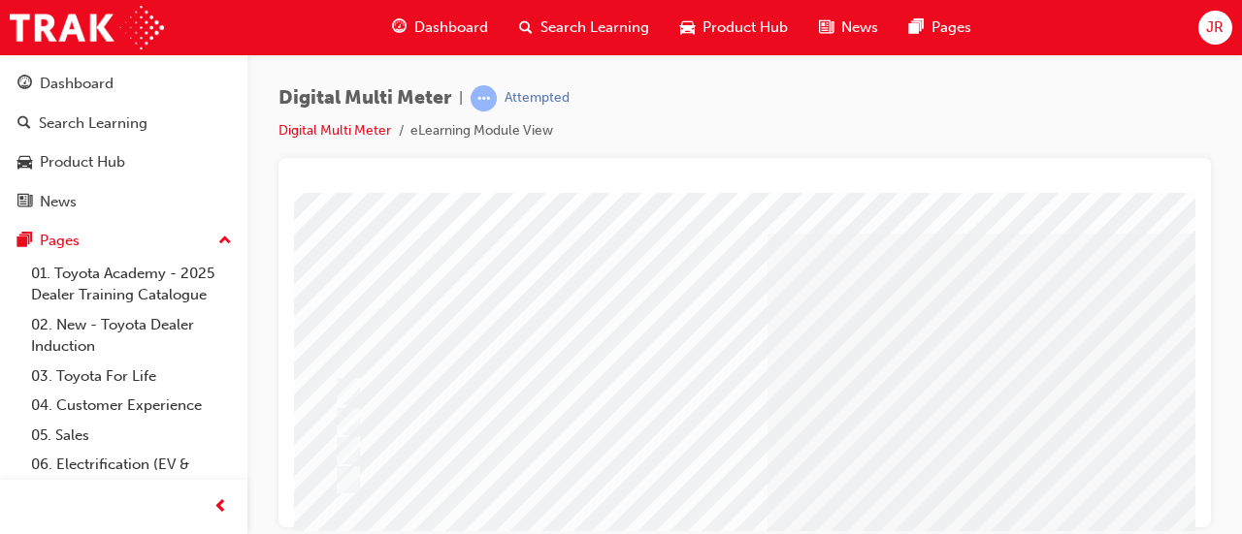
scroll to position [30, 23]
click at [675, 425] on div at bounding box center [737, 421] width 814 height 29
radio input "true"
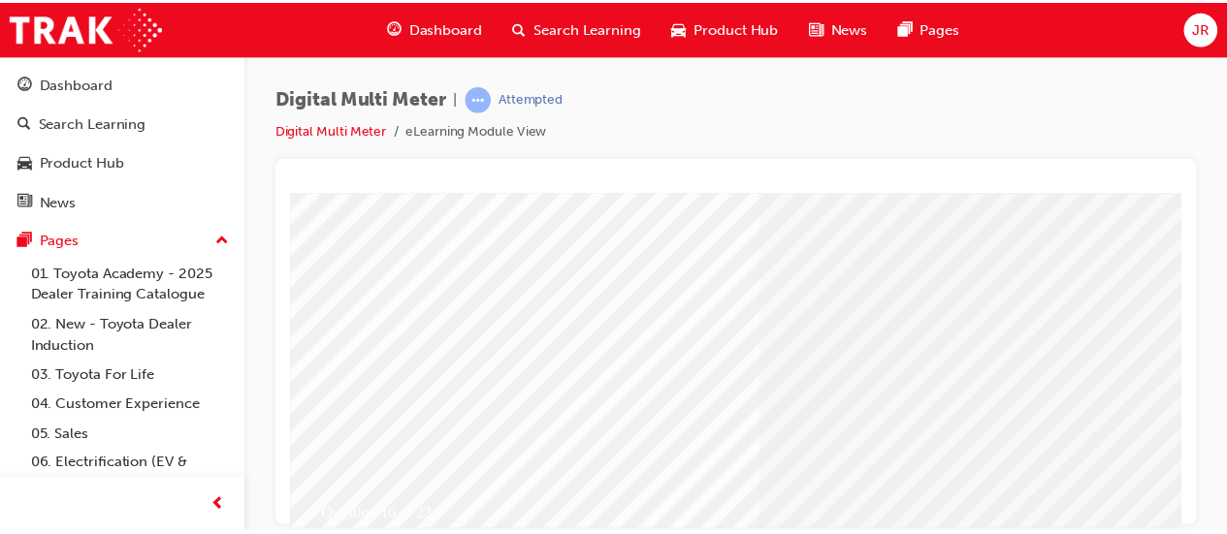
scroll to position [351, 23]
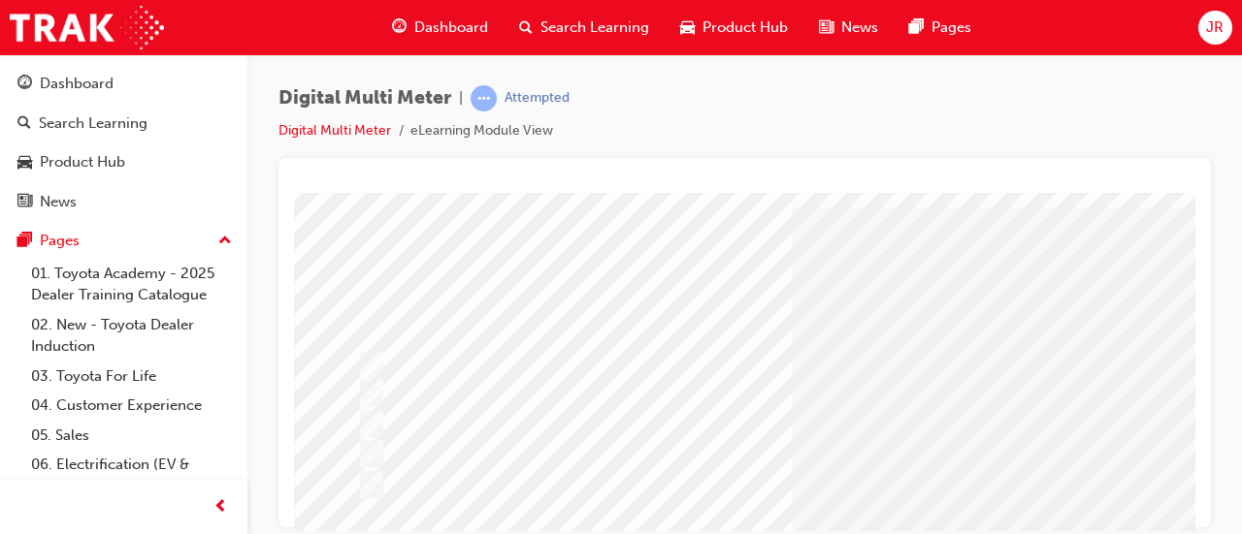
scroll to position [64, 0]
click at [376, 468] on input "All of the above" at bounding box center [367, 477] width 21 height 21
radio input "true"
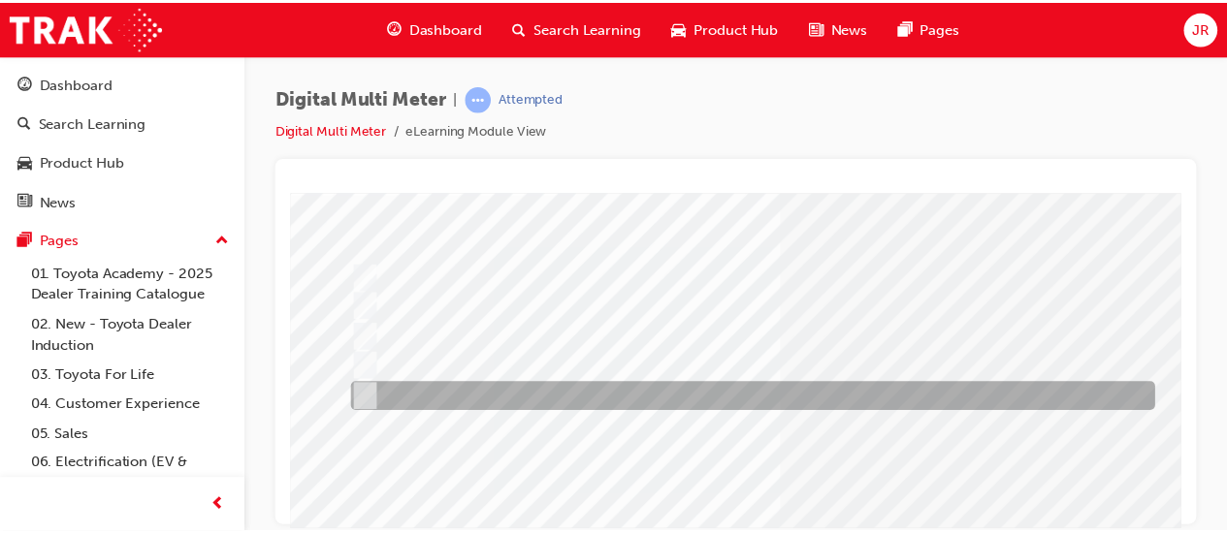
scroll to position [403, 2]
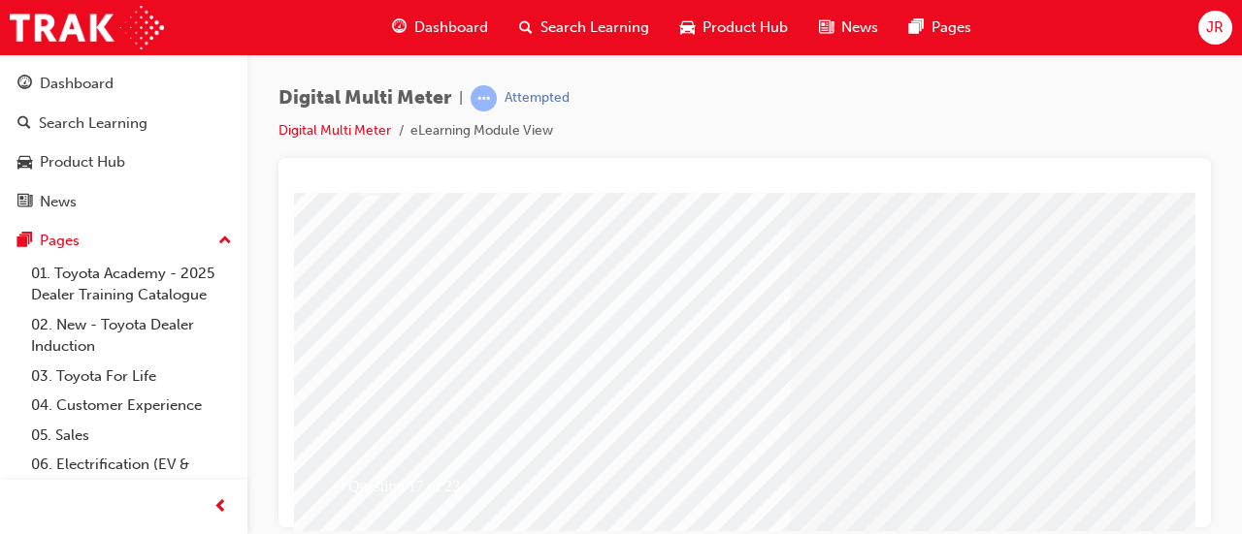
scroll to position [403, 0]
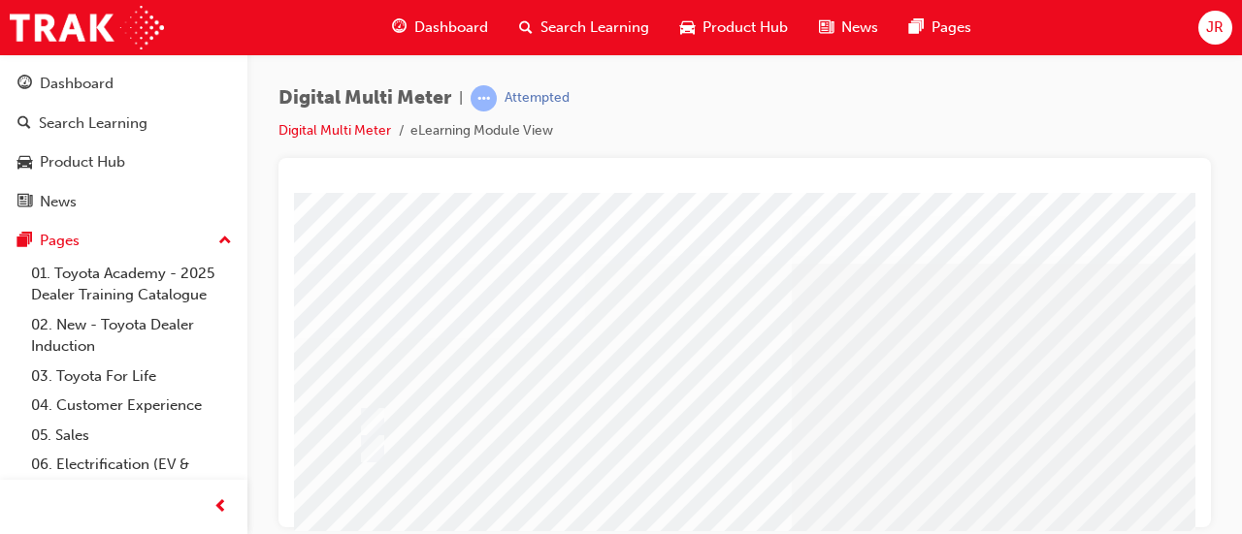
scroll to position [0, 0]
click at [430, 435] on div at bounding box center [760, 449] width 814 height 29
radio input "true"
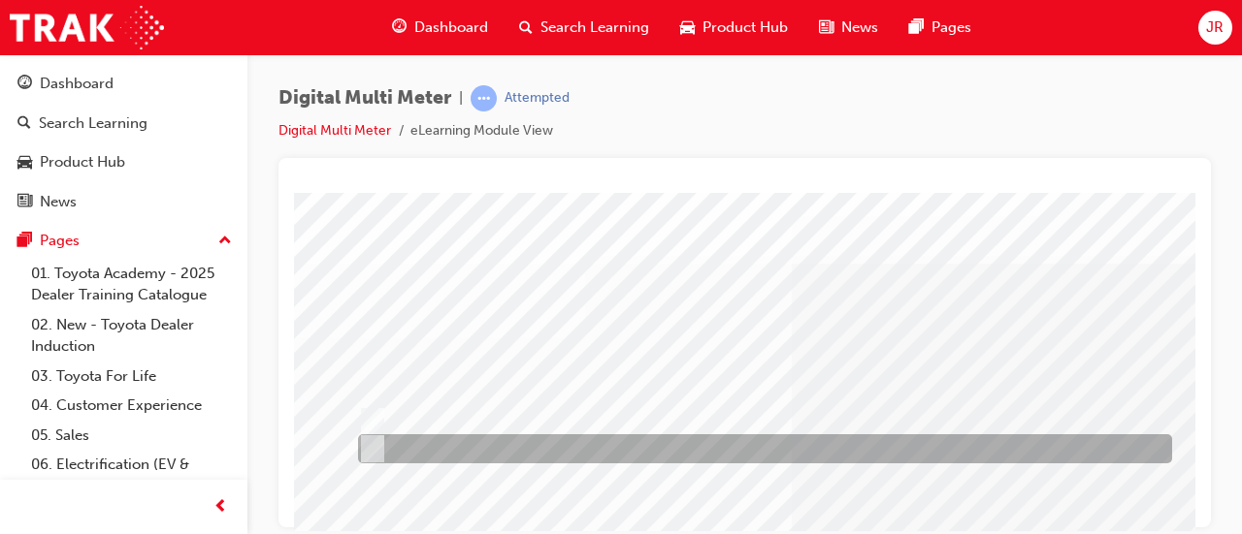
click at [427, 415] on div at bounding box center [760, 421] width 814 height 29
radio input "true"
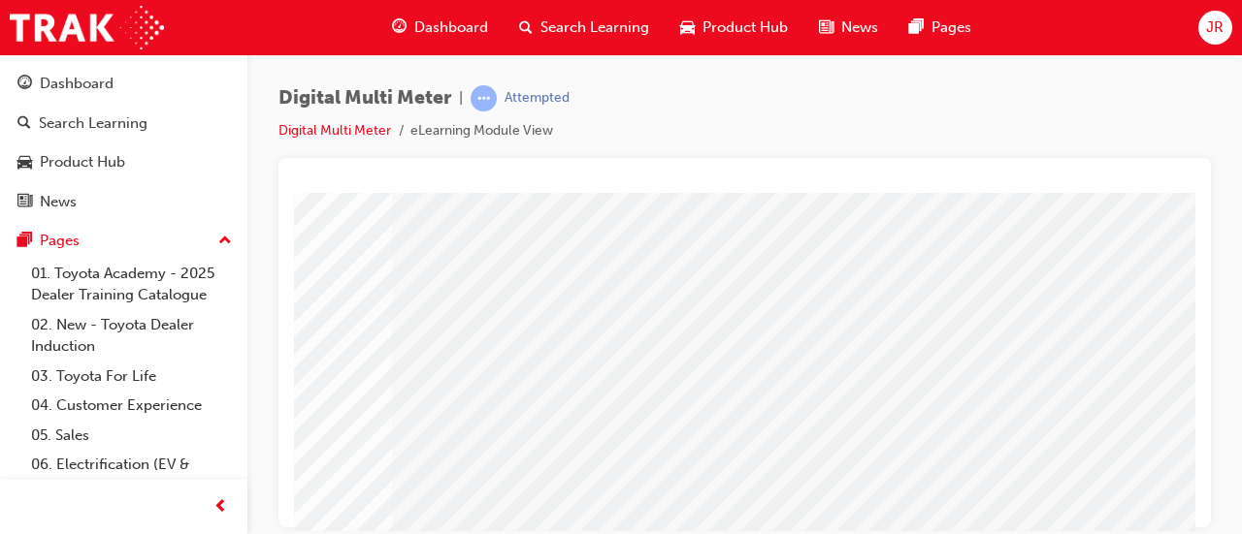
scroll to position [353, 433]
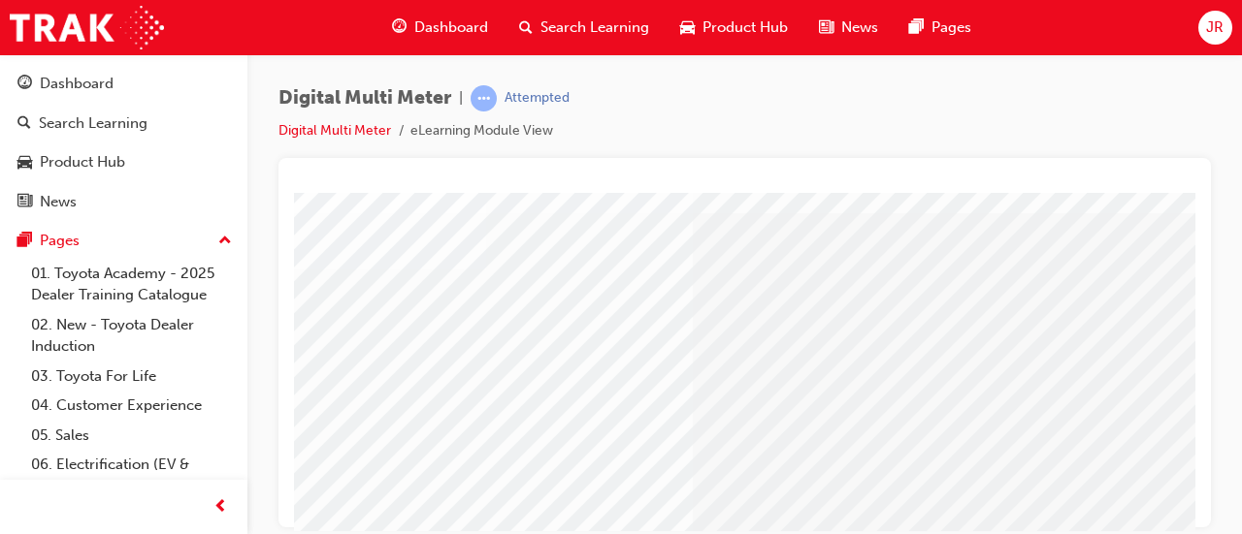
scroll to position [69, 0]
click at [371, 389] on input "2.548KΩ & 8,960Ω" at bounding box center [369, 387] width 21 height 21
radio input "true"
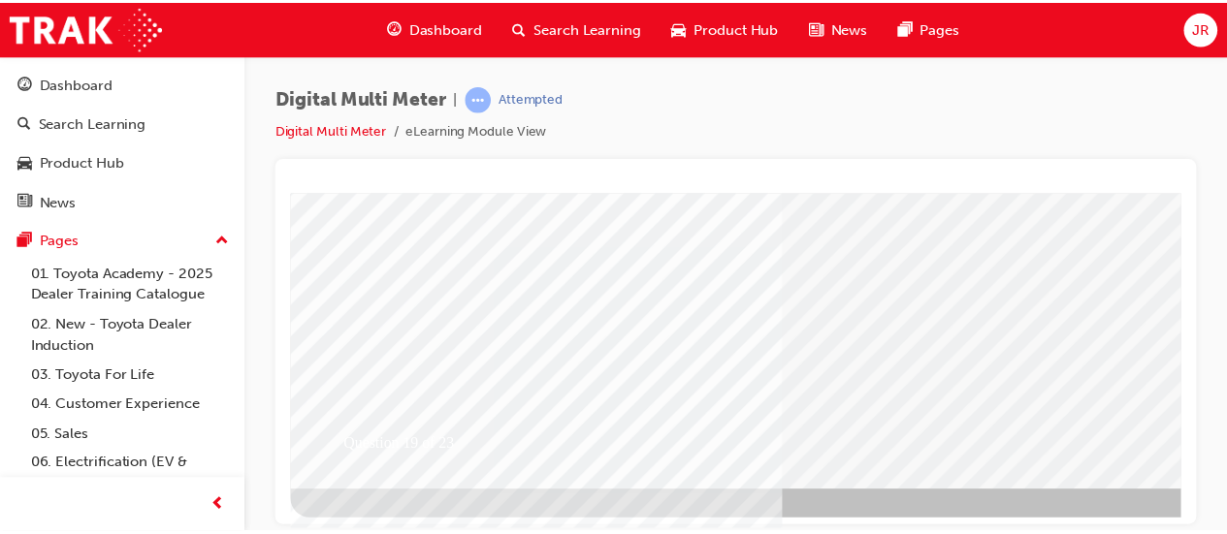
scroll to position [403, 0]
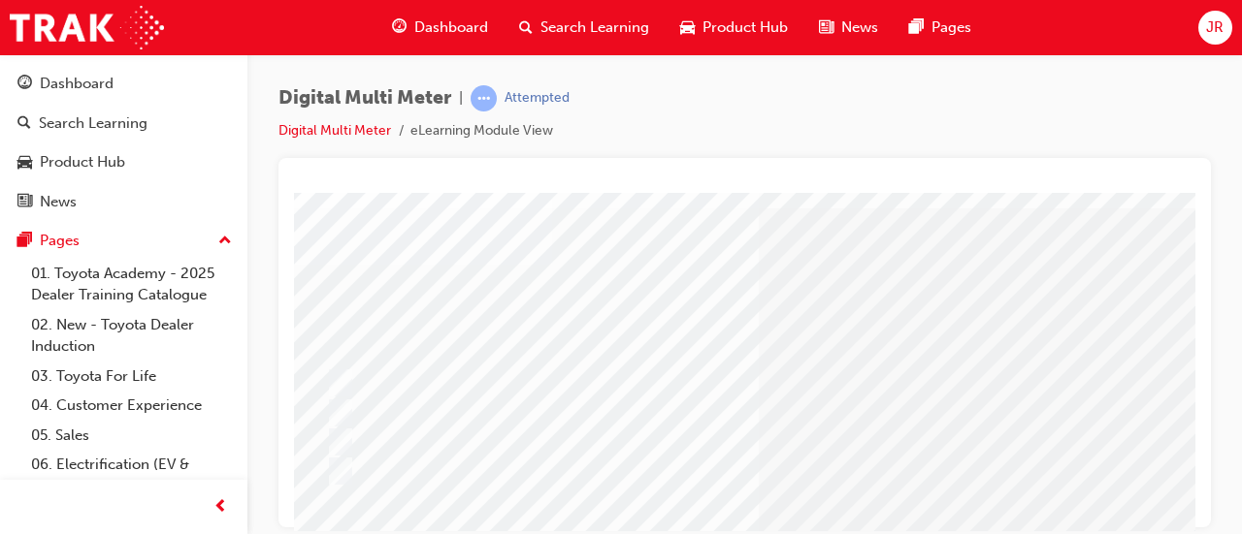
scroll to position [74, 32]
click at [533, 386] on div at bounding box center [729, 383] width 814 height 29
radio input "true"
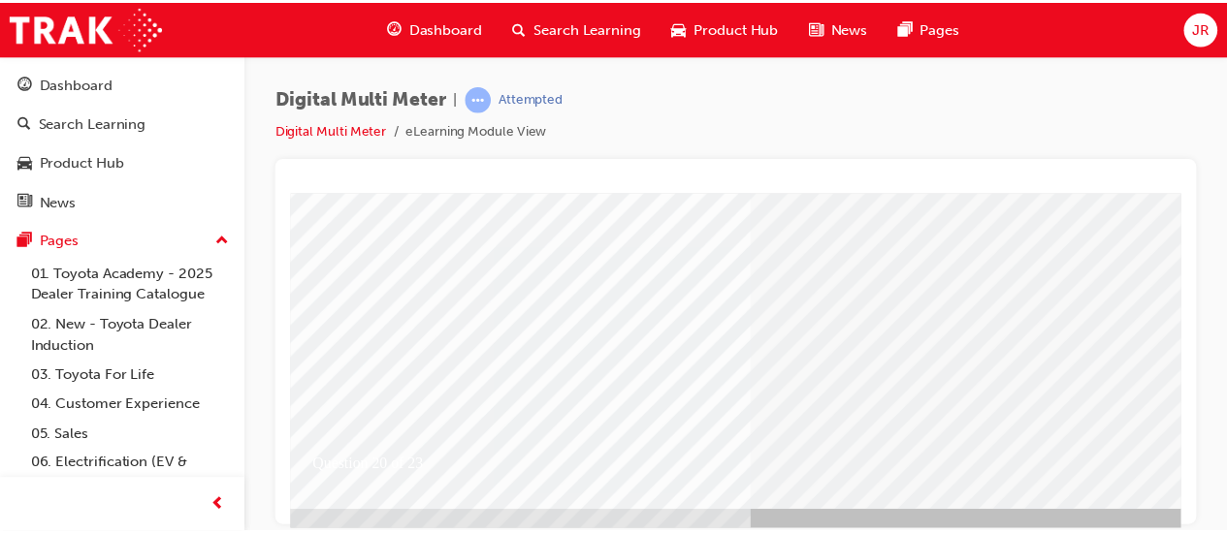
scroll to position [380, 32]
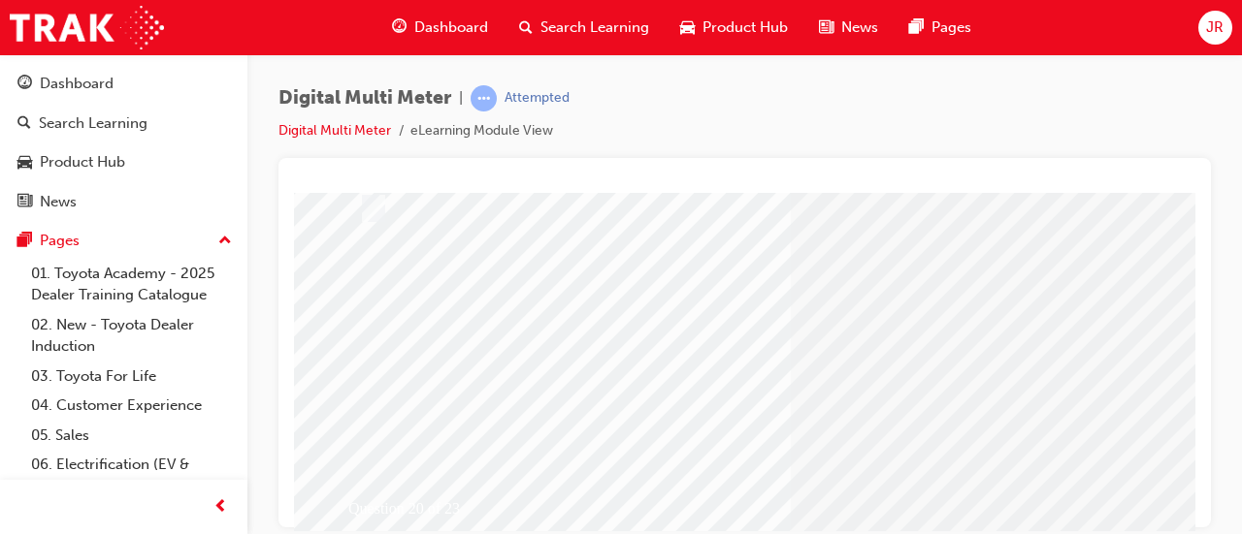
scroll to position [343, 0]
click at [359, 335] on div at bounding box center [375, 345] width 88 height 29
radio input "true"
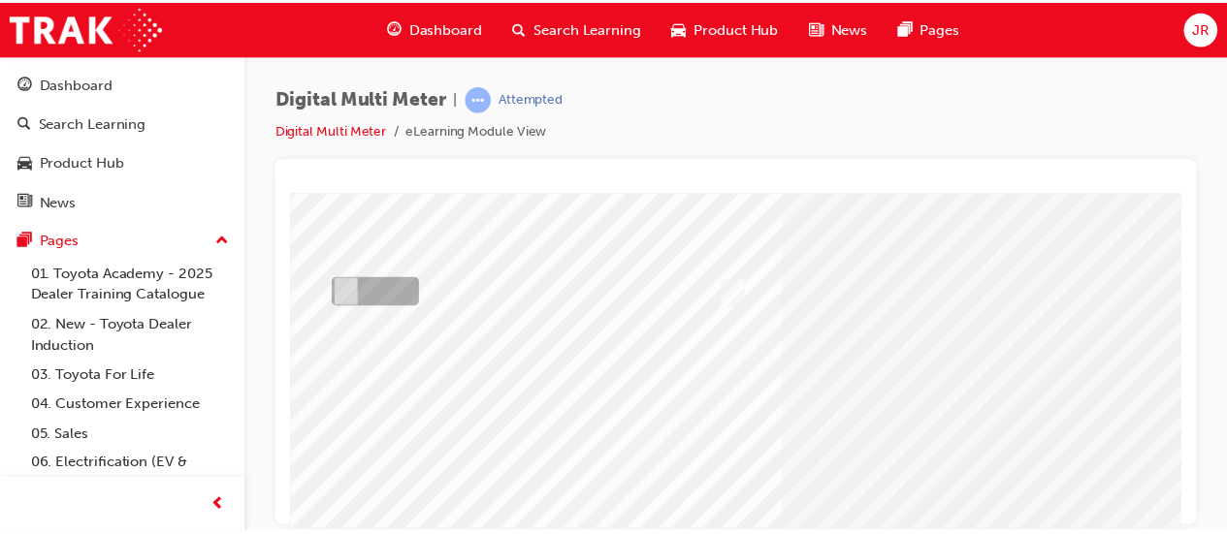
scroll to position [340, 0]
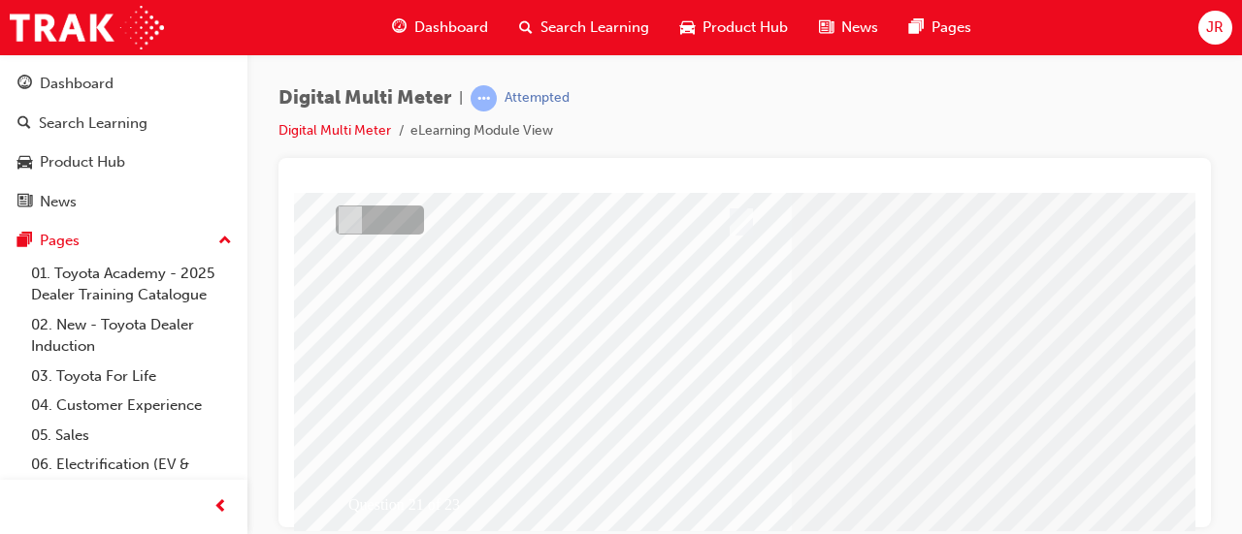
click at [382, 457] on div at bounding box center [760, 449] width 814 height 29
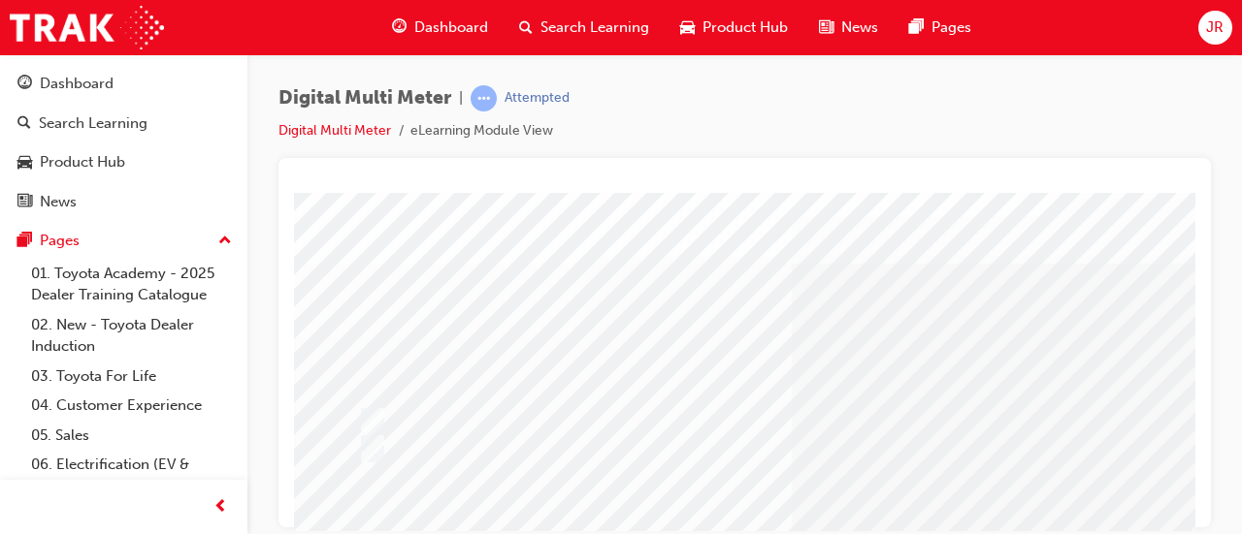
radio input "true"
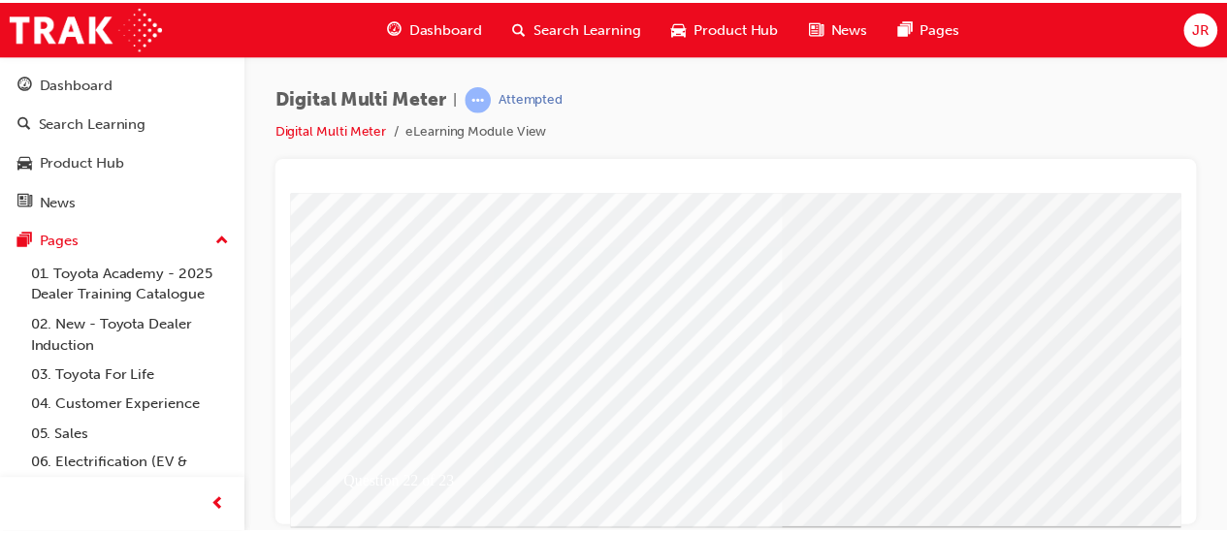
scroll to position [378, 0]
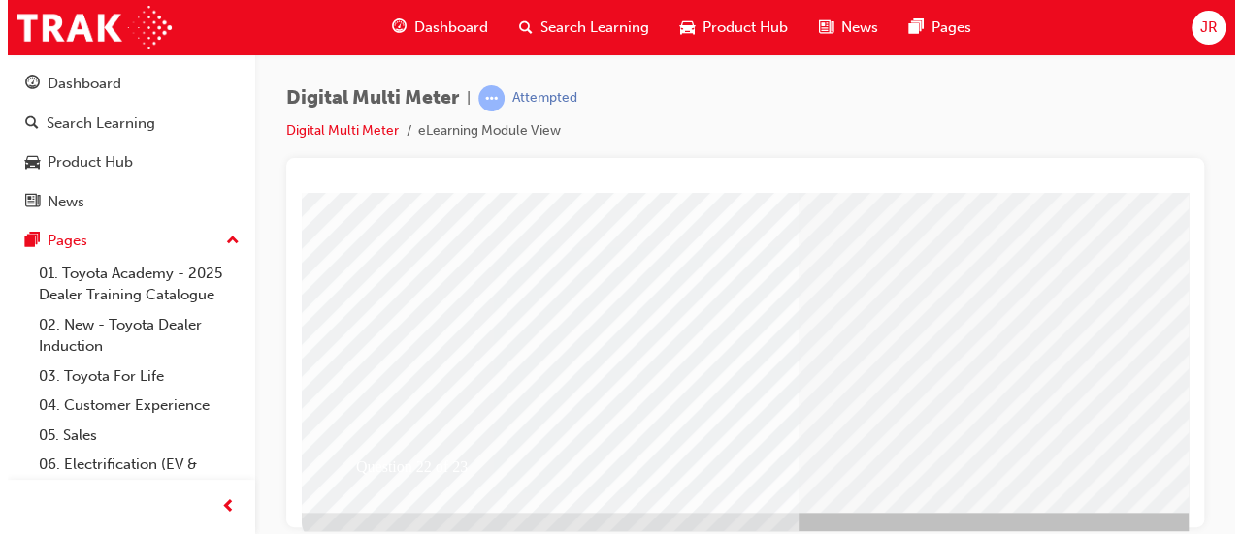
scroll to position [0, 0]
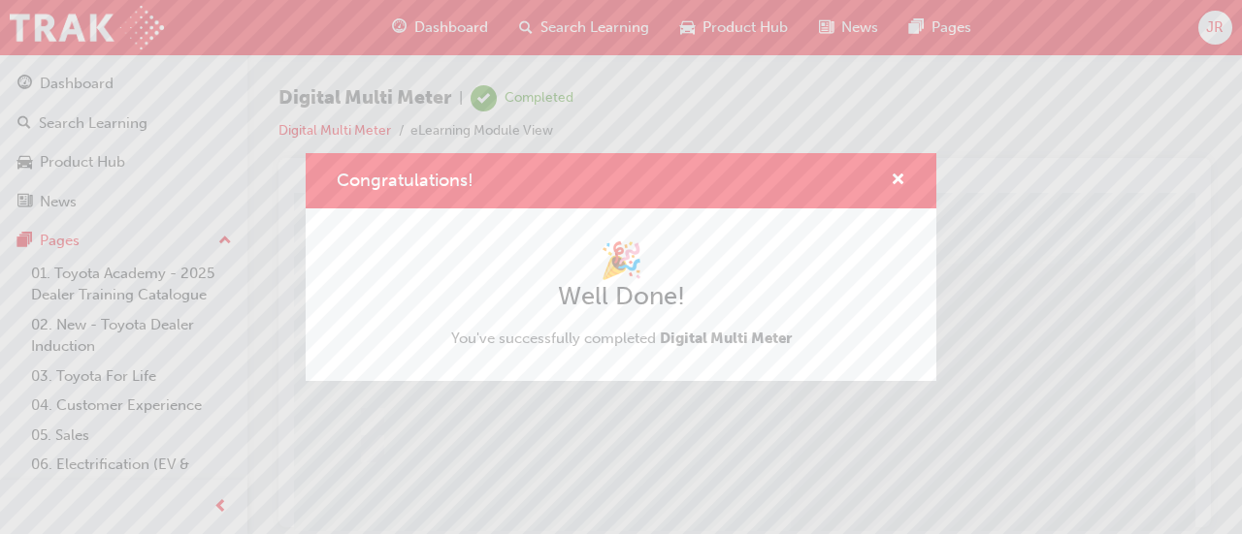
click at [1008, 350] on div "Congratulations! 🎉 Well Done! You've successfully completed Digital Multi Meter" at bounding box center [621, 267] width 1242 height 534
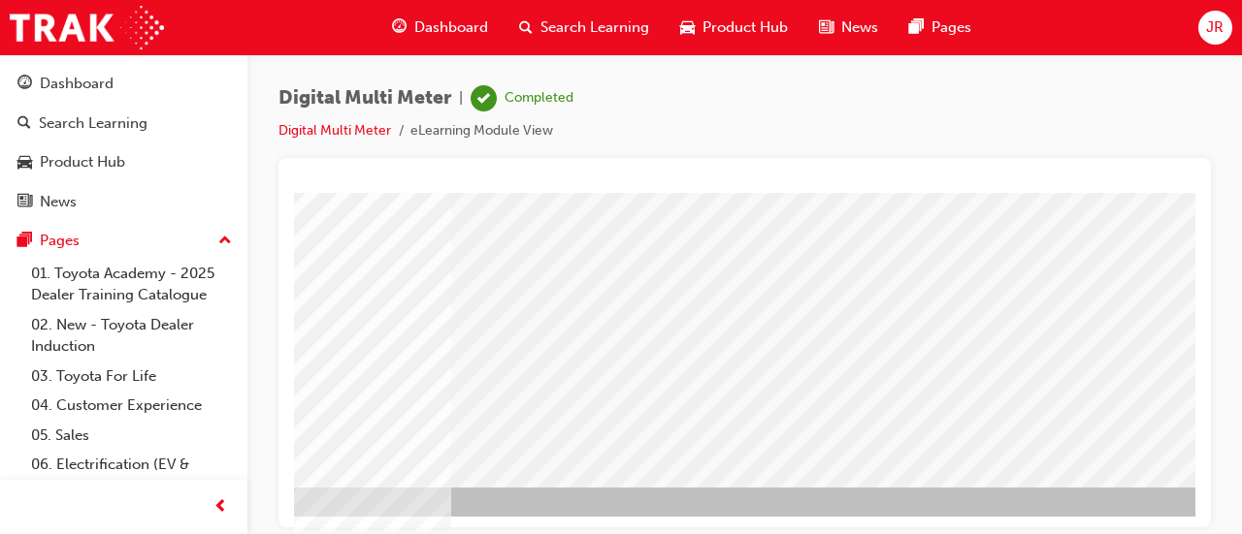
scroll to position [403, 342]
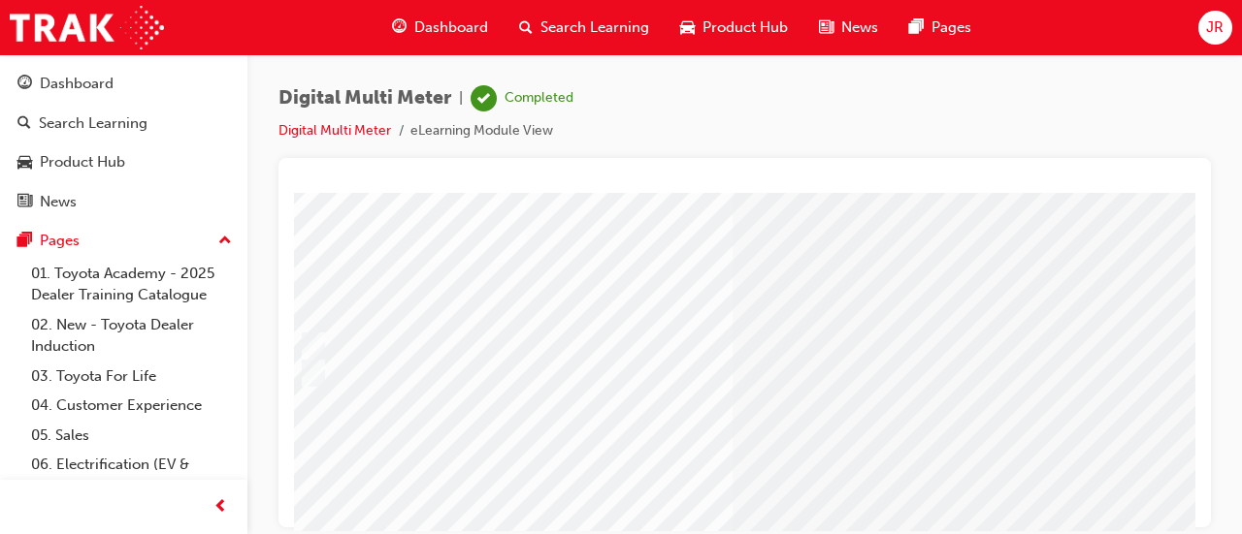
scroll to position [76, 0]
click at [393, 340] on div at bounding box center [760, 346] width 814 height 29
radio input "true"
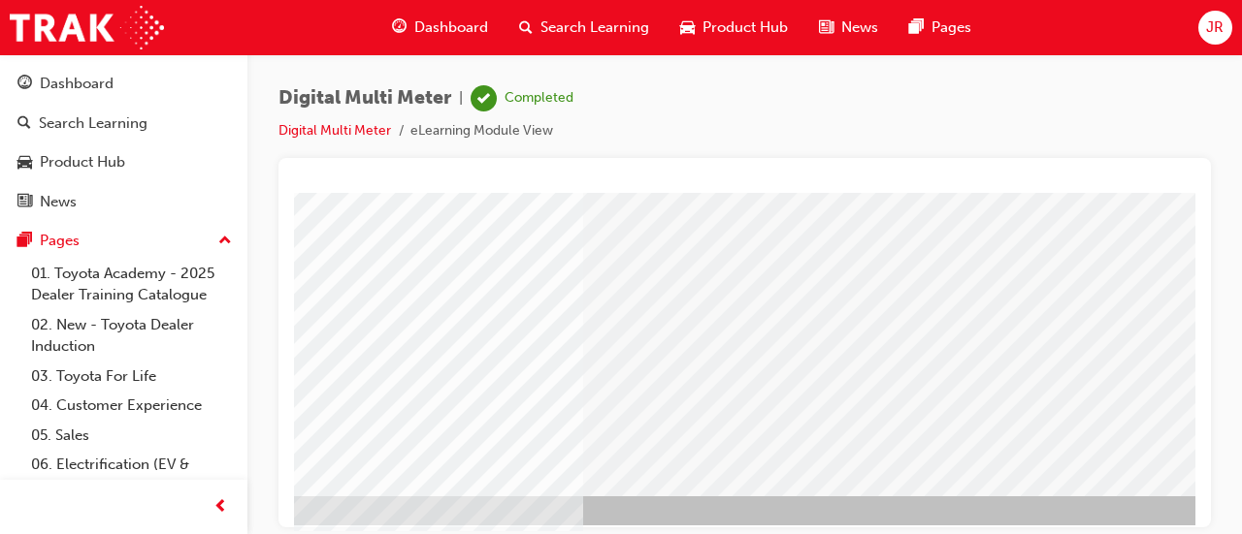
scroll to position [403, 209]
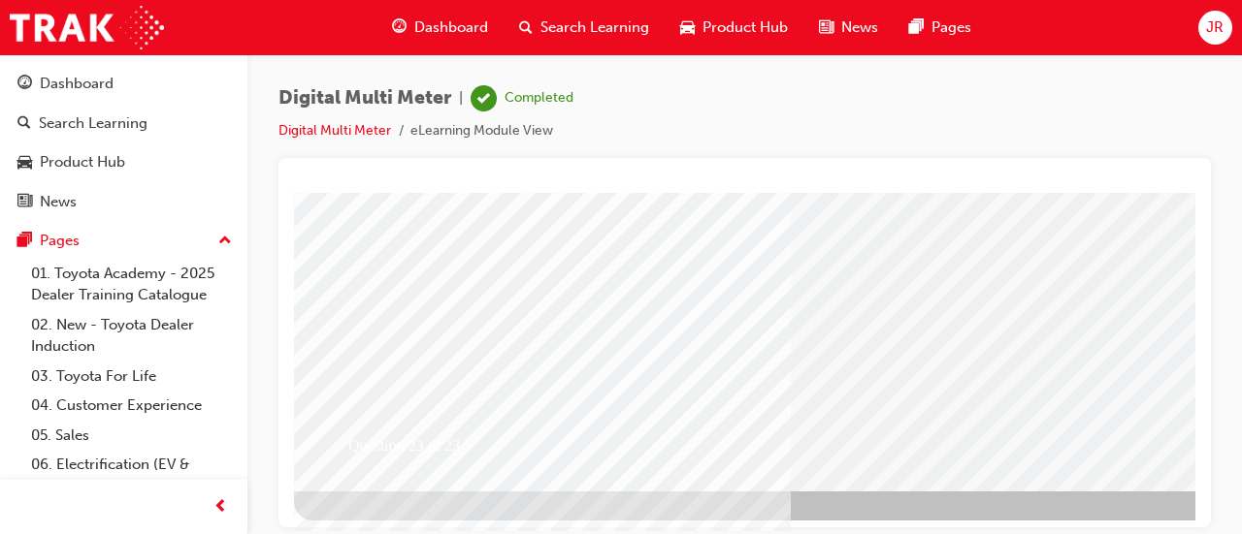
scroll to position [403, 0]
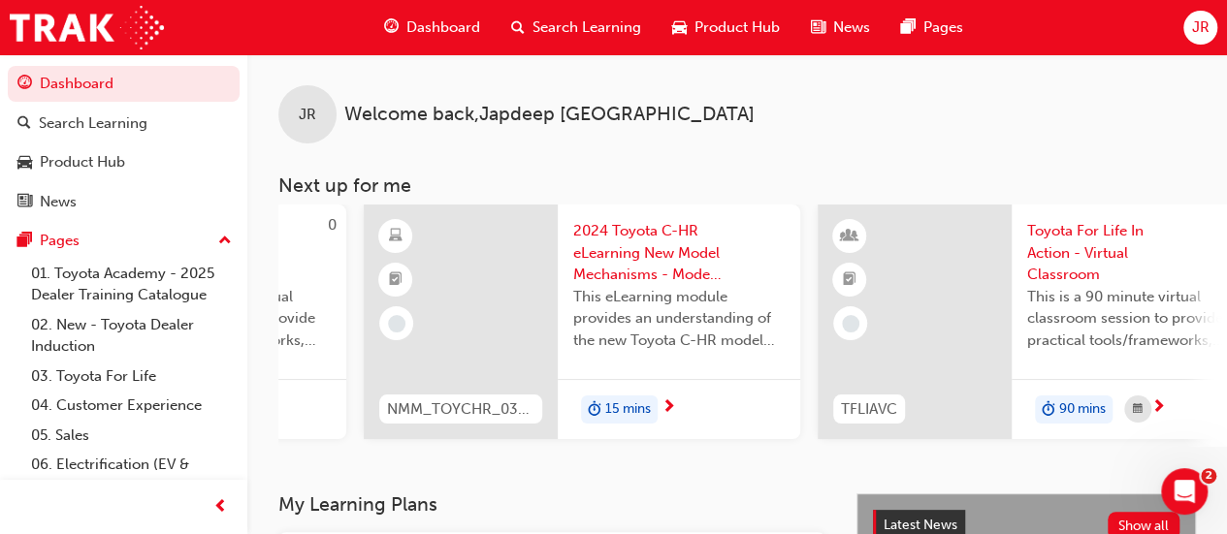
scroll to position [0, 1772]
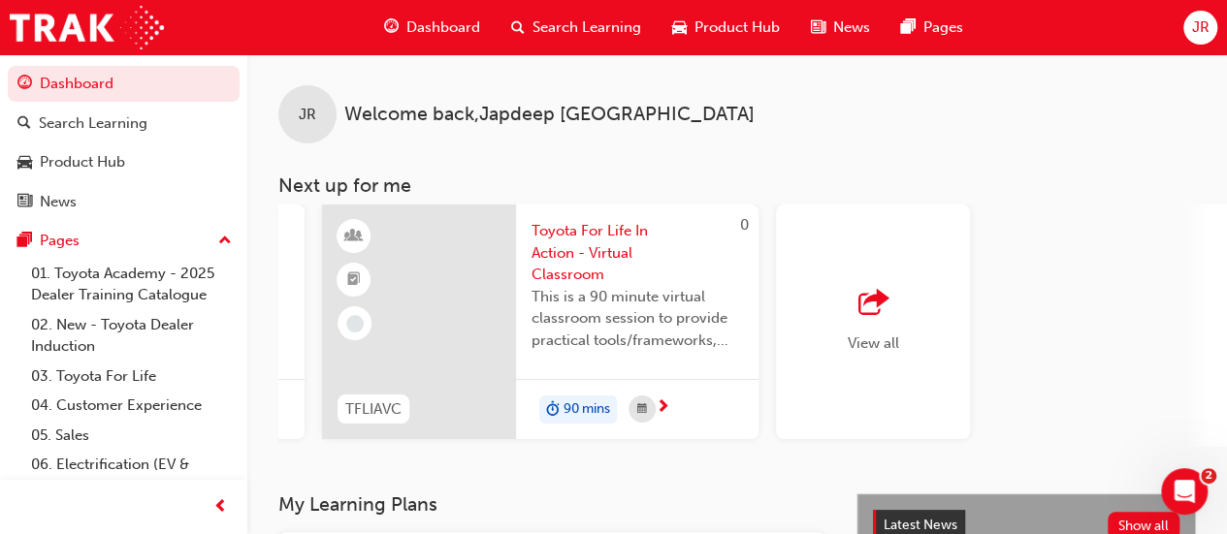
click at [877, 310] on span "outbound-icon" at bounding box center [872, 303] width 29 height 27
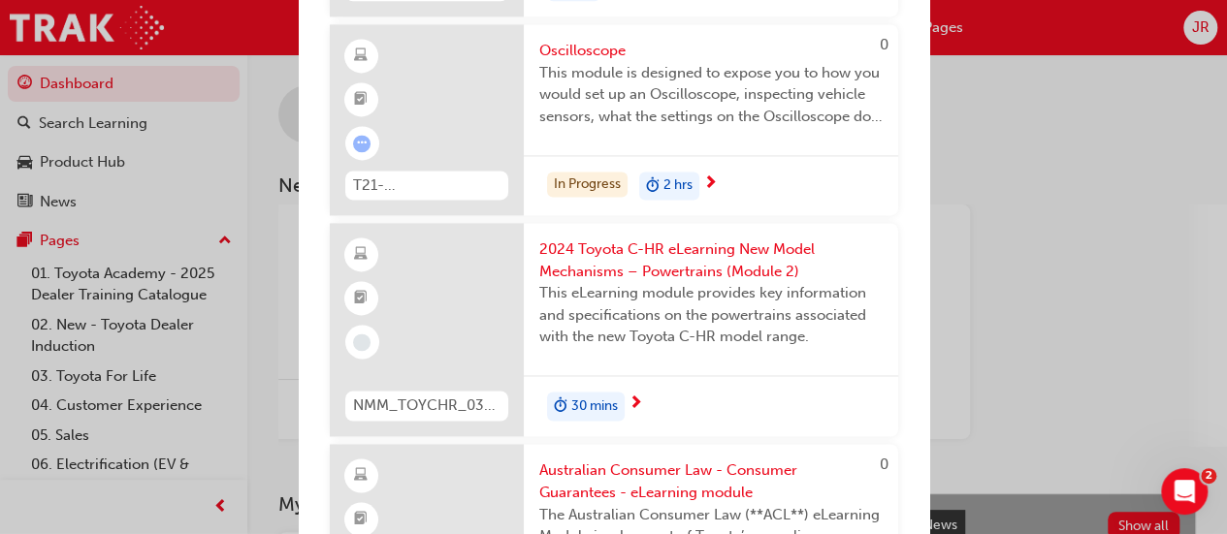
scroll to position [1367, 0]
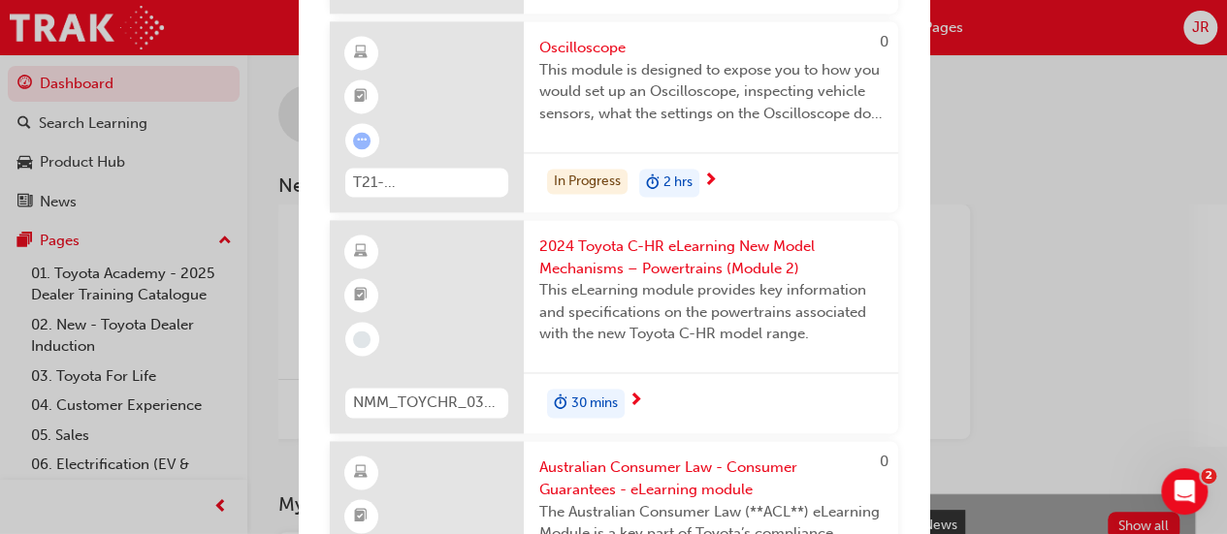
click at [739, 194] on div "In Progress 2 hrs" at bounding box center [711, 182] width 374 height 61
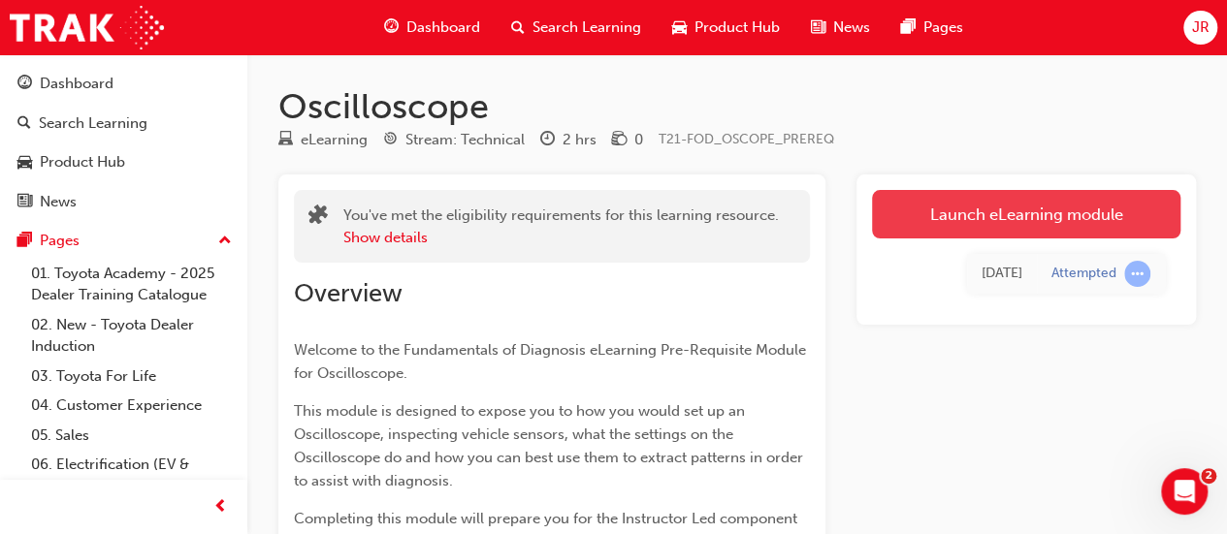
click at [1081, 213] on link "Launch eLearning module" at bounding box center [1026, 214] width 308 height 48
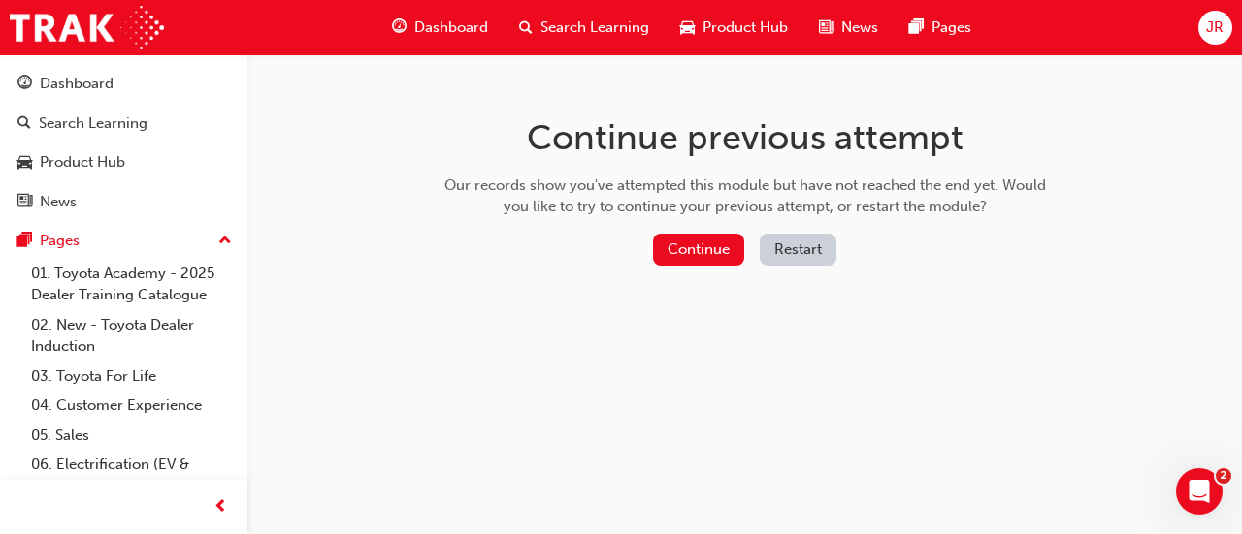
click at [811, 257] on button "Restart" at bounding box center [797, 250] width 77 height 32
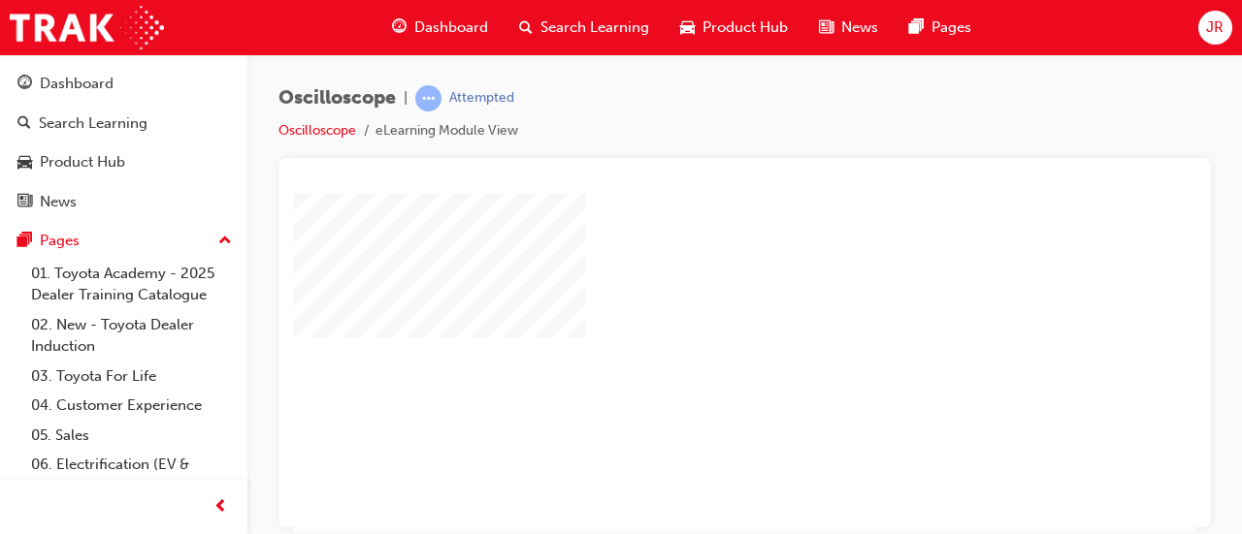
click at [689, 306] on div "play" at bounding box center [689, 306] width 0 height 0
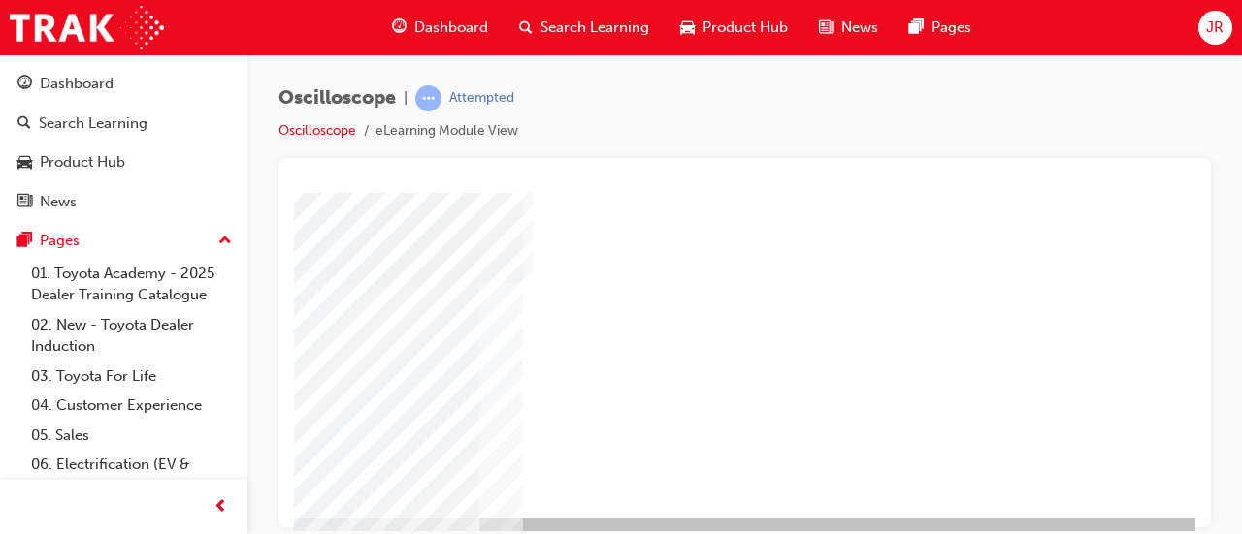
scroll to position [372, 433]
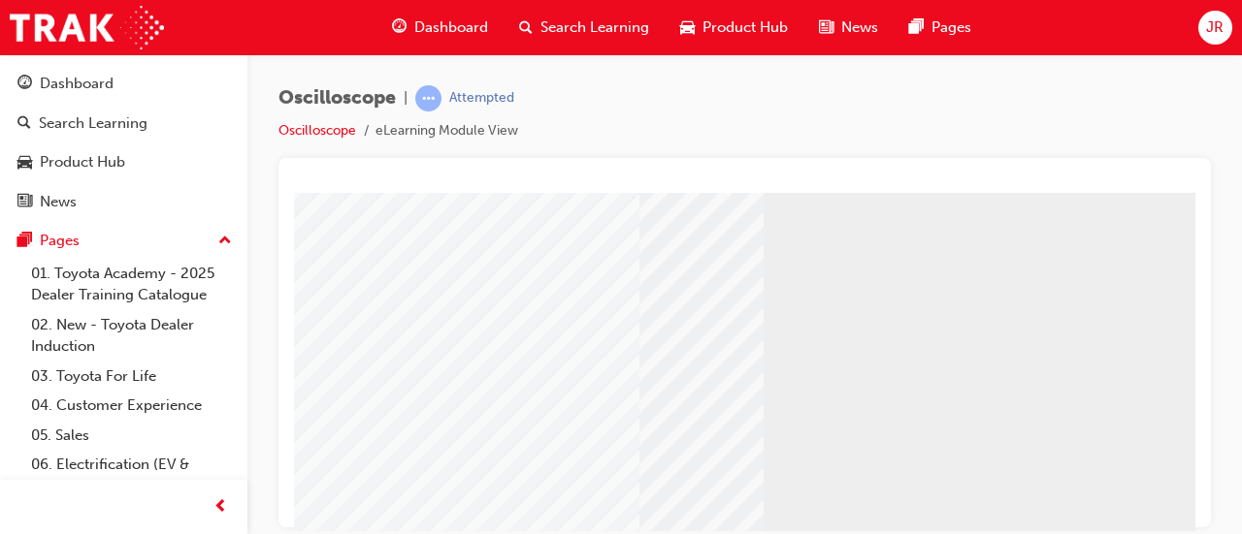
scroll to position [248, 0]
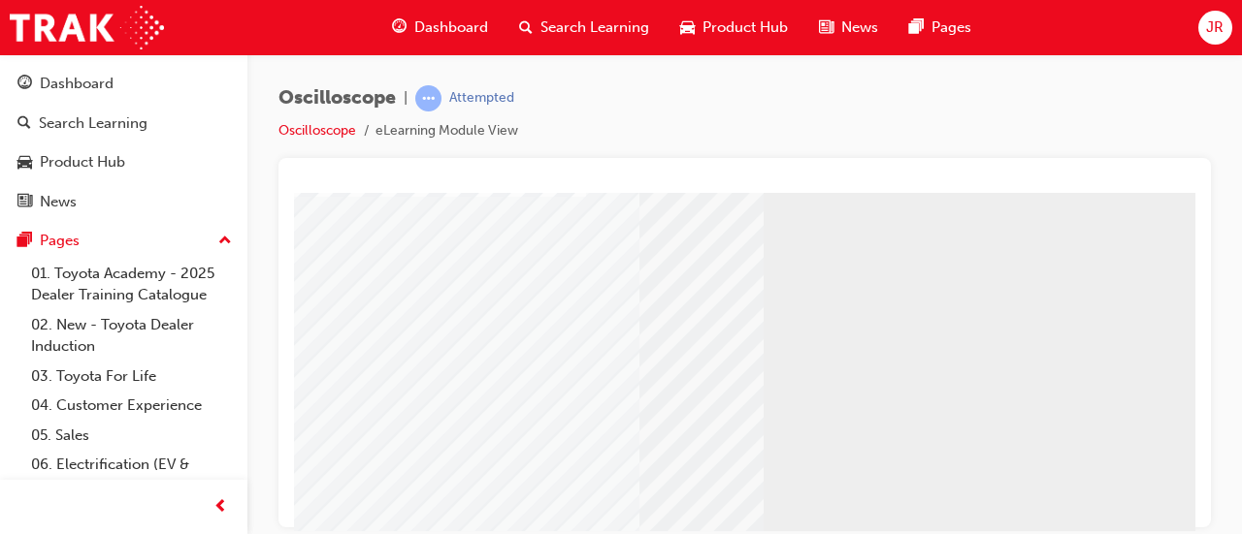
scroll to position [403, 0]
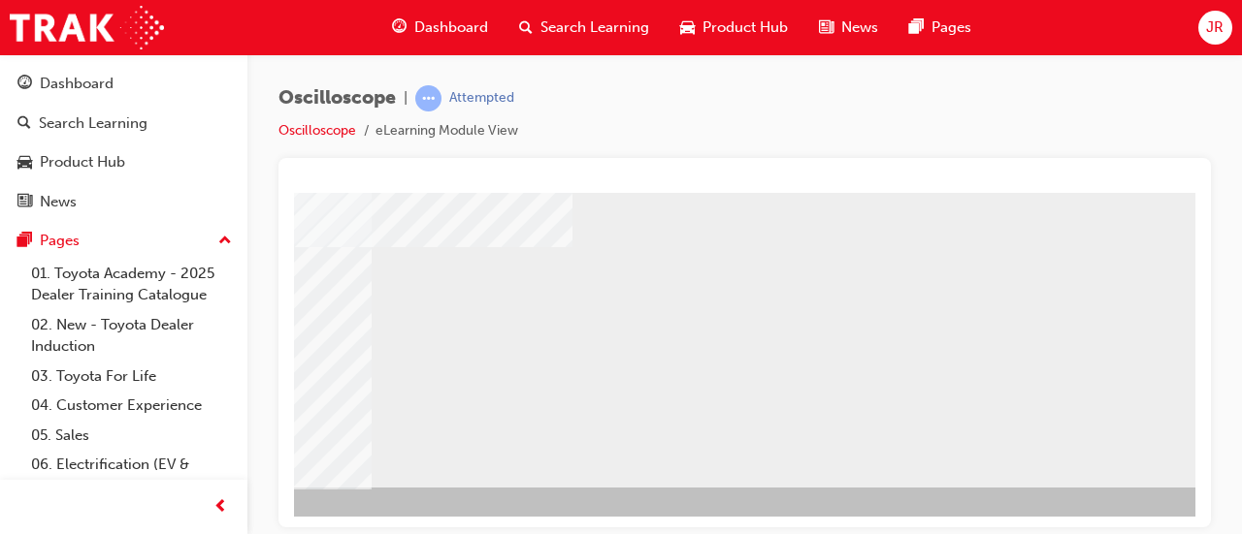
scroll to position [403, 433]
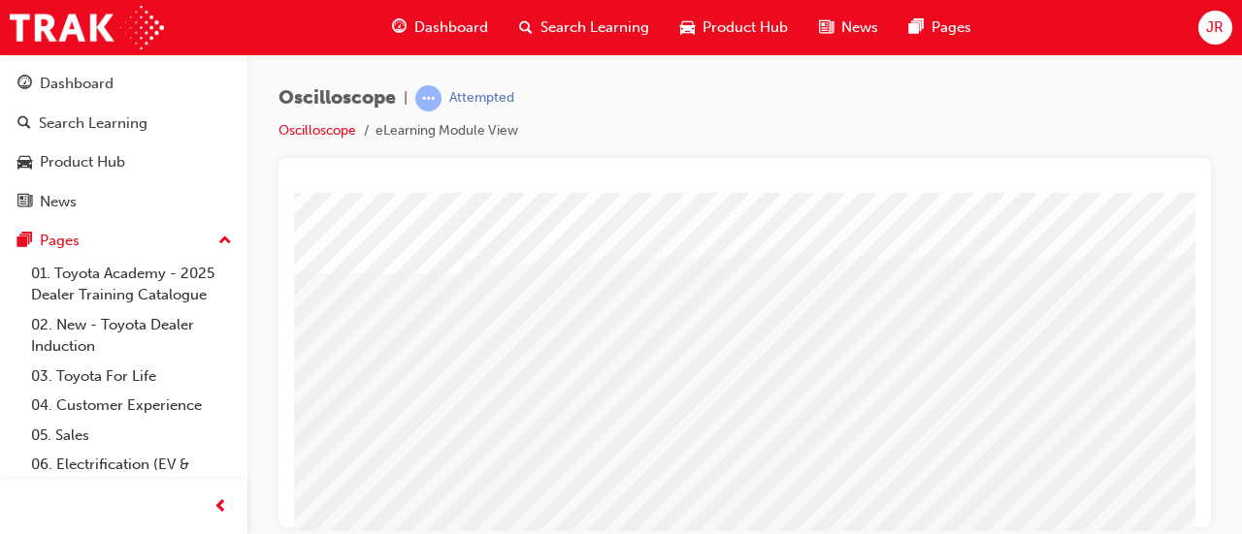
scroll to position [125, 0]
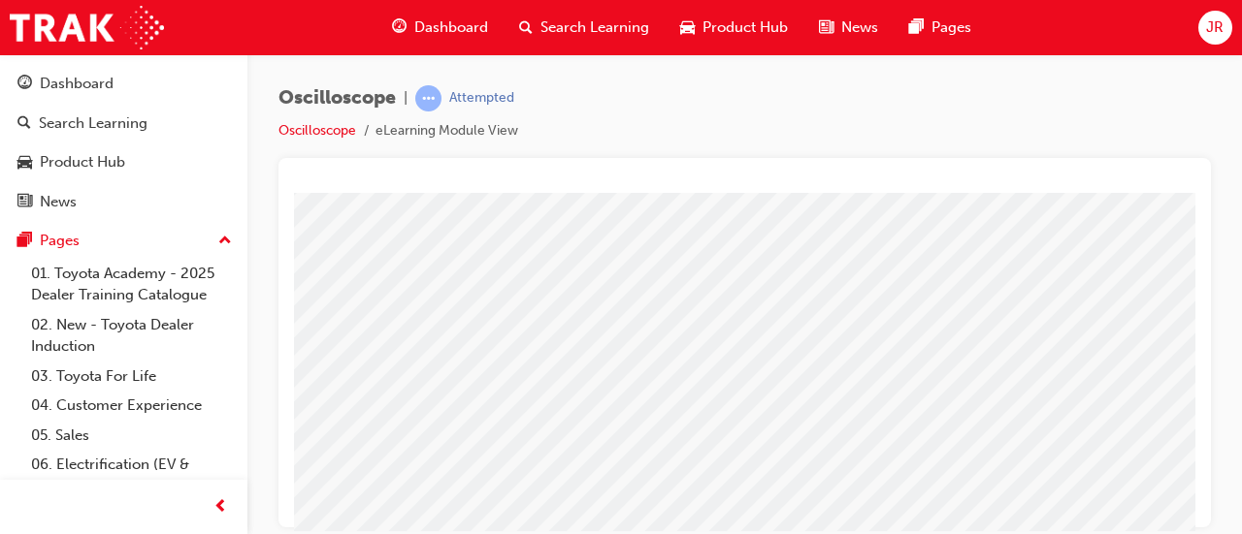
scroll to position [211, 267]
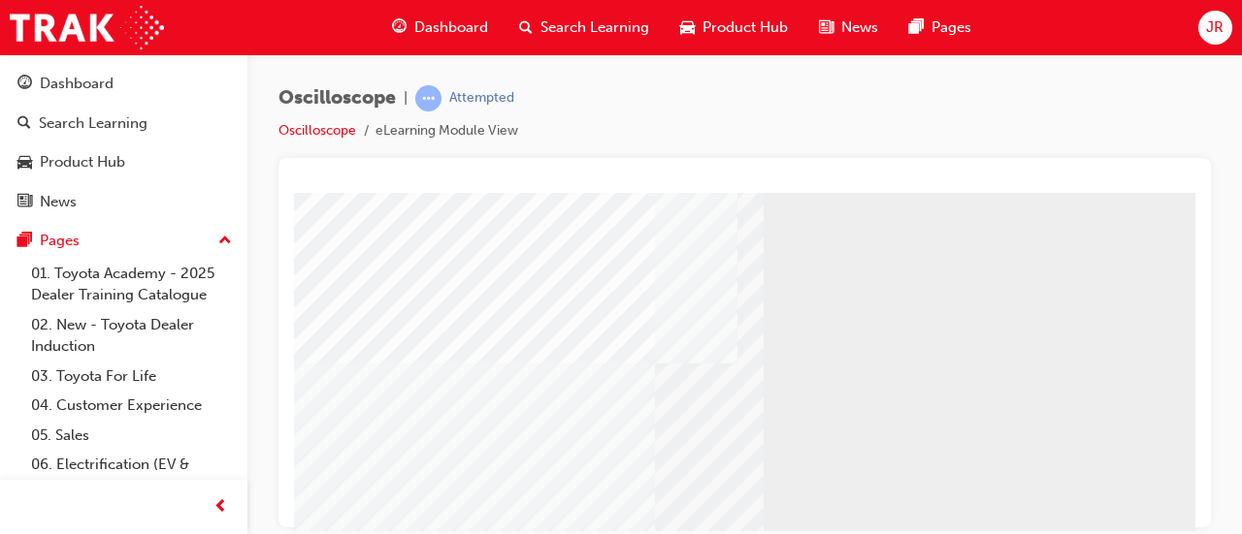
scroll to position [323, 0]
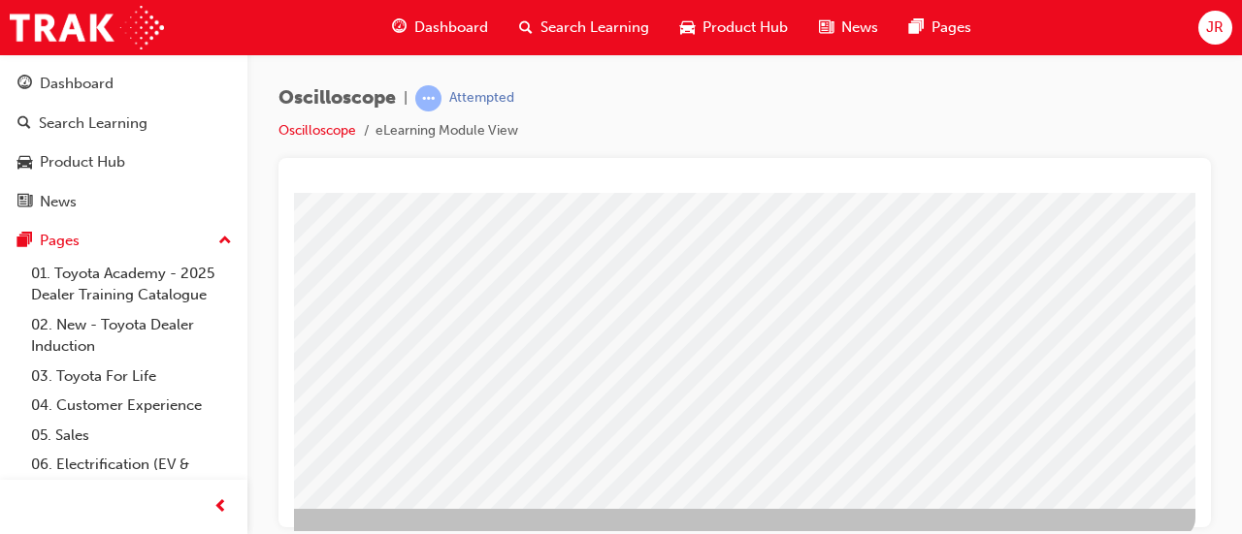
scroll to position [403, 433]
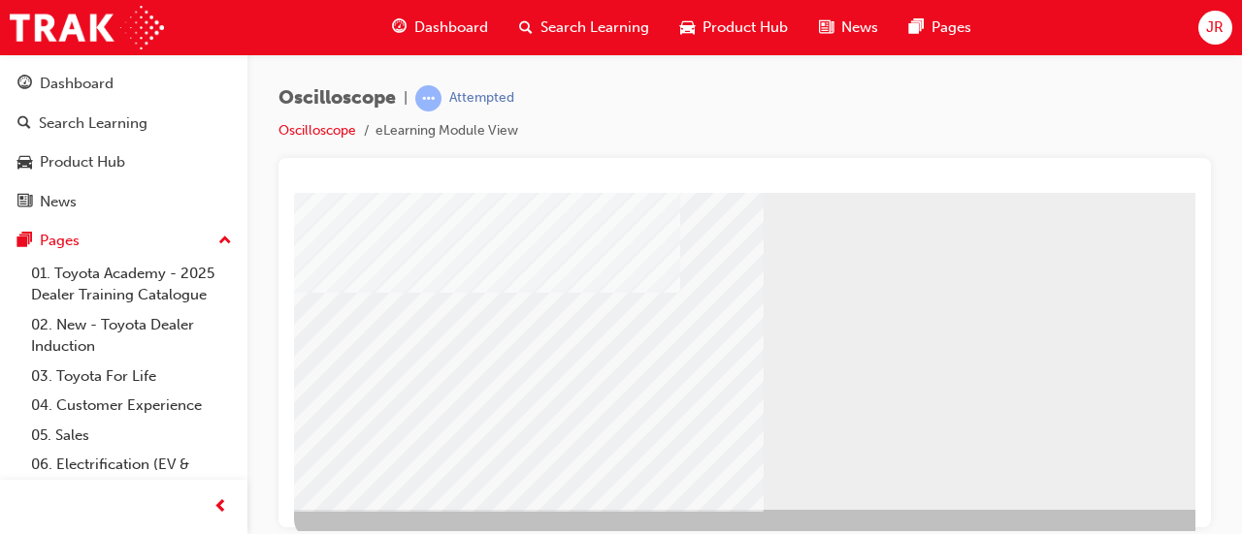
scroll to position [403, 0]
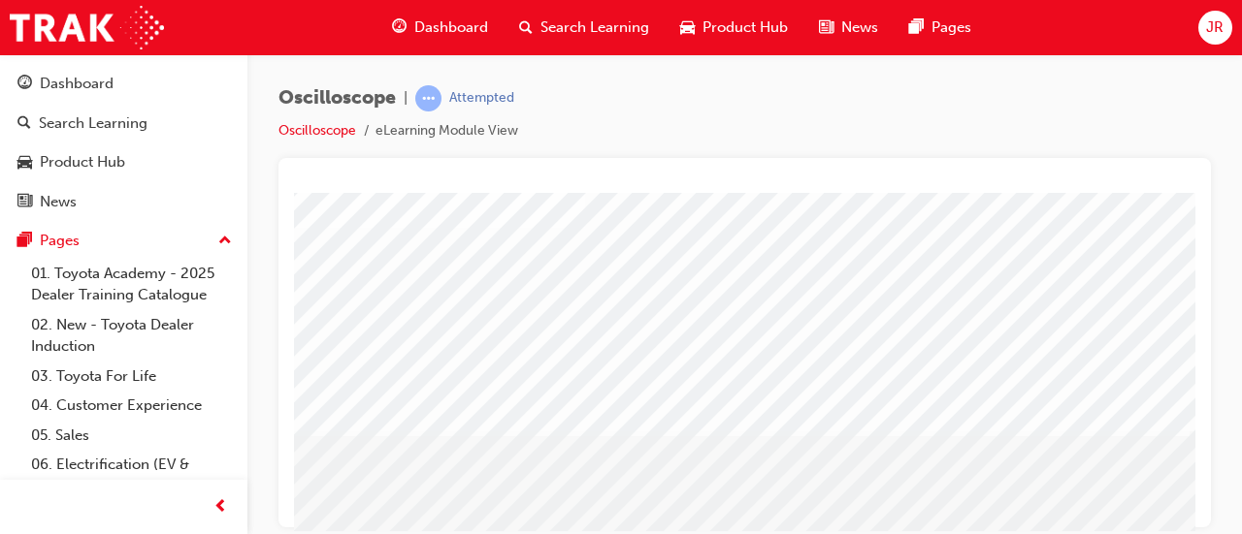
scroll to position [403, 0]
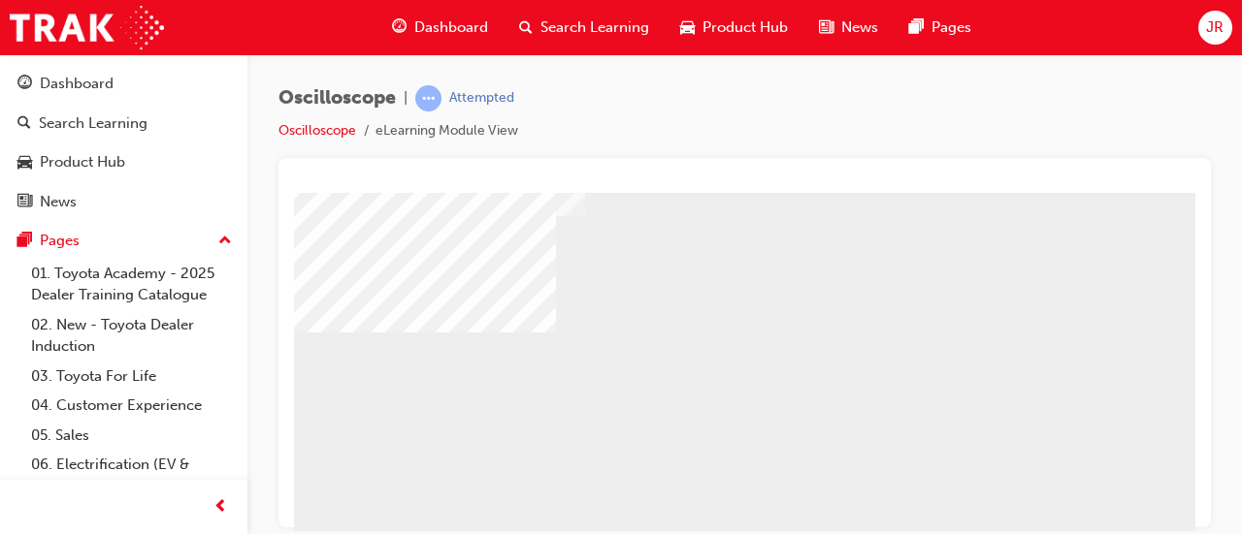
scroll to position [134, 0]
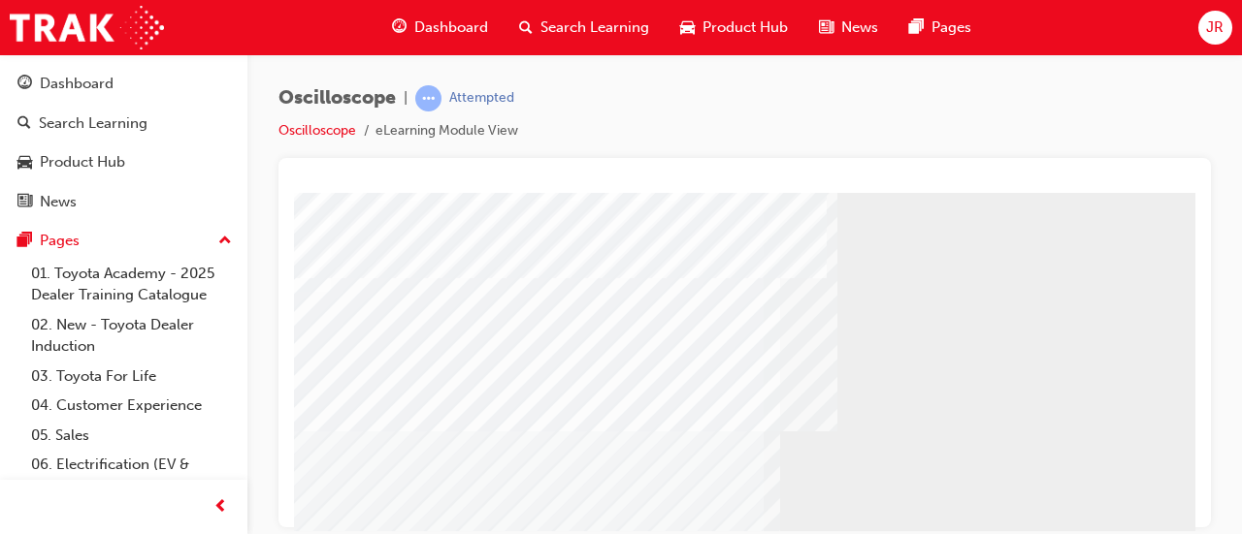
scroll to position [259, 0]
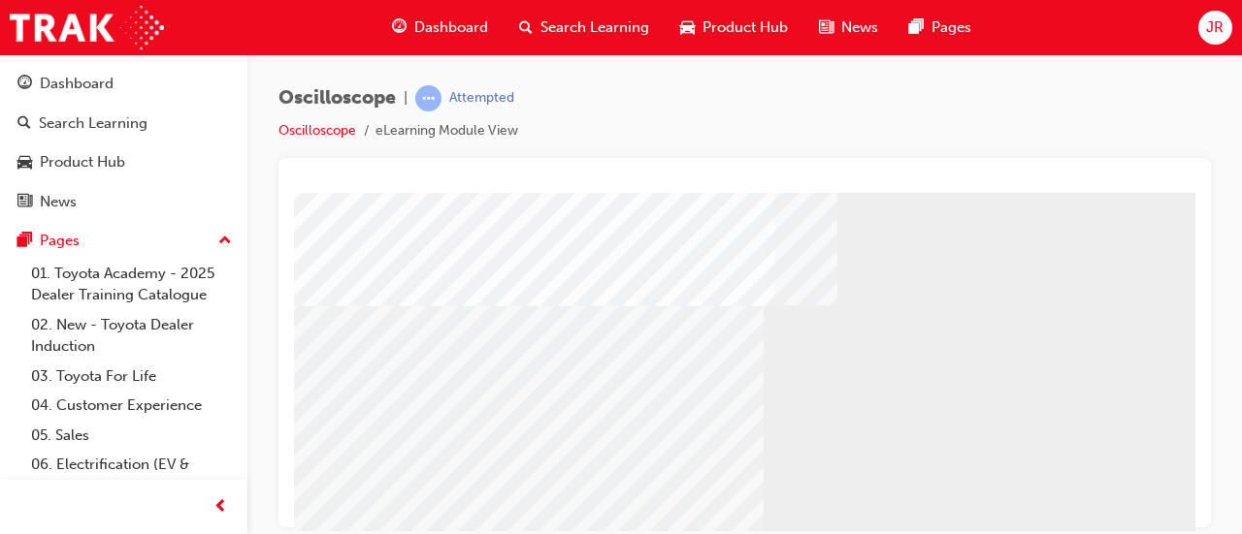
scroll to position [403, 0]
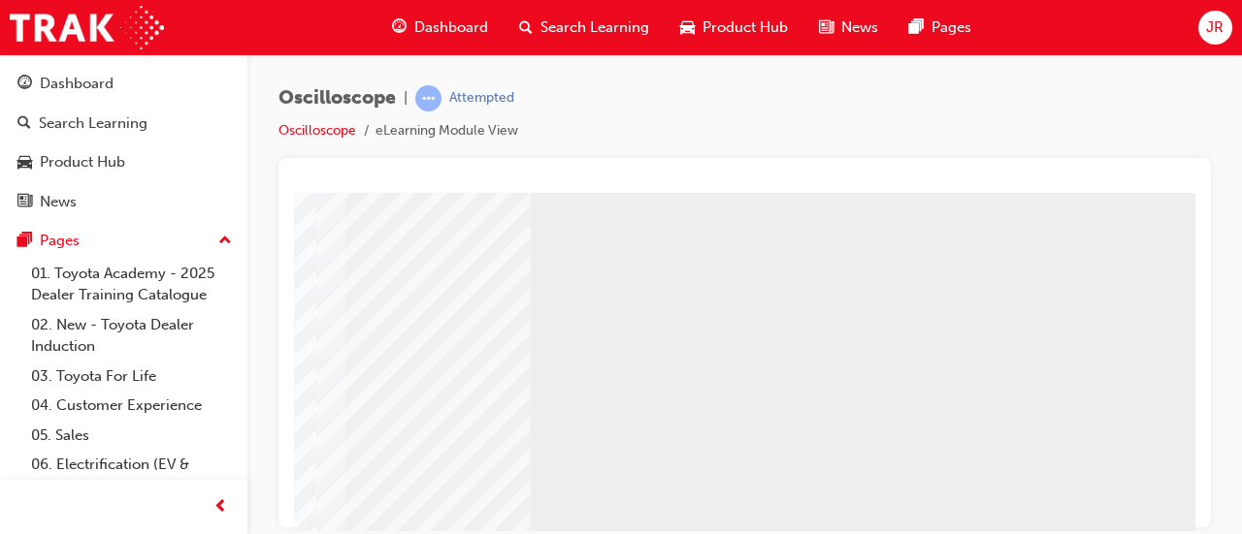
scroll to position [0, 433]
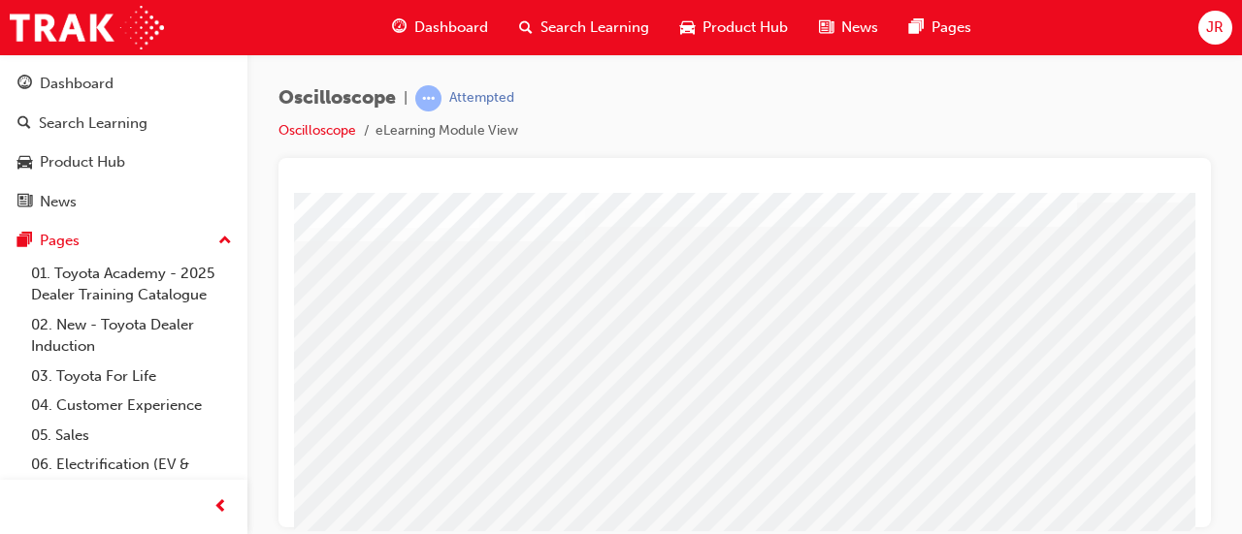
scroll to position [124, 0]
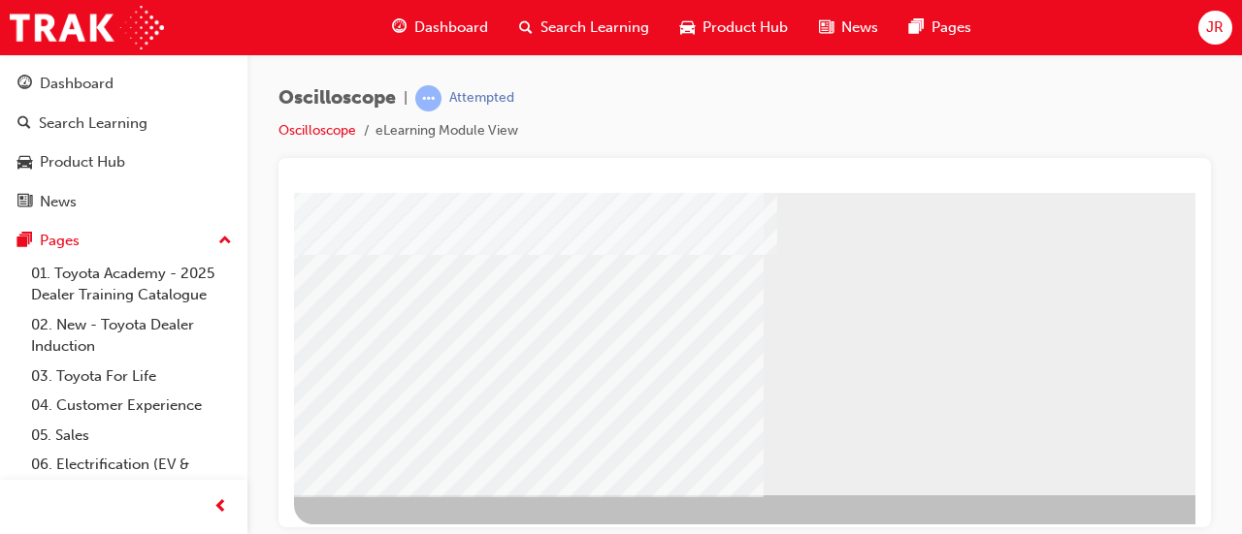
scroll to position [403, 0]
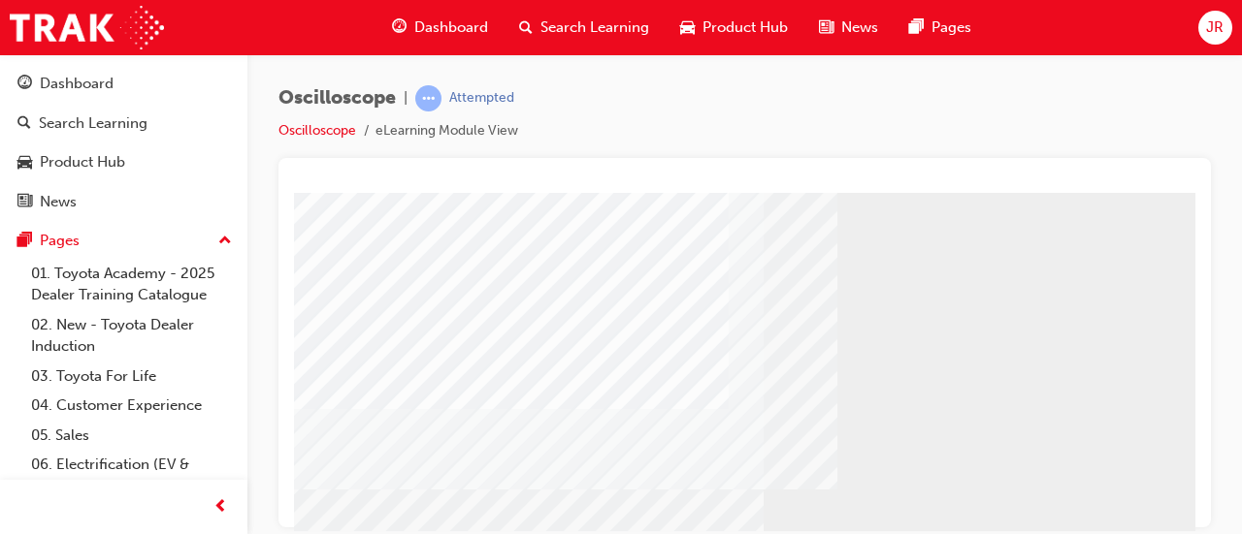
scroll to position [207, 0]
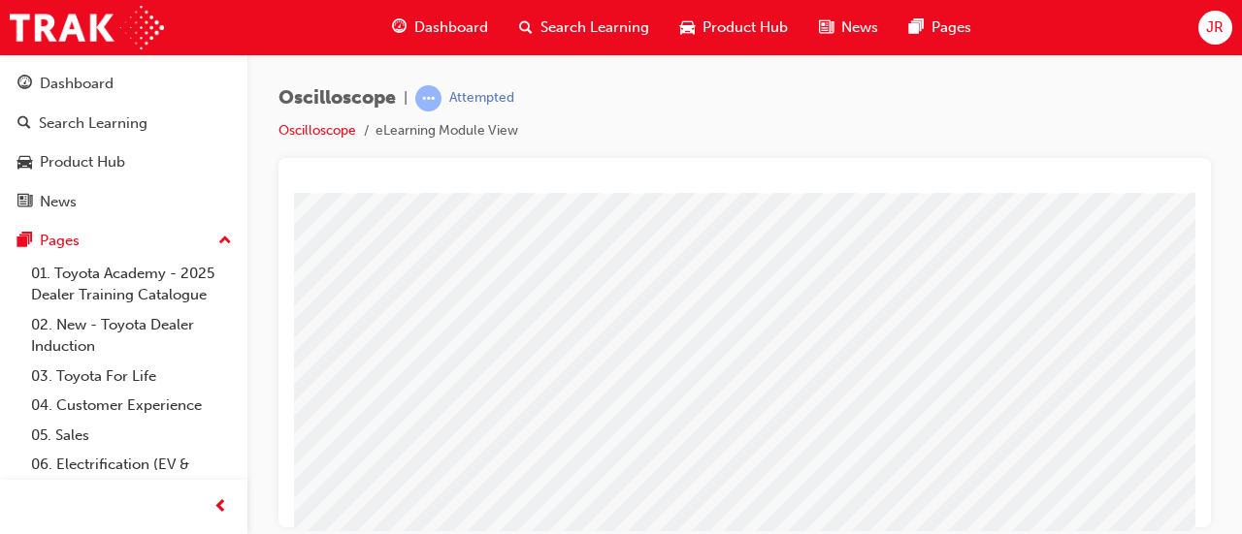
scroll to position [403, 0]
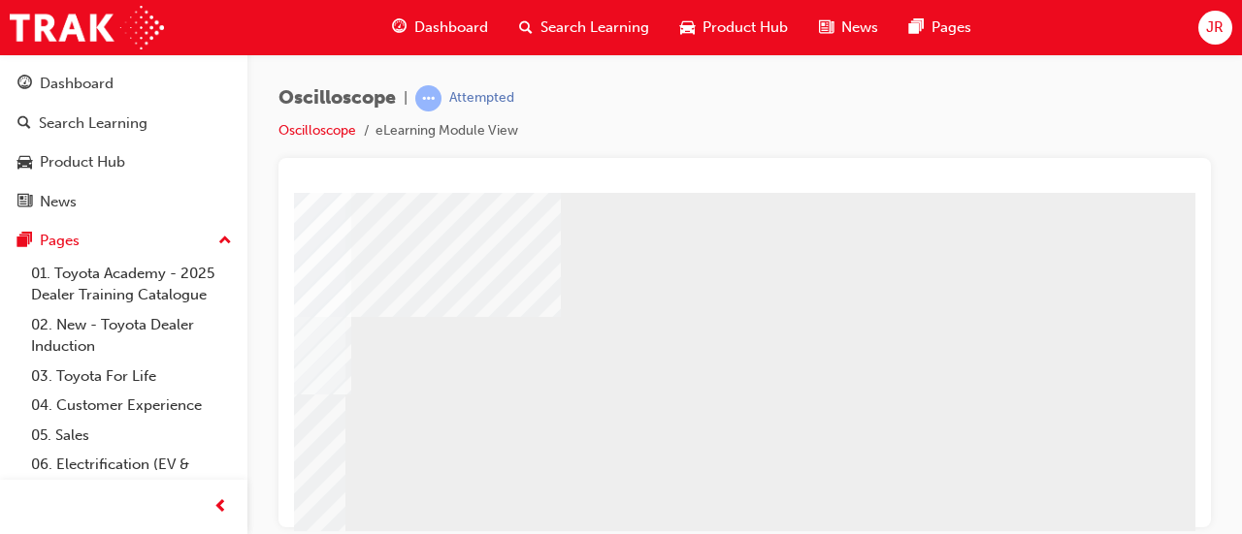
scroll to position [403, 433]
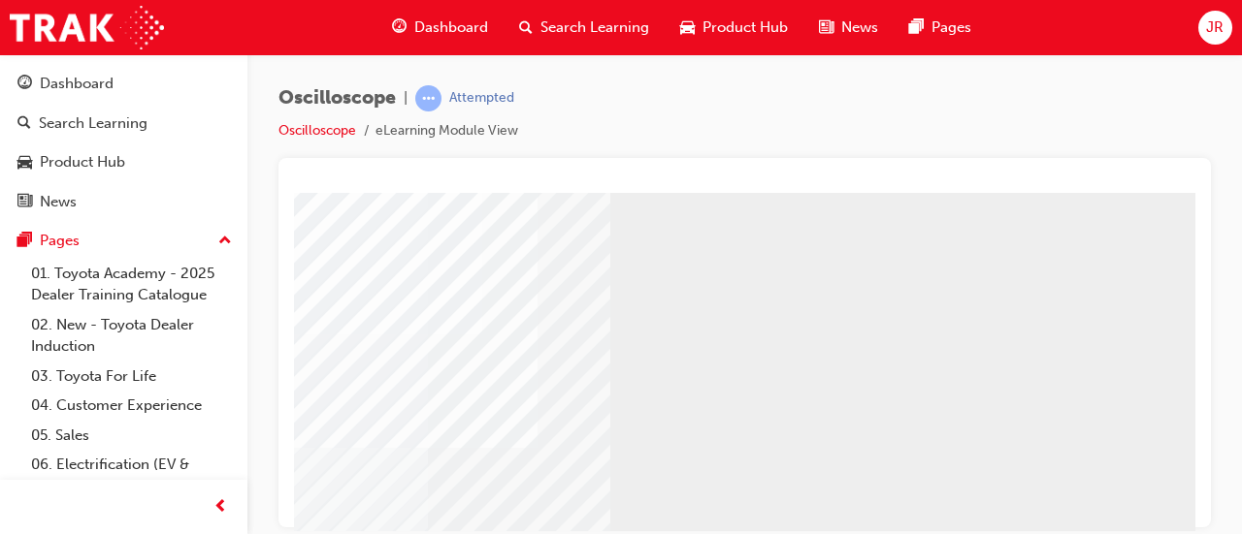
scroll to position [0, 336]
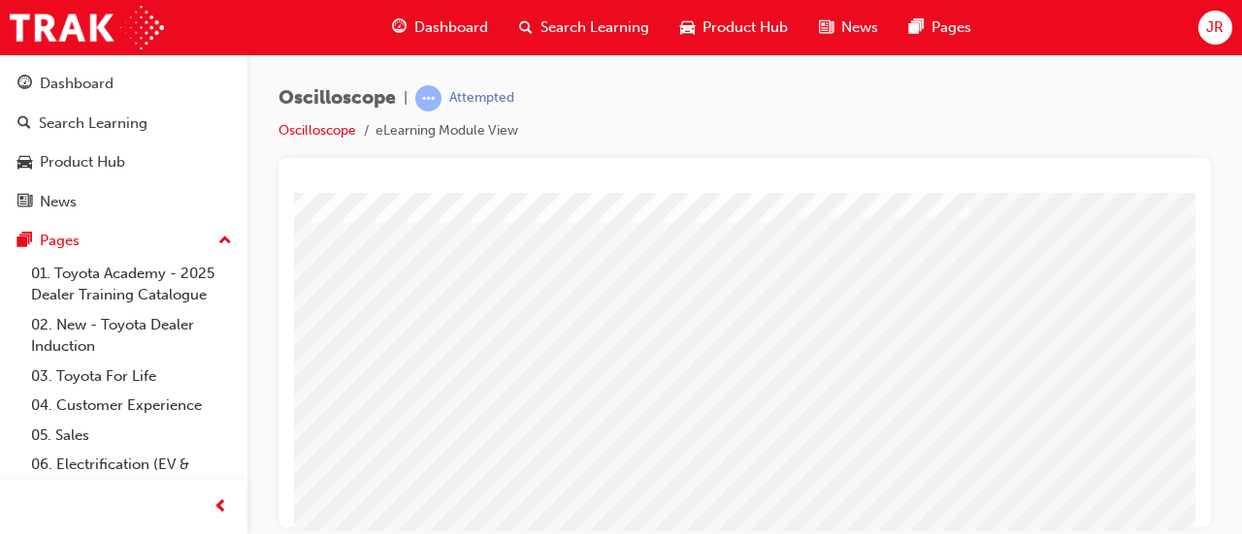
scroll to position [403, 433]
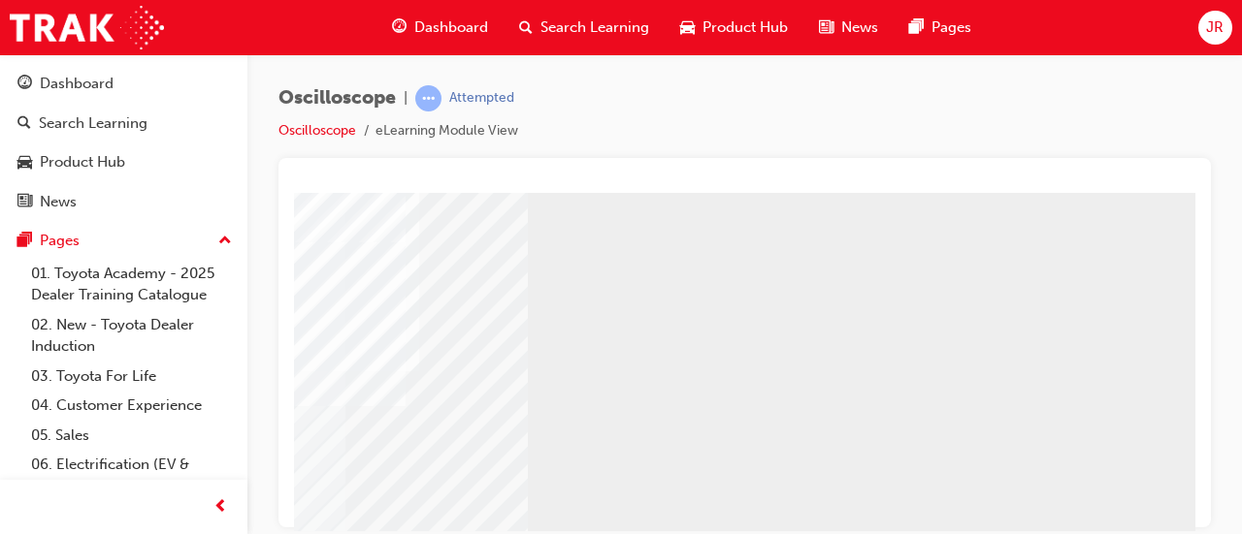
scroll to position [0, 433]
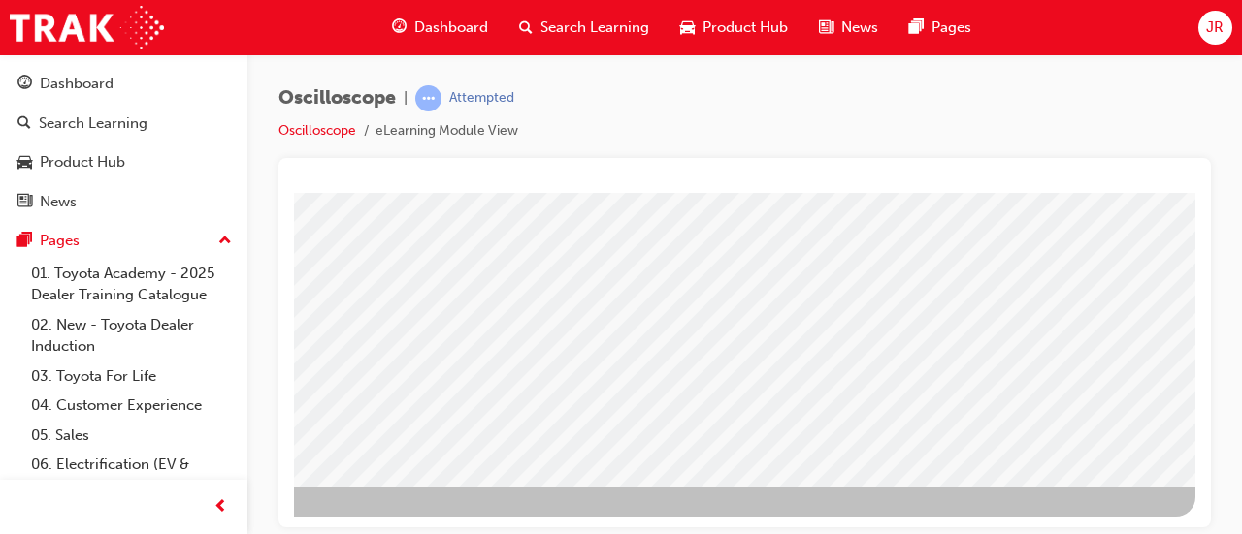
click at [416, 487] on div "BACK Trigger this button to go to the previous slide" at bounding box center [355, 504] width 122 height 35
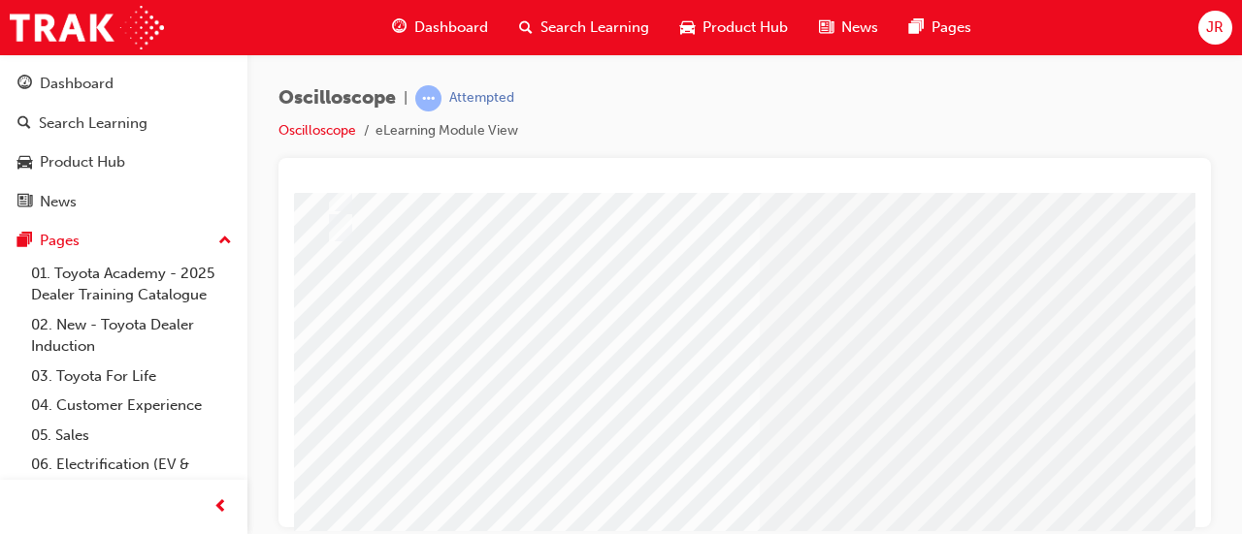
scroll to position [0, 32]
click at [355, 414] on div at bounding box center [730, 420] width 819 height 29
radio input "true"
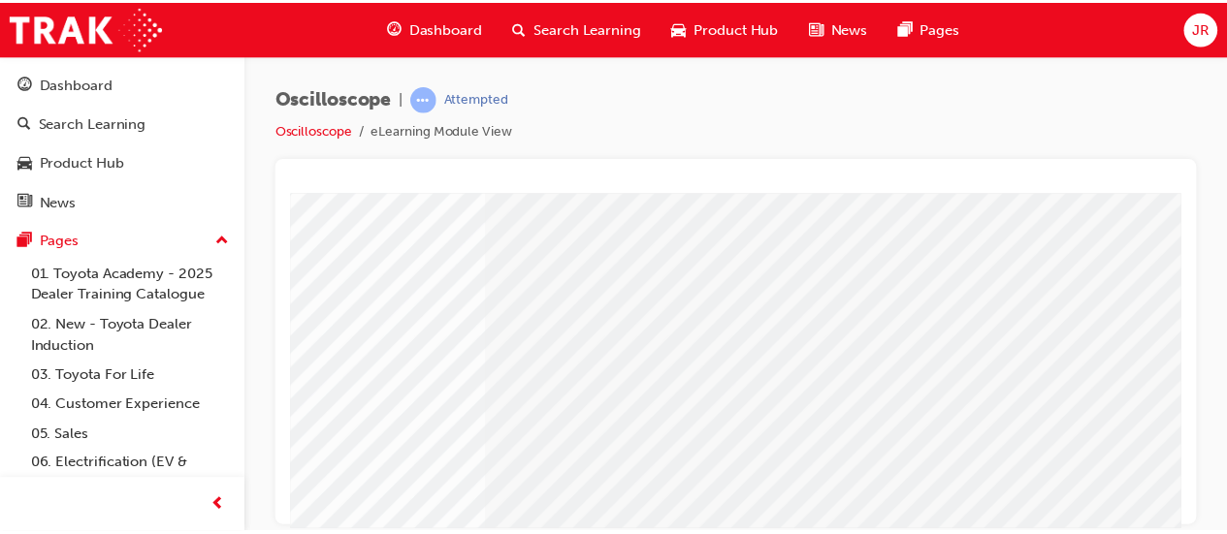
scroll to position [356, 297]
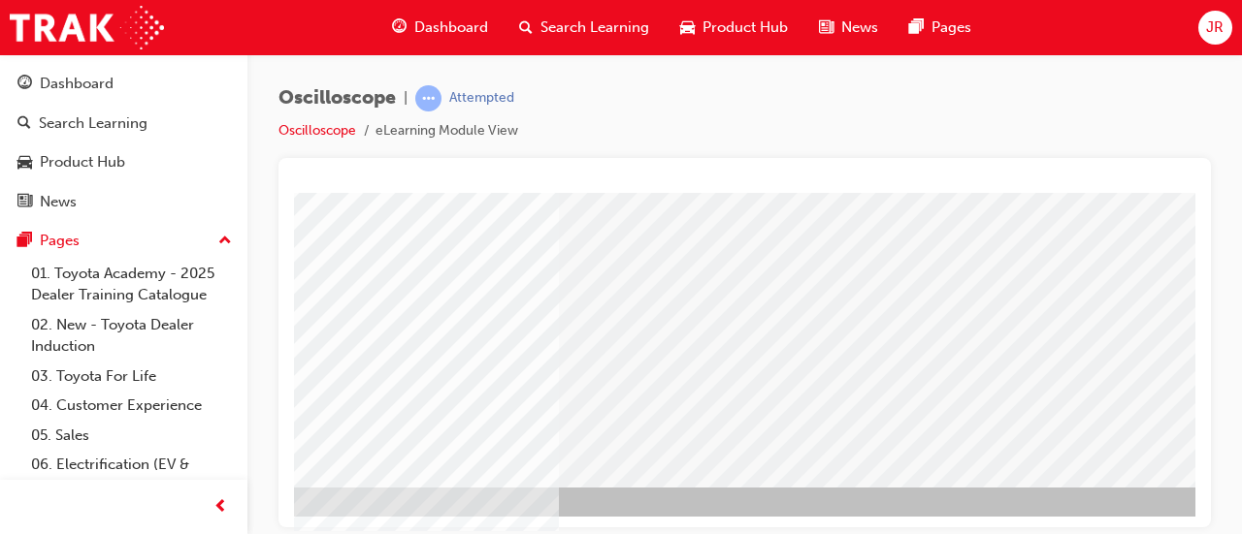
scroll to position [403, 243]
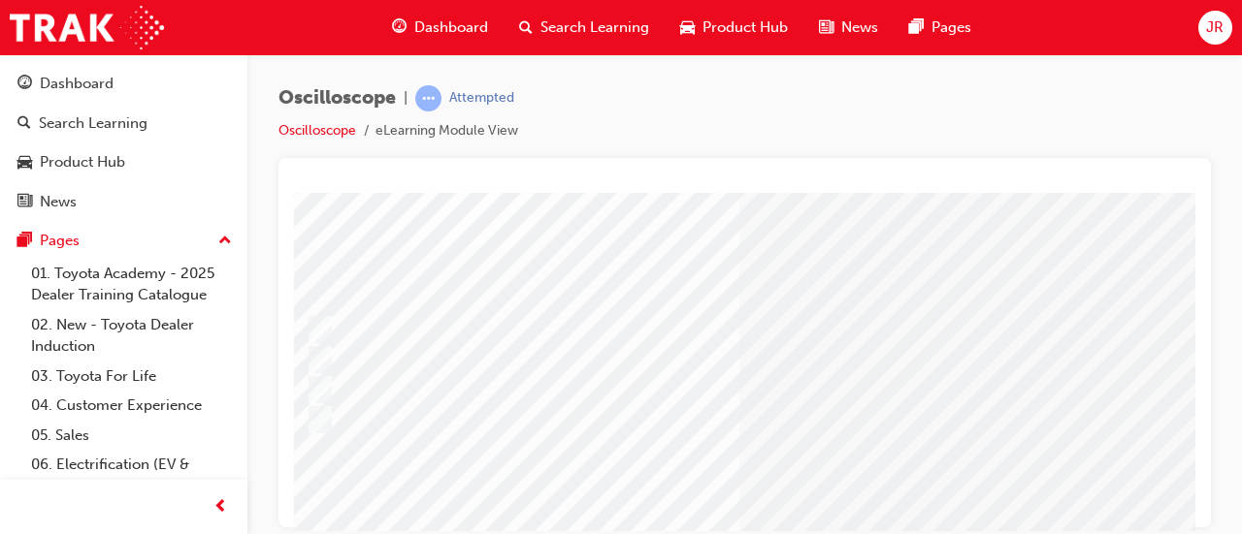
scroll to position [91, 0]
click at [544, 401] on div at bounding box center [760, 389] width 814 height 29
radio input "true"
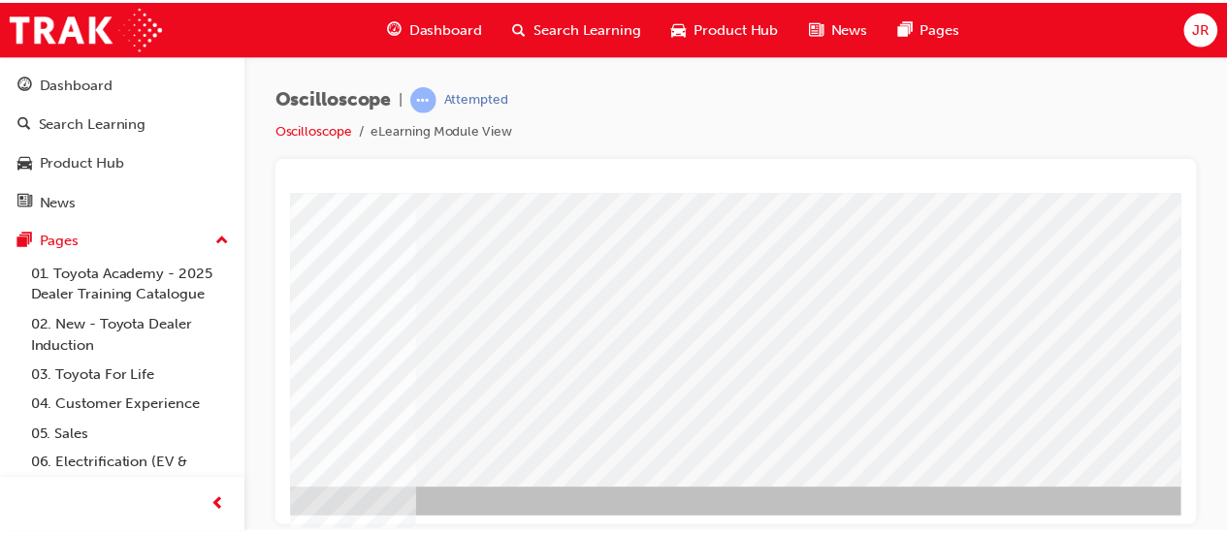
scroll to position [403, 371]
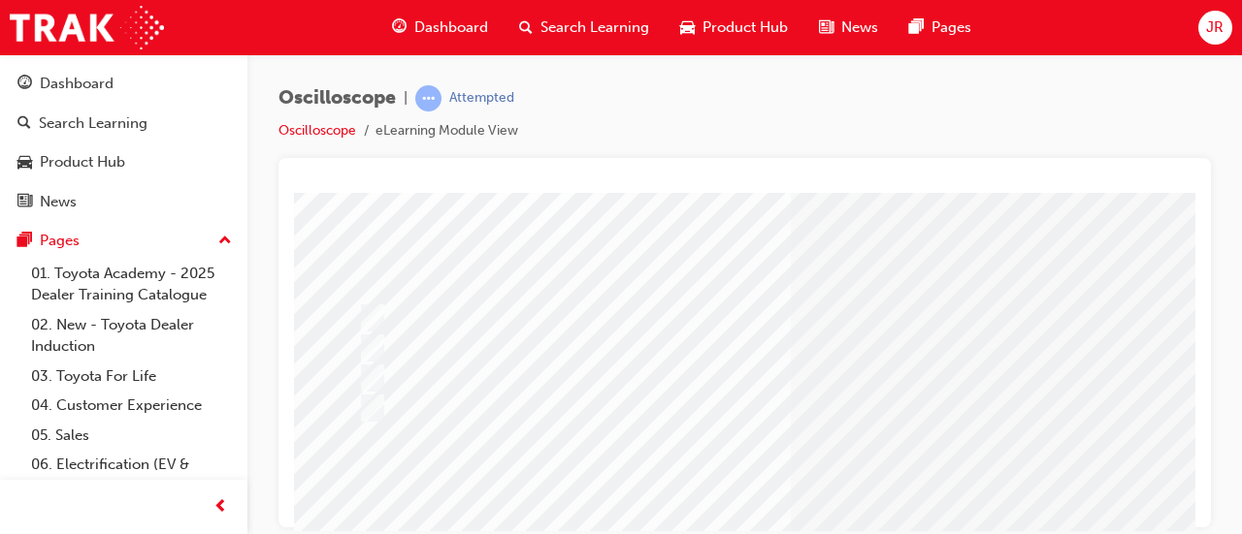
scroll to position [104, 0]
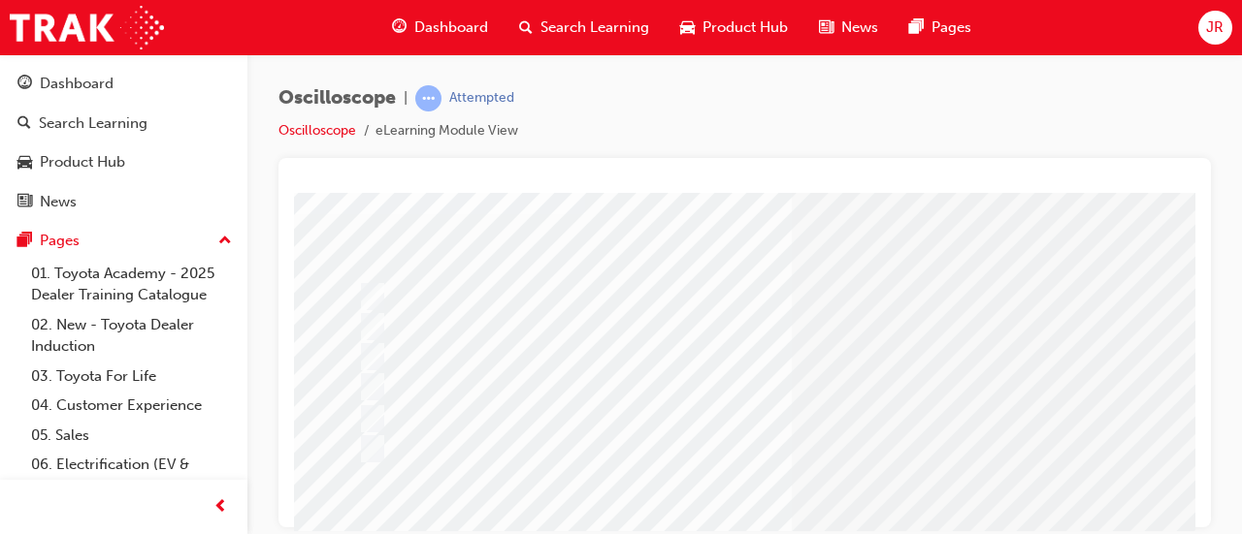
scroll to position [125, 0]
click at [380, 453] on div at bounding box center [760, 448] width 814 height 29
radio input "true"
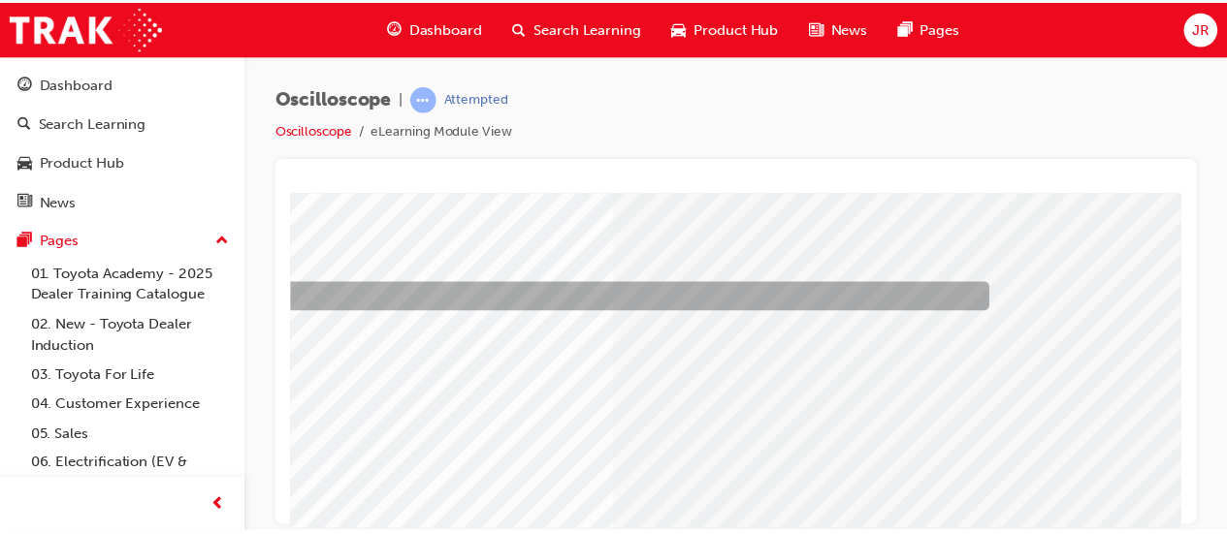
scroll to position [276, 171]
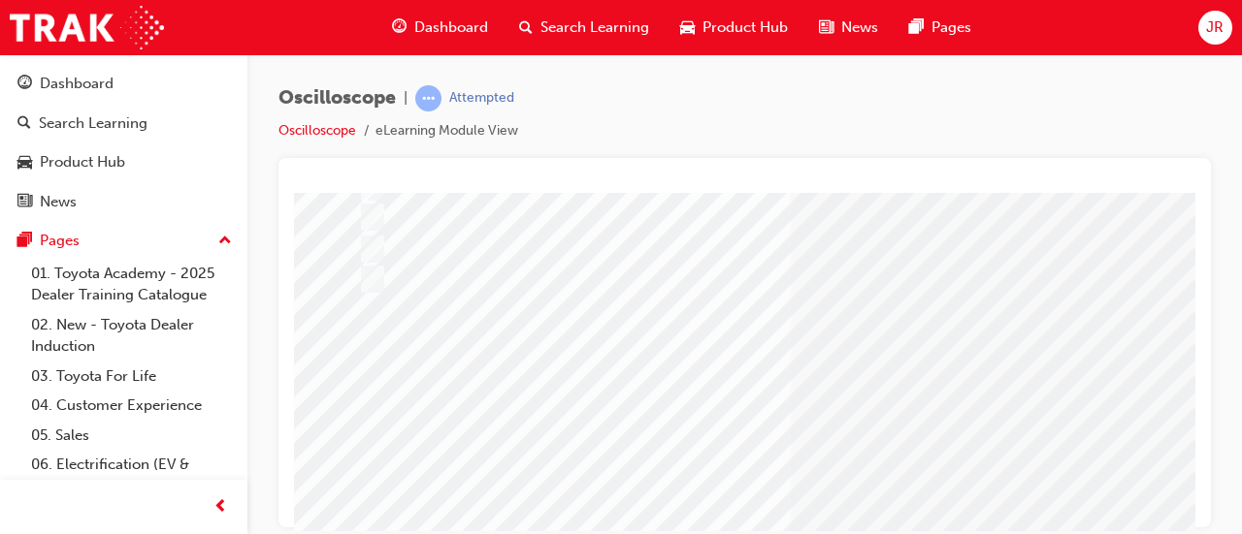
scroll to position [313, 0]
click at [422, 375] on div at bounding box center [760, 377] width 814 height 29
radio input "true"
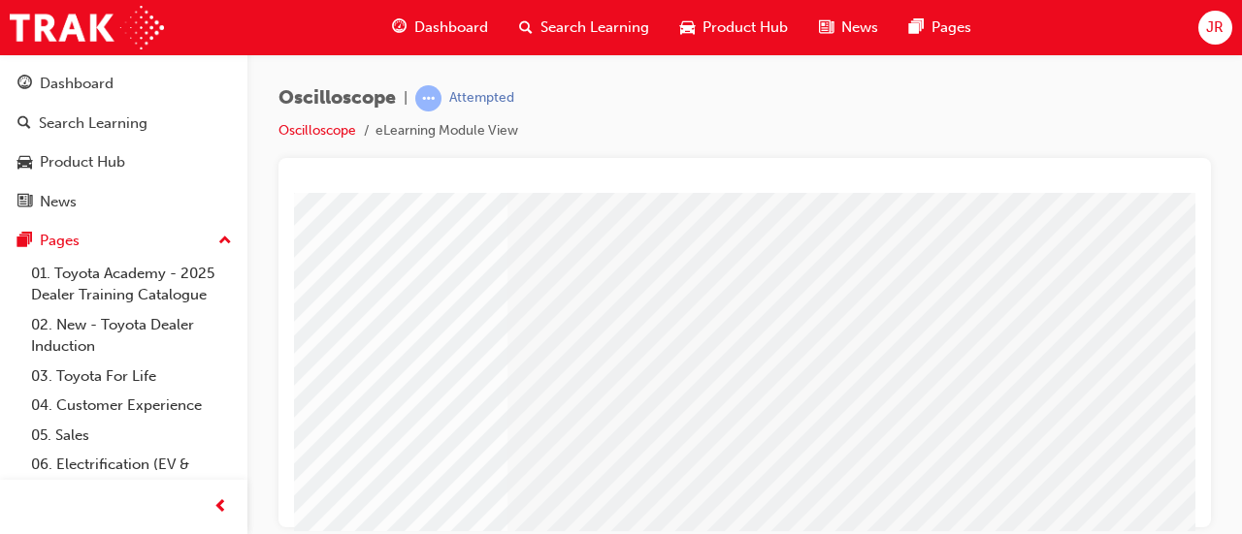
scroll to position [403, 284]
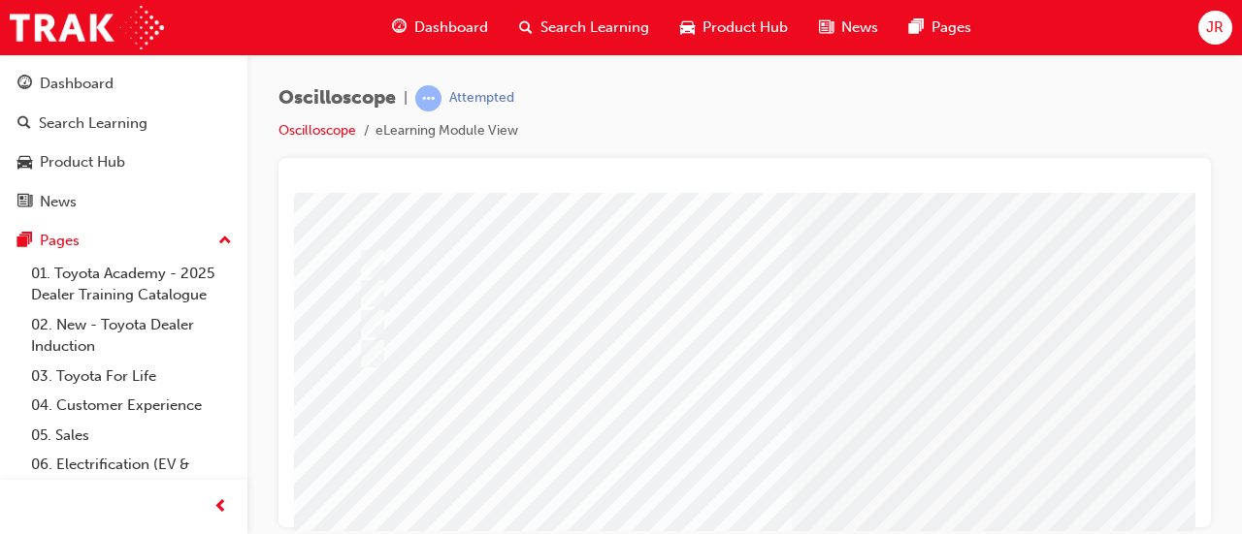
scroll to position [157, 0]
click at [380, 328] on div at bounding box center [760, 323] width 814 height 29
radio input "true"
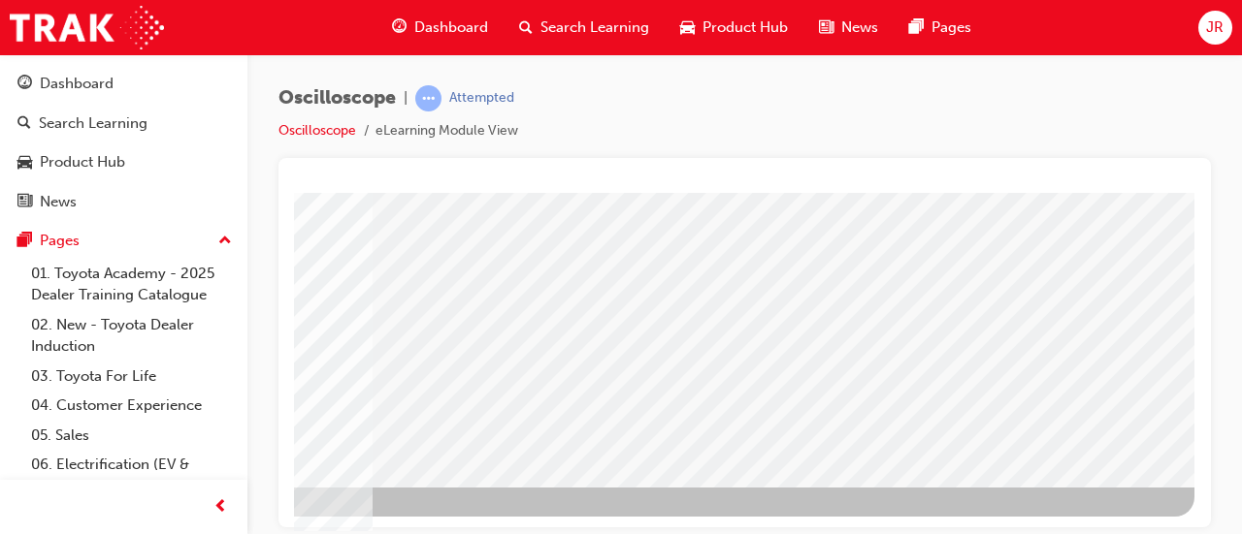
scroll to position [403, 433]
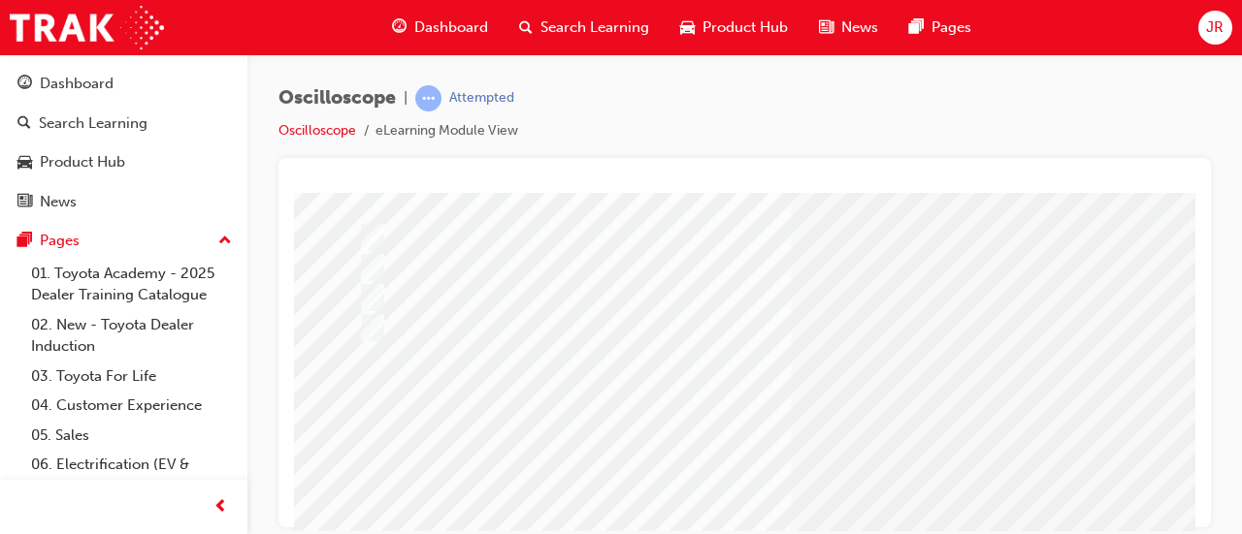
scroll to position [403, 0]
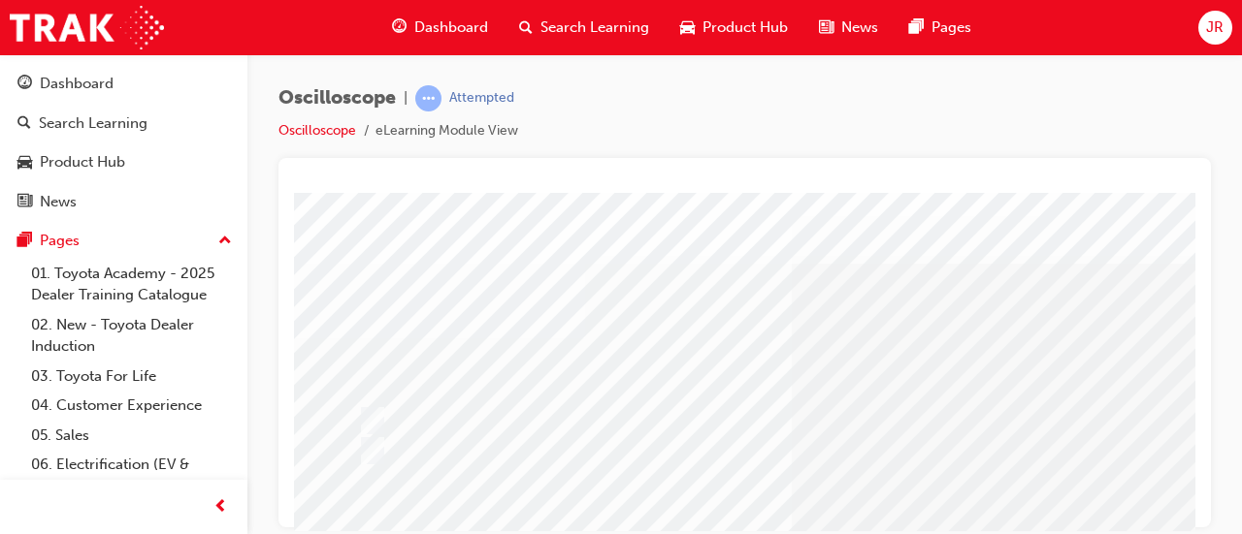
click at [437, 422] on div at bounding box center [760, 420] width 814 height 29
radio input "true"
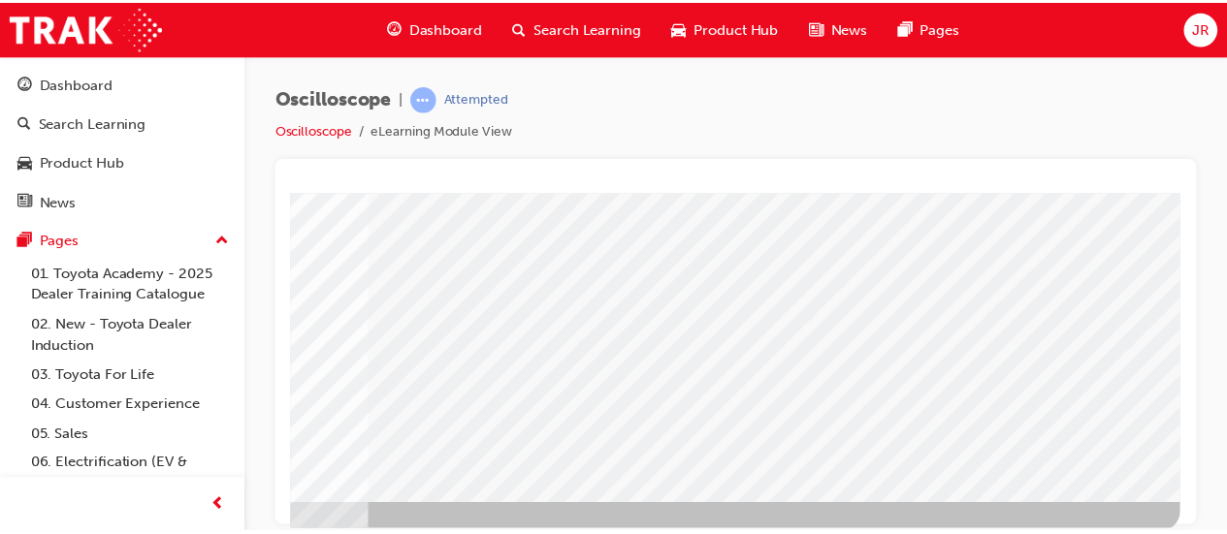
scroll to position [403, 433]
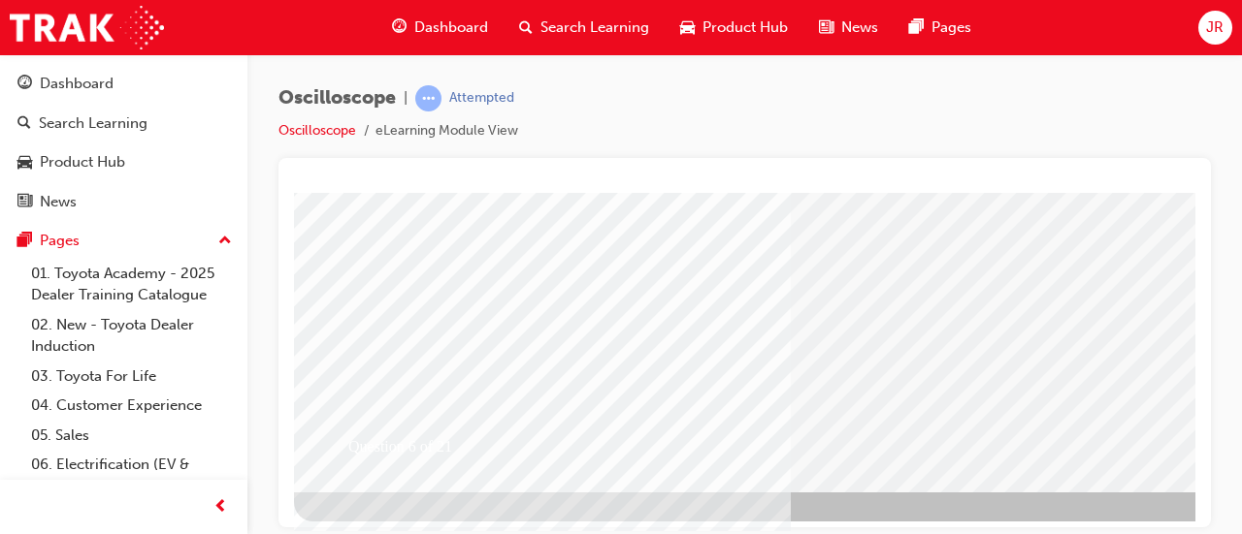
scroll to position [403, 0]
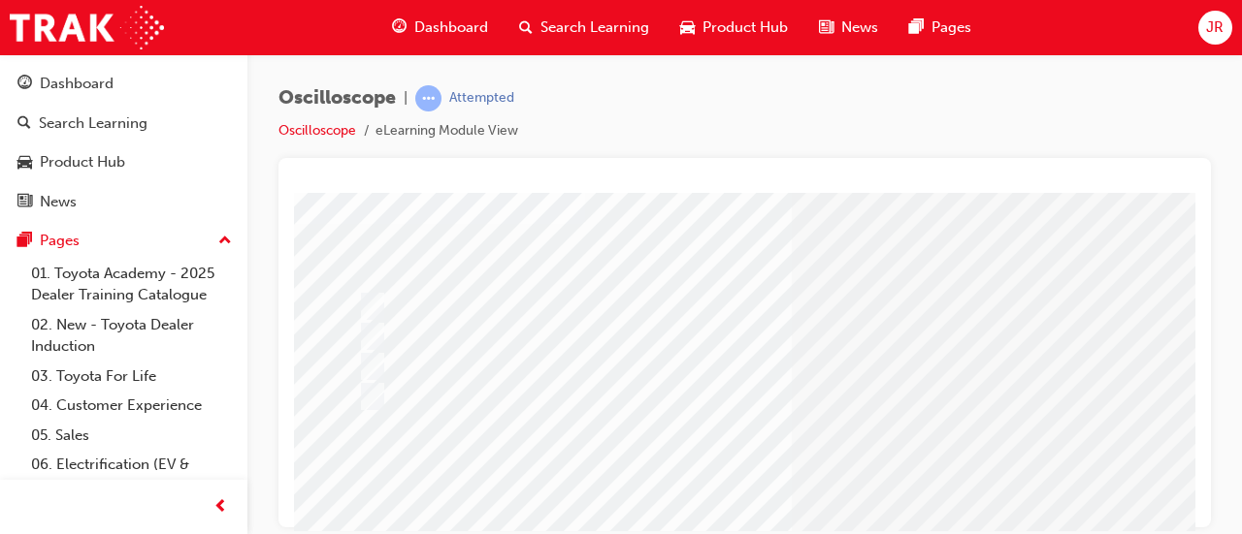
scroll to position [113, 0]
click at [999, 344] on div at bounding box center [760, 338] width 814 height 29
radio input "true"
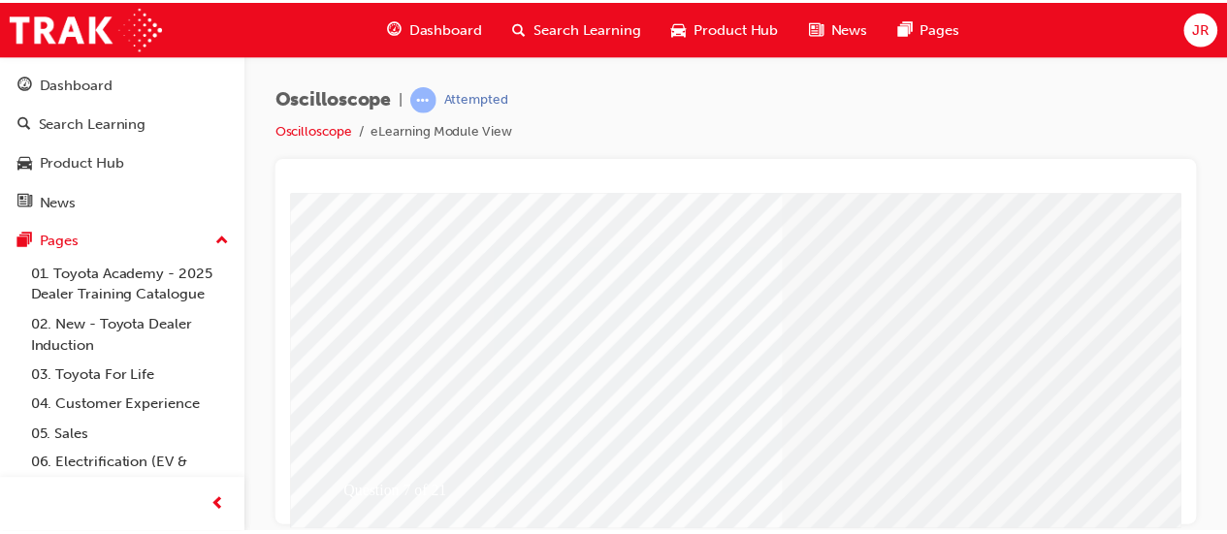
scroll to position [403, 0]
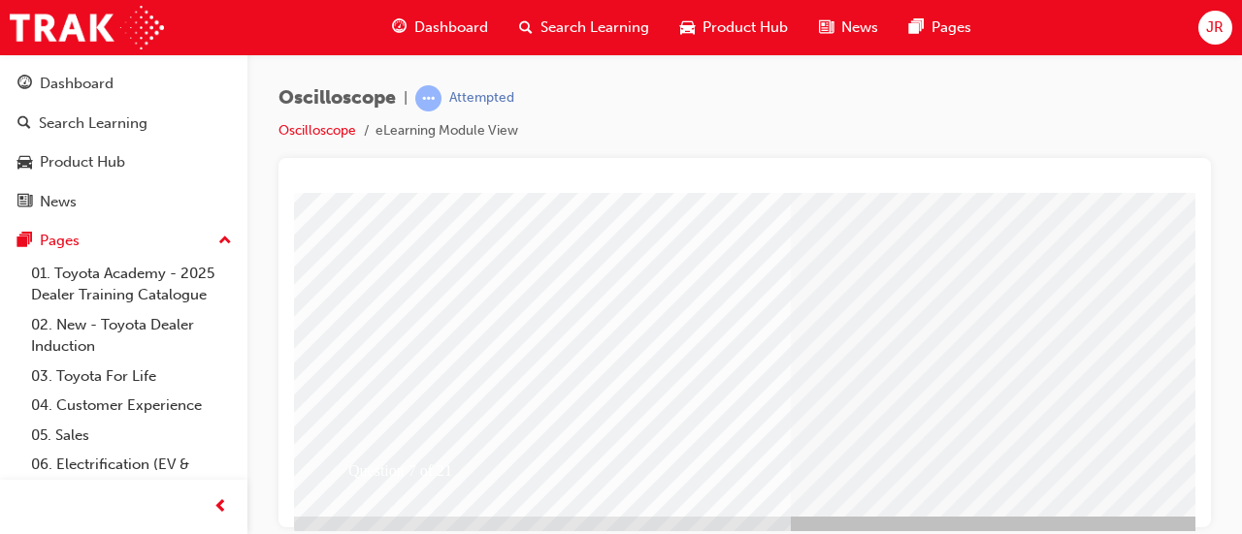
scroll to position [376, 0]
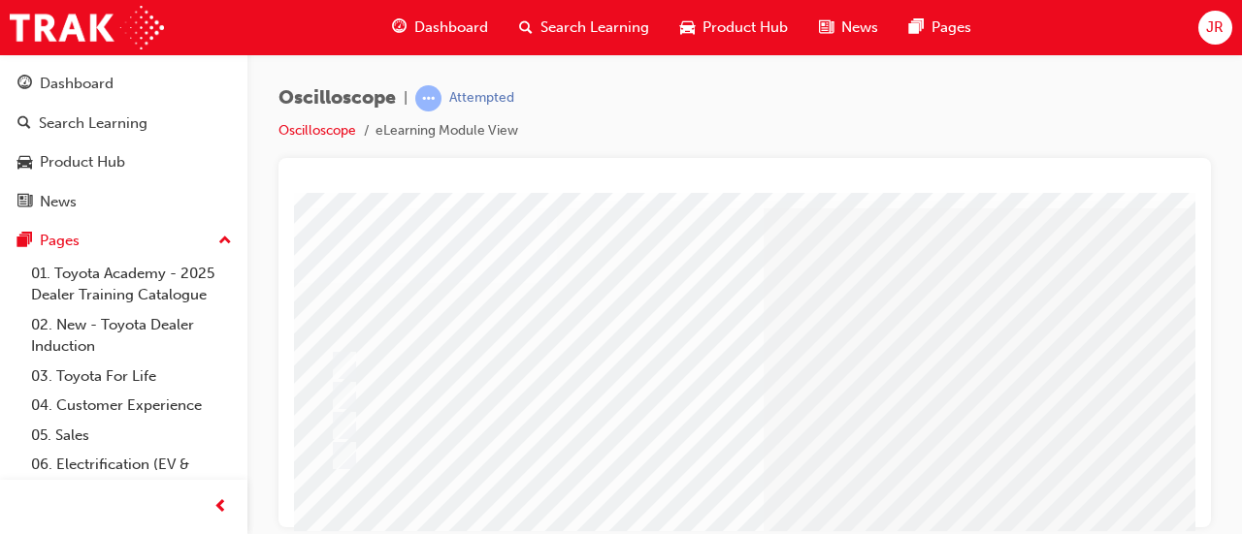
scroll to position [54, 28]
click at [583, 464] on div at bounding box center [732, 456] width 814 height 29
radio input "true"
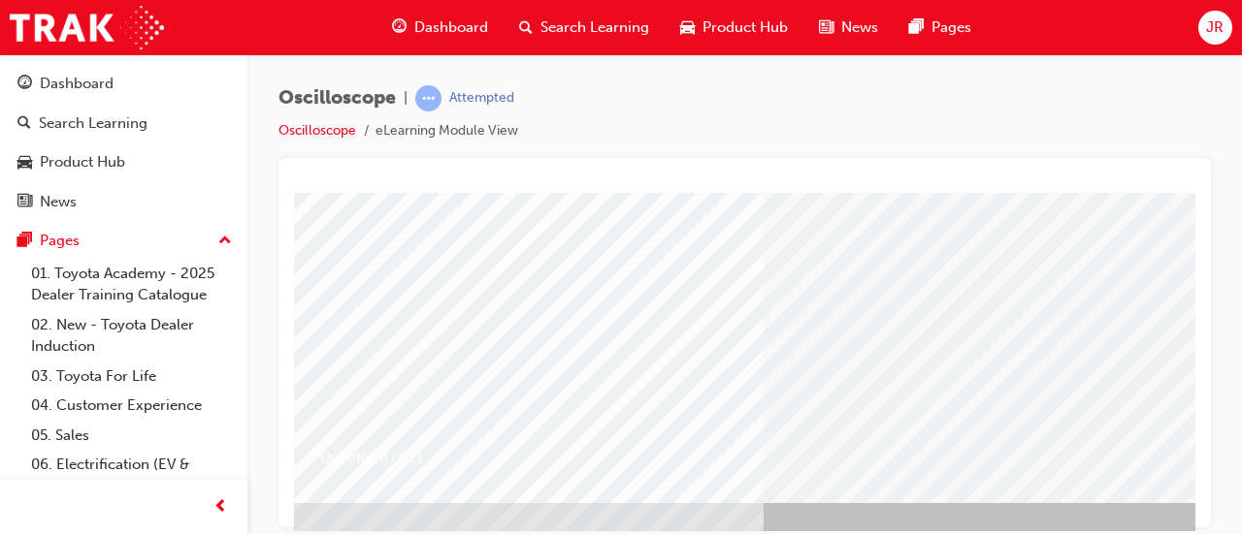
scroll to position [403, 28]
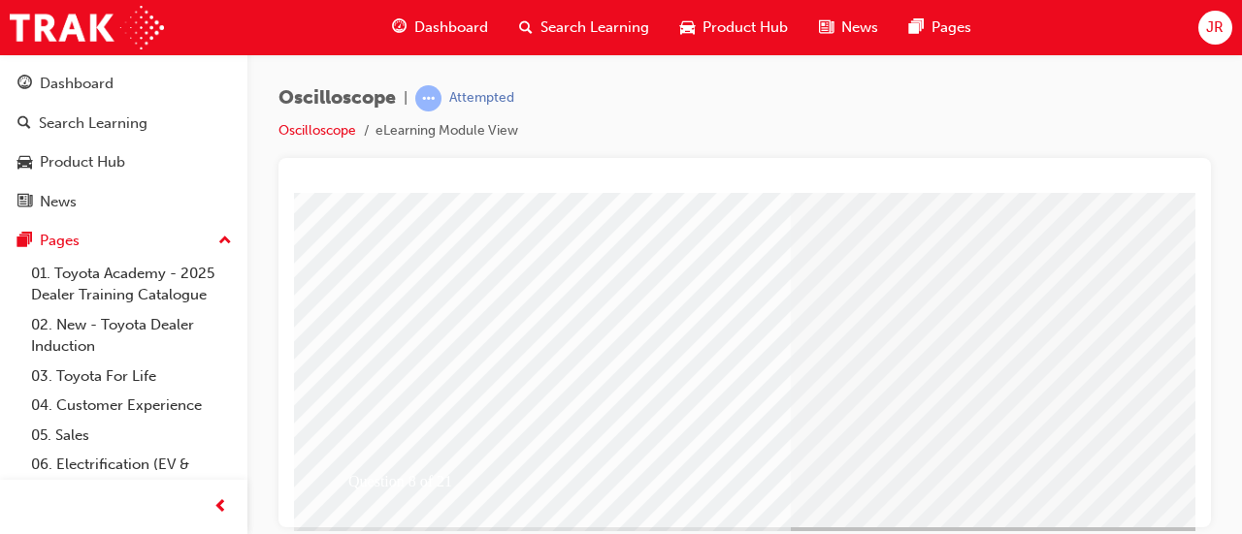
scroll to position [372, 0]
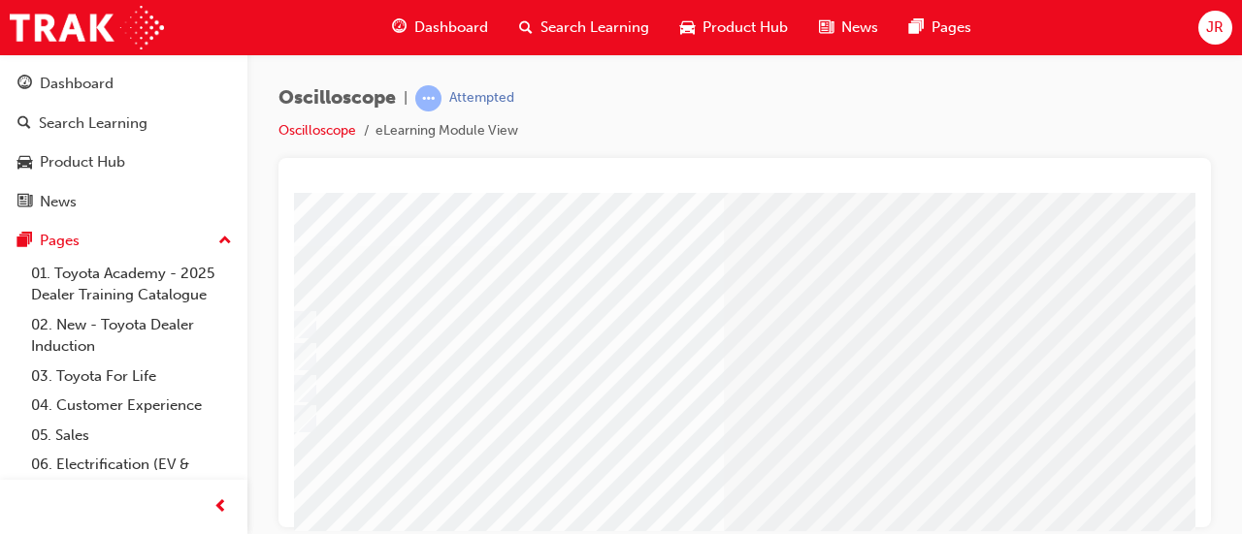
scroll to position [92, 0]
click at [454, 331] on div at bounding box center [843, 324] width 980 height 29
radio input "true"
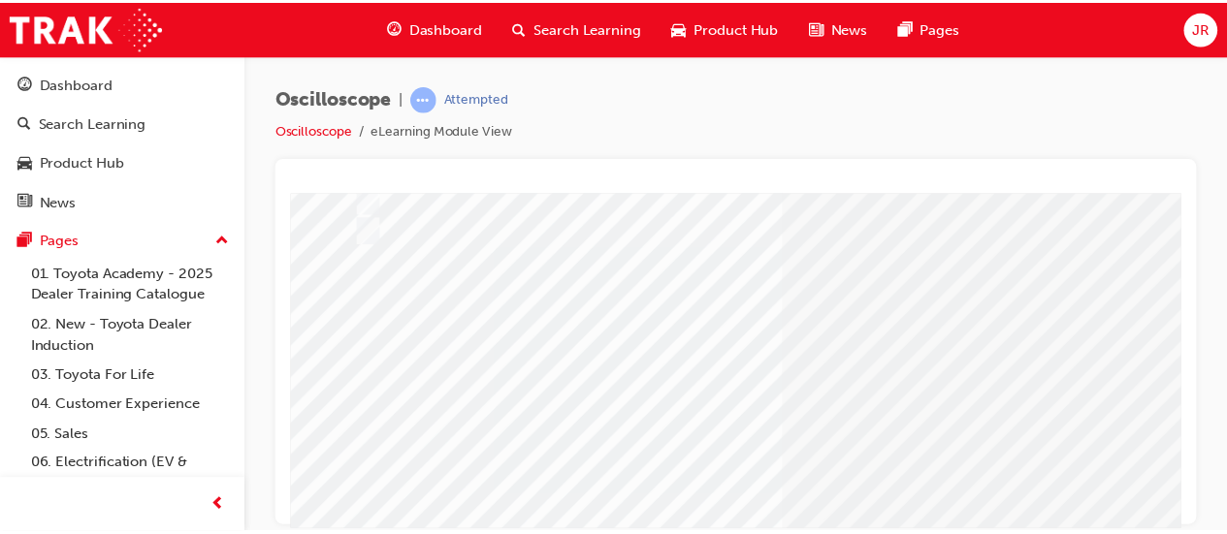
scroll to position [293, 0]
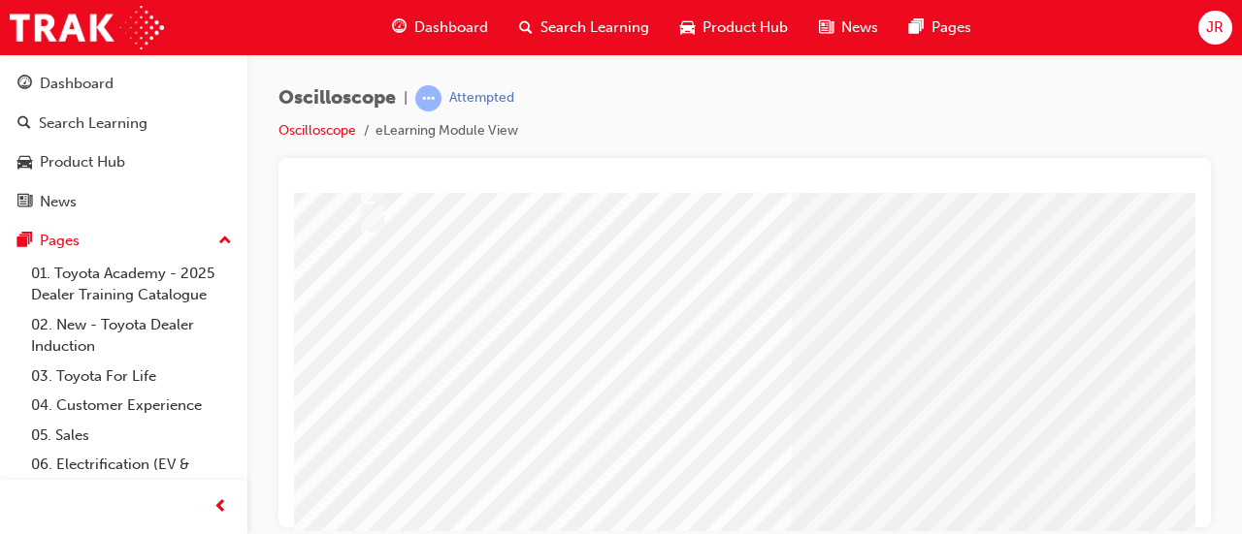
click at [902, 388] on div at bounding box center [760, 390] width 814 height 29
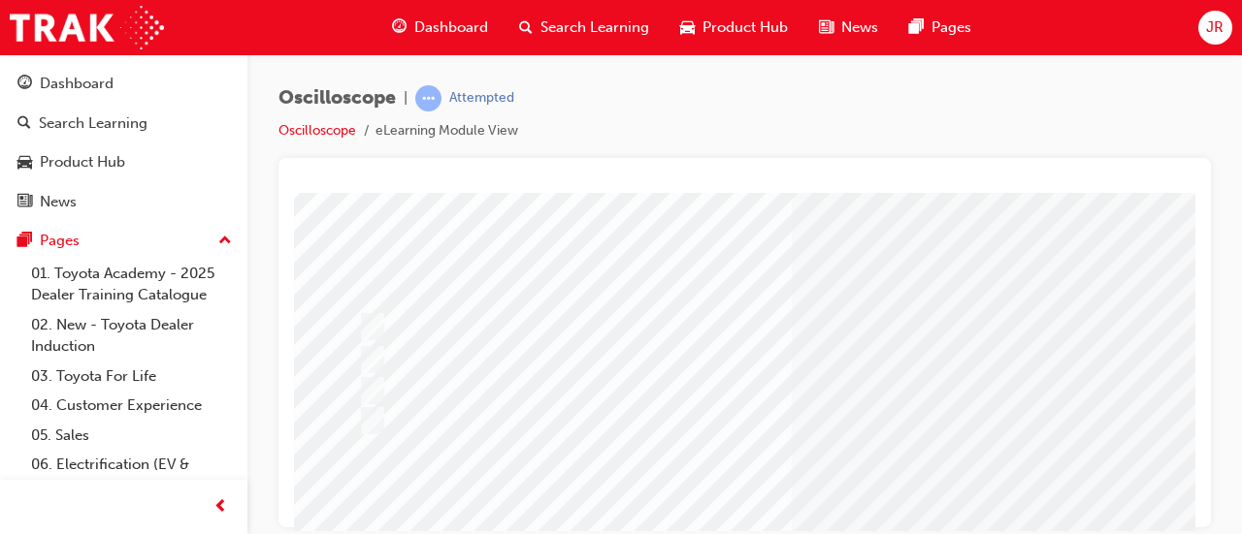
radio input "true"
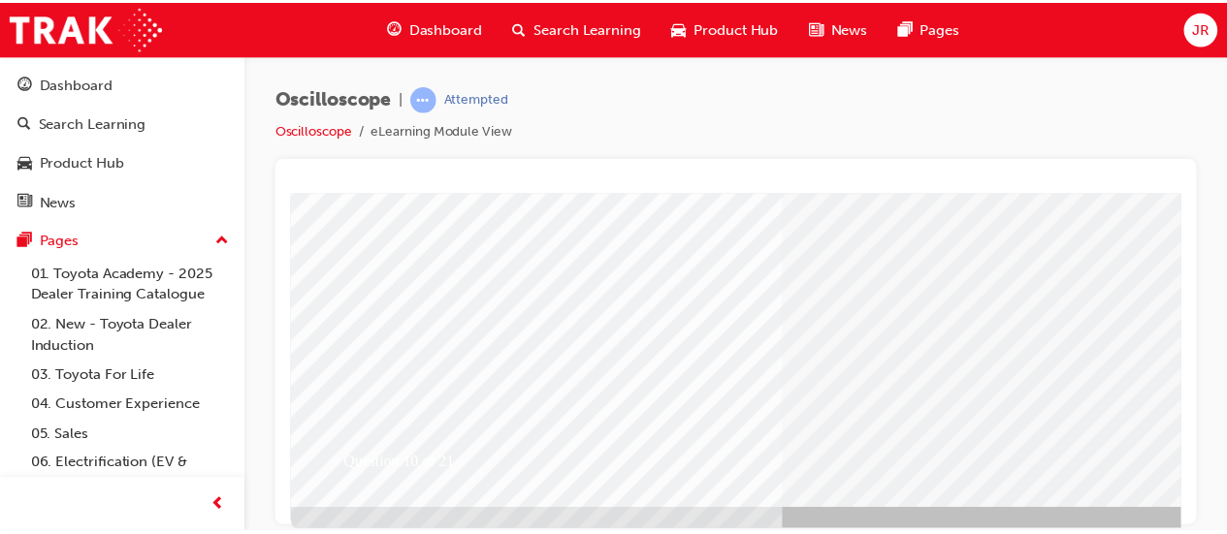
scroll to position [403, 0]
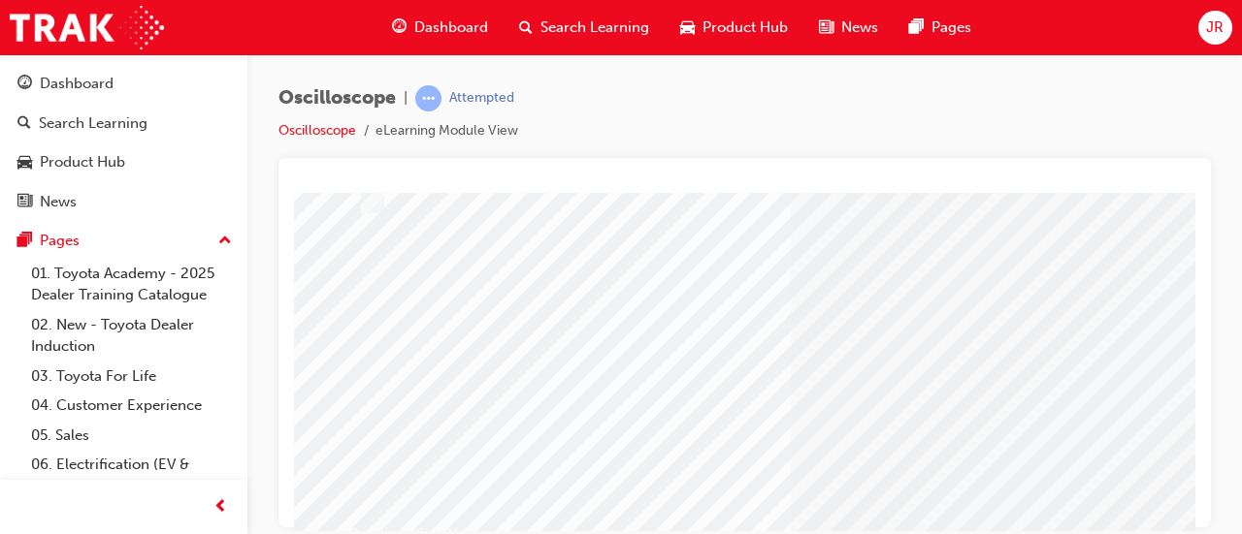
scroll to position [314, 0]
click at [695, 370] on div at bounding box center [760, 369] width 814 height 29
radio input "true"
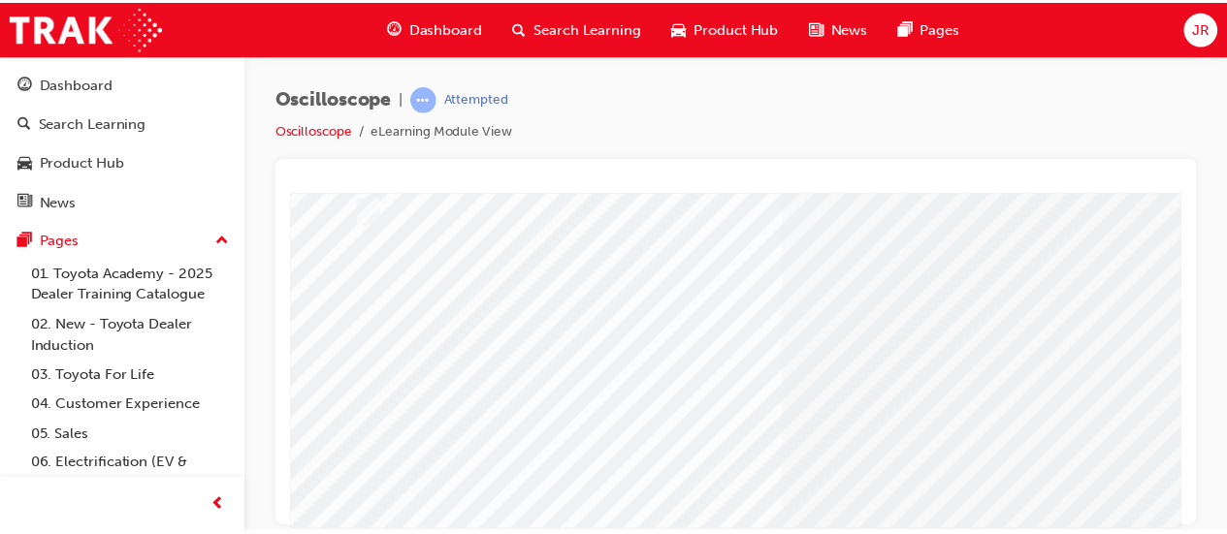
scroll to position [403, 0]
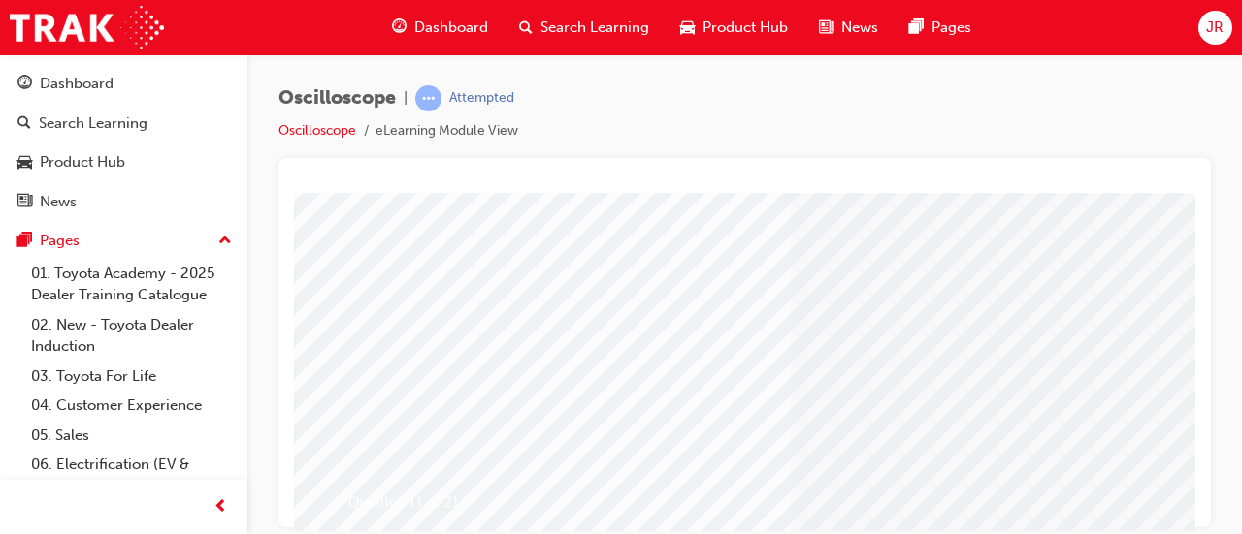
click at [750, 426] on div at bounding box center [761, 419] width 814 height 29
radio input "true"
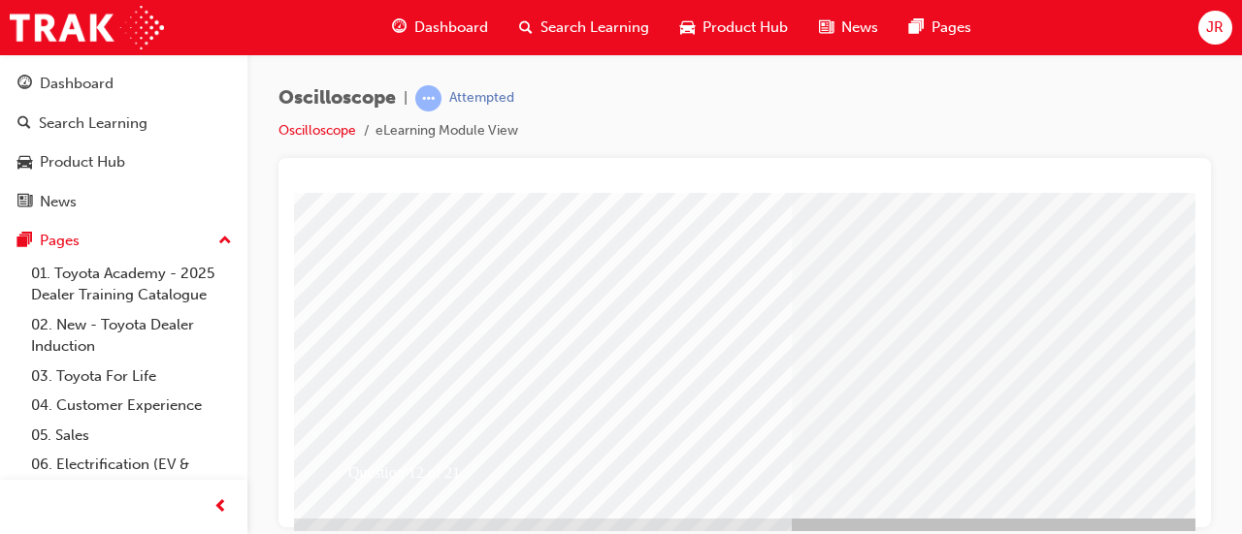
scroll to position [403, 0]
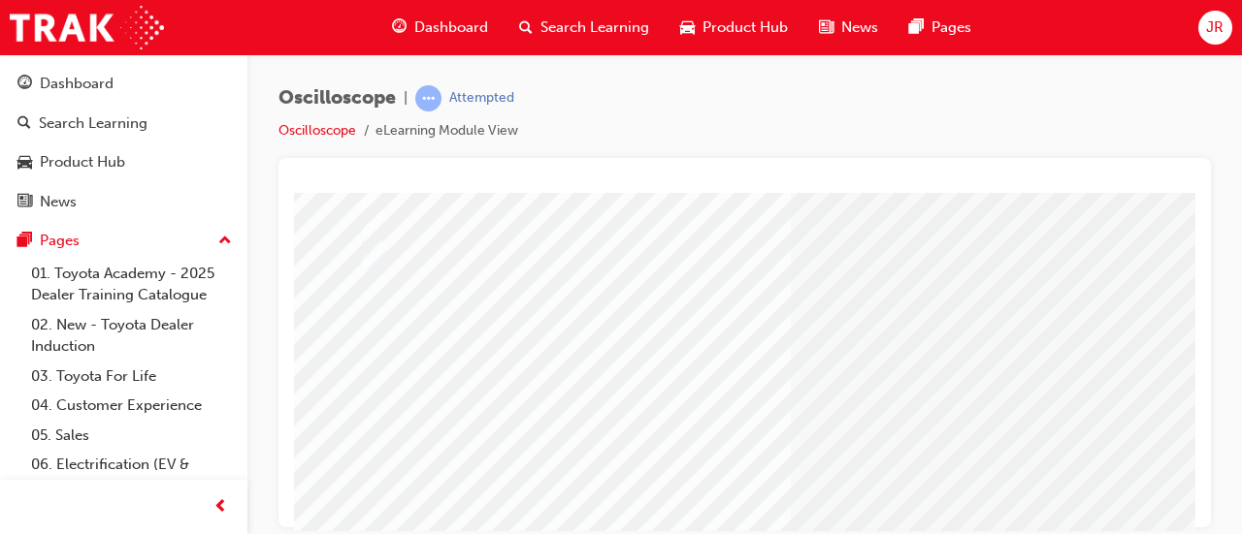
scroll to position [316, 0]
click at [725, 458] on div at bounding box center [760, 460] width 814 height 29
radio input "true"
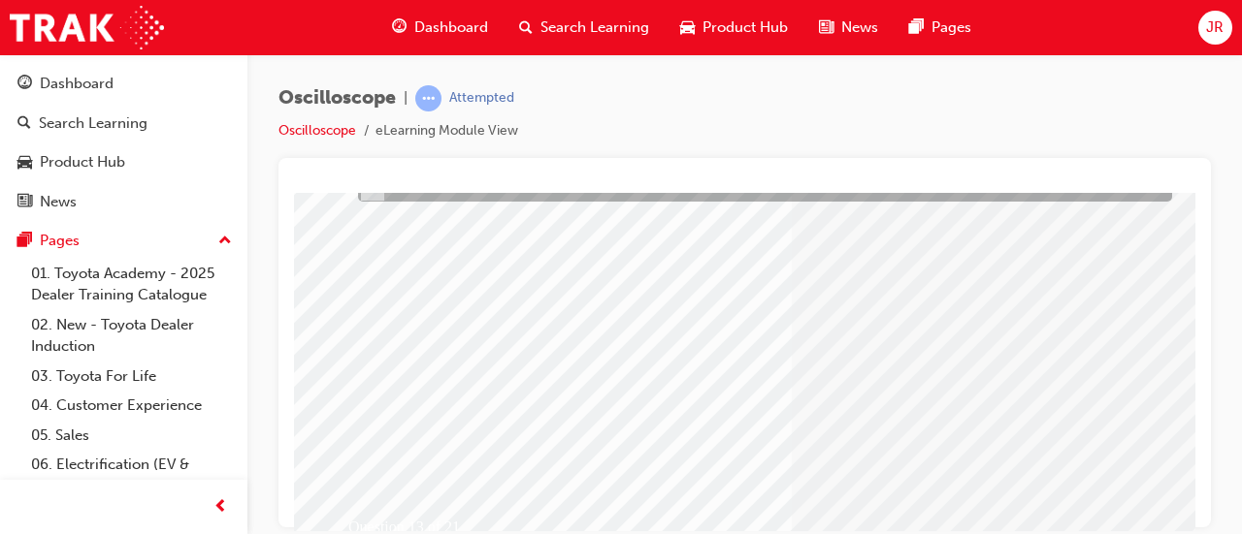
scroll to position [403, 0]
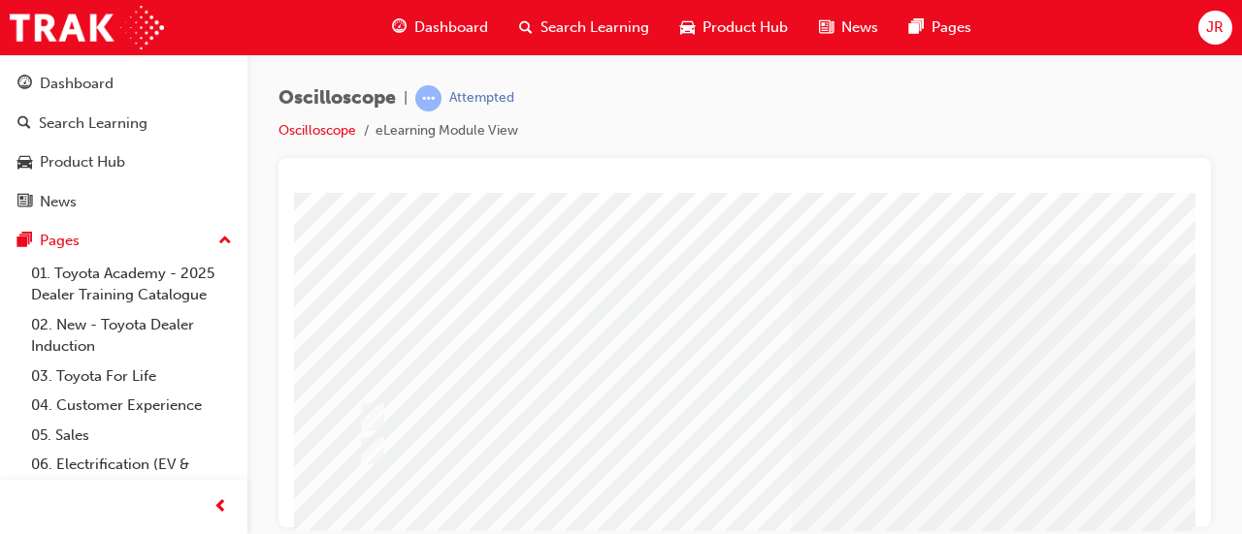
click at [1105, 464] on div at bounding box center [760, 450] width 814 height 29
radio input "true"
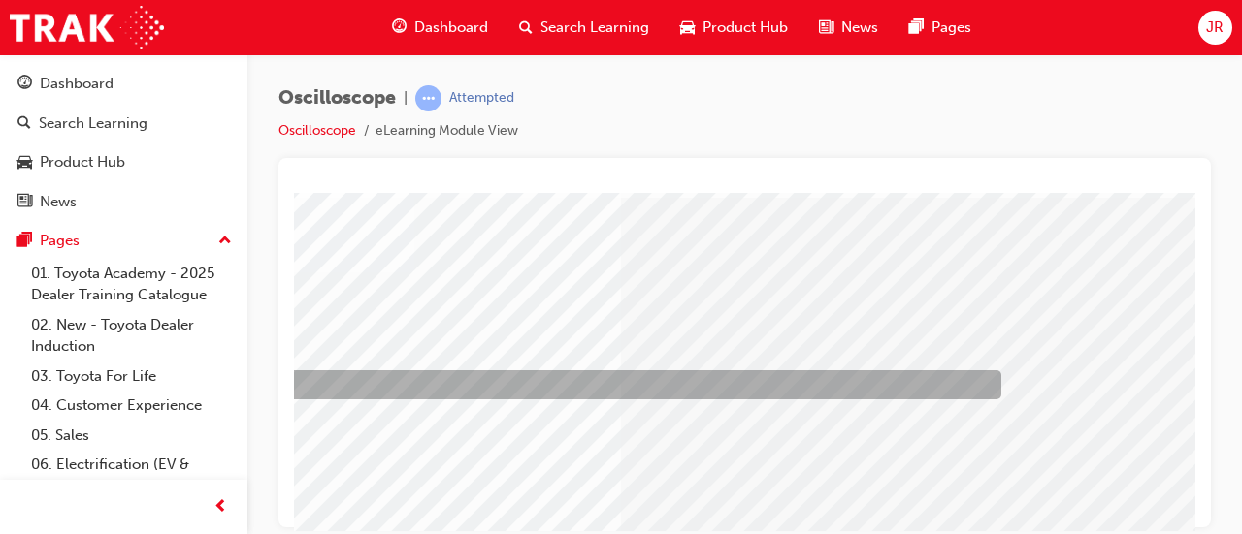
scroll to position [66, 0]
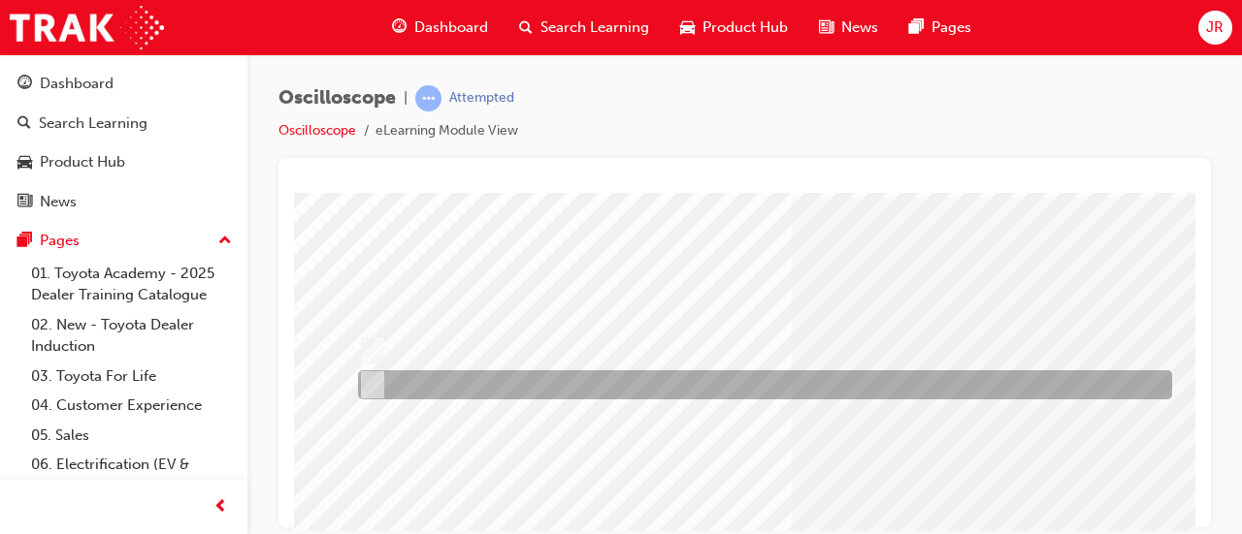
click at [628, 349] on div at bounding box center [760, 351] width 814 height 29
radio input "true"
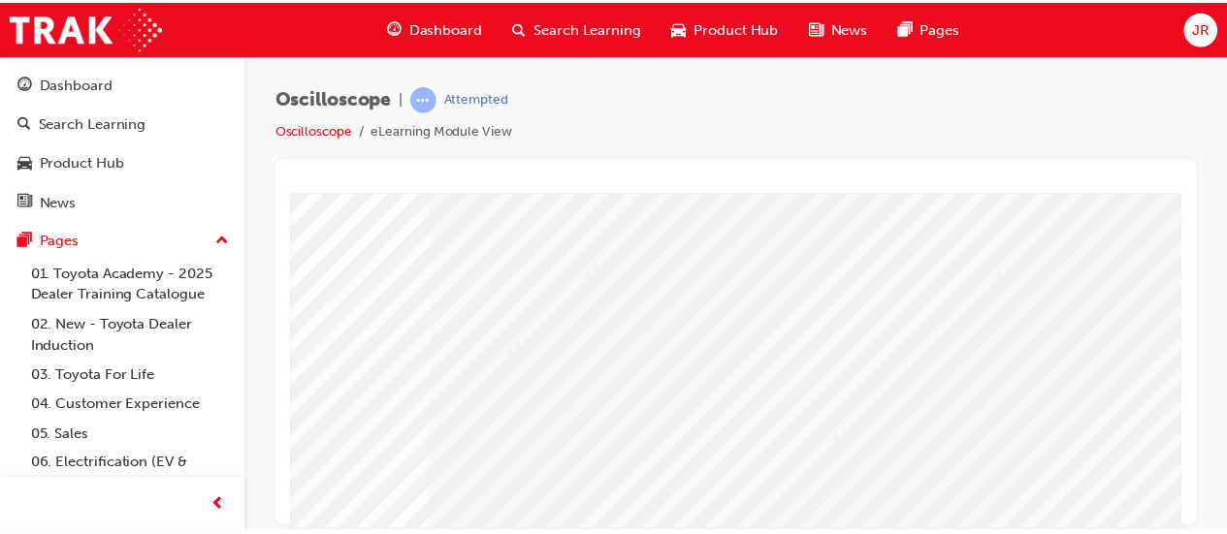
scroll to position [312, 359]
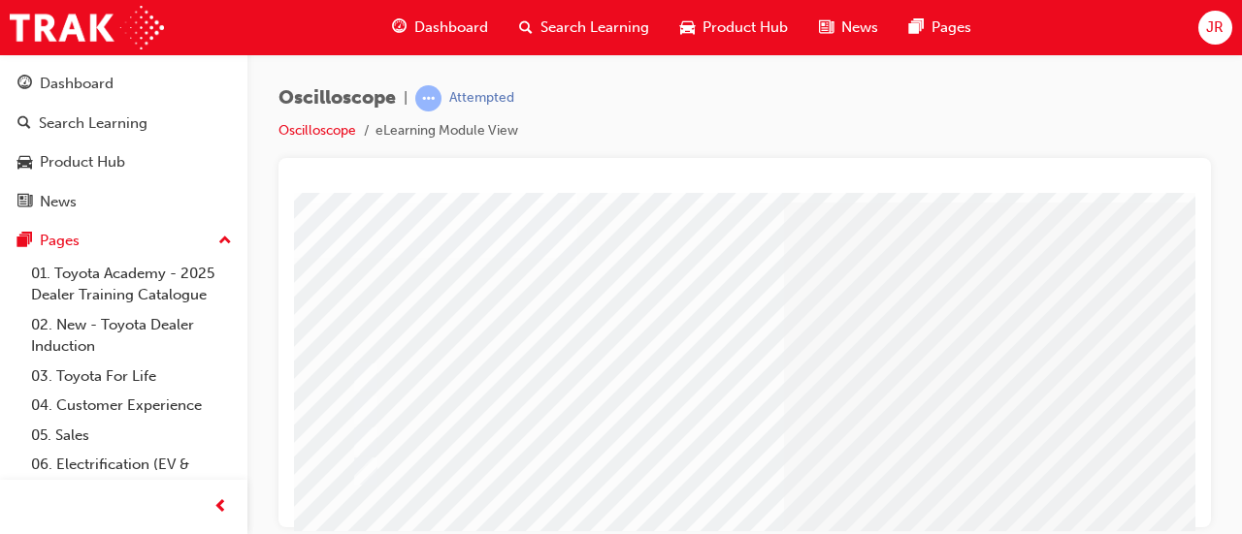
scroll to position [81, 4]
click at [903, 377] on div at bounding box center [757, 377] width 814 height 29
radio input "true"
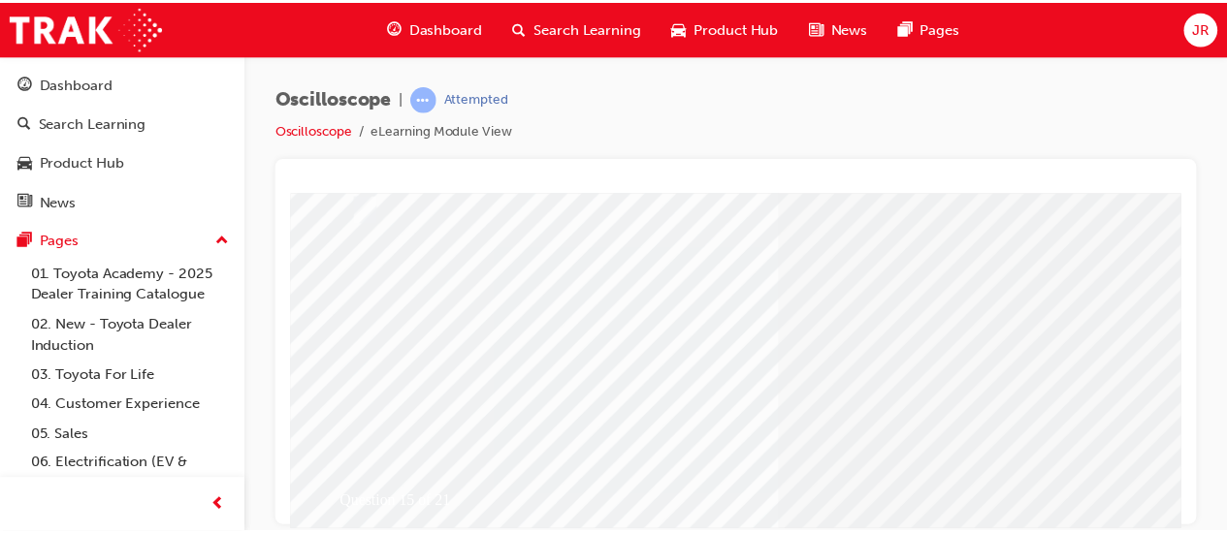
scroll to position [368, 4]
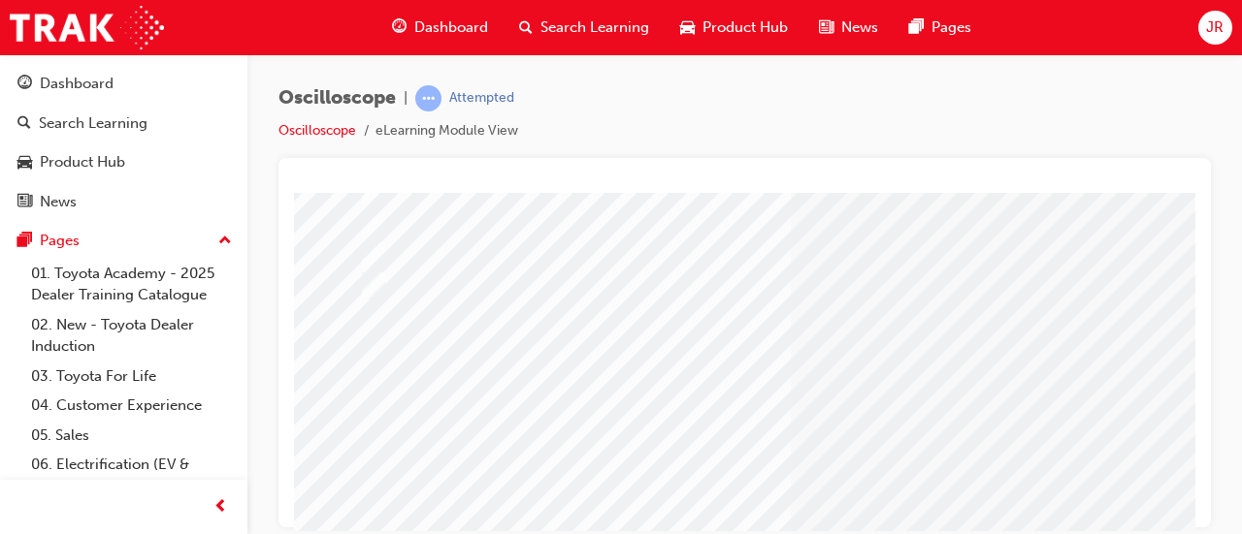
scroll to position [291, 0]
click at [419, 425] on div at bounding box center [760, 420] width 814 height 29
radio input "true"
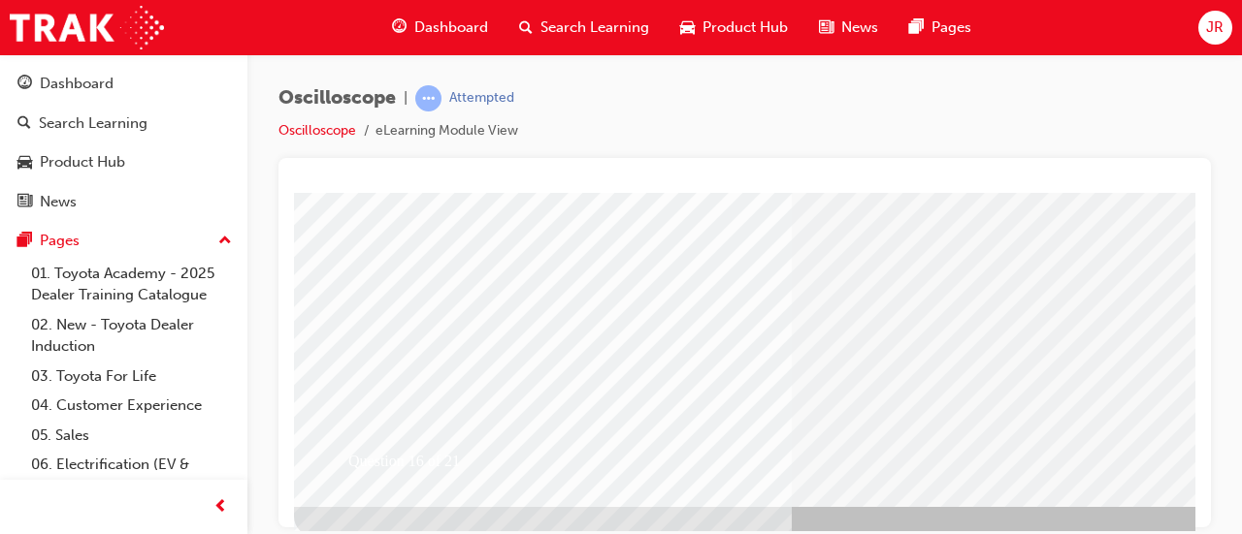
scroll to position [384, 0]
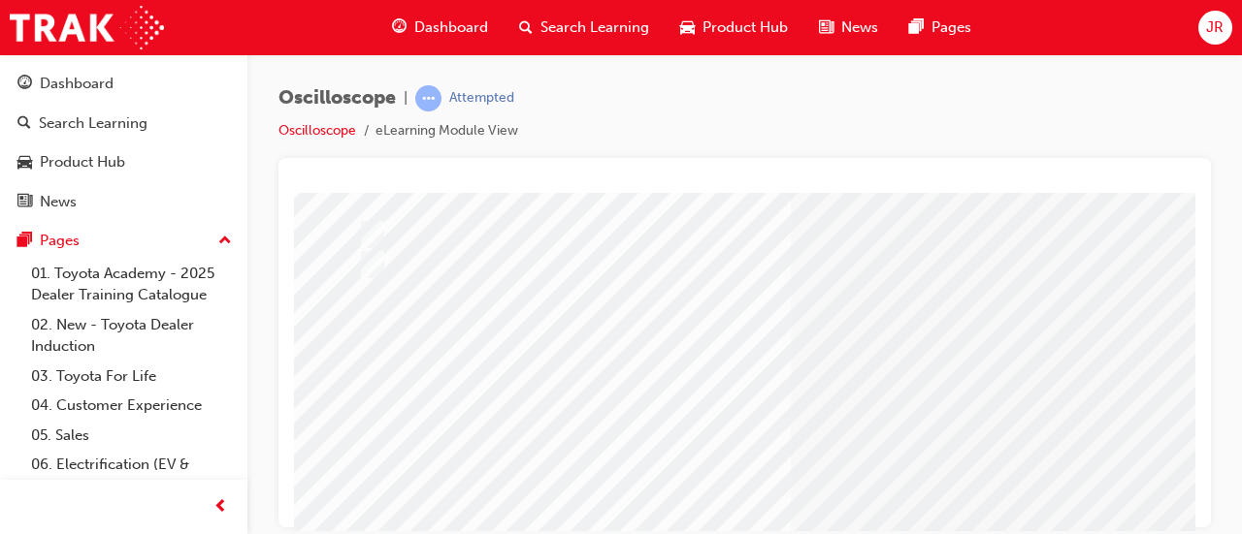
scroll to position [403, 0]
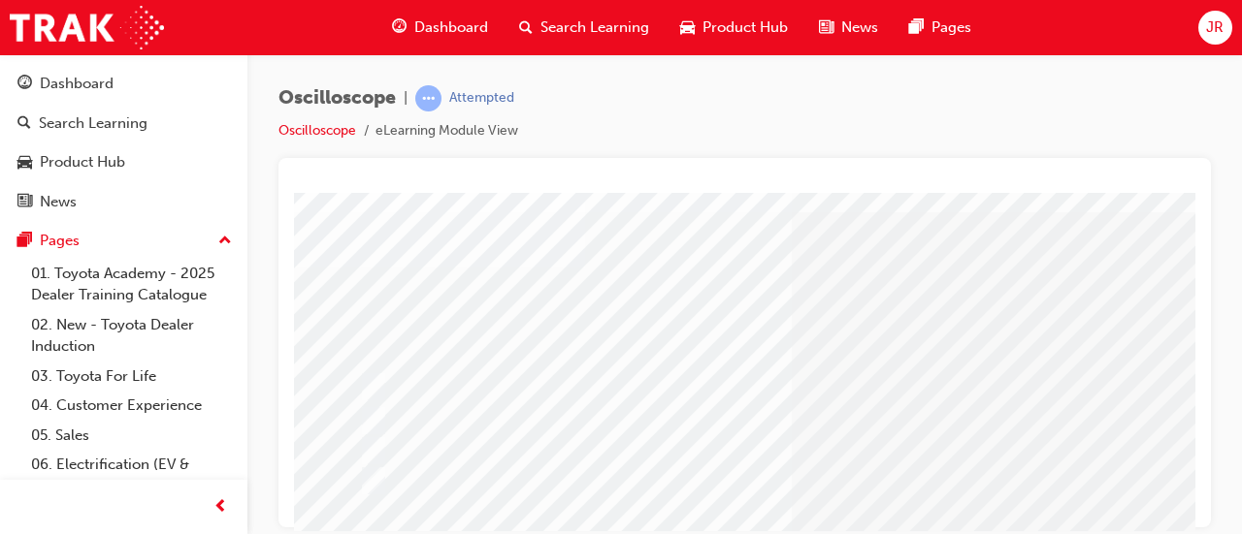
scroll to position [72, 0]
click at [525, 422] on div at bounding box center [761, 419] width 814 height 29
radio input "true"
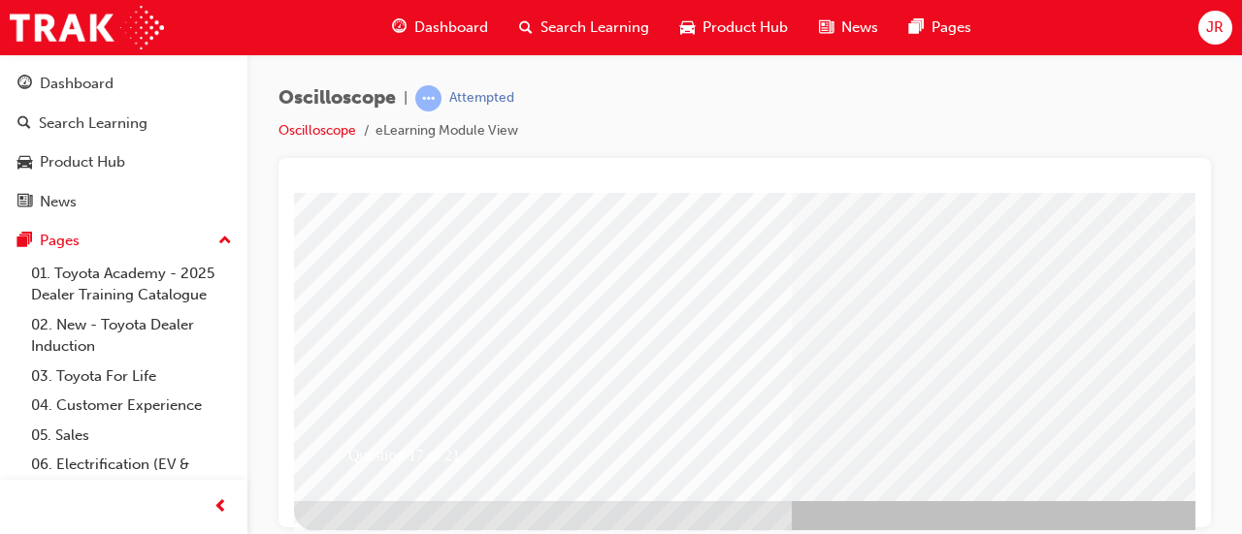
scroll to position [403, 0]
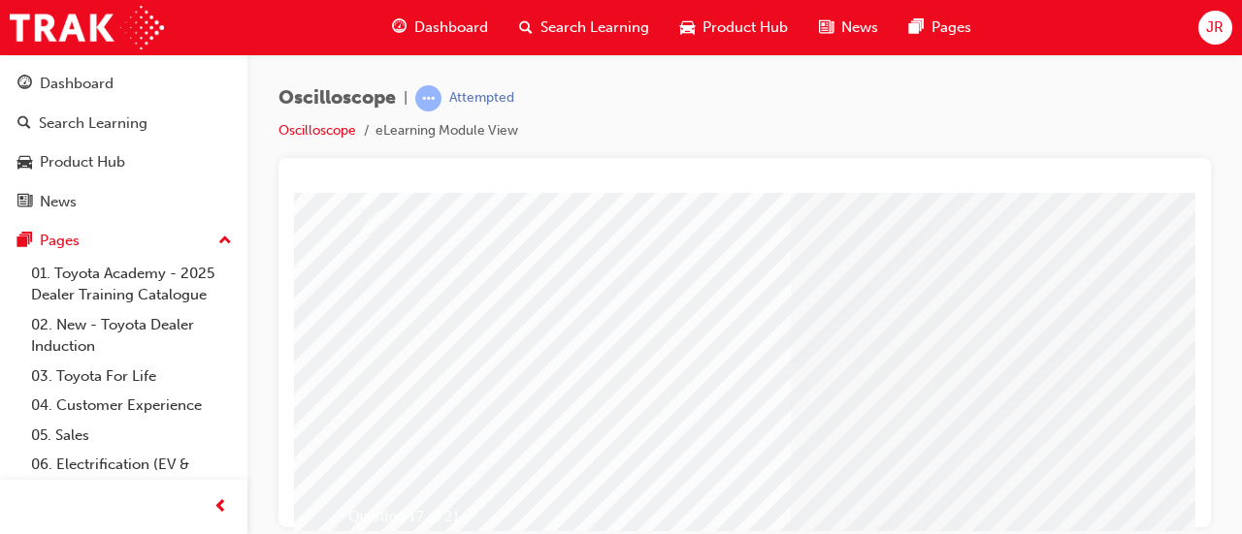
scroll to position [341, 0]
click at [584, 303] on div at bounding box center [761, 304] width 814 height 29
radio input "true"
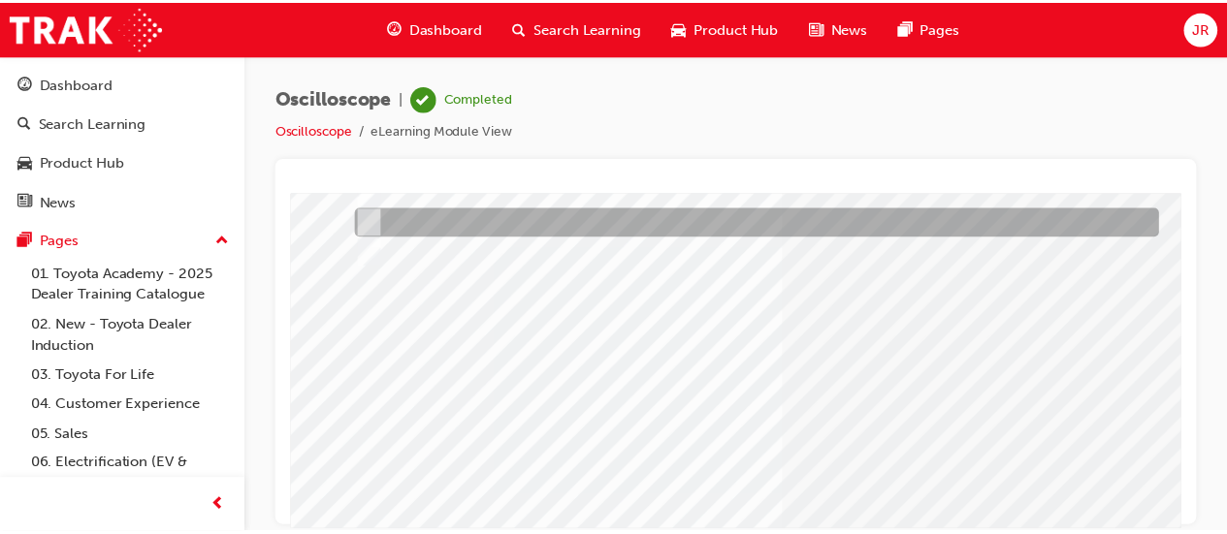
scroll to position [383, 0]
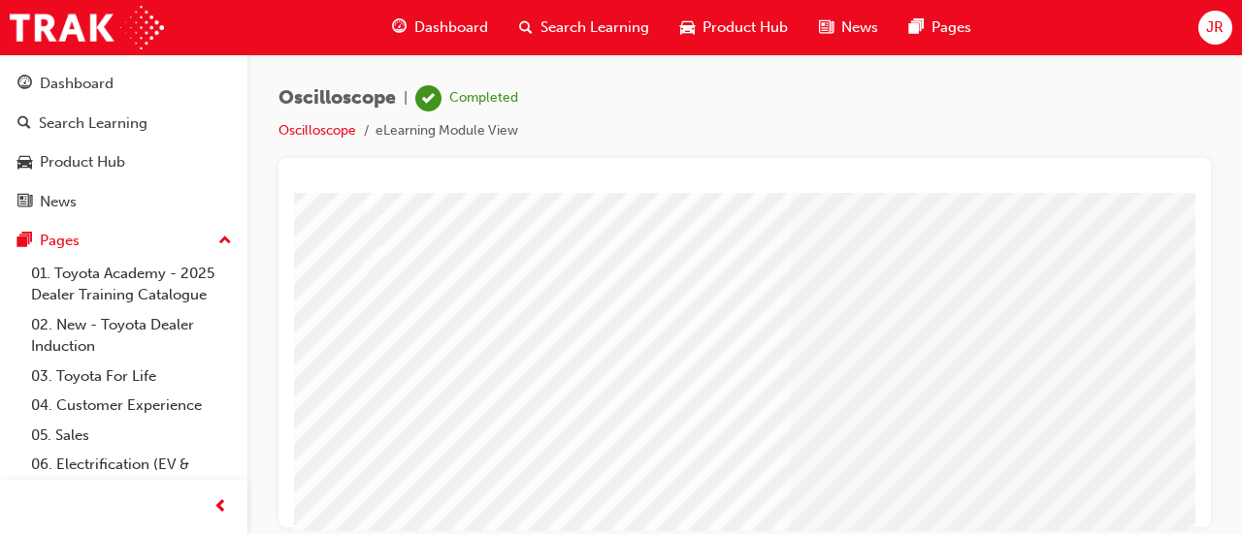
scroll to position [354, 0]
click at [796, 410] on div at bounding box center [757, 418] width 814 height 29
radio input "true"
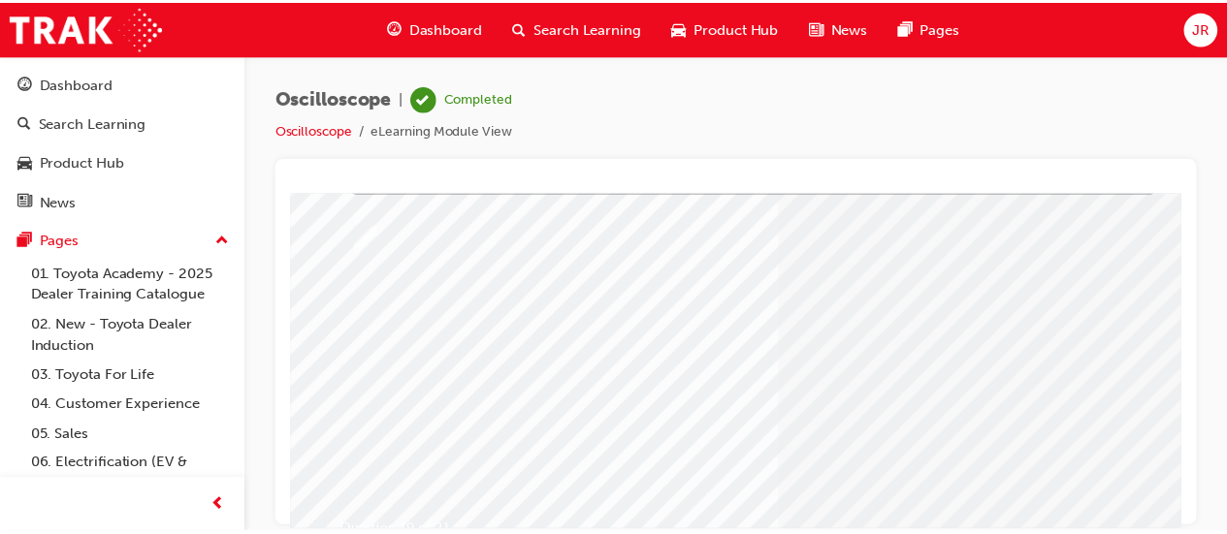
scroll to position [323, 4]
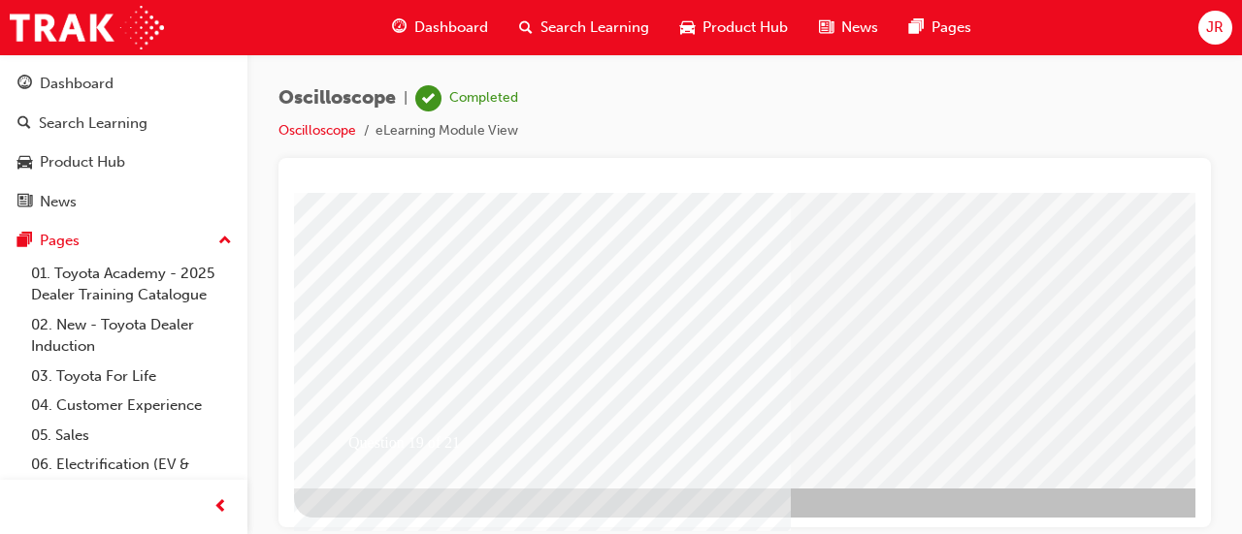
scroll to position [403, 0]
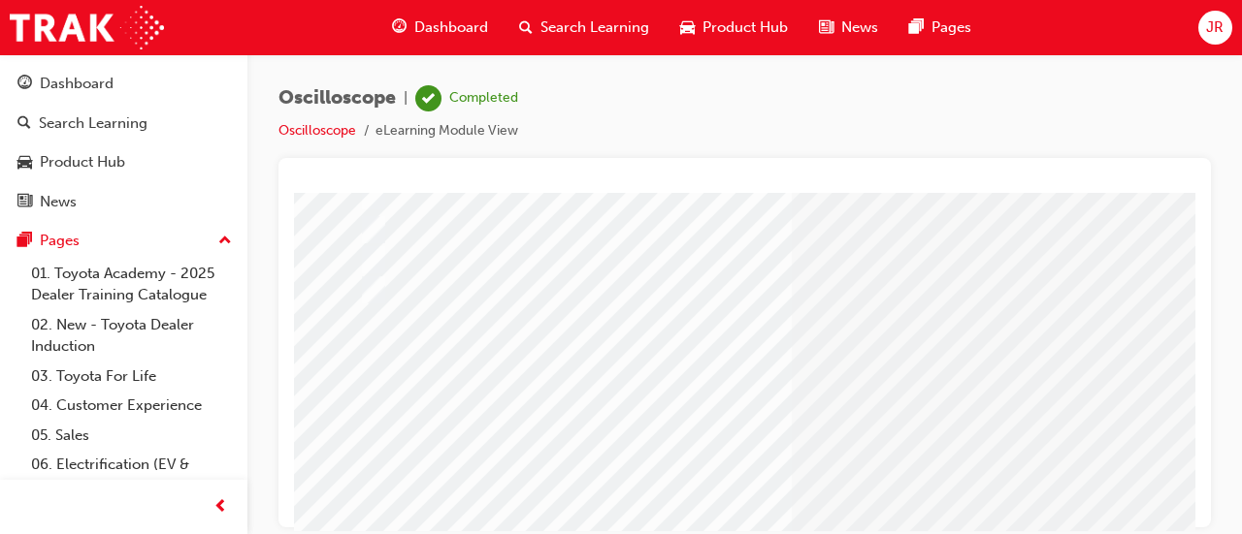
scroll to position [188, 0]
click at [743, 337] on div at bounding box center [761, 334] width 814 height 29
radio input "true"
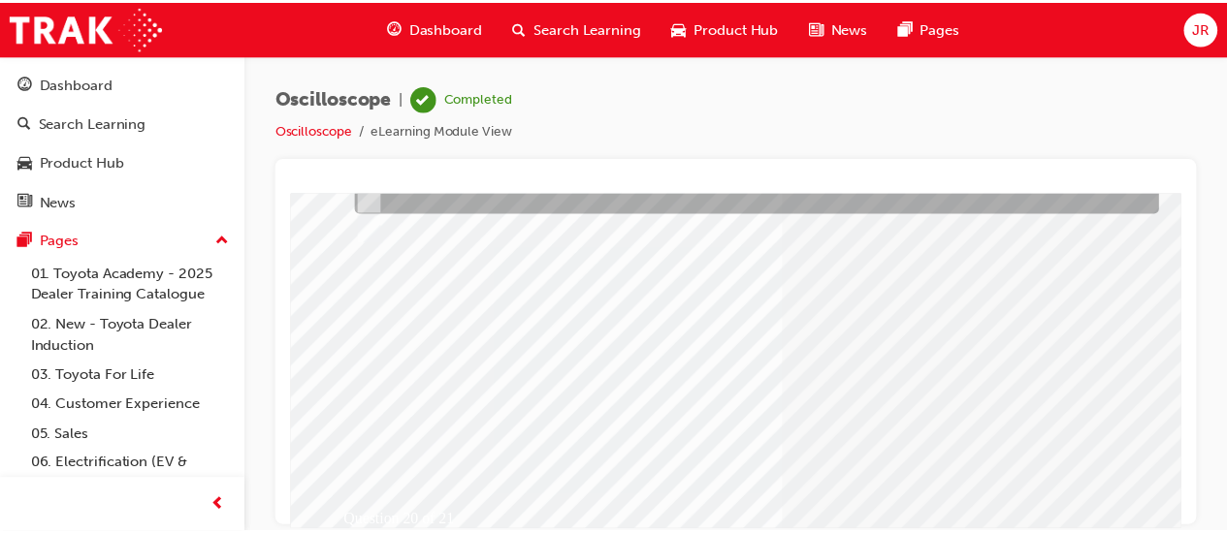
scroll to position [324, 0]
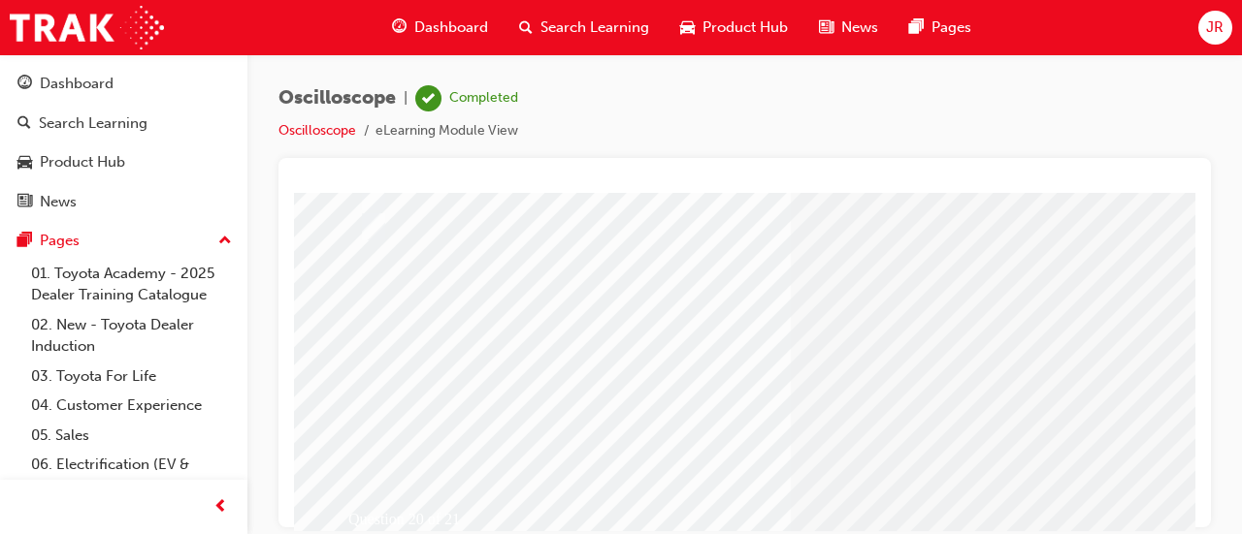
scroll to position [330, 0]
click at [376, 453] on input "False" at bounding box center [368, 450] width 21 height 21
radio input "true"
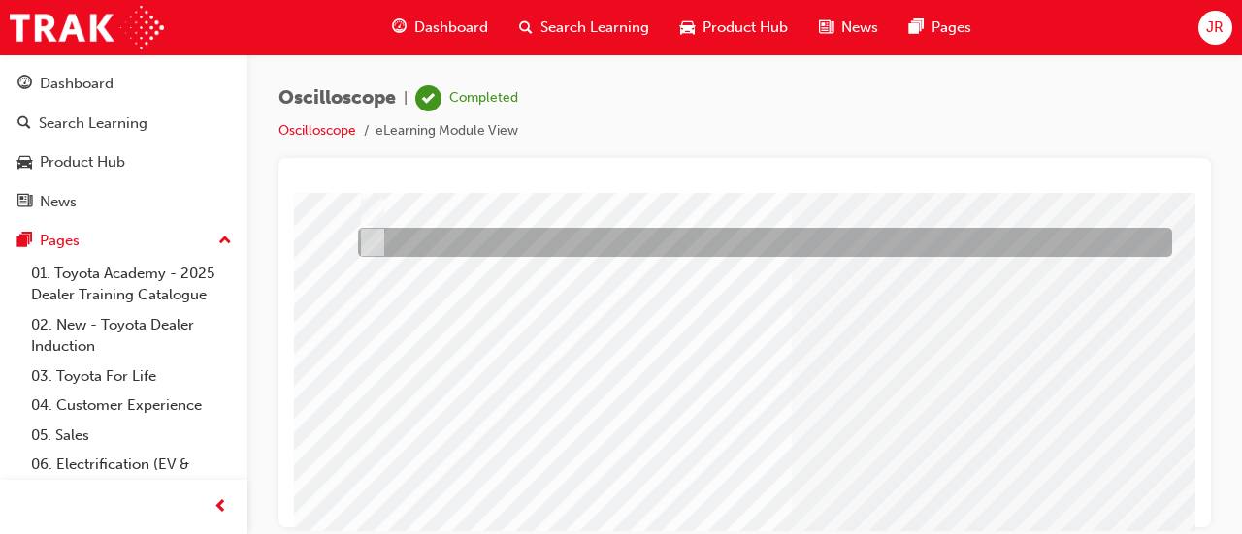
scroll to position [211, 0]
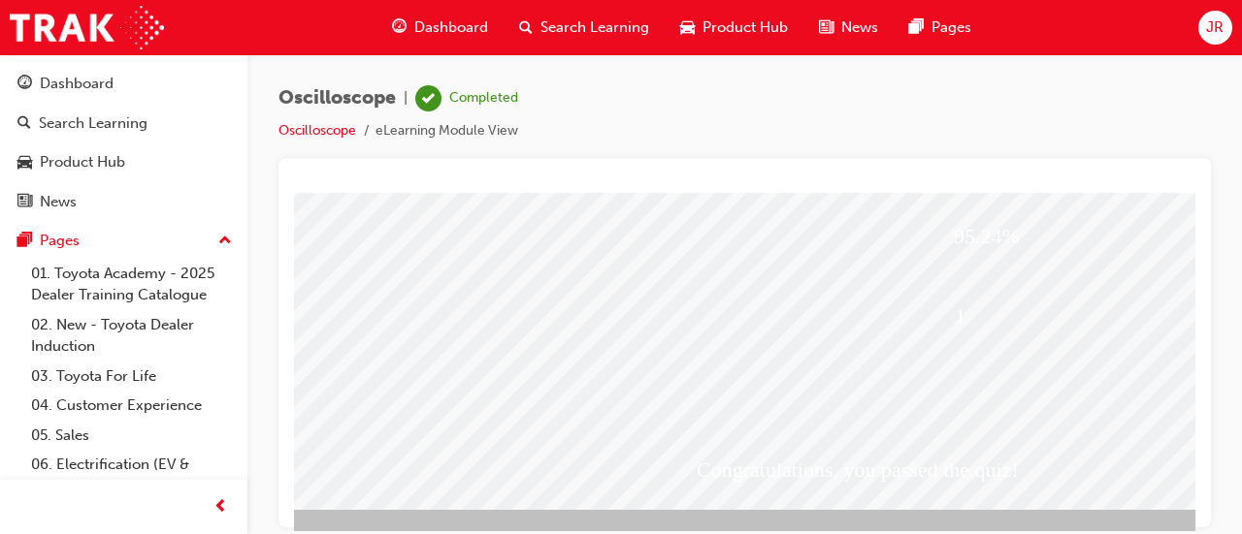
scroll to position [382, 63]
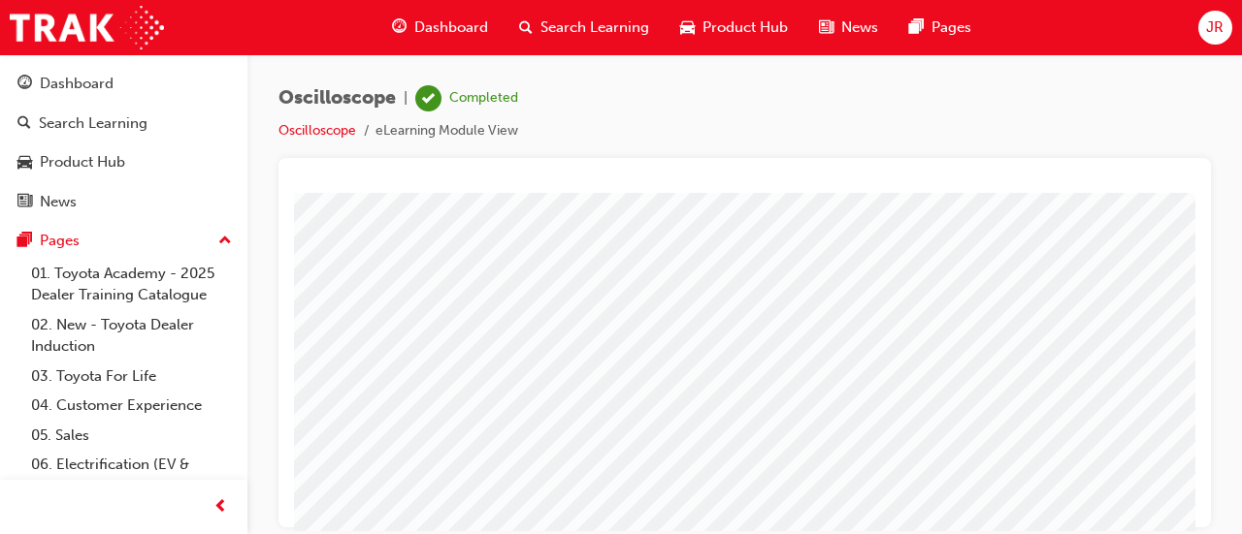
scroll to position [403, 0]
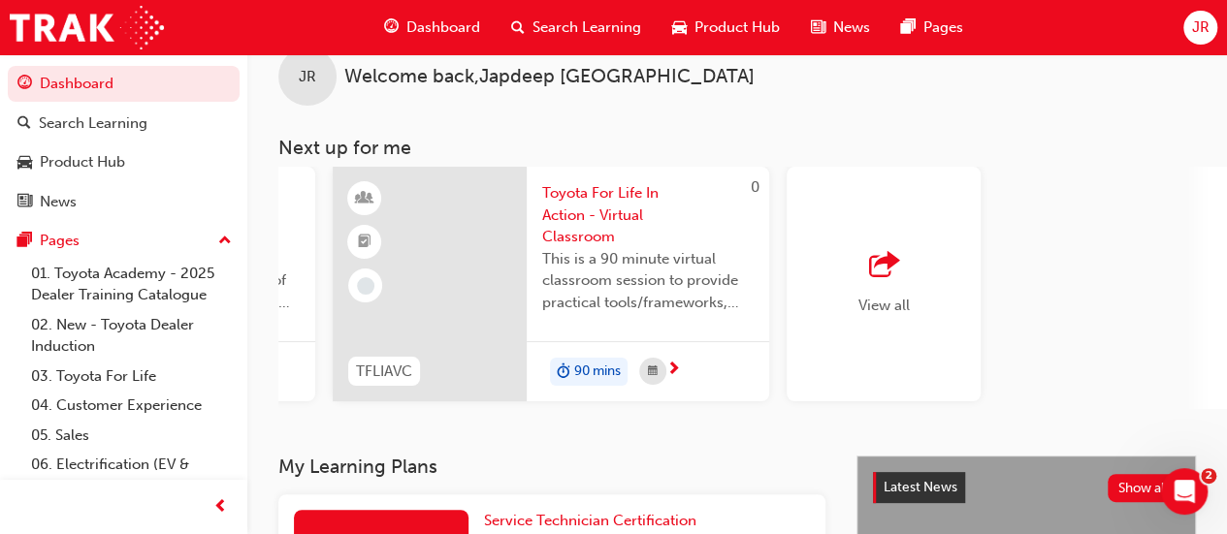
scroll to position [0, 1772]
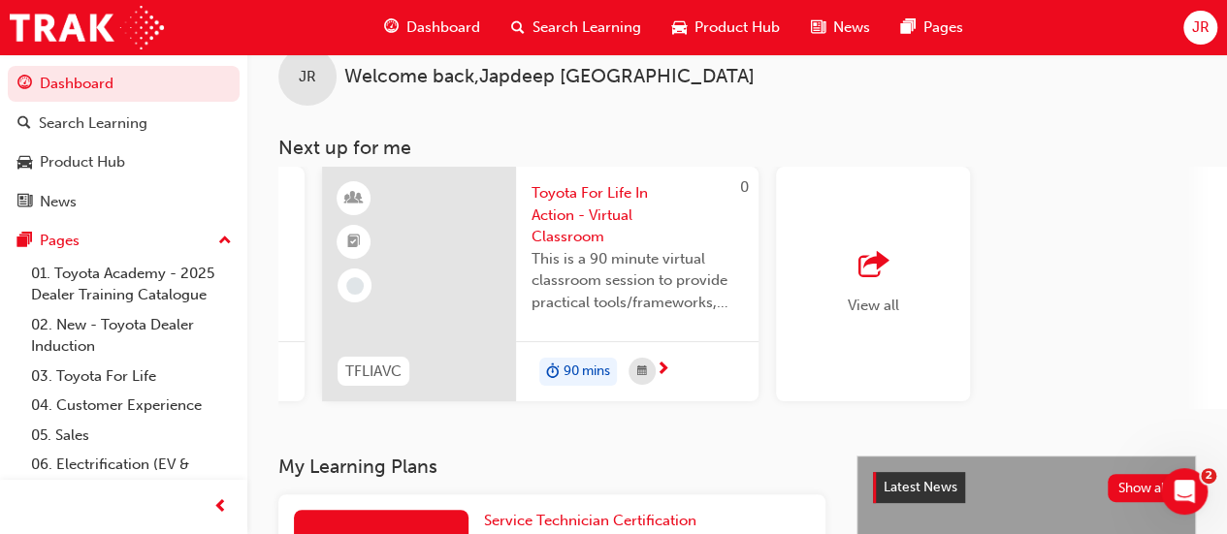
click at [887, 286] on div "View all" at bounding box center [873, 284] width 51 height 64
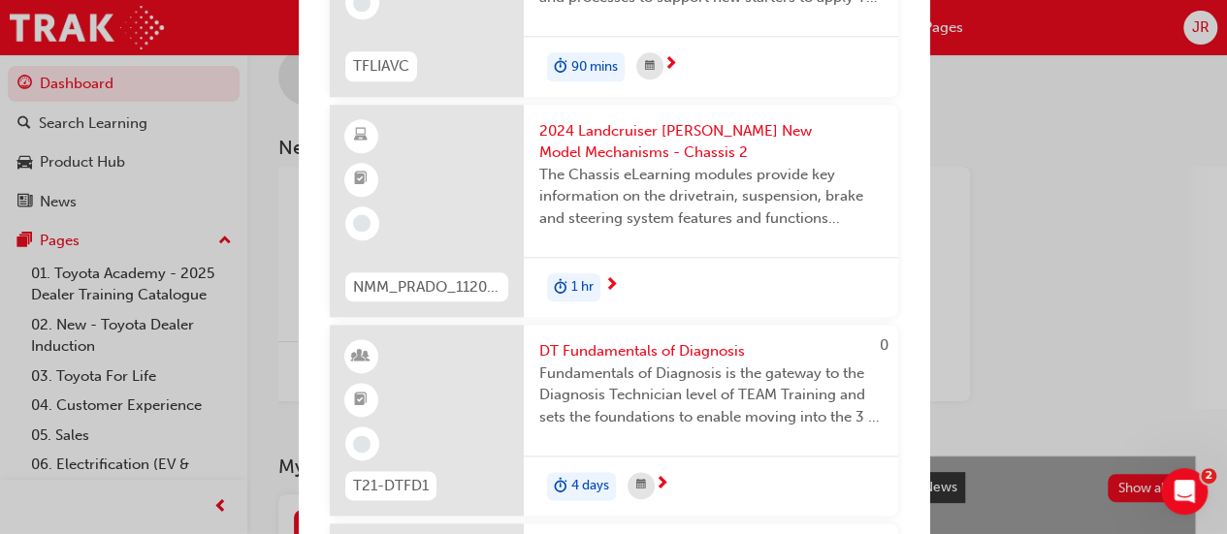
scroll to position [1074, 0]
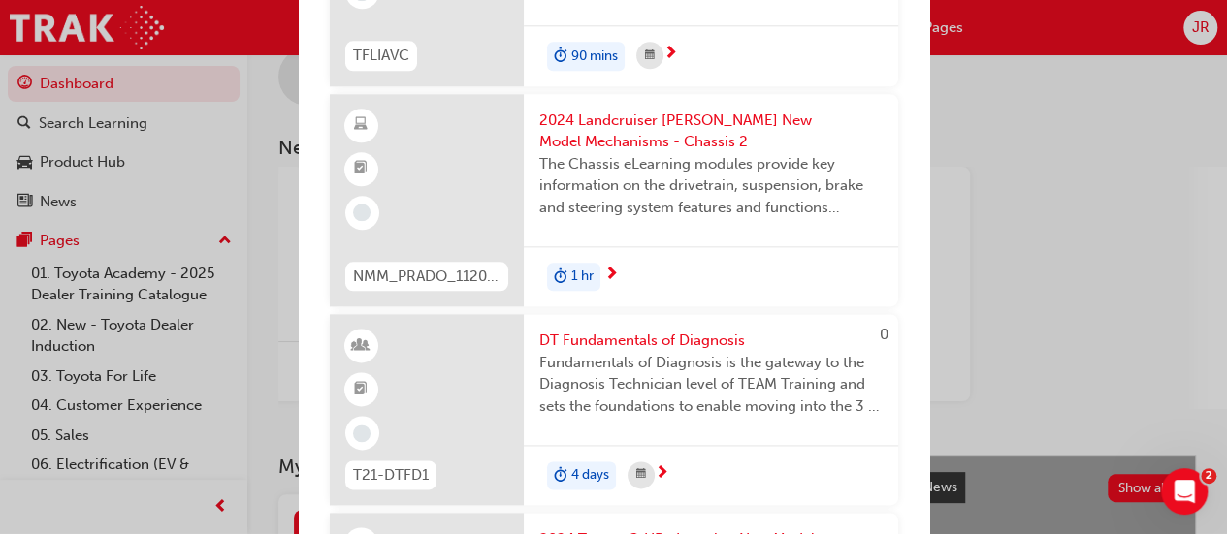
click at [759, 416] on span "Fundamentals of Diagnosis is the gateway to the Diagnosis Technician level of T…" at bounding box center [710, 385] width 343 height 66
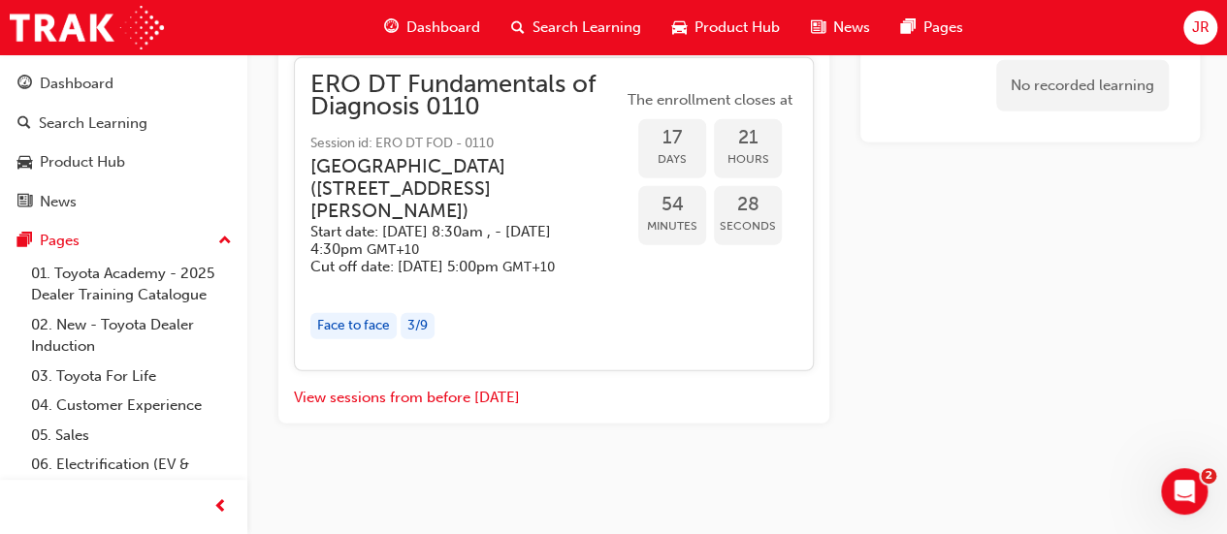
scroll to position [2636, 0]
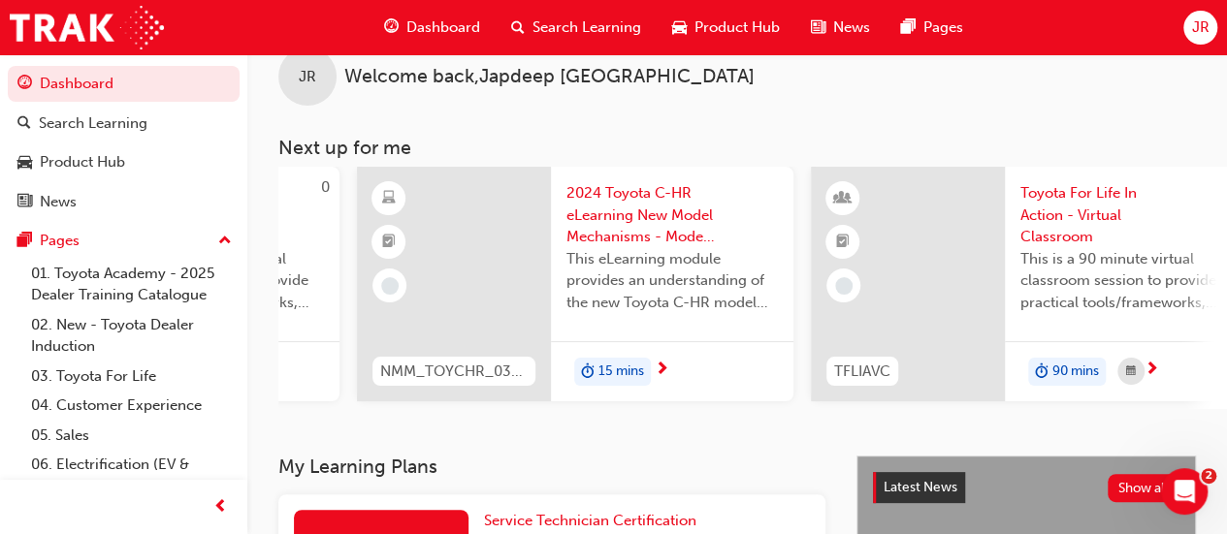
scroll to position [0, 1772]
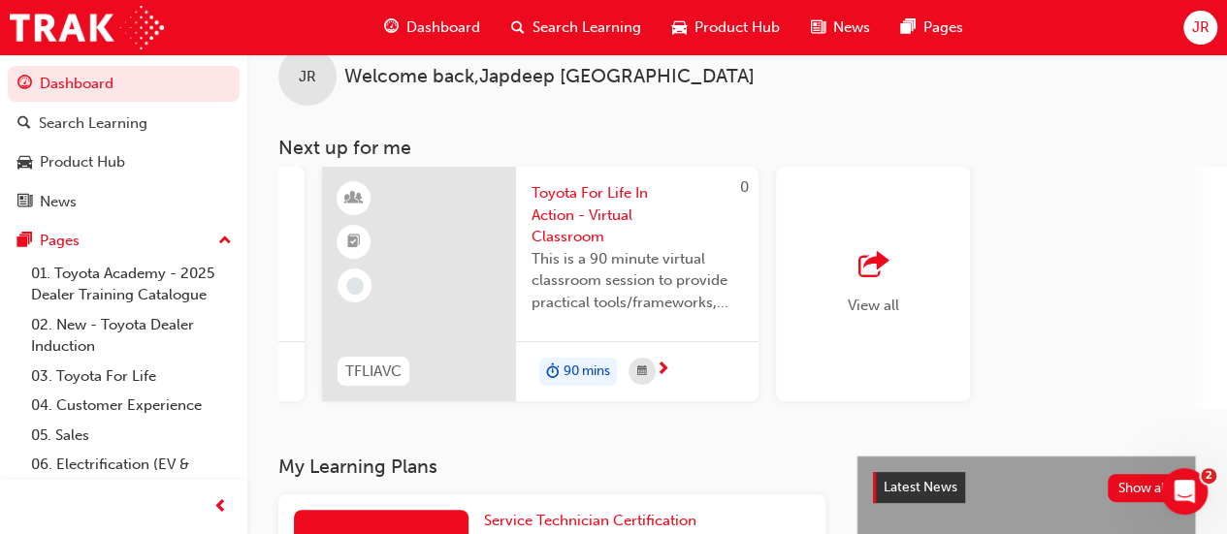
click at [867, 279] on span "outbound-icon" at bounding box center [872, 265] width 29 height 27
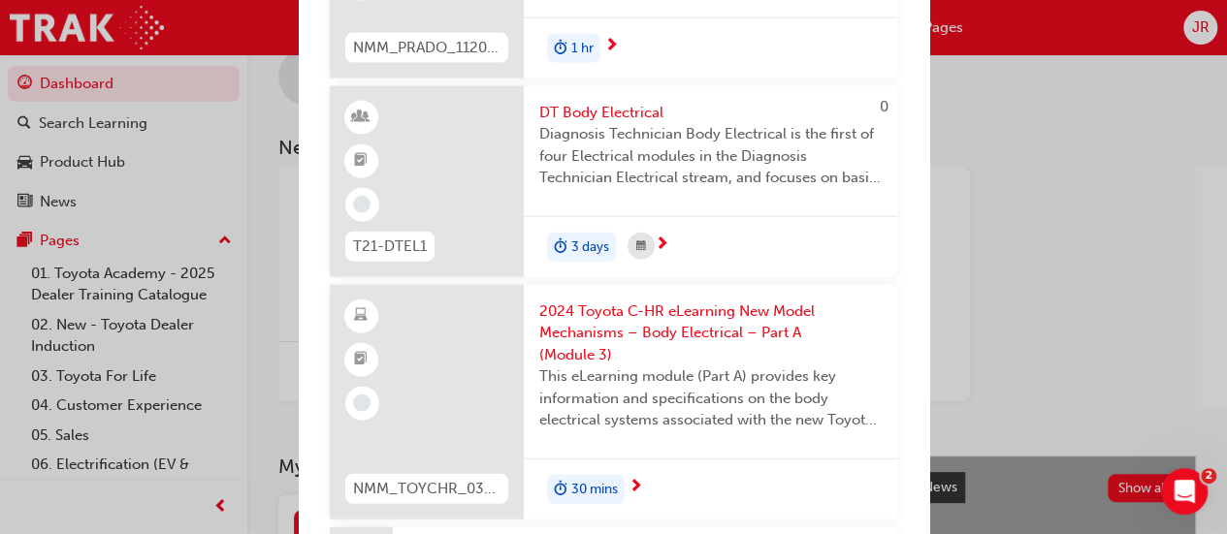
scroll to position [2167, 0]
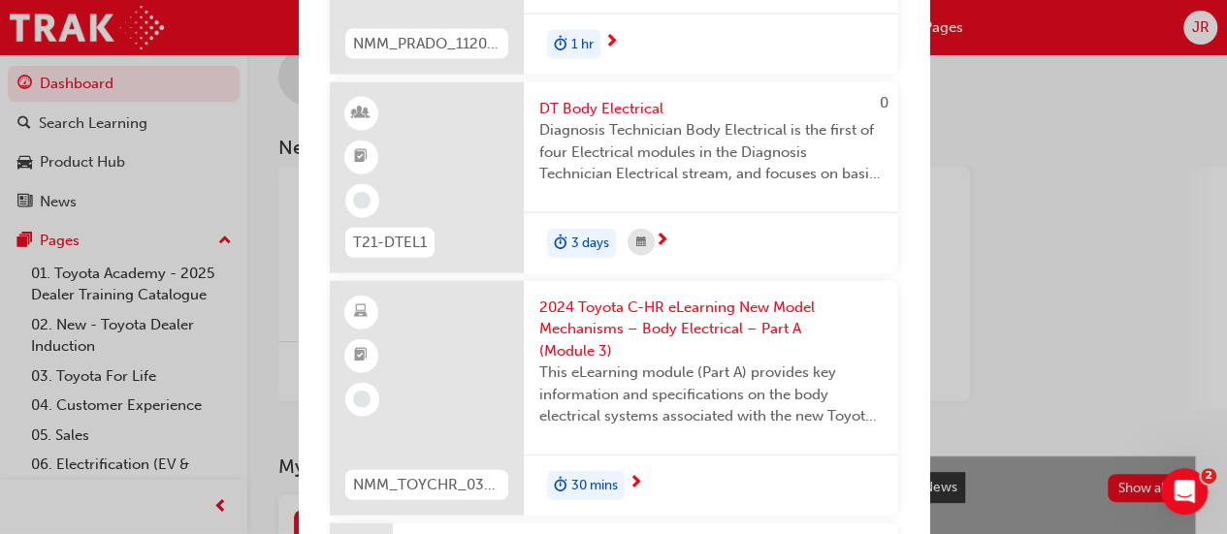
click at [835, 213] on div "DT Body Electrical Diagnosis Technician Body Electrical is the first of four El…" at bounding box center [711, 147] width 374 height 131
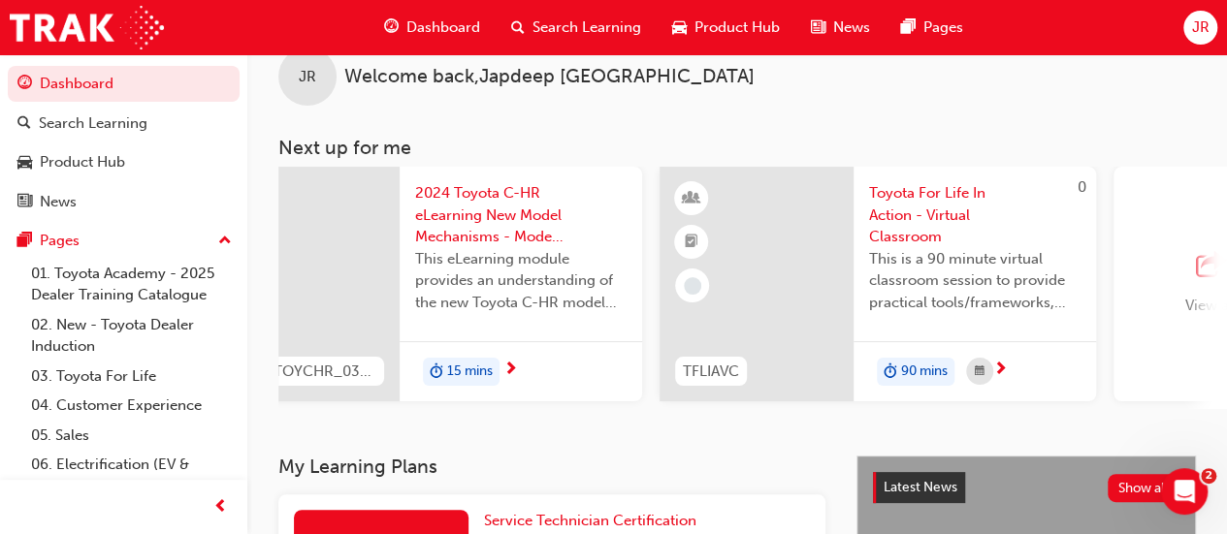
scroll to position [0, 1772]
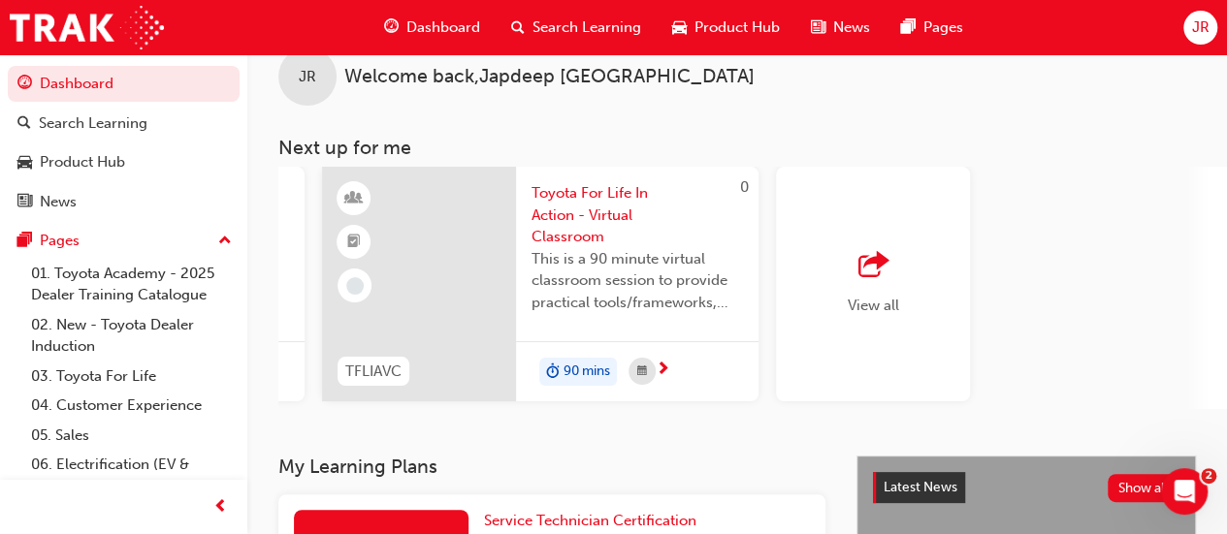
click at [871, 300] on span "View all" at bounding box center [873, 305] width 51 height 17
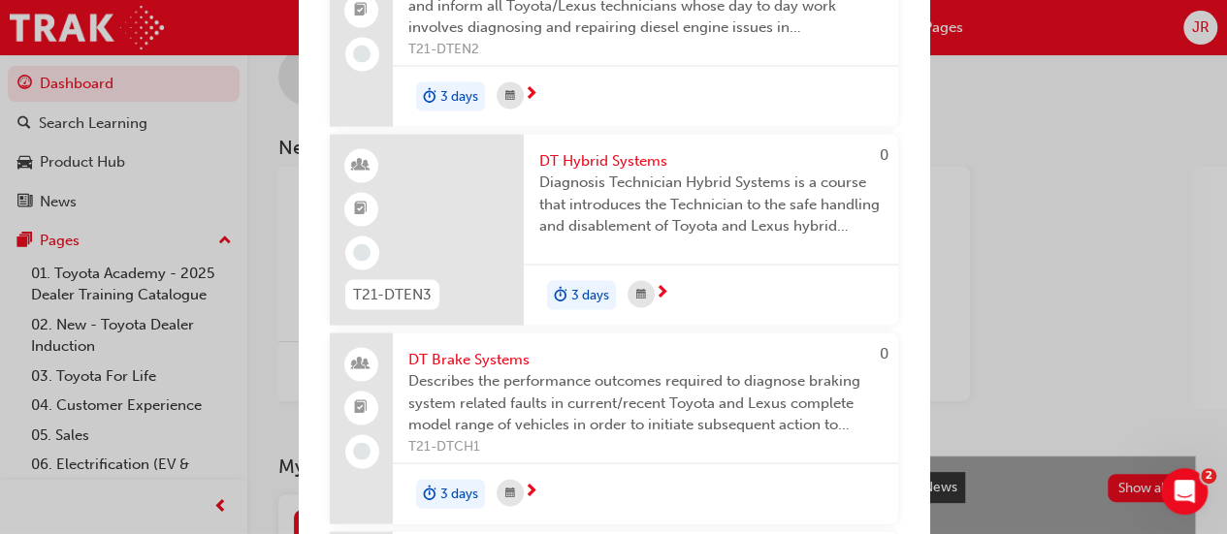
scroll to position [5516, 0]
click at [806, 236] on span "Diagnosis Technician Hybrid Systems is a course that introduces the Technician …" at bounding box center [710, 203] width 343 height 66
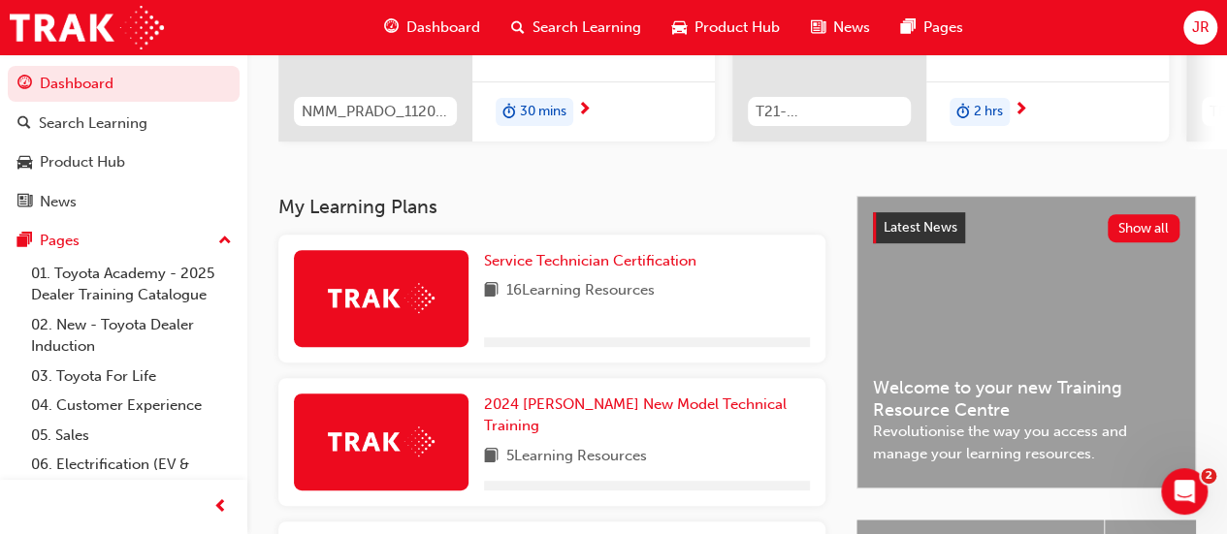
scroll to position [987, 0]
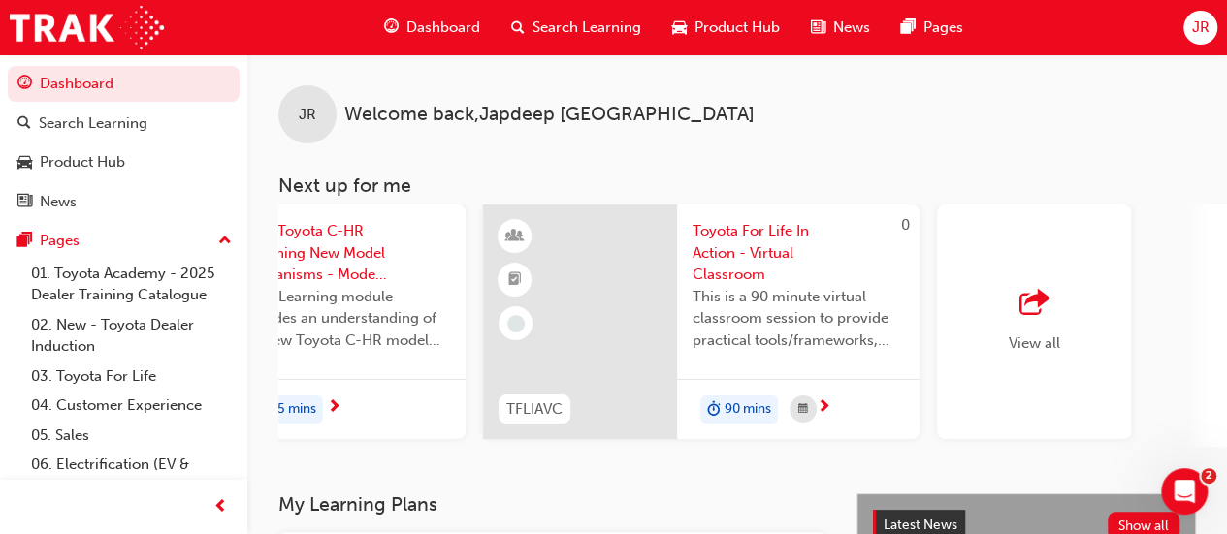
scroll to position [0, 1772]
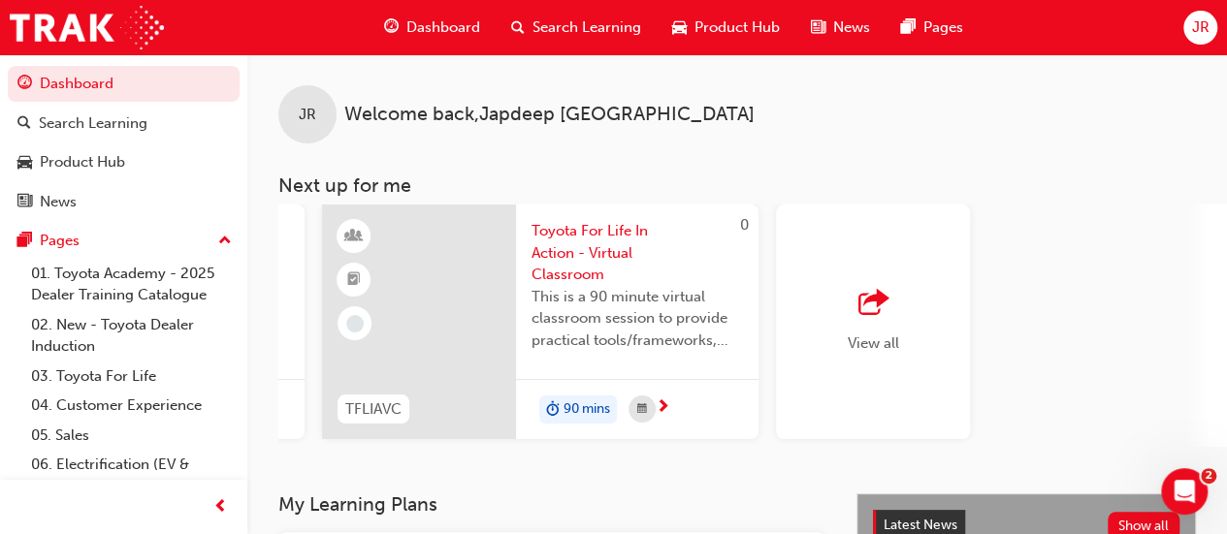
click at [894, 303] on div "button" at bounding box center [873, 303] width 51 height 27
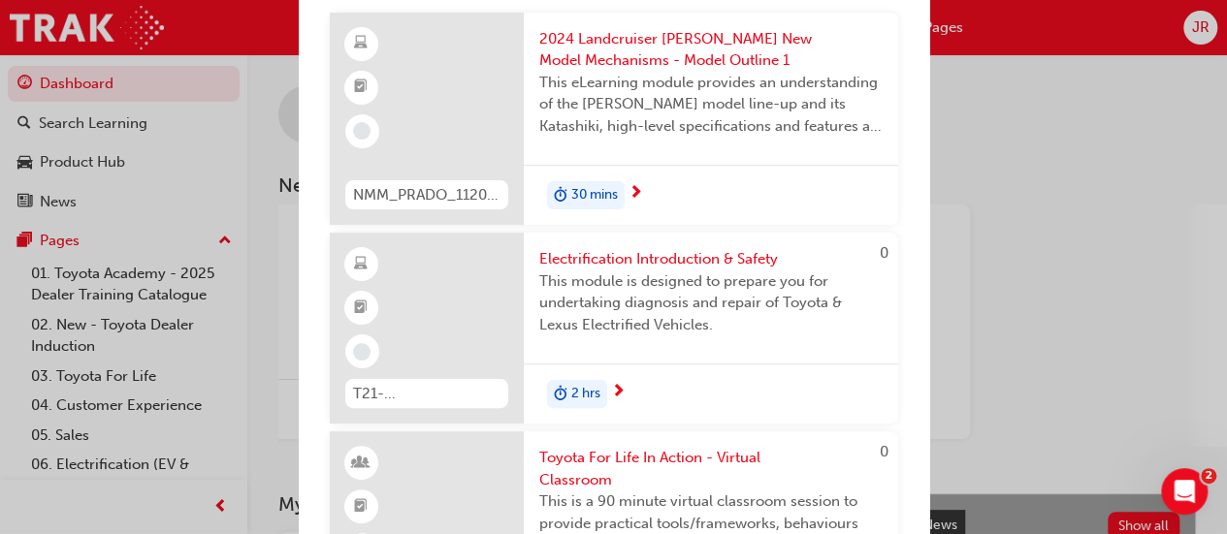
scroll to position [0, 0]
